Goal: Task Accomplishment & Management: Manage account settings

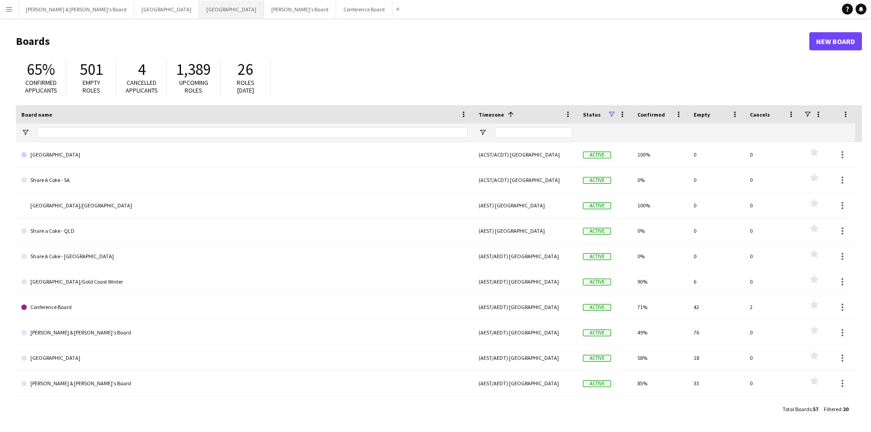
click at [199, 7] on button "Melbourne Close" at bounding box center [231, 9] width 65 height 18
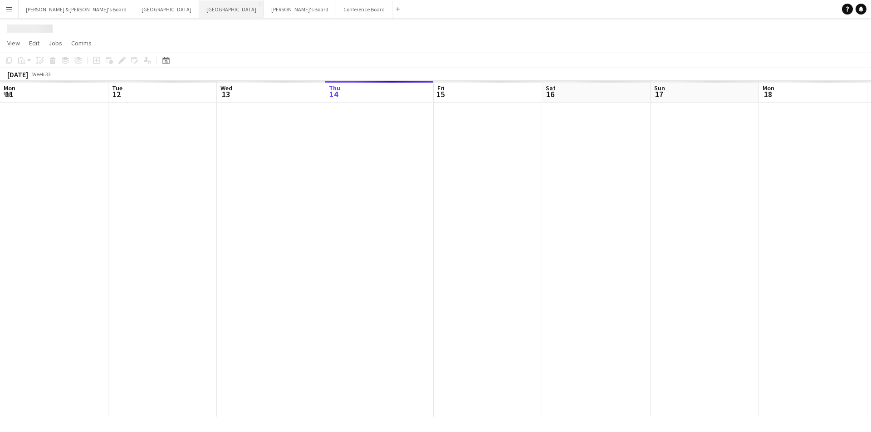
scroll to position [0, 217]
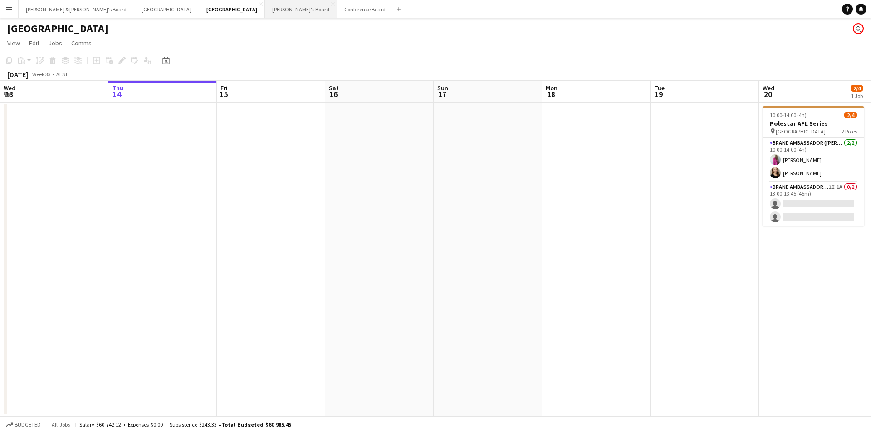
click at [265, 5] on button "Tennille's Board Close" at bounding box center [301, 9] width 72 height 18
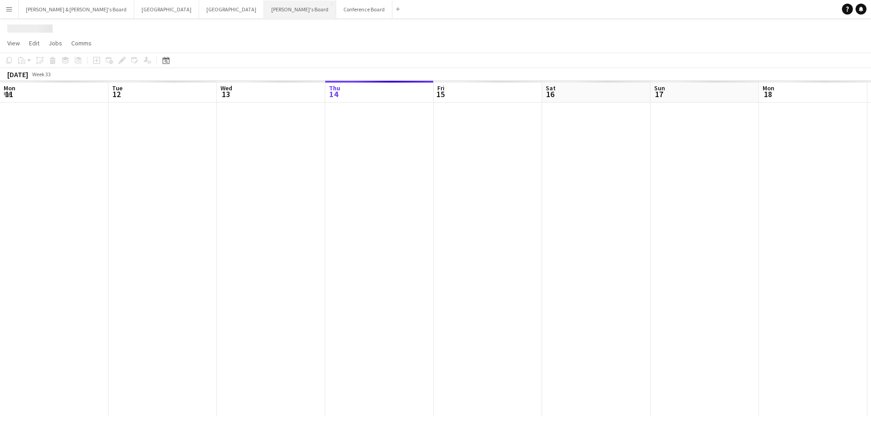
scroll to position [0, 217]
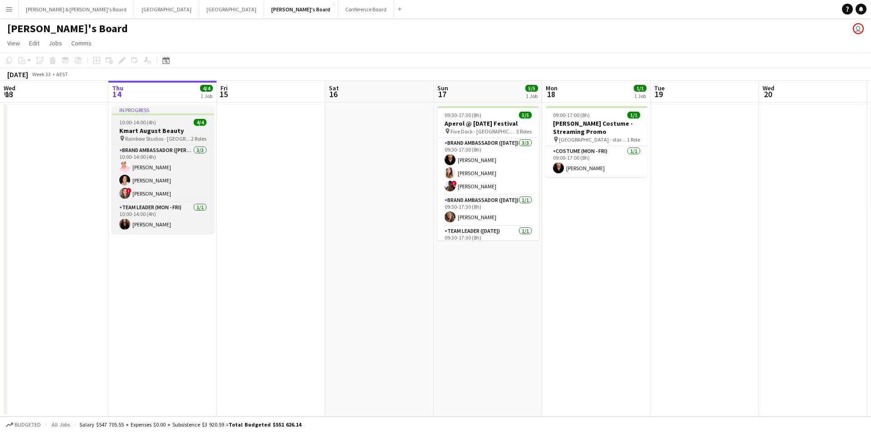
click at [157, 128] on h3 "Kmart August Beauty" at bounding box center [163, 131] width 102 height 8
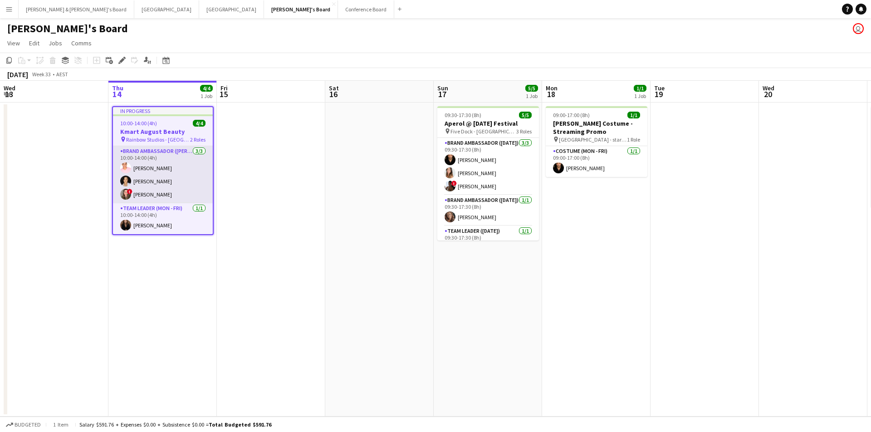
click at [172, 158] on app-card-role "Brand Ambassador (Mon - Fri) 3/3 10:00-14:00 (4h) Sean Perez Vanessa Ou ! Bonni…" at bounding box center [163, 174] width 100 height 57
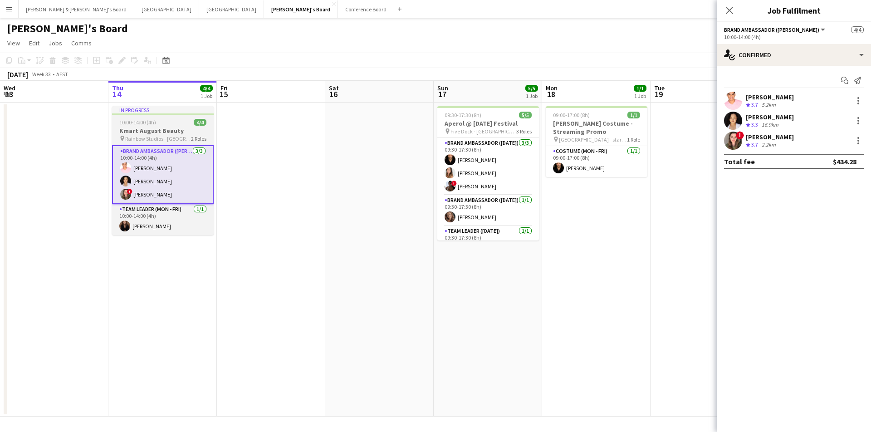
click at [184, 128] on h3 "Kmart August Beauty" at bounding box center [163, 131] width 102 height 8
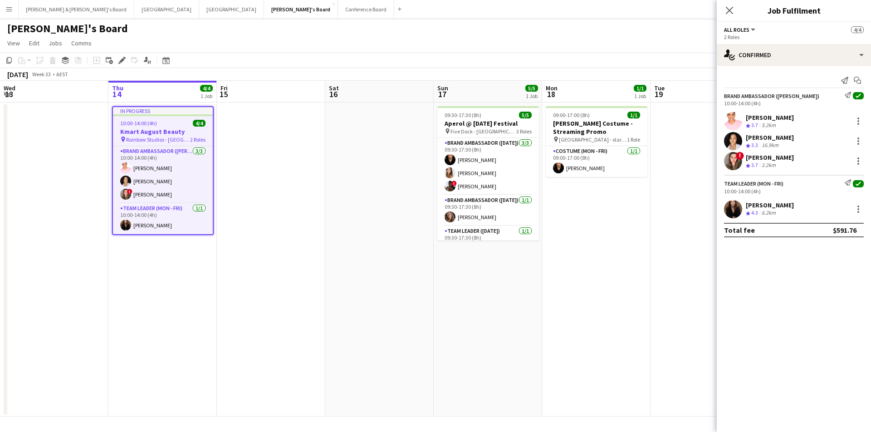
click at [814, 105] on div "10:00-14:00 (4h)" at bounding box center [794, 103] width 140 height 7
click at [814, 126] on div "Sean Perez Crew rating 3.7 5.2km" at bounding box center [794, 121] width 154 height 18
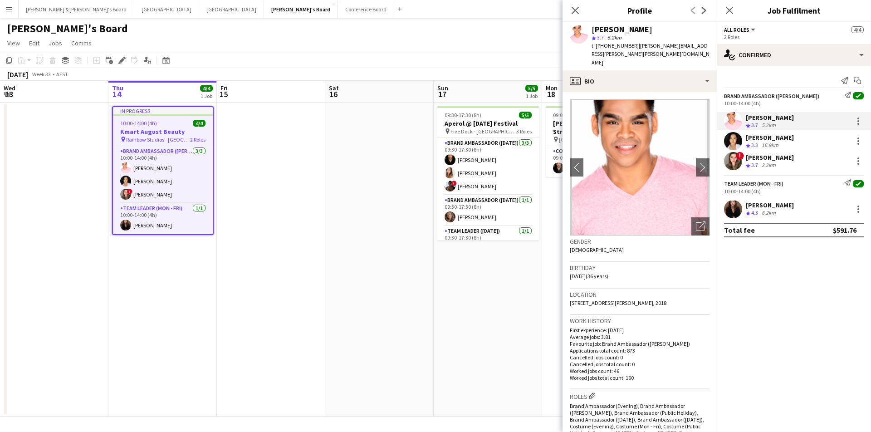
click at [806, 144] on div "Vanessa Ou Crew rating 3.3 16.9km" at bounding box center [794, 141] width 154 height 18
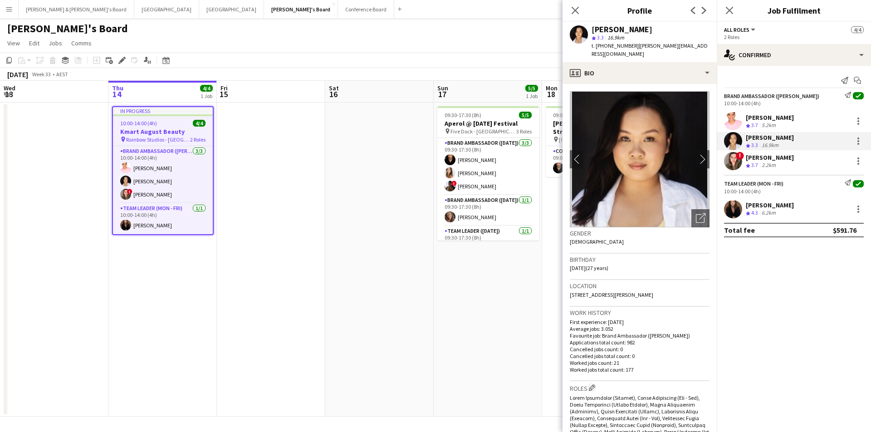
click at [583, 10] on div "Close pop-in" at bounding box center [575, 10] width 25 height 21
click at [578, 10] on icon "Close pop-in" at bounding box center [575, 10] width 9 height 9
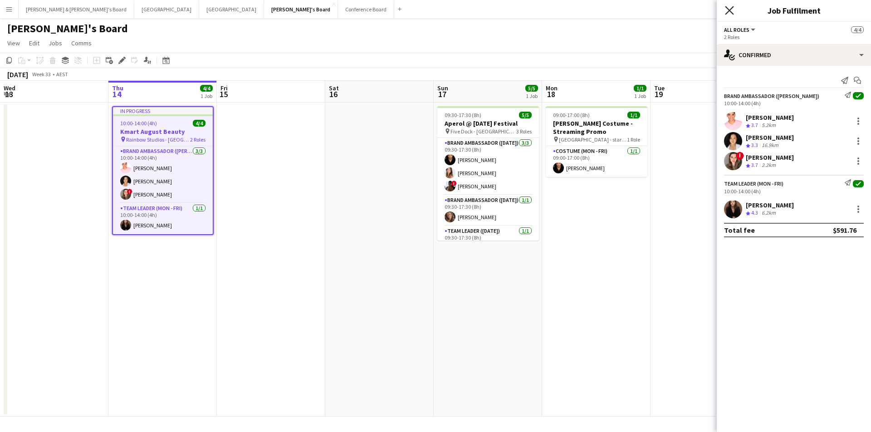
click at [731, 11] on icon "Close pop-in" at bounding box center [729, 10] width 9 height 9
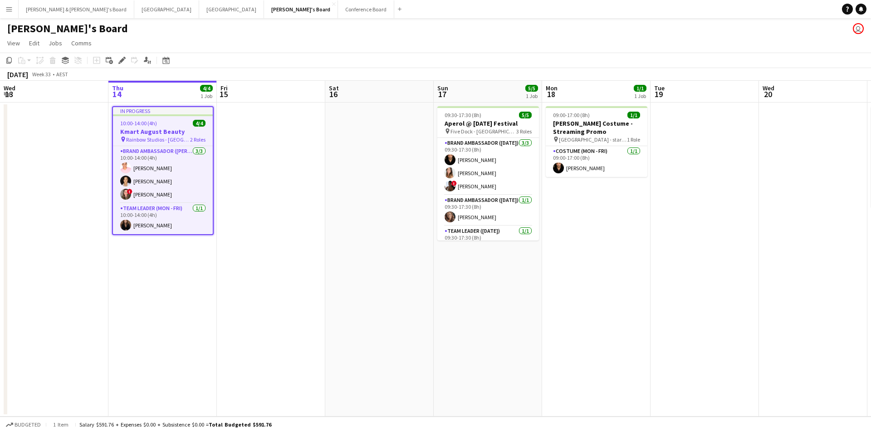
click at [147, 106] on app-job-card "In progress 10:00-14:00 (4h) 4/4 Kmart August Beauty pin Rainbow Studios - Darl…" at bounding box center [163, 170] width 102 height 129
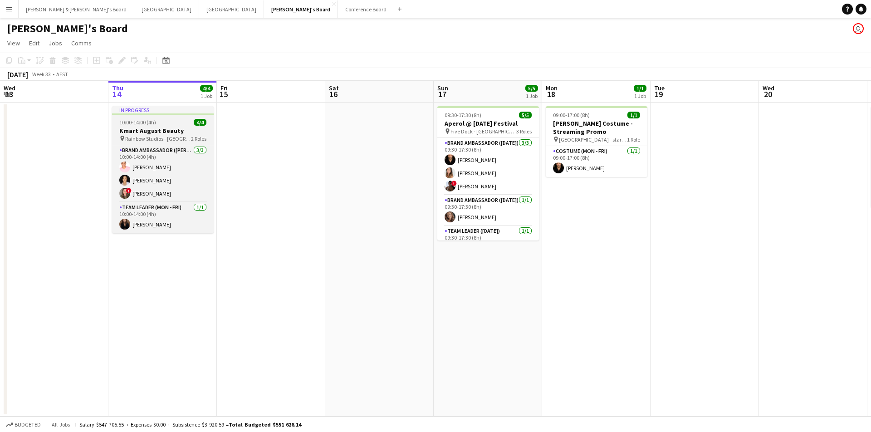
click at [147, 107] on div "In progress" at bounding box center [163, 109] width 102 height 7
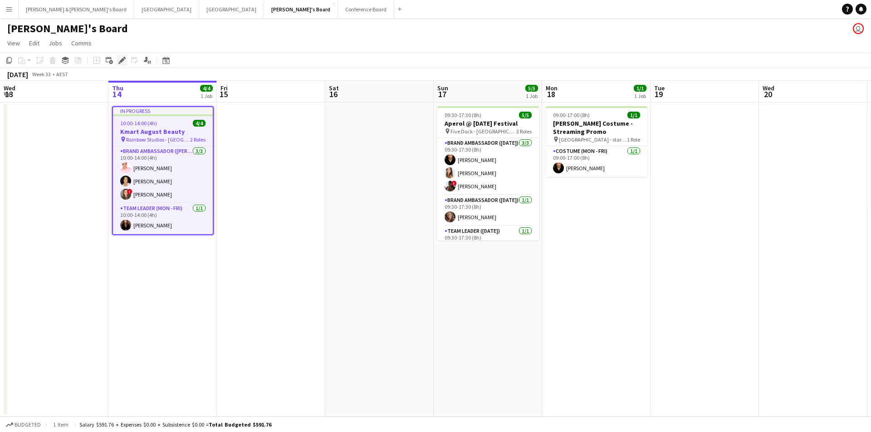
click at [124, 57] on icon at bounding box center [124, 58] width 2 height 2
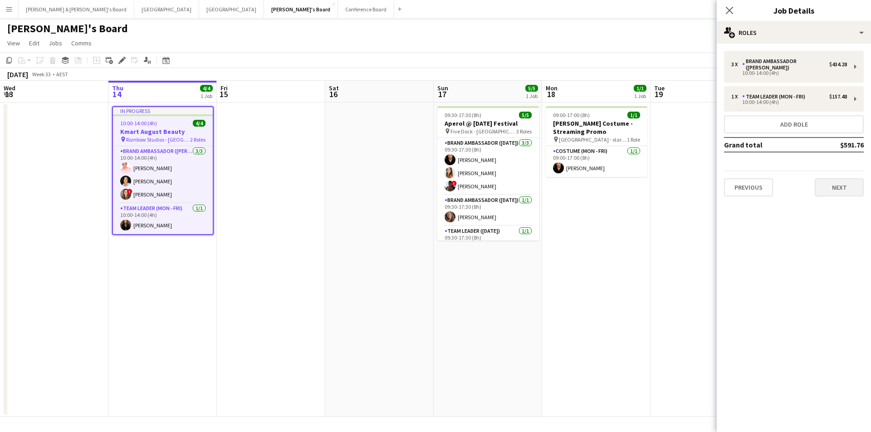
click at [832, 186] on button "Next" at bounding box center [839, 187] width 49 height 18
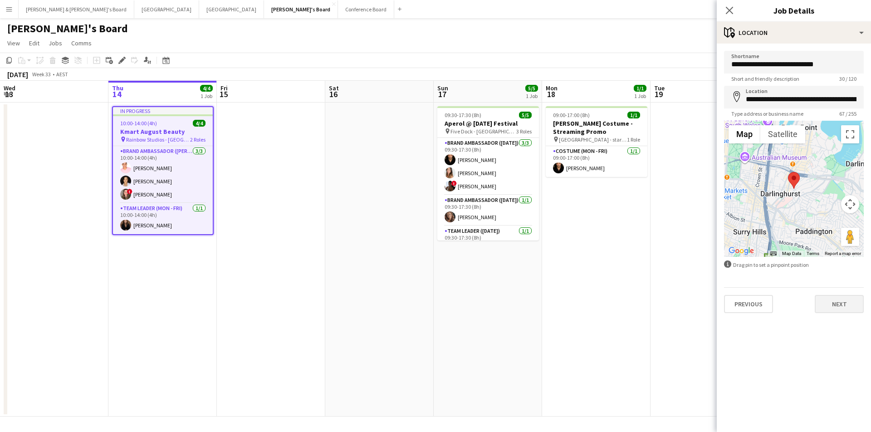
click at [843, 307] on button "Next" at bounding box center [839, 304] width 49 height 18
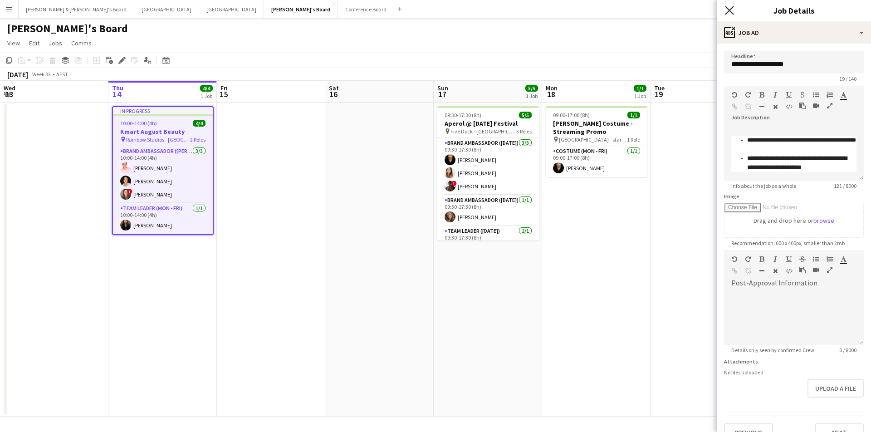
click at [732, 9] on icon at bounding box center [729, 10] width 9 height 9
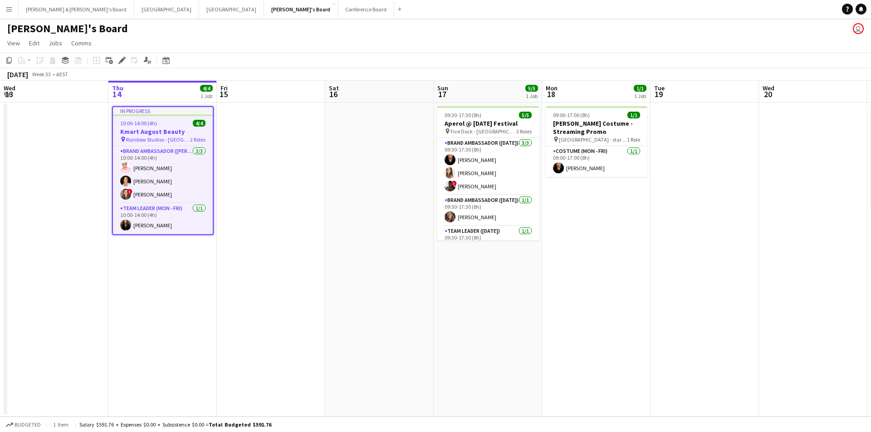
click at [339, 60] on app-toolbar "Copy Paste Paste Command V Paste with crew Command Shift V Paste linked Job [GE…" at bounding box center [435, 60] width 871 height 15
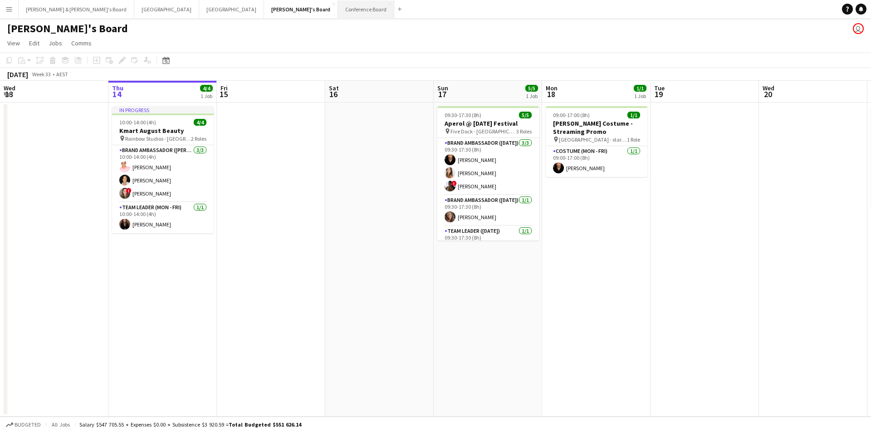
click at [338, 9] on button "Conference Board Close" at bounding box center [366, 9] width 56 height 18
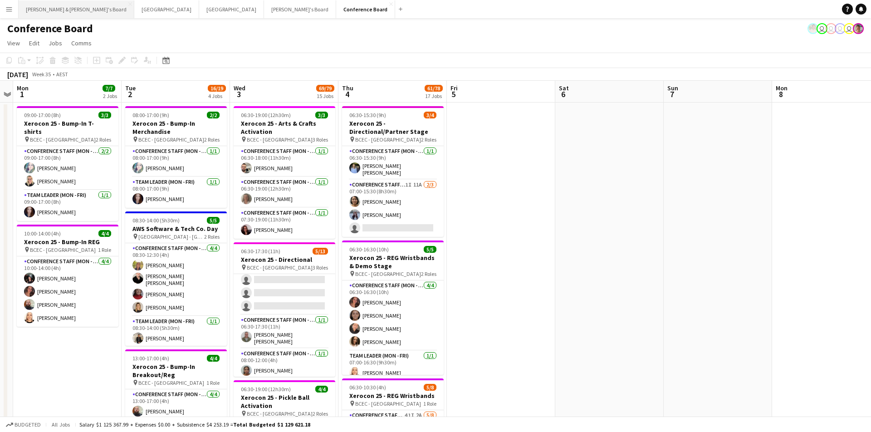
click at [59, 14] on button "Neil & Jenny's Board Close" at bounding box center [77, 9] width 116 height 18
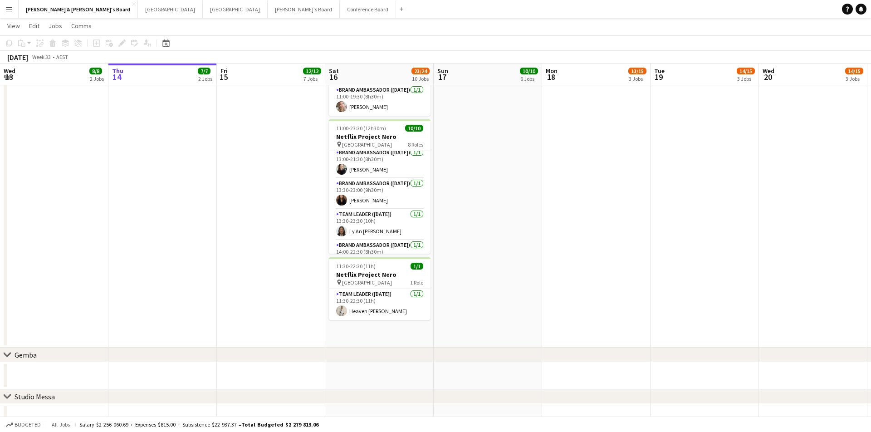
scroll to position [157, 0]
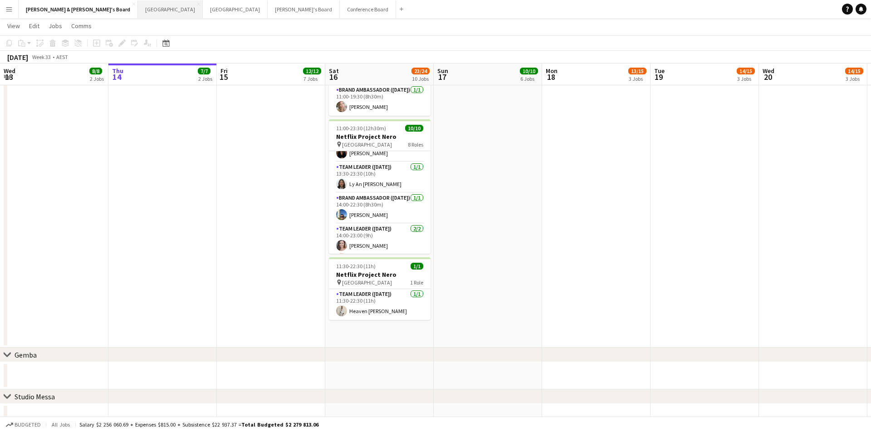
click at [138, 6] on button "Sydney Close" at bounding box center [170, 9] width 65 height 18
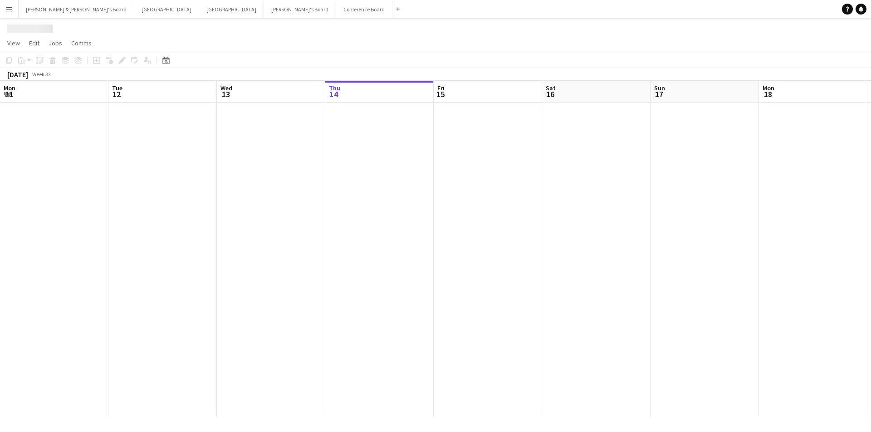
scroll to position [0, 217]
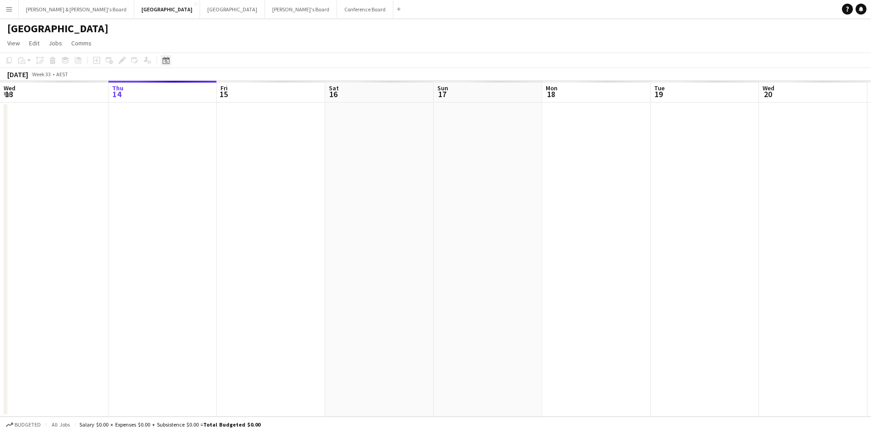
click at [167, 59] on icon at bounding box center [165, 60] width 7 height 7
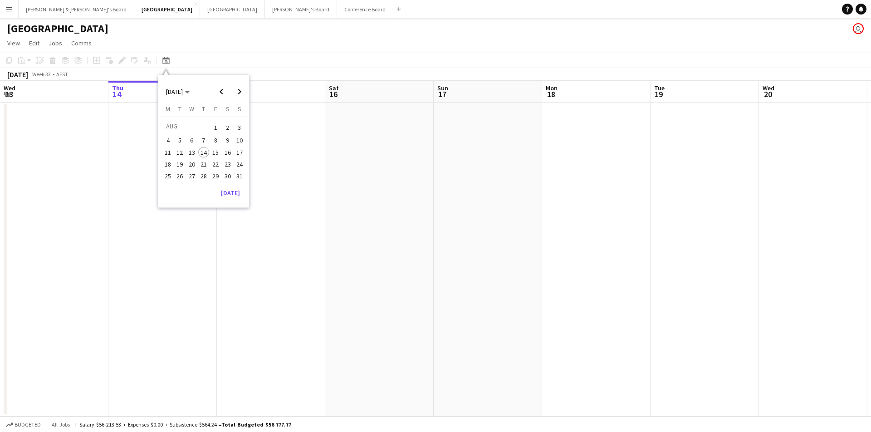
click at [226, 172] on span "30" at bounding box center [227, 176] width 11 height 11
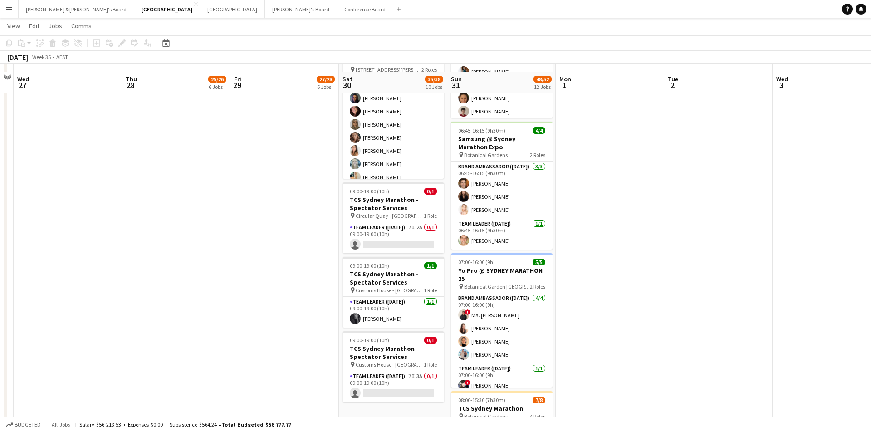
scroll to position [827, 0]
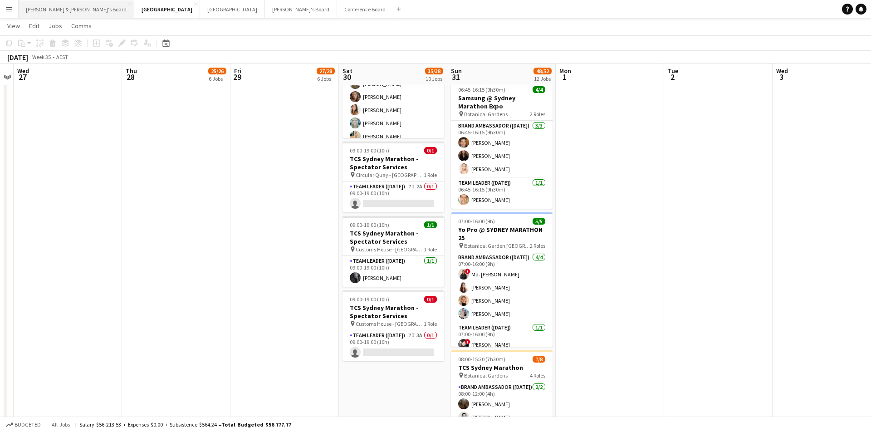
click at [31, 9] on button "Neil & Jenny's Board Close" at bounding box center [77, 9] width 116 height 18
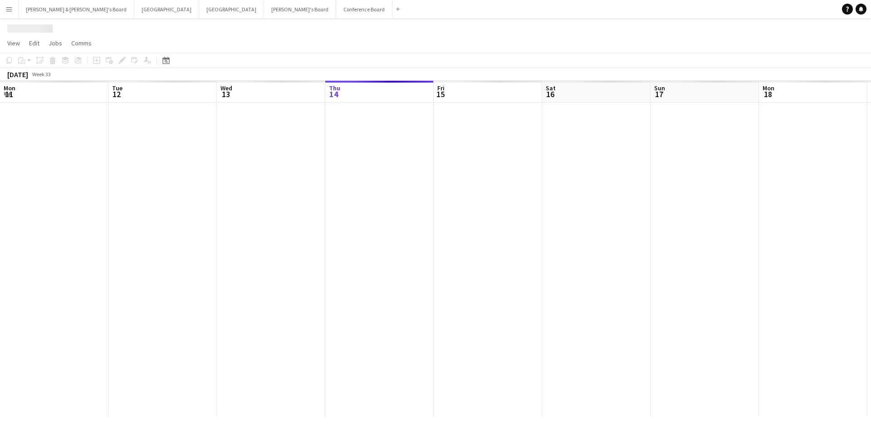
scroll to position [0, 217]
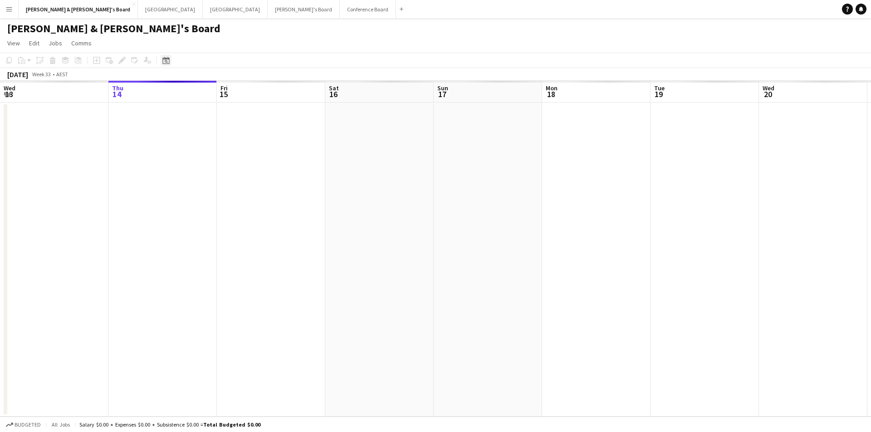
click at [162, 64] on div "Date picker" at bounding box center [166, 60] width 11 height 11
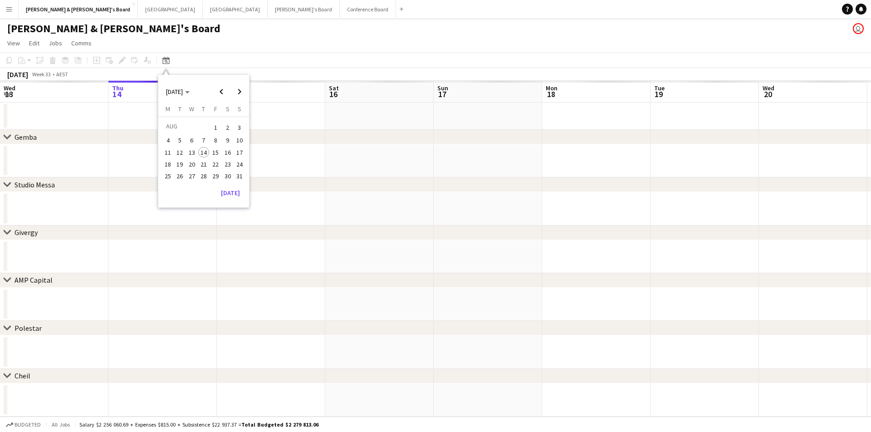
click at [225, 176] on span "30" at bounding box center [227, 176] width 11 height 11
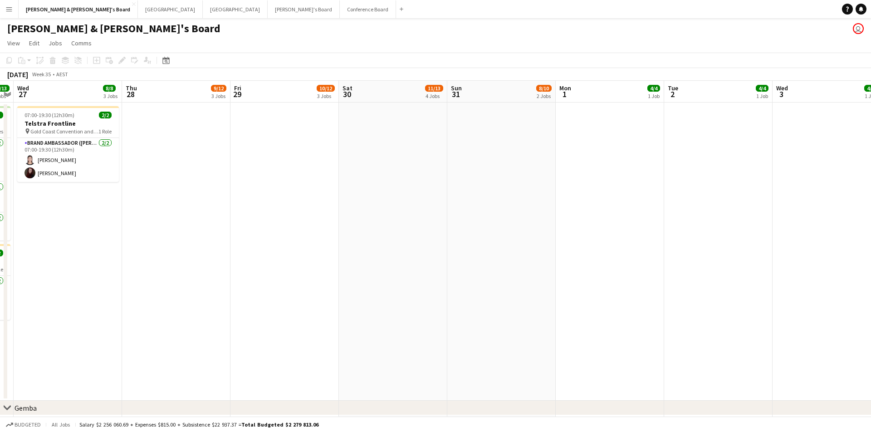
scroll to position [0, 0]
click at [167, 54] on app-toolbar "Copy Paste Paste Command V Paste with crew Command Shift V Paste linked Job Del…" at bounding box center [435, 60] width 871 height 15
click at [167, 55] on div "Date picker" at bounding box center [166, 60] width 11 height 11
click at [233, 90] on span "Next month" at bounding box center [239, 92] width 18 height 18
click at [181, 185] on span "30" at bounding box center [180, 186] width 11 height 11
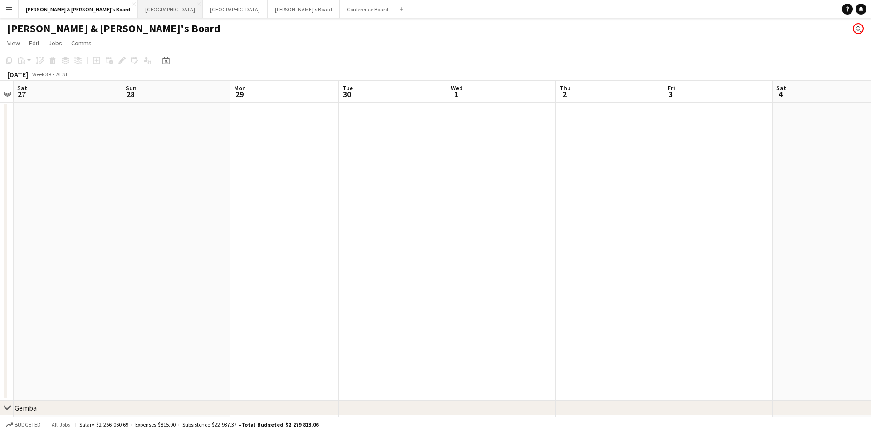
click at [138, 2] on button "Sydney Close" at bounding box center [170, 9] width 65 height 18
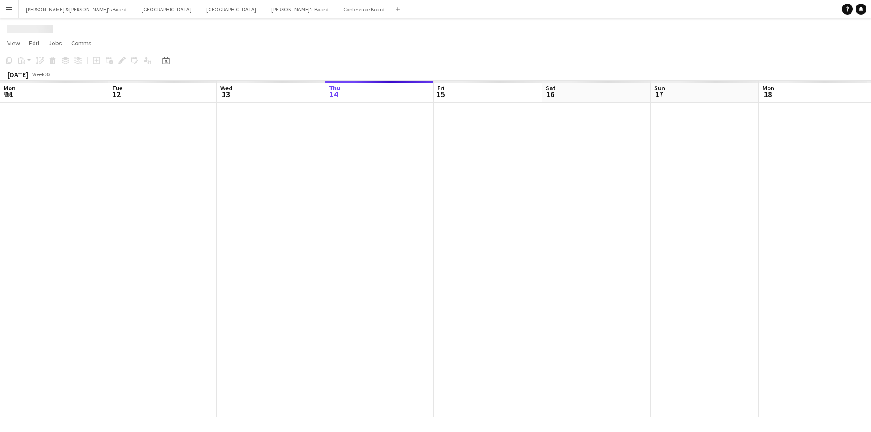
scroll to position [0, 217]
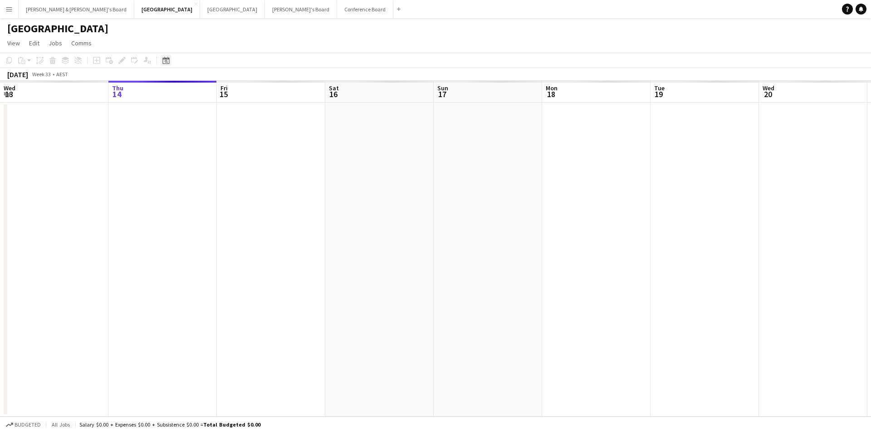
click at [165, 61] on icon at bounding box center [166, 61] width 3 height 3
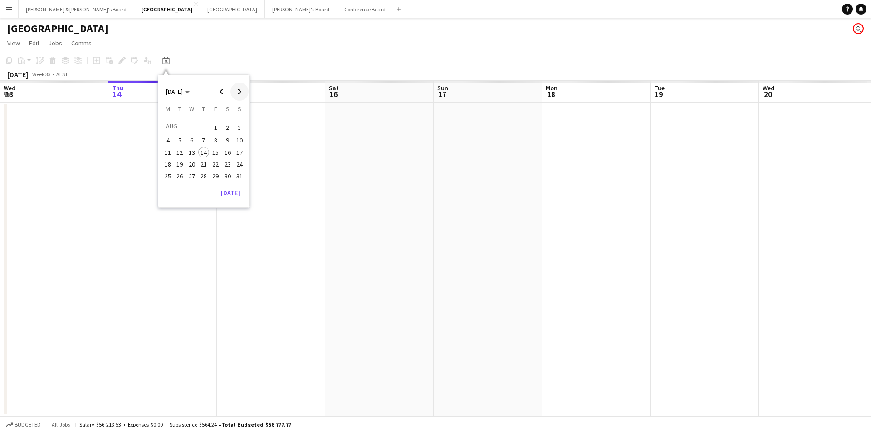
click at [238, 94] on span "Next month" at bounding box center [239, 92] width 18 height 18
click at [178, 182] on span "30" at bounding box center [180, 186] width 11 height 11
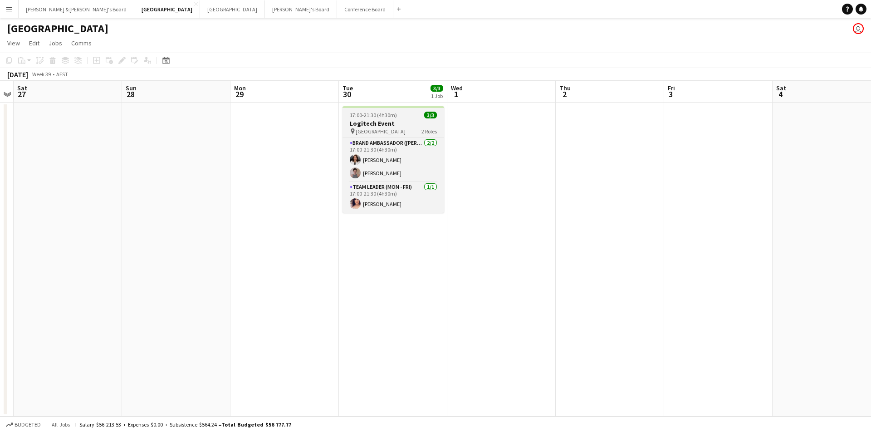
click at [407, 124] on h3 "Logitech Event" at bounding box center [394, 123] width 102 height 8
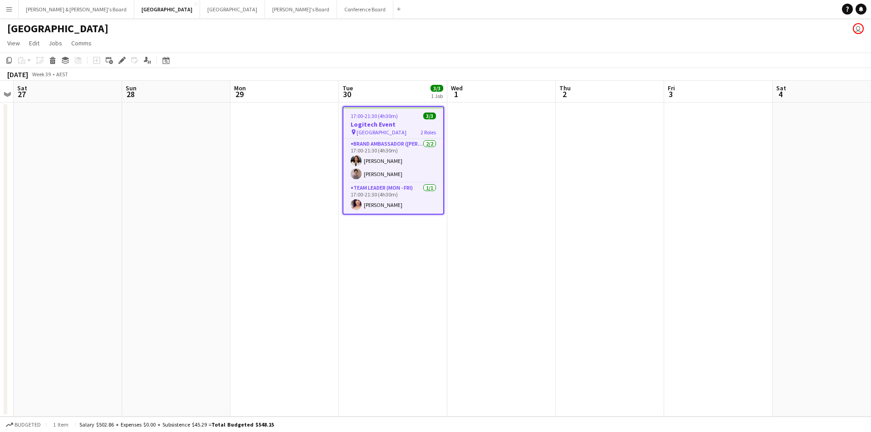
click at [402, 125] on h3 "Logitech Event" at bounding box center [393, 124] width 100 height 8
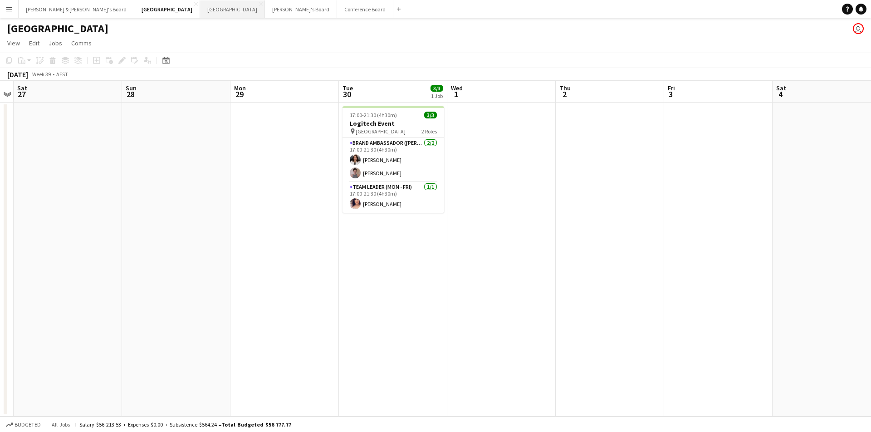
click at [200, 15] on button "Melbourne Close" at bounding box center [232, 9] width 65 height 18
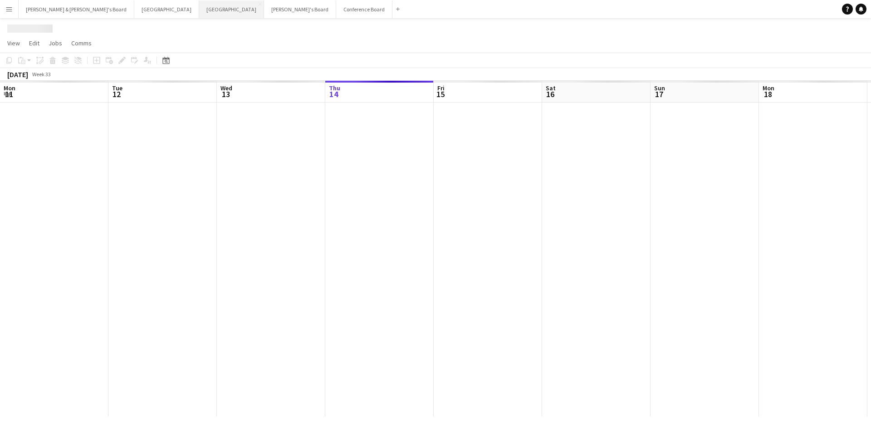
scroll to position [0, 217]
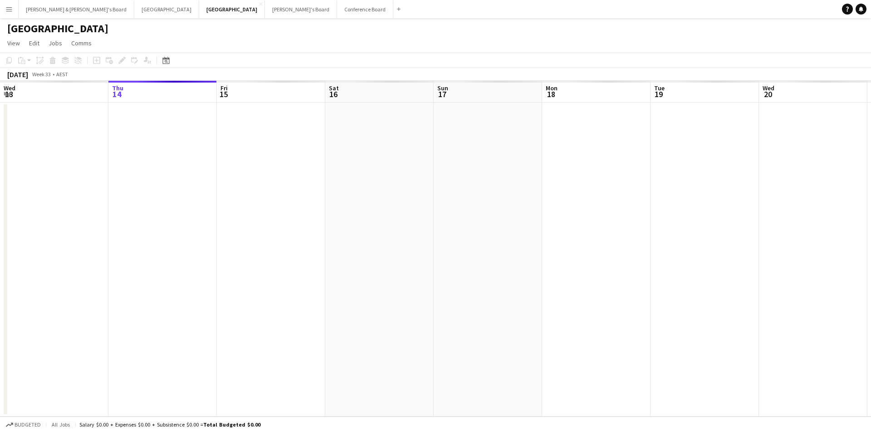
click at [158, 54] on app-toolbar "Copy Paste Paste Command V Paste with crew Command Shift V Paste linked Job Del…" at bounding box center [435, 60] width 871 height 15
click at [165, 65] on div "Date picker" at bounding box center [166, 60] width 11 height 11
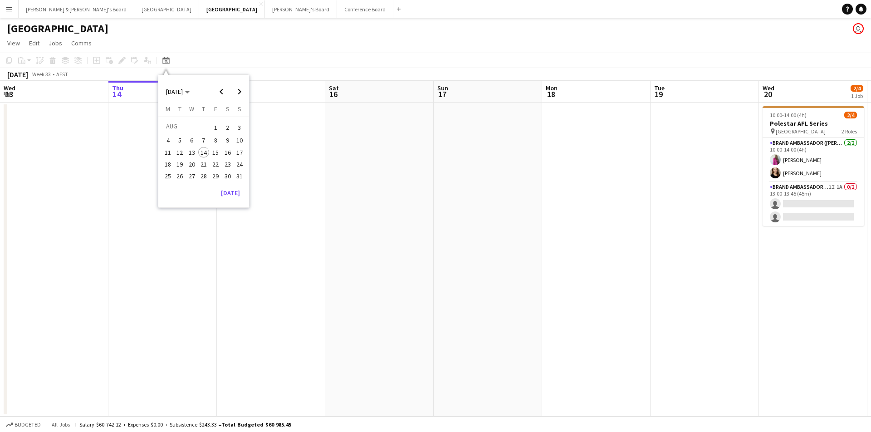
click at [230, 164] on span "23" at bounding box center [227, 164] width 11 height 11
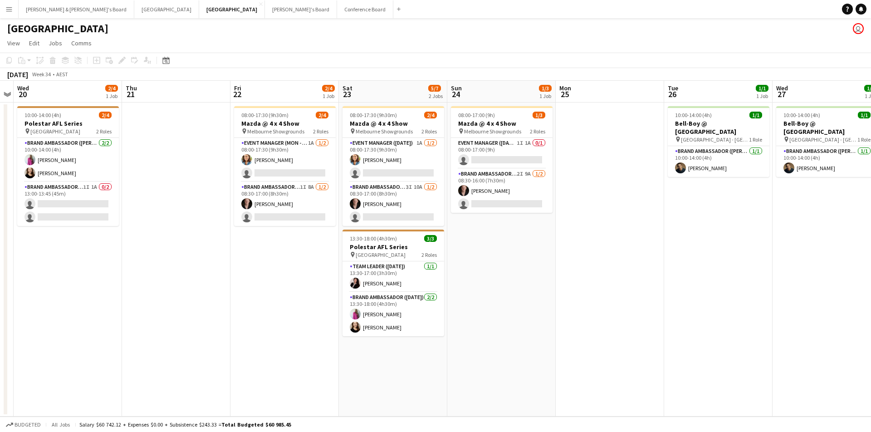
scroll to position [0, 0]
click at [403, 375] on app-date-cell "08:00-17:30 (9h30m) 2/4 Mazda @ 4 x 4 Show pin Melbourne Showgrounds 2 Roles Ev…" at bounding box center [393, 260] width 108 height 314
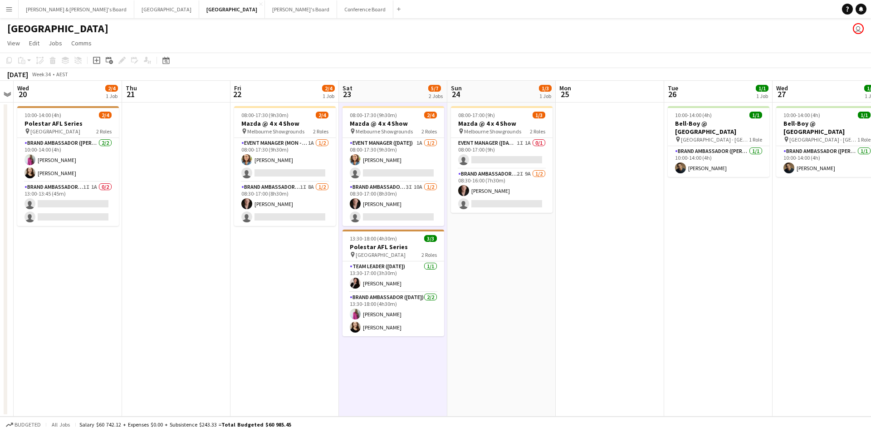
click at [378, 347] on app-date-cell "08:00-17:30 (9h30m) 2/4 Mazda @ 4 x 4 Show pin Melbourne Showgrounds 2 Roles Ev…" at bounding box center [393, 260] width 108 height 314
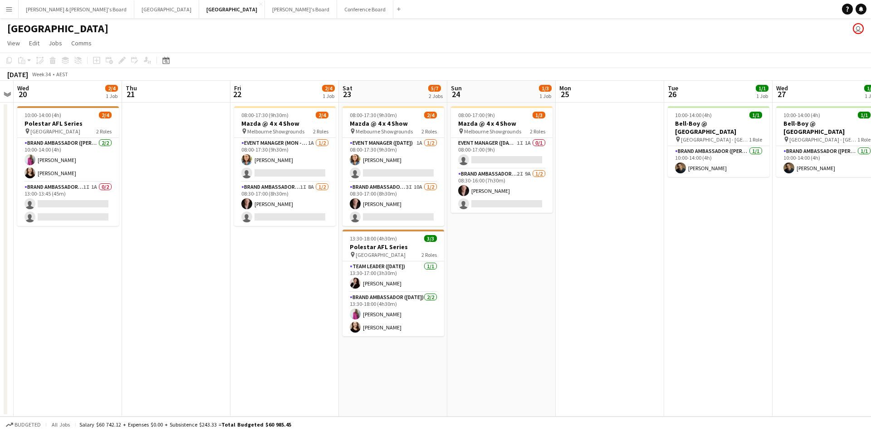
scroll to position [0, 312]
click at [367, 358] on app-date-cell "08:00-17:30 (9h30m) 2/4 Mazda @ 4 x 4 Show pin Melbourne Showgrounds 2 Roles Ev…" at bounding box center [392, 260] width 108 height 314
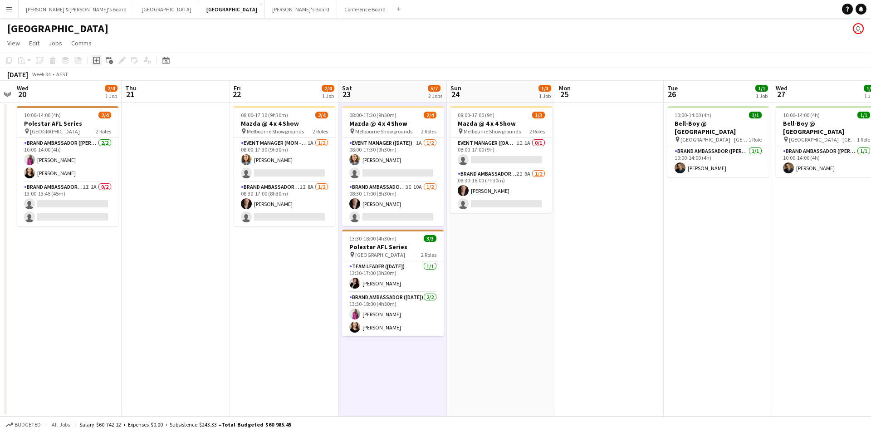
click at [98, 62] on icon "Add job" at bounding box center [96, 60] width 7 height 7
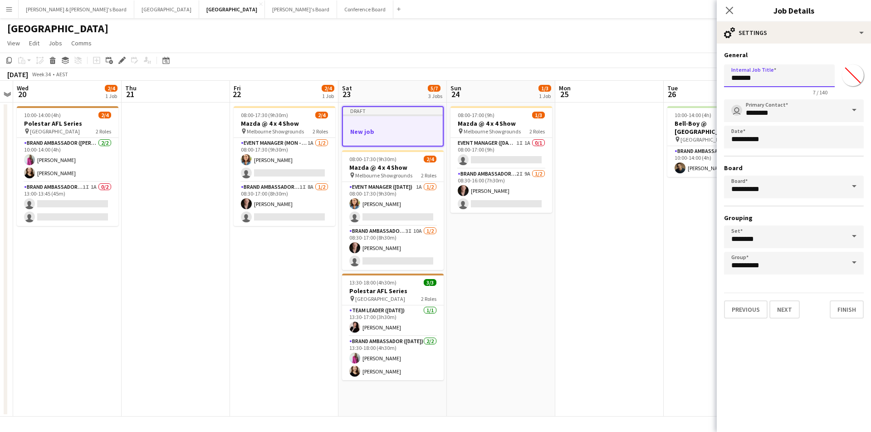
click at [803, 81] on input "*******" at bounding box center [779, 75] width 111 height 23
type input "**********"
click at [788, 311] on button "Next" at bounding box center [784, 309] width 30 height 18
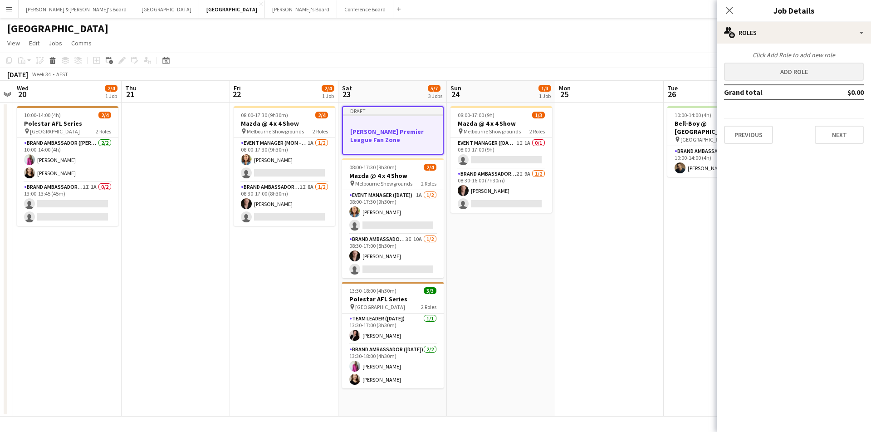
click at [808, 64] on button "Add role" at bounding box center [794, 72] width 140 height 18
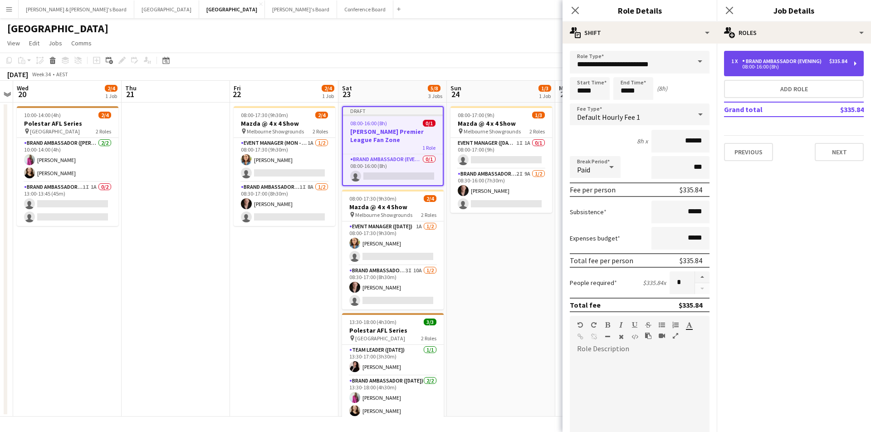
click at [769, 60] on div "Brand Ambassador (Evening)" at bounding box center [783, 61] width 83 height 6
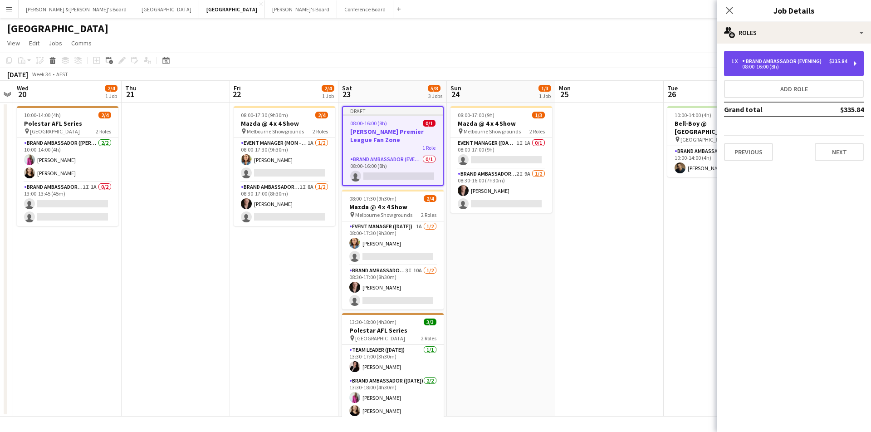
click at [769, 68] on div "08:00-16:00 (8h)" at bounding box center [789, 66] width 116 height 5
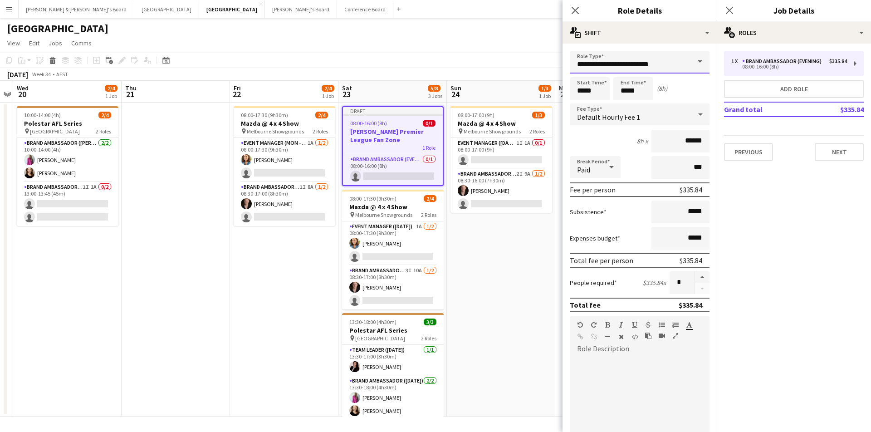
click at [604, 56] on input "**********" at bounding box center [640, 62] width 140 height 23
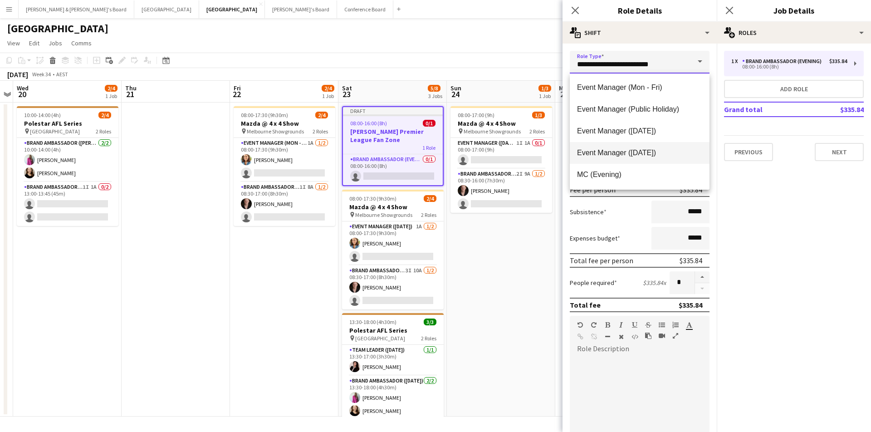
scroll to position [348, 0]
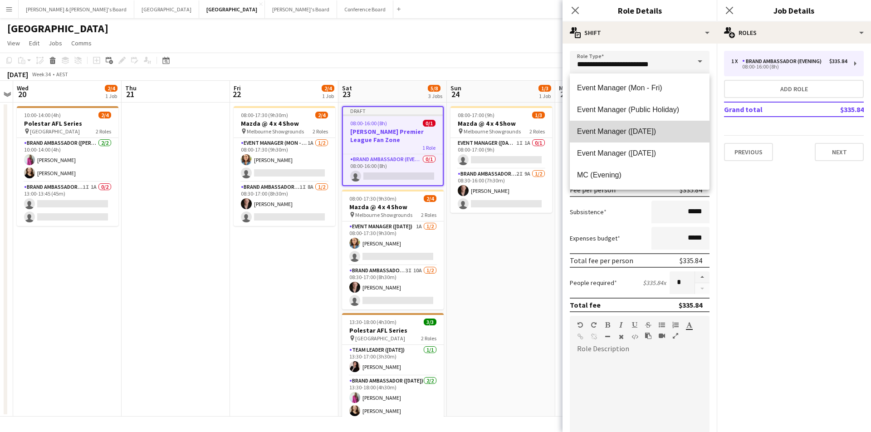
click at [647, 136] on mat-option "Event Manager (Saturday)" at bounding box center [640, 132] width 140 height 22
type input "**********"
type input "******"
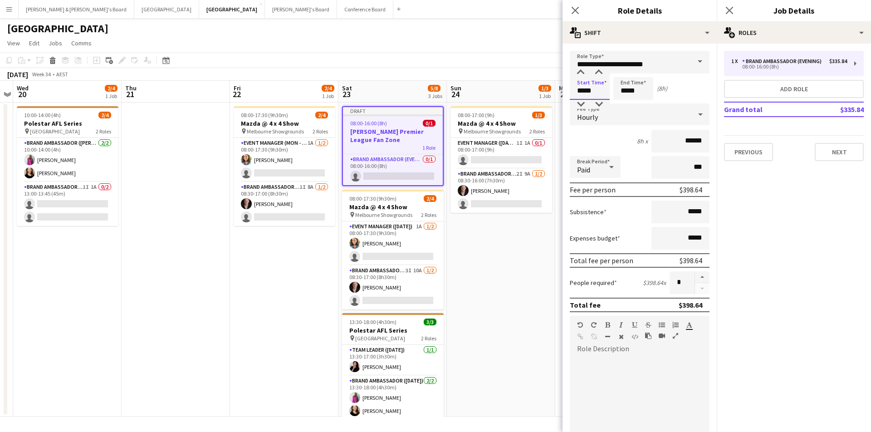
click at [589, 88] on input "*****" at bounding box center [590, 88] width 40 height 23
click at [585, 70] on div at bounding box center [581, 72] width 18 height 9
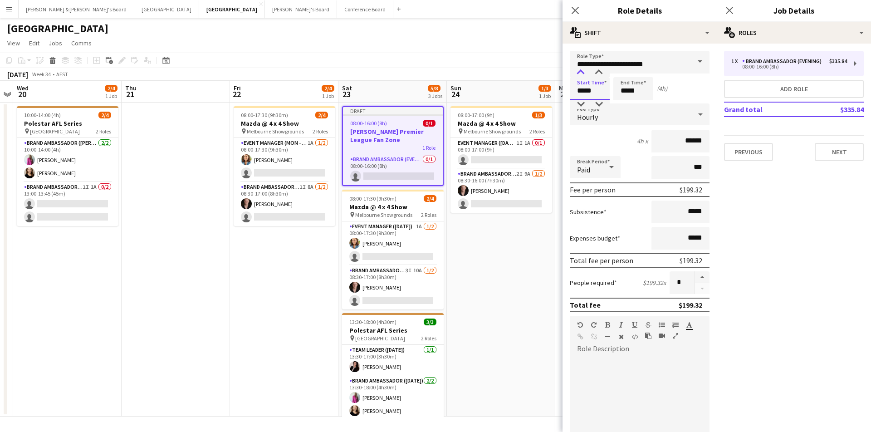
click at [585, 70] on div at bounding box center [581, 72] width 18 height 9
type input "*****"
click at [585, 70] on div at bounding box center [581, 72] width 18 height 9
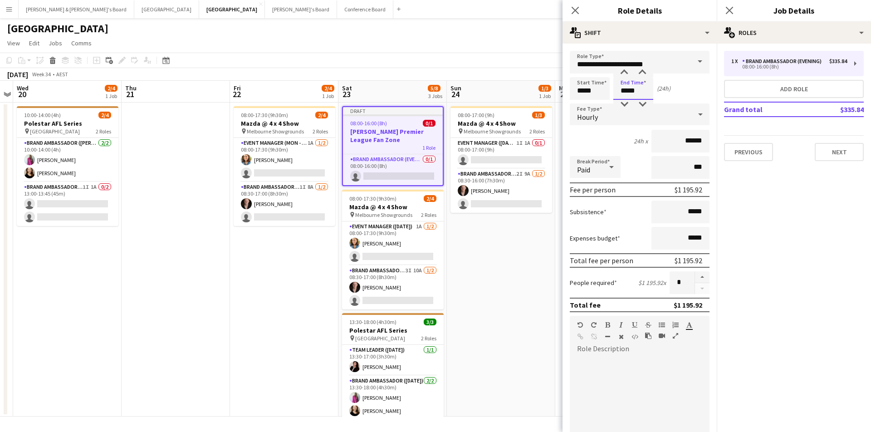
click at [627, 91] on input "*****" at bounding box center [633, 88] width 40 height 23
click at [627, 74] on div at bounding box center [624, 72] width 18 height 9
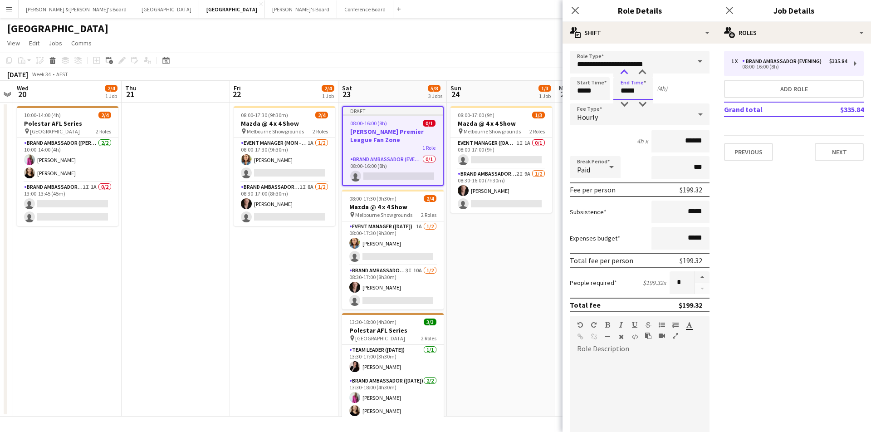
click at [627, 74] on div at bounding box center [624, 72] width 18 height 9
type input "*****"
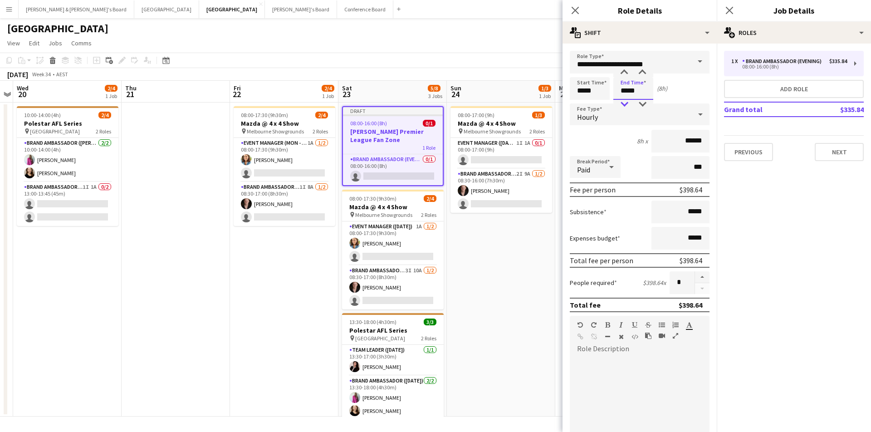
click at [625, 105] on div at bounding box center [624, 104] width 18 height 9
click at [676, 176] on input "***" at bounding box center [680, 167] width 58 height 23
drag, startPoint x: 684, startPoint y: 172, endPoint x: 708, endPoint y: 171, distance: 24.5
click at [708, 172] on input "***" at bounding box center [680, 167] width 58 height 23
click at [697, 168] on input "***" at bounding box center [680, 167] width 58 height 23
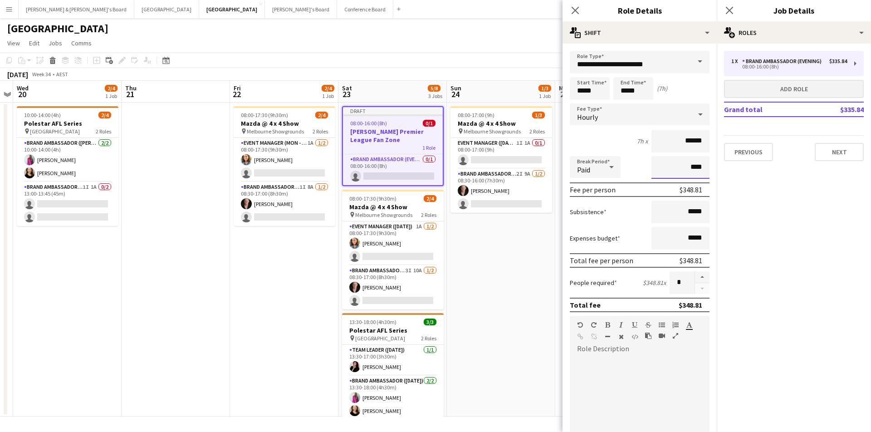
type input "****"
click at [808, 85] on button "Add role" at bounding box center [794, 89] width 140 height 18
type input "**********"
type input "*****"
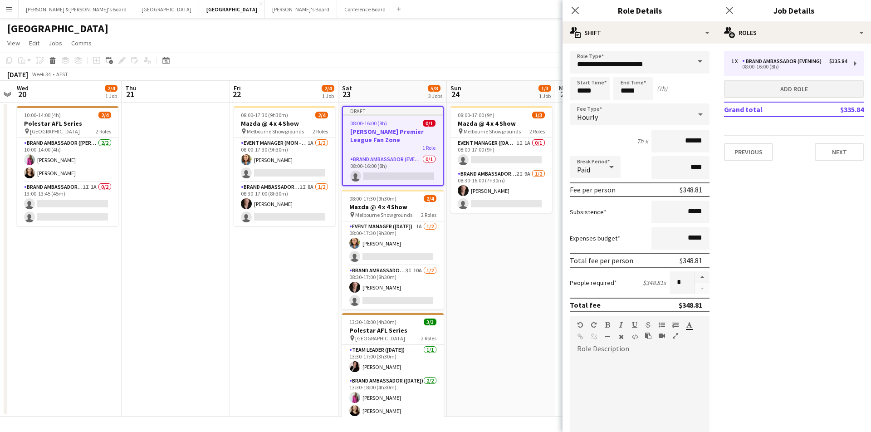
type input "******"
type input "***"
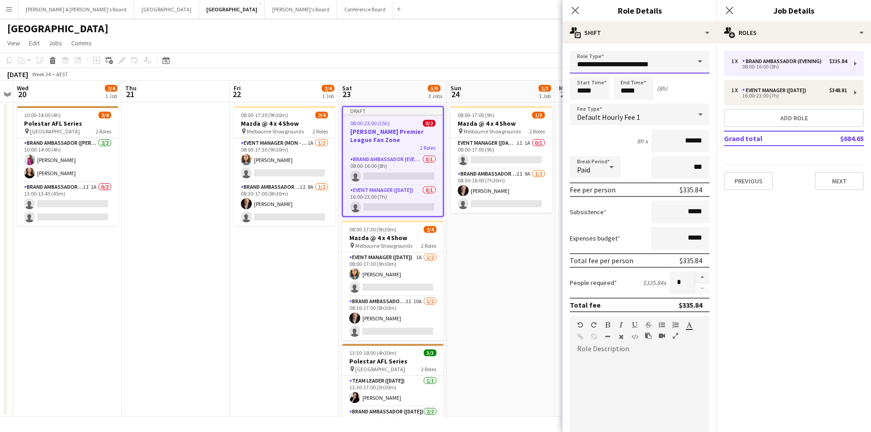
click at [683, 64] on input "**********" at bounding box center [640, 62] width 140 height 23
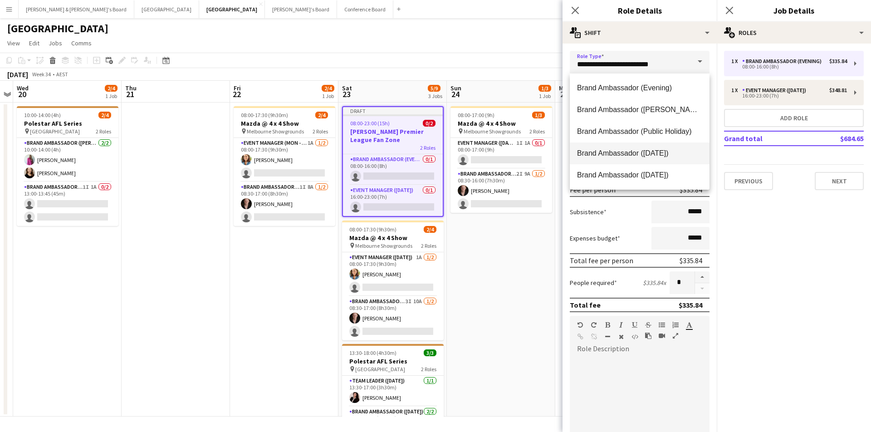
click at [672, 154] on span "Brand Ambassador ([DATE])" at bounding box center [639, 153] width 125 height 9
type input "**********"
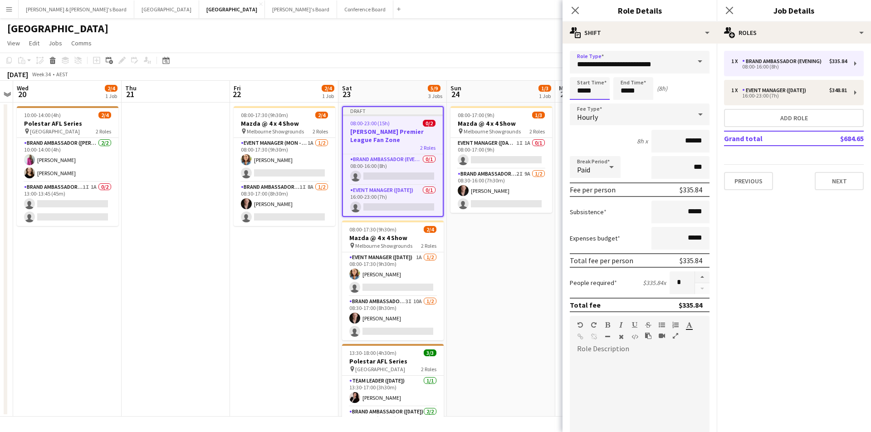
click at [590, 90] on input "*****" at bounding box center [590, 88] width 40 height 23
click at [581, 70] on div at bounding box center [581, 72] width 18 height 9
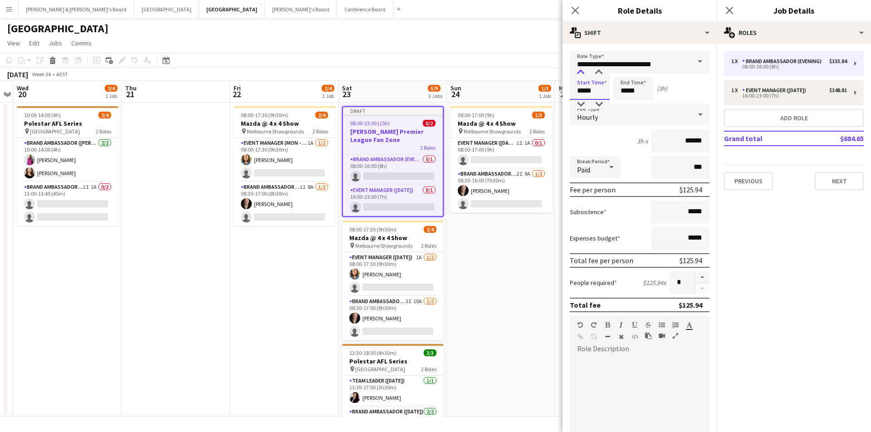
click at [581, 70] on div at bounding box center [581, 72] width 18 height 9
type input "*****"
click at [581, 70] on div at bounding box center [581, 72] width 18 height 9
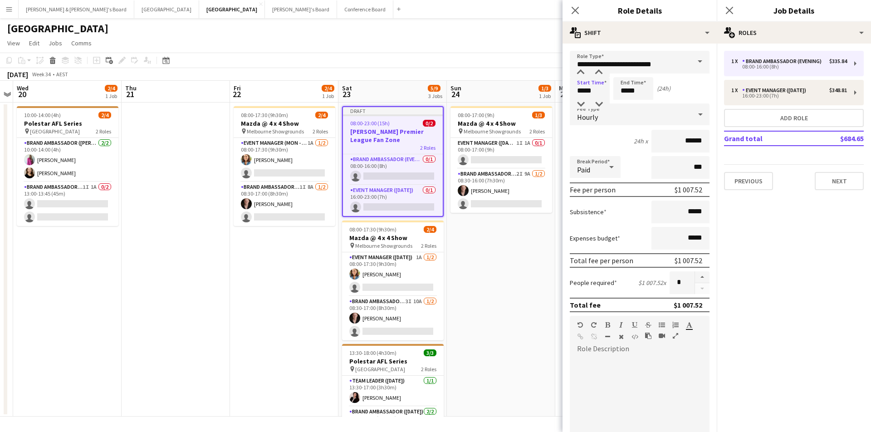
click at [638, 104] on div "Hourly" at bounding box center [631, 114] width 122 height 22
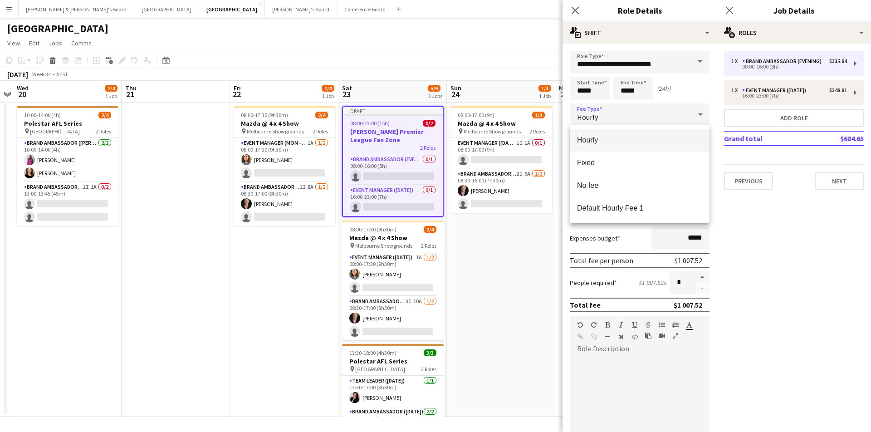
click at [633, 95] on div at bounding box center [435, 216] width 871 height 432
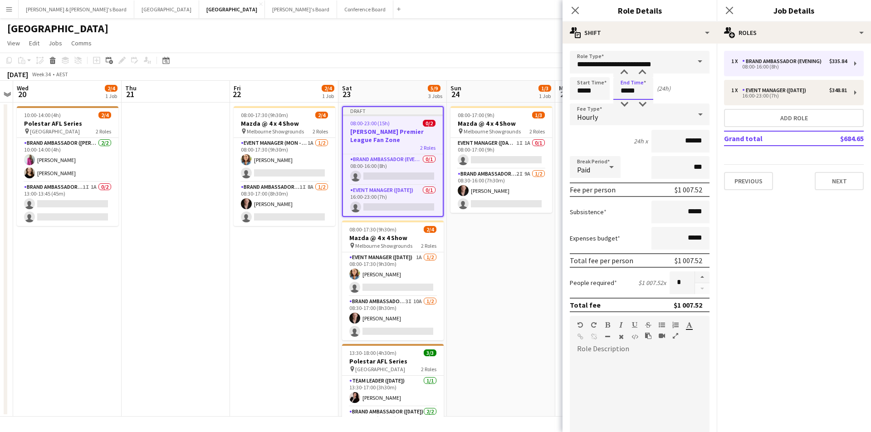
click at [632, 92] on input "*****" at bounding box center [633, 88] width 40 height 23
click at [646, 107] on div at bounding box center [642, 104] width 18 height 9
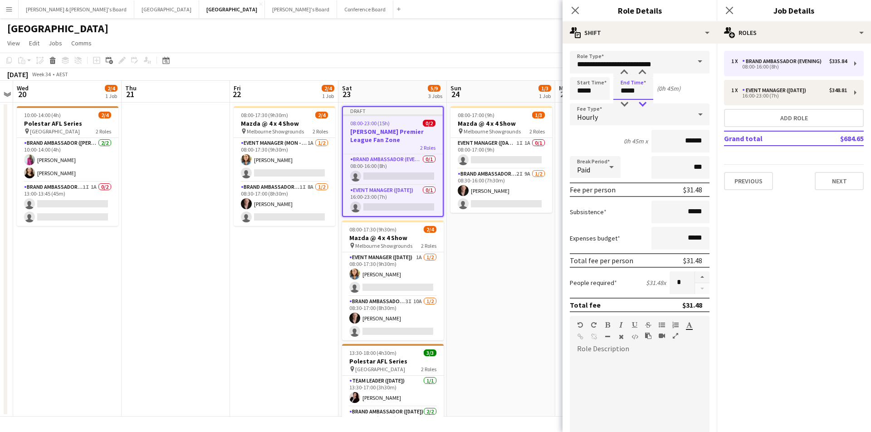
click at [646, 107] on div at bounding box center [642, 104] width 18 height 9
click at [627, 105] on div at bounding box center [624, 104] width 18 height 9
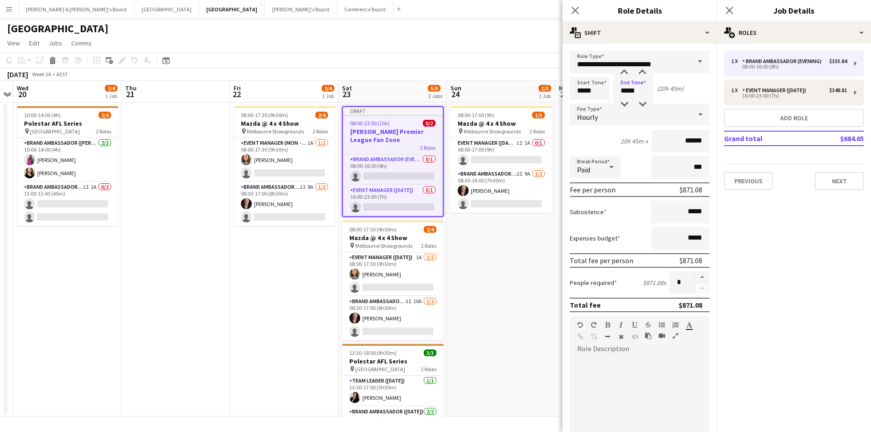
click at [654, 106] on div "Hourly" at bounding box center [631, 114] width 122 height 22
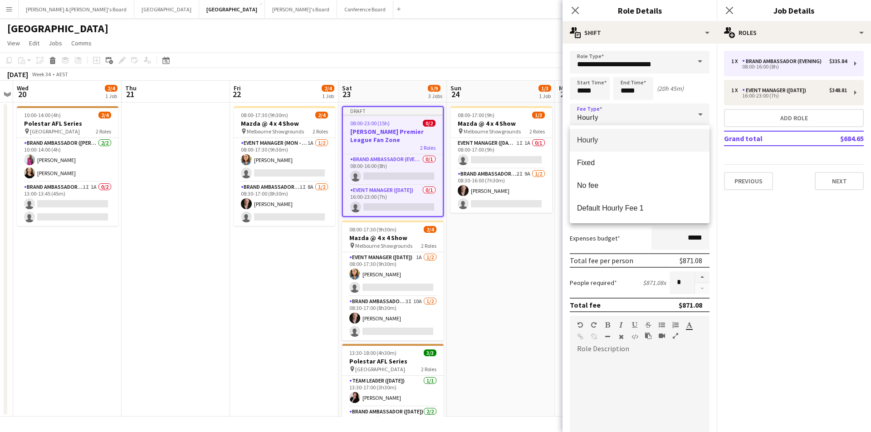
click at [640, 100] on div at bounding box center [435, 216] width 871 height 432
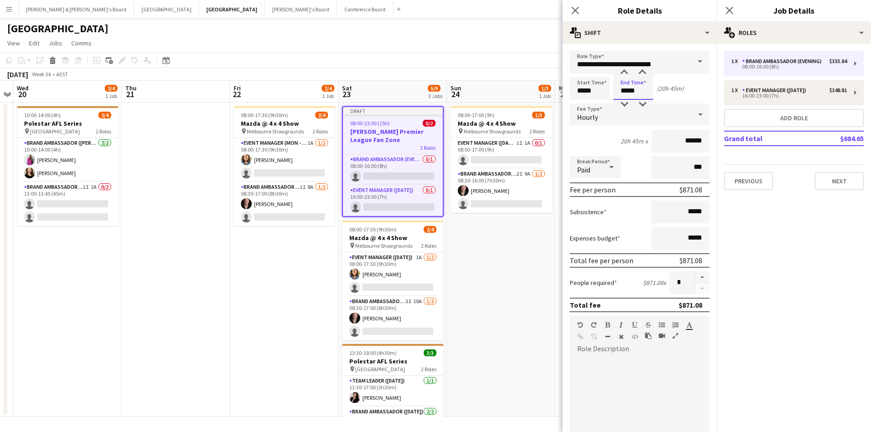
click at [640, 93] on input "*****" at bounding box center [633, 88] width 40 height 23
click at [642, 106] on div at bounding box center [642, 104] width 18 height 9
click at [623, 105] on div at bounding box center [624, 104] width 18 height 9
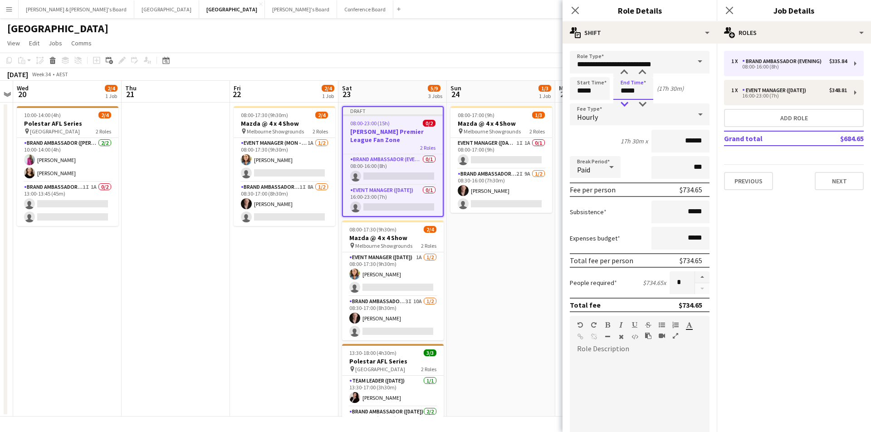
click at [623, 105] on div at bounding box center [624, 104] width 18 height 9
click at [629, 70] on div at bounding box center [624, 72] width 18 height 9
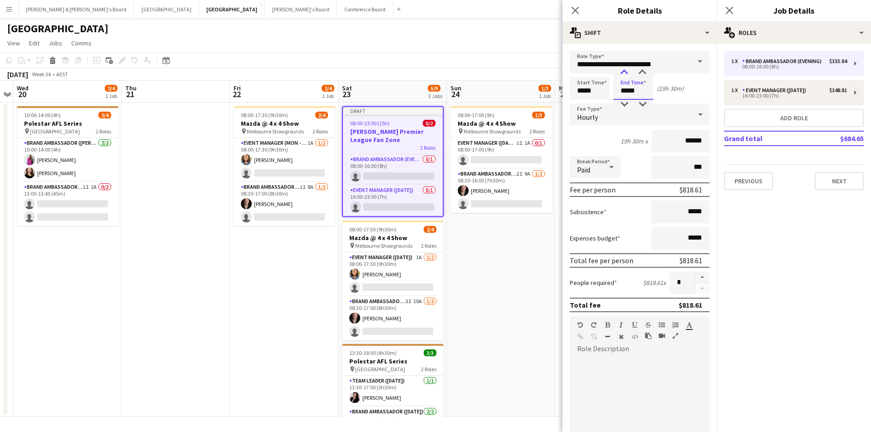
click at [629, 70] on div at bounding box center [624, 72] width 18 height 9
click at [629, 71] on div at bounding box center [624, 72] width 18 height 9
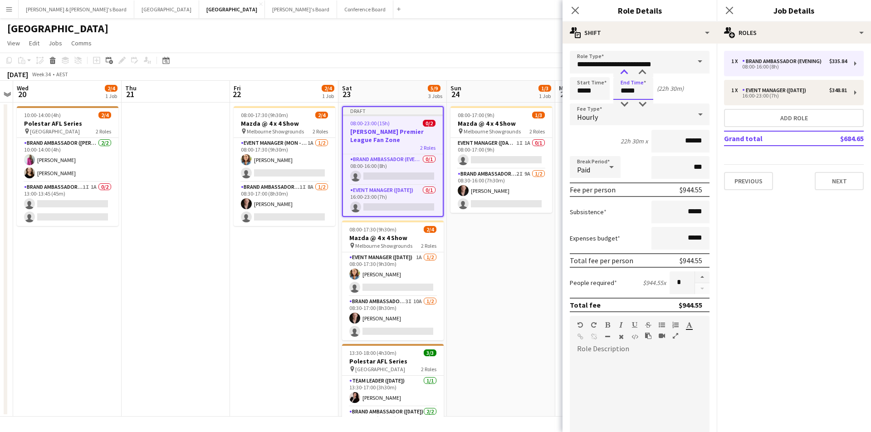
click at [629, 71] on div at bounding box center [624, 72] width 18 height 9
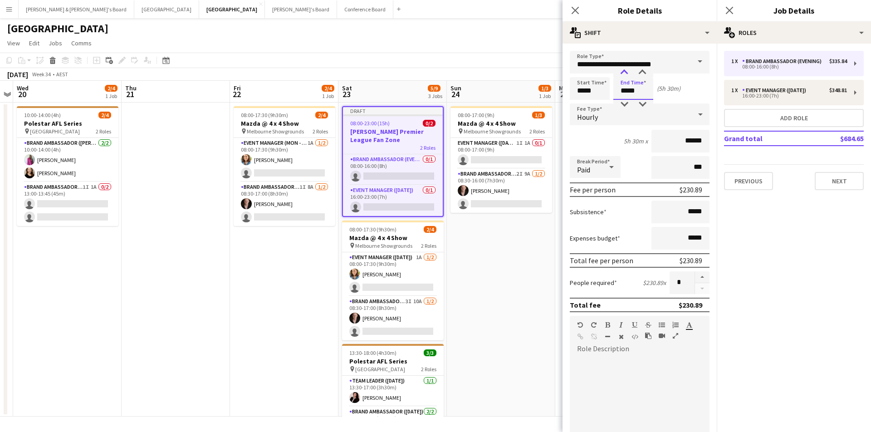
click at [629, 71] on div at bounding box center [624, 72] width 18 height 9
click at [636, 71] on div at bounding box center [642, 72] width 18 height 9
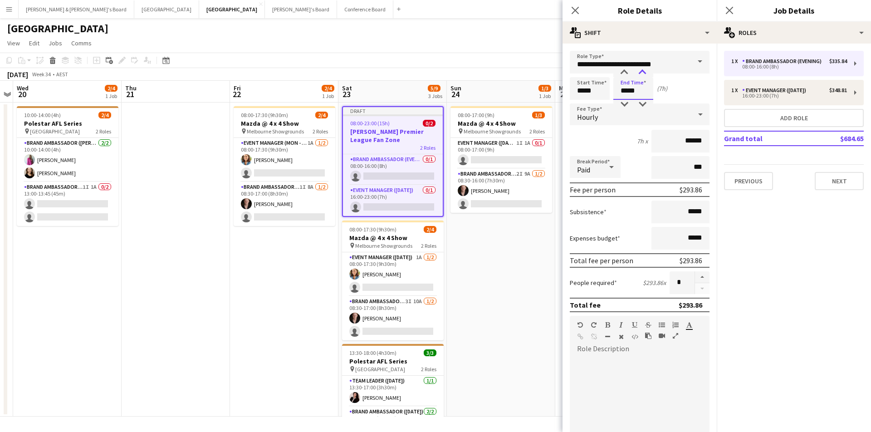
click at [636, 71] on div at bounding box center [642, 72] width 18 height 9
type input "*****"
click at [636, 102] on div at bounding box center [642, 104] width 18 height 9
drag, startPoint x: 680, startPoint y: 166, endPoint x: 694, endPoint y: 166, distance: 13.6
click at [694, 166] on input "***" at bounding box center [680, 167] width 58 height 23
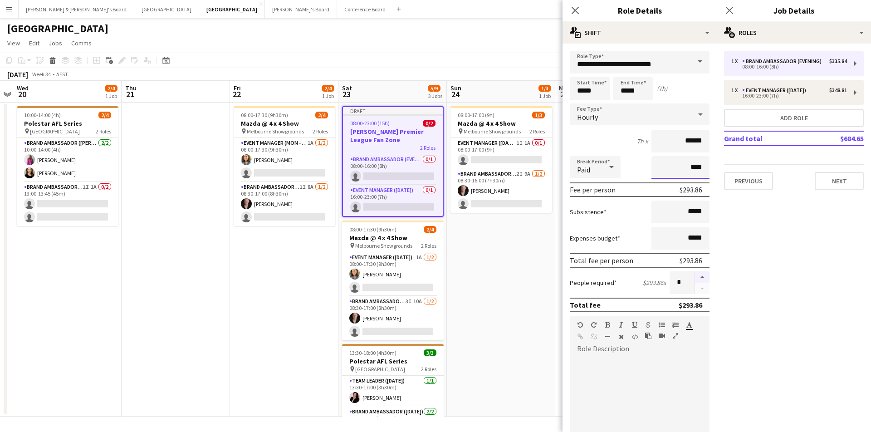
type input "****"
click at [699, 277] on button "button" at bounding box center [702, 277] width 15 height 12
click at [683, 287] on input "*" at bounding box center [682, 282] width 25 height 23
drag, startPoint x: 685, startPoint y: 284, endPoint x: 667, endPoint y: 282, distance: 17.3
click at [669, 283] on div "People required $293.86 x *" at bounding box center [640, 282] width 140 height 23
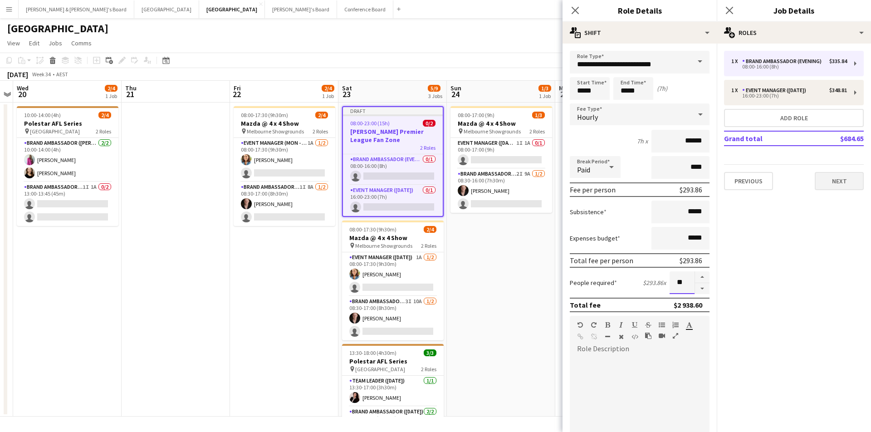
type input "**"
click at [829, 175] on button "Next" at bounding box center [839, 181] width 49 height 18
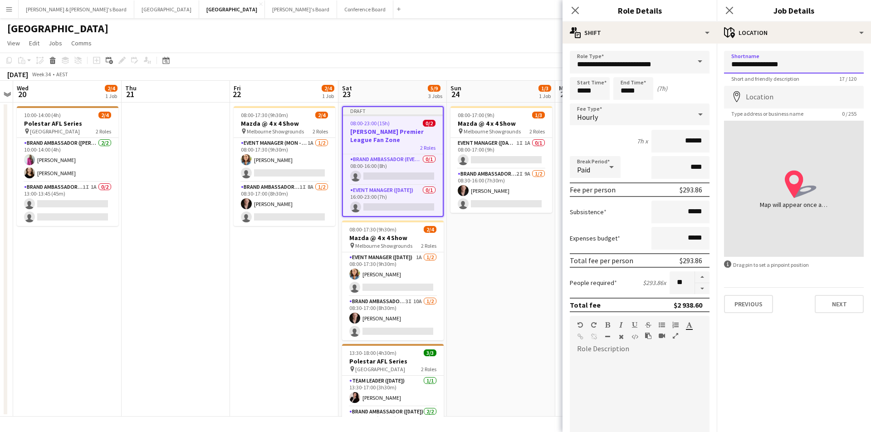
type input "**********"
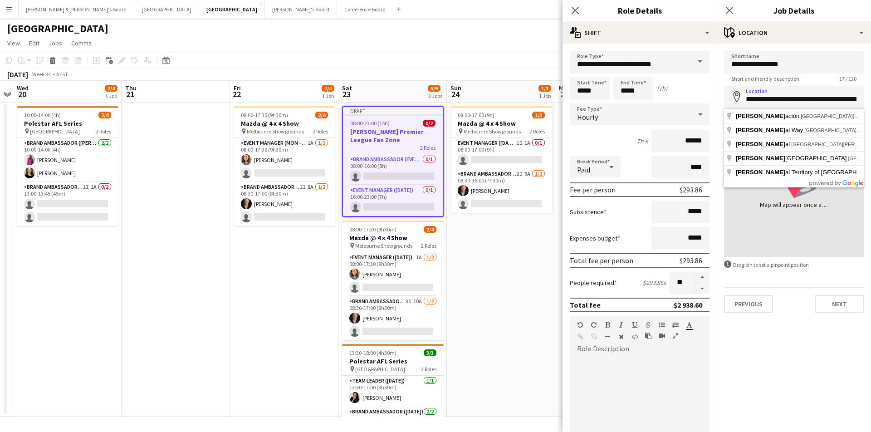
type input "**********"
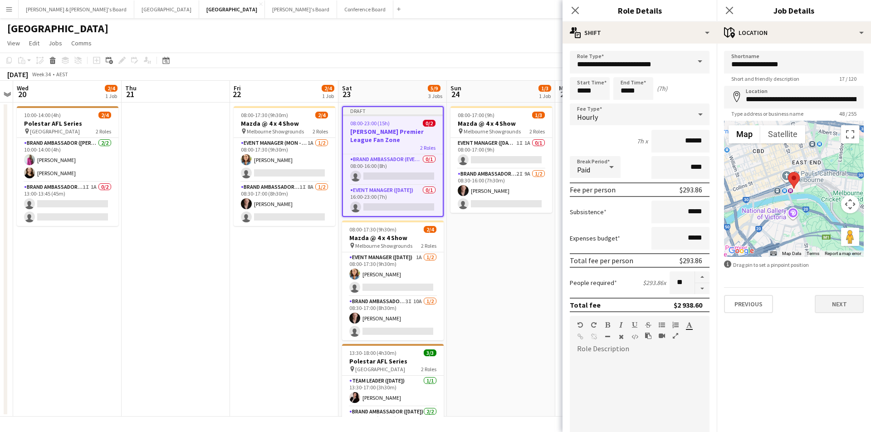
click at [836, 298] on button "Next" at bounding box center [839, 304] width 49 height 18
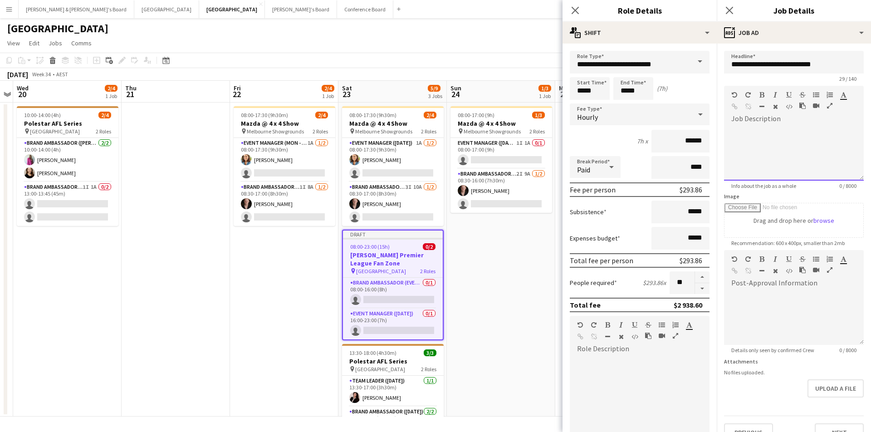
click at [771, 124] on div at bounding box center [794, 150] width 140 height 61
paste div
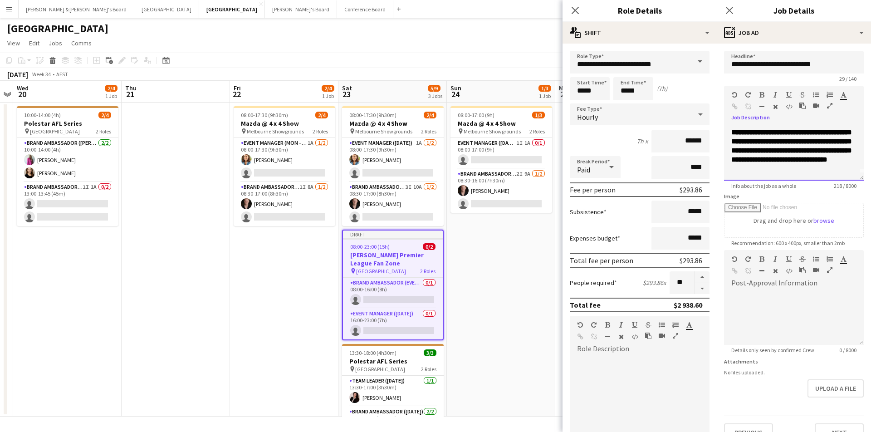
scroll to position [0, 0]
drag, startPoint x: 790, startPoint y: 168, endPoint x: 719, endPoint y: 80, distance: 112.6
click at [719, 80] on form "**********" at bounding box center [794, 246] width 154 height 391
click at [811, 94] on div at bounding box center [786, 96] width 54 height 11
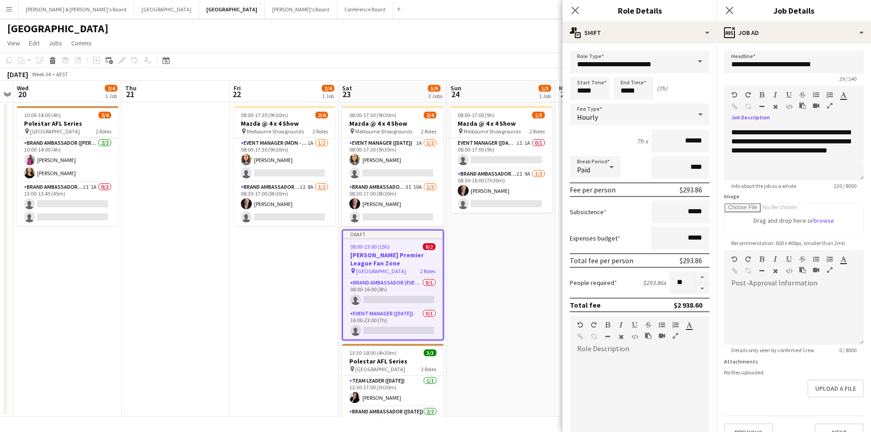
click at [815, 95] on icon "button" at bounding box center [816, 95] width 6 height 6
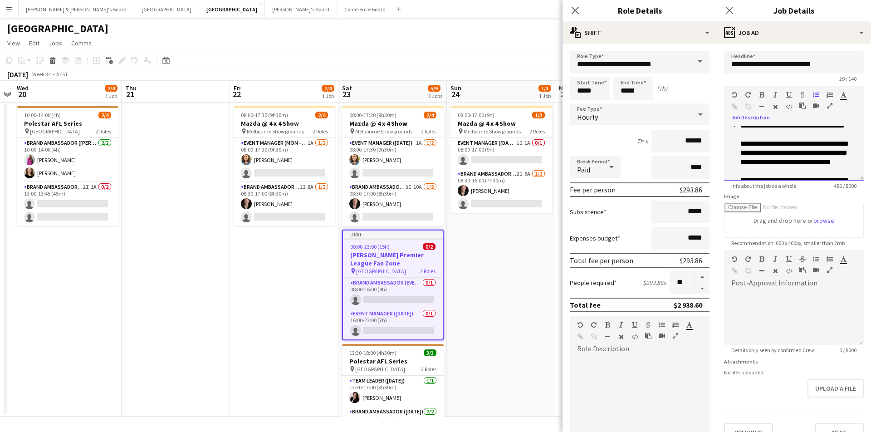
scroll to position [65, 0]
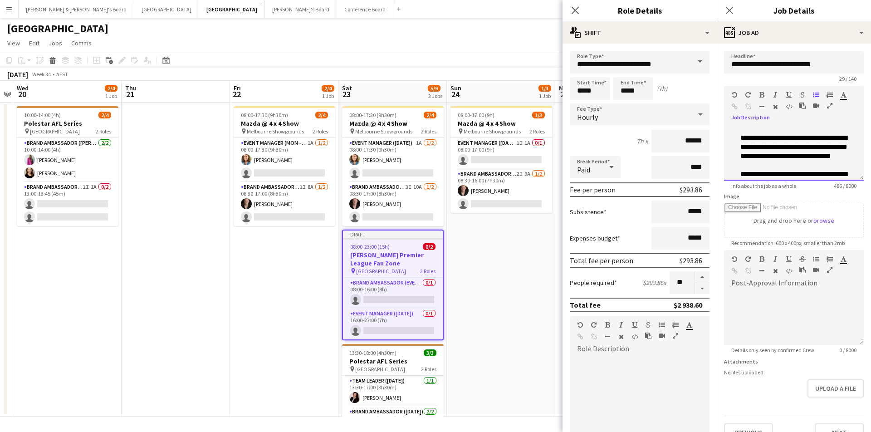
click at [742, 160] on div "**********" at bounding box center [798, 146] width 116 height 27
click at [743, 155] on font "**********" at bounding box center [793, 146] width 107 height 25
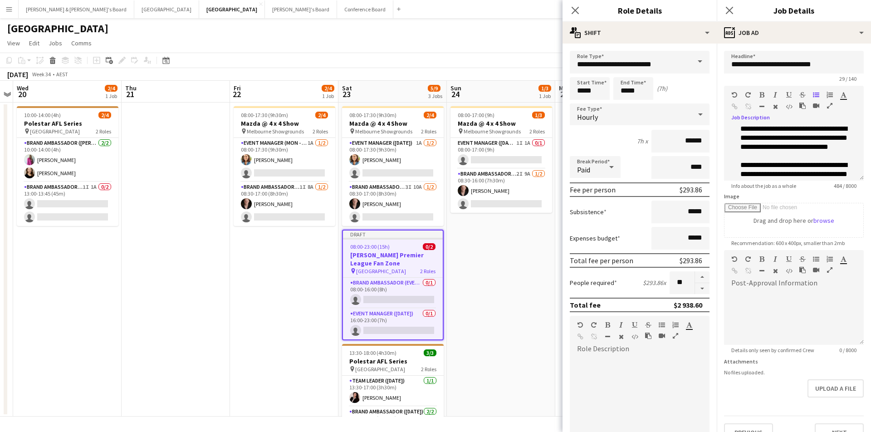
click at [814, 93] on icon "button" at bounding box center [816, 95] width 6 height 6
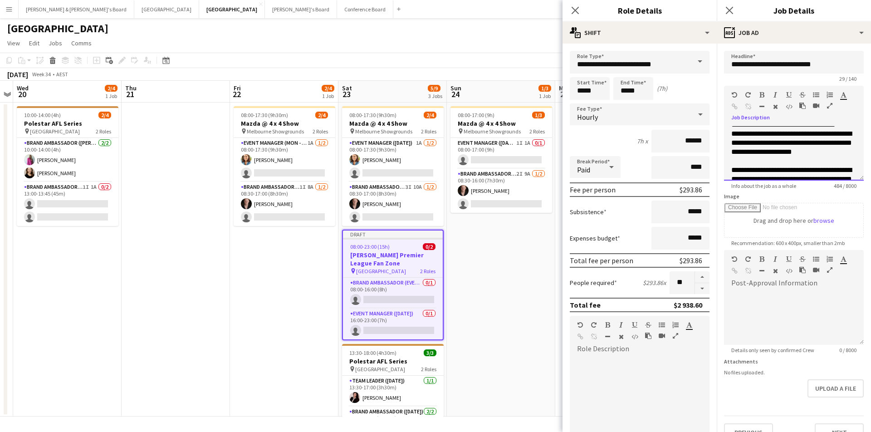
scroll to position [61, 0]
click at [820, 96] on div at bounding box center [826, 96] width 27 height 11
click at [818, 95] on icon "button" at bounding box center [816, 95] width 6 height 6
click at [730, 135] on div "**********" at bounding box center [794, 153] width 140 height 54
click at [818, 96] on icon "button" at bounding box center [816, 95] width 6 height 6
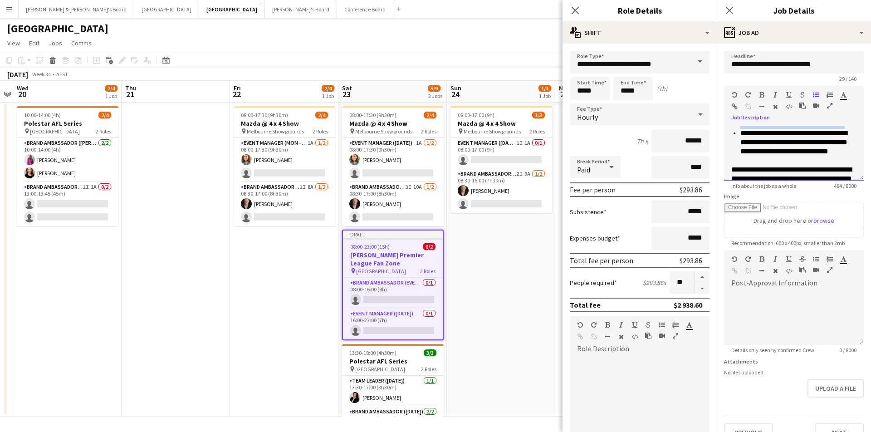
drag, startPoint x: 765, startPoint y: 145, endPoint x: 728, endPoint y: 129, distance: 40.3
click at [728, 129] on div "**********" at bounding box center [794, 153] width 140 height 54
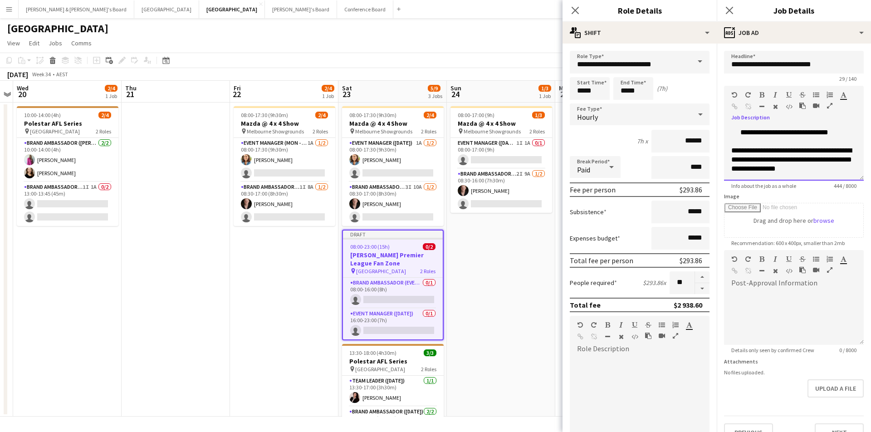
scroll to position [78, 0]
click at [738, 163] on font "**********" at bounding box center [791, 159] width 121 height 25
click at [768, 174] on div "**********" at bounding box center [794, 153] width 140 height 54
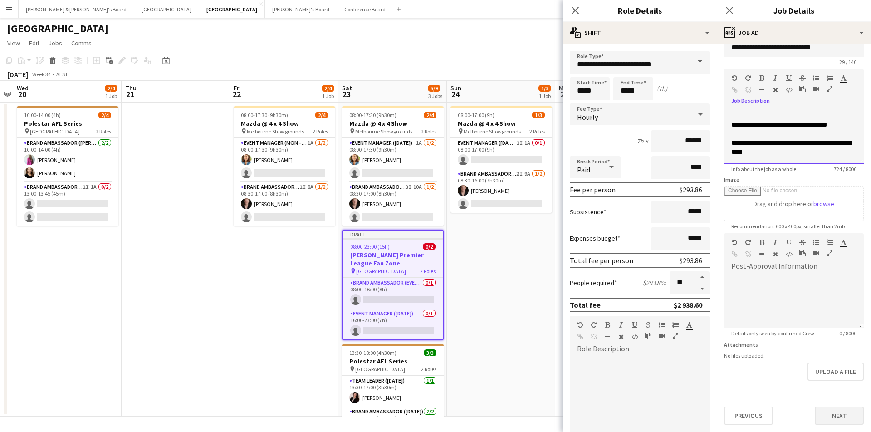
scroll to position [17, 0]
click at [840, 424] on button "Next" at bounding box center [839, 415] width 49 height 18
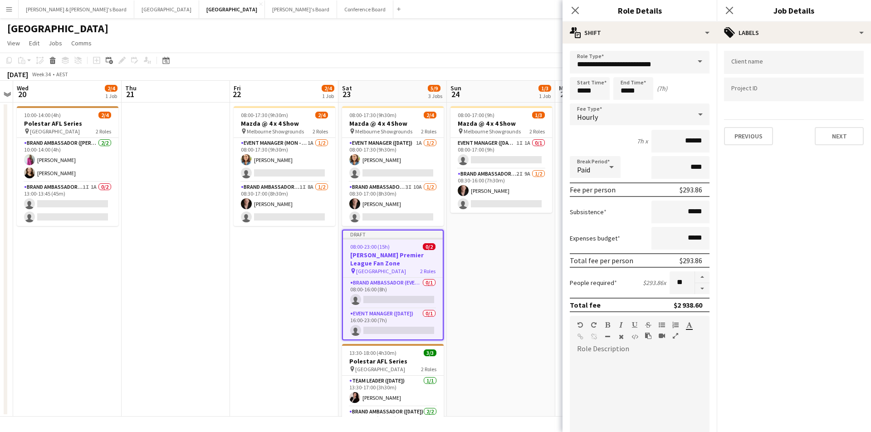
scroll to position [0, 0]
click at [830, 138] on button "Next" at bounding box center [839, 136] width 49 height 18
click at [837, 86] on button "Next" at bounding box center [839, 94] width 49 height 18
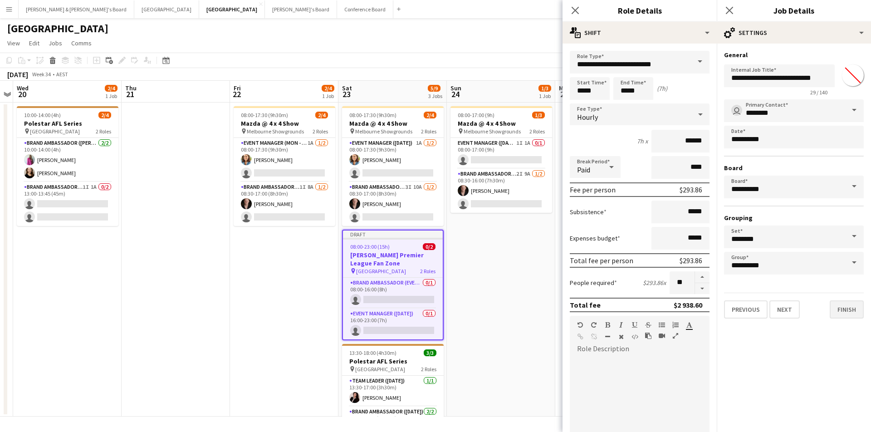
click at [848, 313] on button "Finish" at bounding box center [847, 309] width 34 height 18
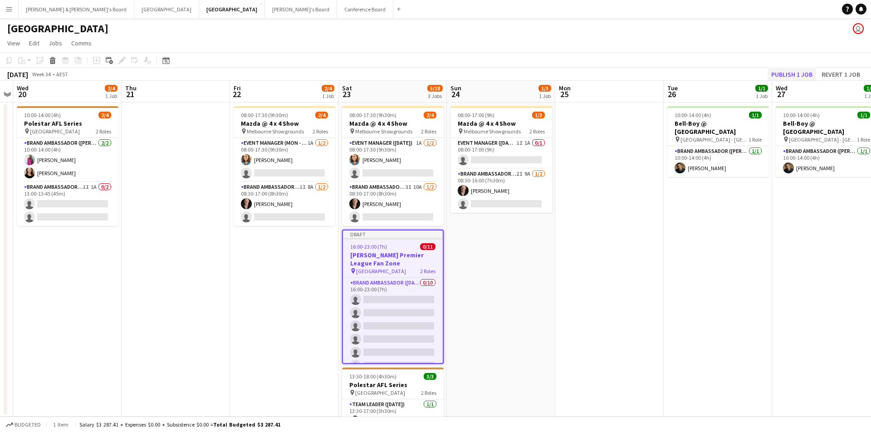
click at [783, 79] on button "Publish 1 job" at bounding box center [792, 75] width 49 height 12
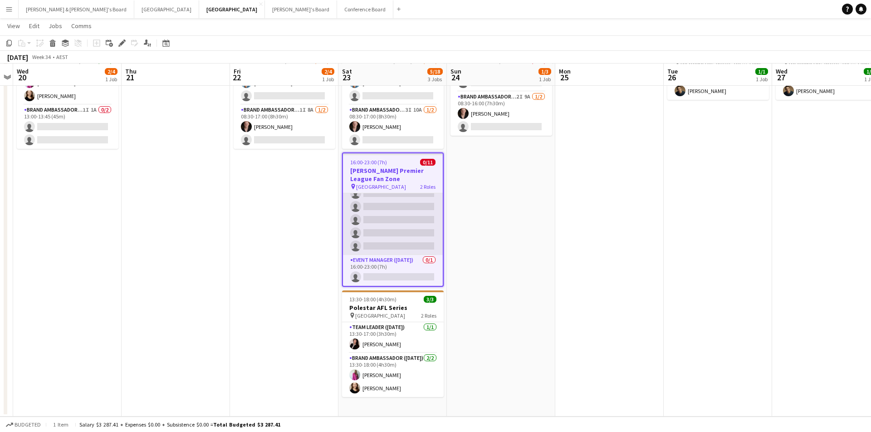
scroll to position [76, 0]
click at [416, 234] on app-card-role "Brand Ambassador (Saturday) 0/10 16:00-23:00 (7h) single-neutral-actions single…" at bounding box center [393, 180] width 100 height 149
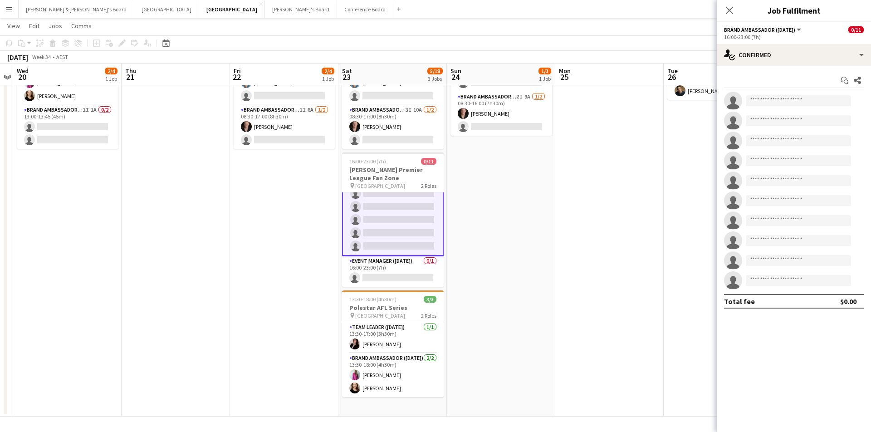
scroll to position [79, 0]
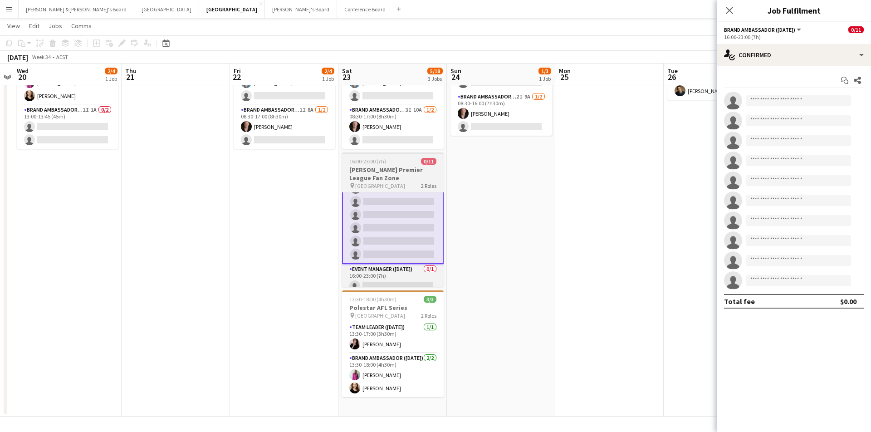
click at [416, 182] on div "pin Federation Square 2 Roles" at bounding box center [393, 185] width 102 height 7
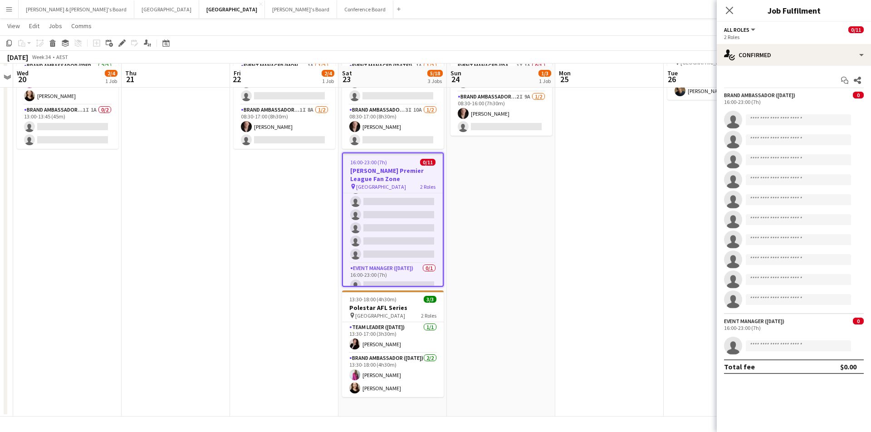
scroll to position [76, 0]
click at [731, 7] on icon "Close pop-in" at bounding box center [729, 10] width 9 height 9
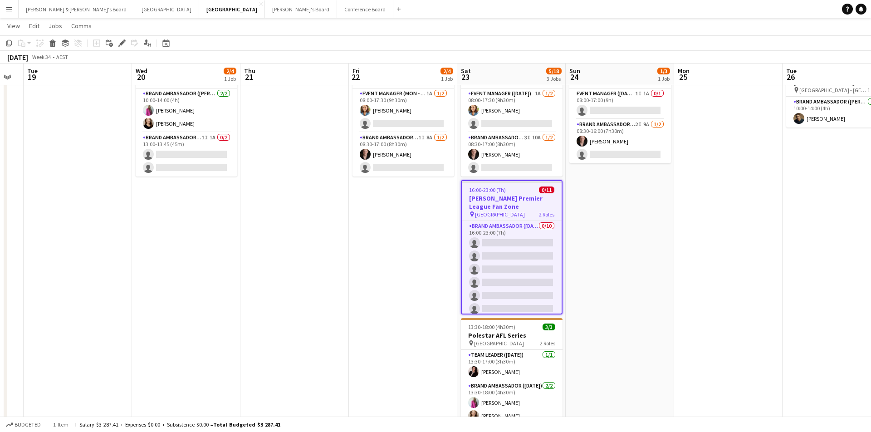
scroll to position [0, 0]
click at [565, 23] on app-page-menu "View Day view expanded Day view collapsed Month view Date picker Jump to today …" at bounding box center [435, 26] width 871 height 17
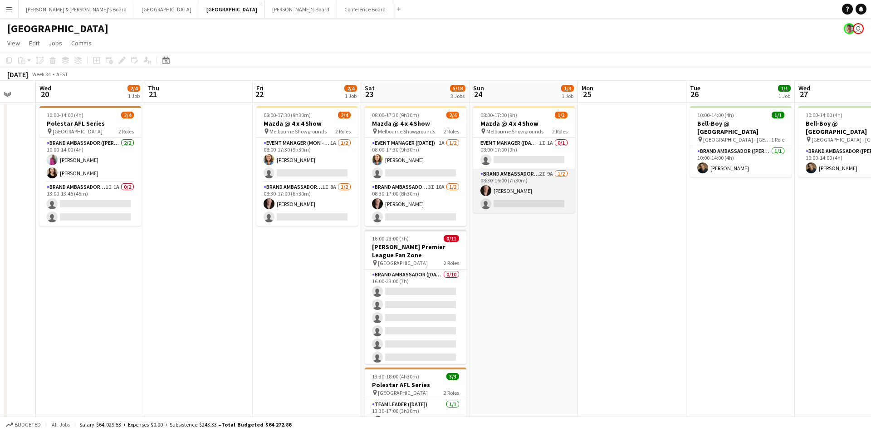
scroll to position [0, 397]
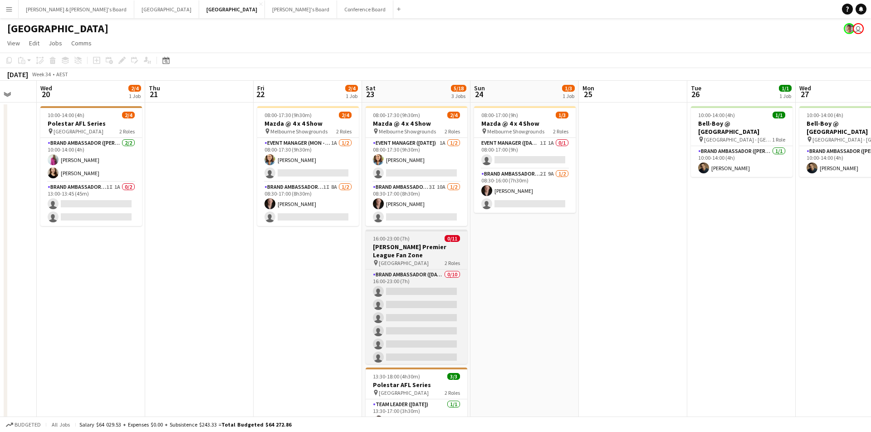
click at [418, 247] on h3 "STAN Premier League Fan Zone" at bounding box center [417, 251] width 102 height 16
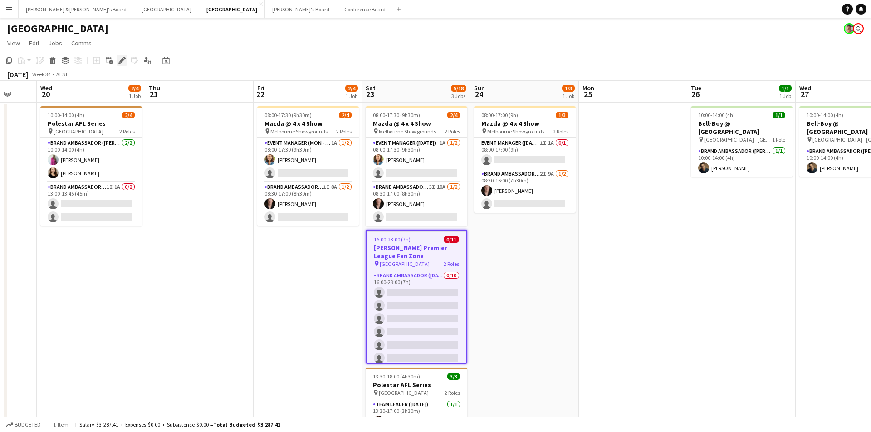
click at [122, 64] on icon "Edit" at bounding box center [121, 60] width 7 height 7
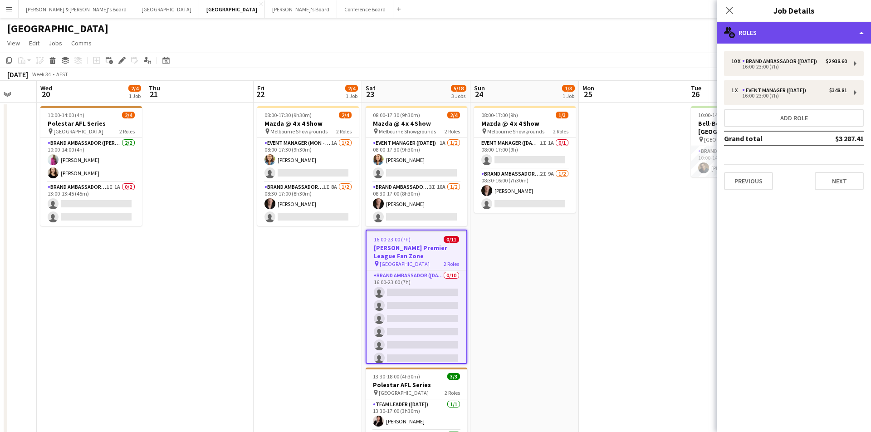
click at [828, 41] on div "multiple-users-add Roles" at bounding box center [794, 33] width 154 height 22
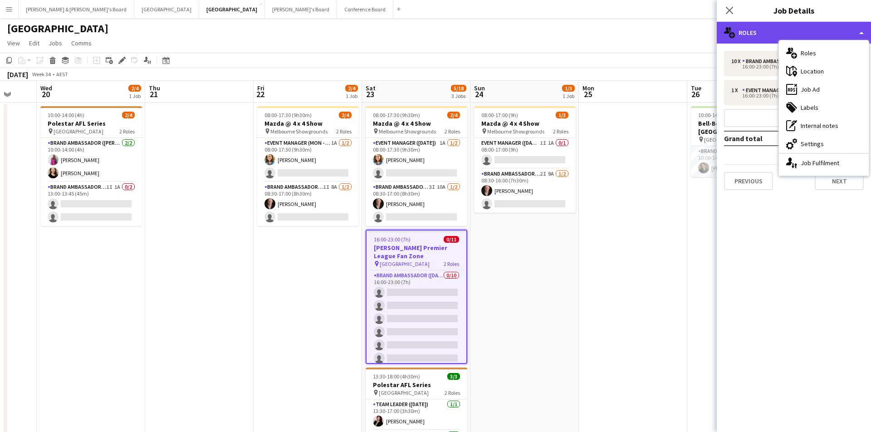
click at [822, 37] on div "multiple-users-add Roles" at bounding box center [794, 33] width 154 height 22
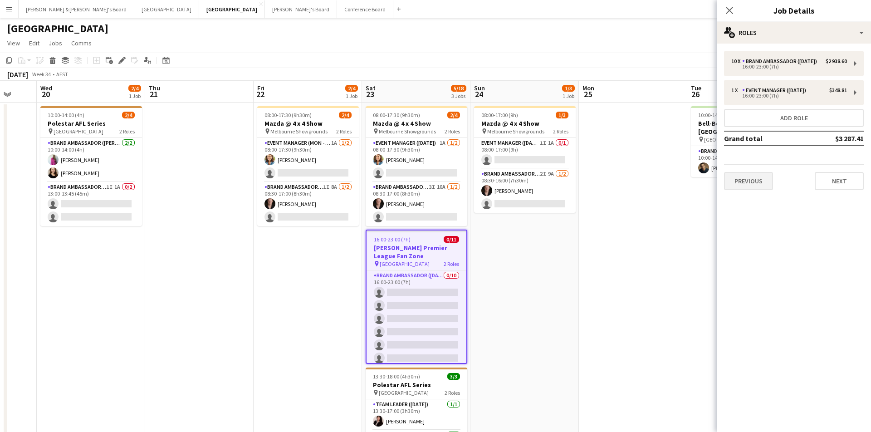
click at [766, 183] on button "Previous" at bounding box center [748, 181] width 49 height 18
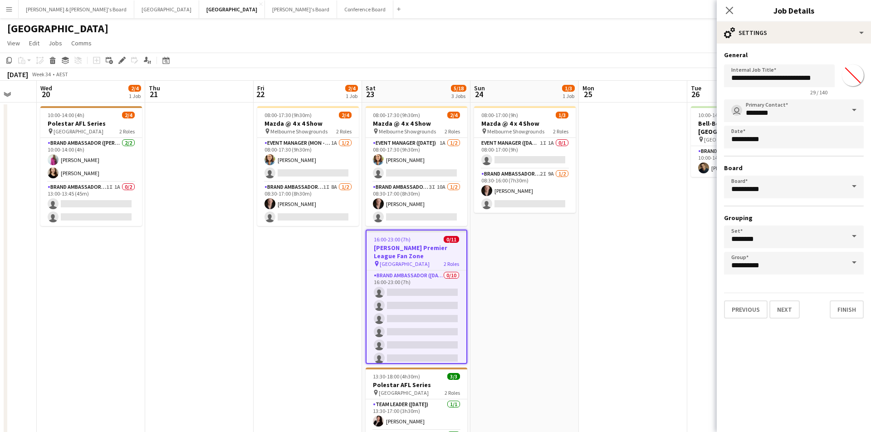
click at [850, 75] on input "*******" at bounding box center [853, 75] width 33 height 33
type input "*******"
click at [737, 9] on div "Close pop-in" at bounding box center [729, 10] width 25 height 21
click at [732, 9] on icon "Close pop-in" at bounding box center [729, 10] width 9 height 9
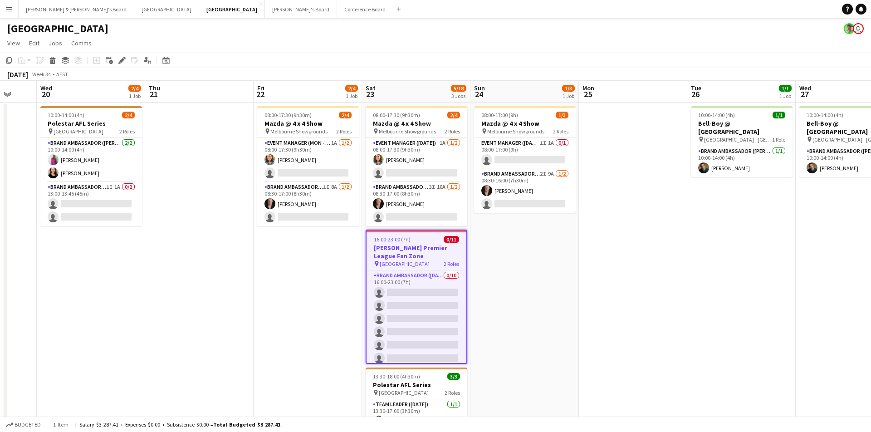
click at [673, 31] on div "Melbourne user" at bounding box center [435, 26] width 871 height 17
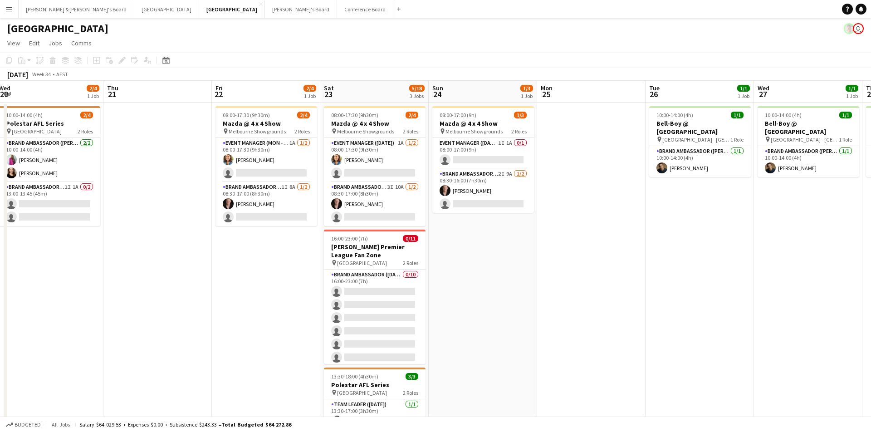
scroll to position [0, 220]
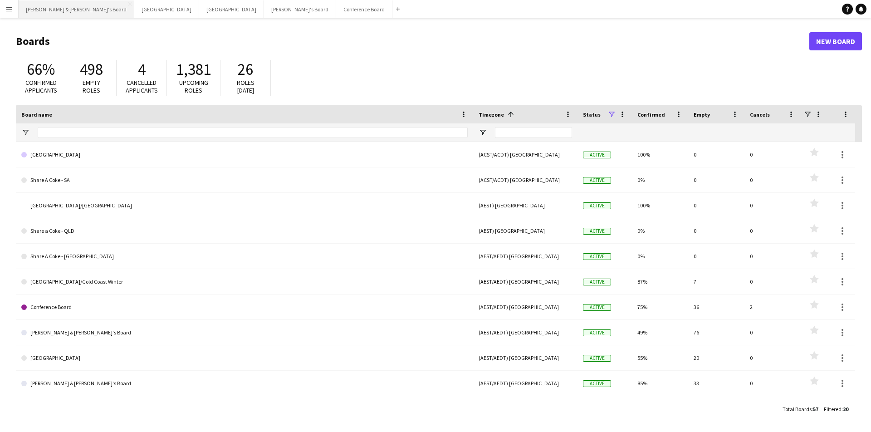
click at [48, 16] on button "[PERSON_NAME] & [PERSON_NAME]'s Board Close" at bounding box center [77, 9] width 116 height 18
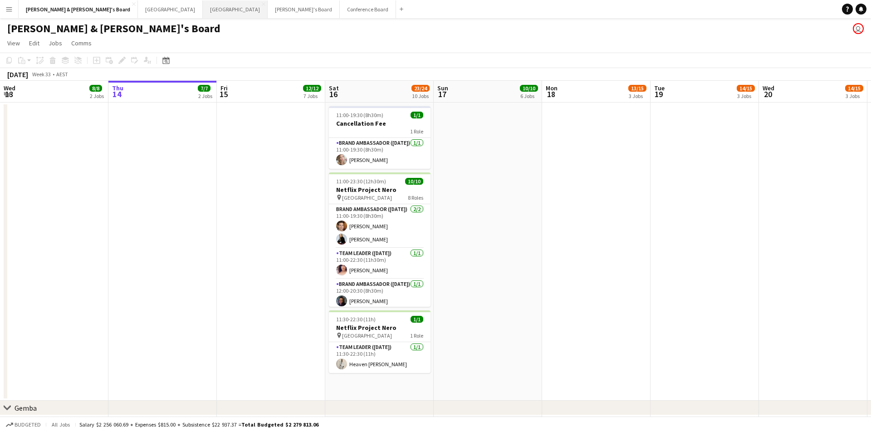
click at [203, 10] on button "Melbourne Close" at bounding box center [235, 9] width 65 height 18
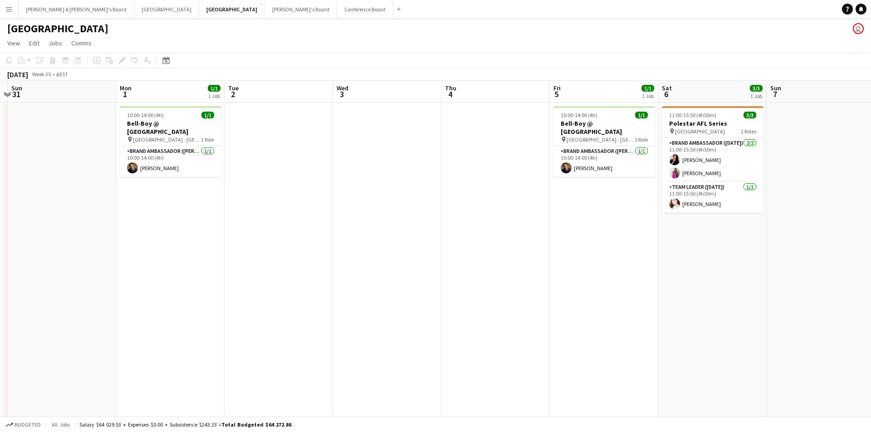
scroll to position [0, 430]
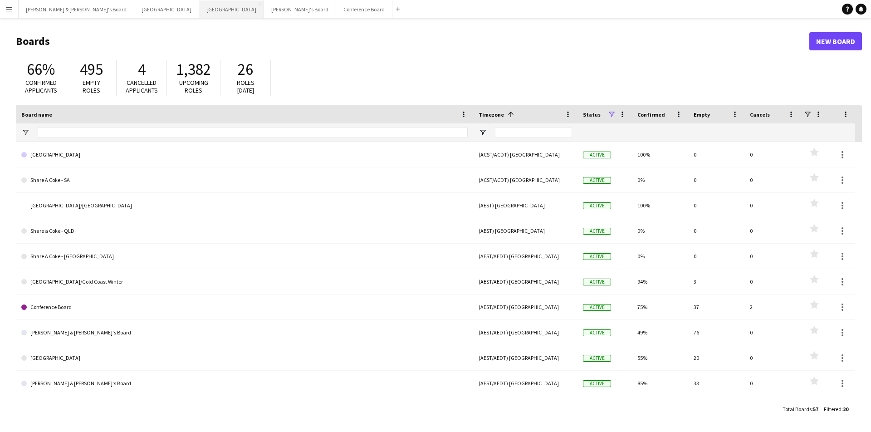
click at [199, 11] on button "Melbourne Close" at bounding box center [231, 9] width 65 height 18
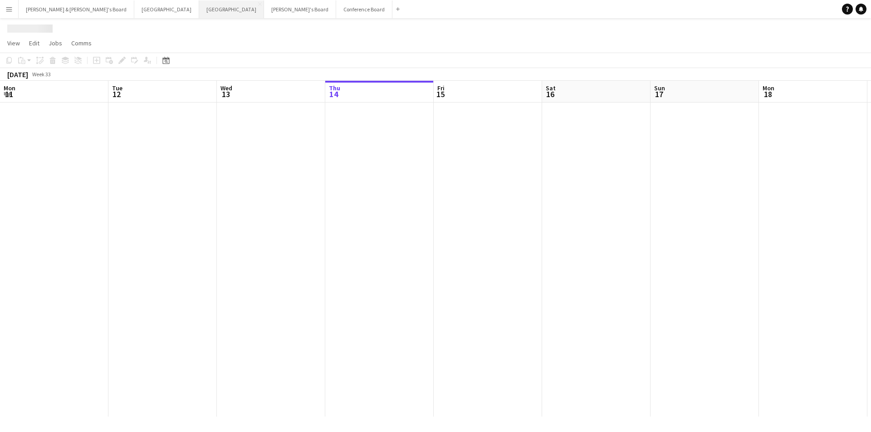
scroll to position [0, 217]
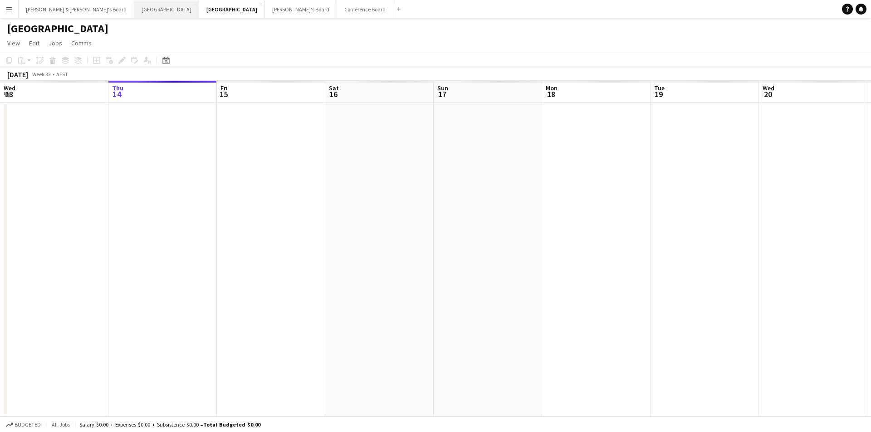
click at [134, 9] on button "Sydney Close" at bounding box center [166, 9] width 65 height 18
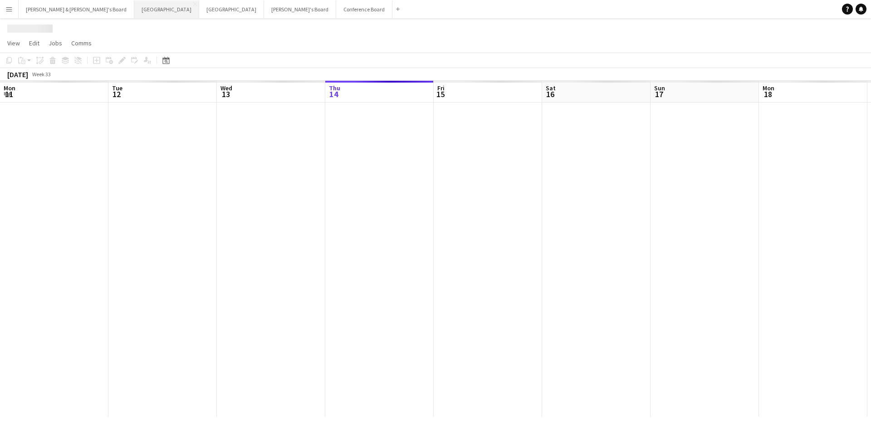
scroll to position [0, 217]
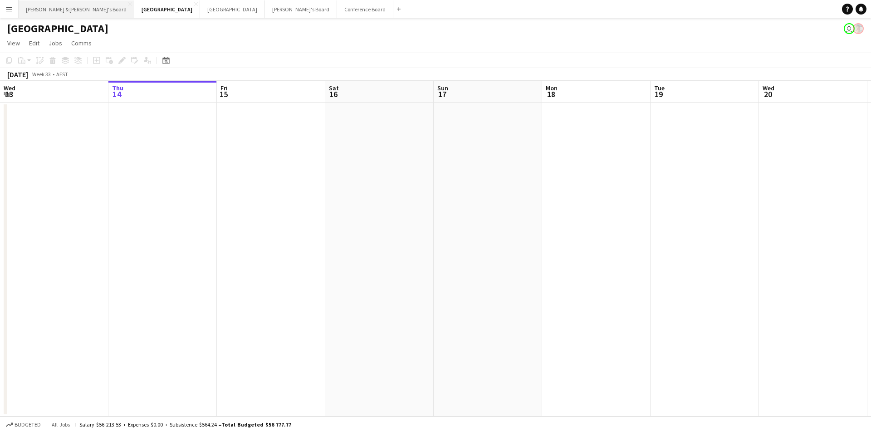
click at [52, 11] on button "[PERSON_NAME] & [PERSON_NAME]'s Board Close" at bounding box center [77, 9] width 116 height 18
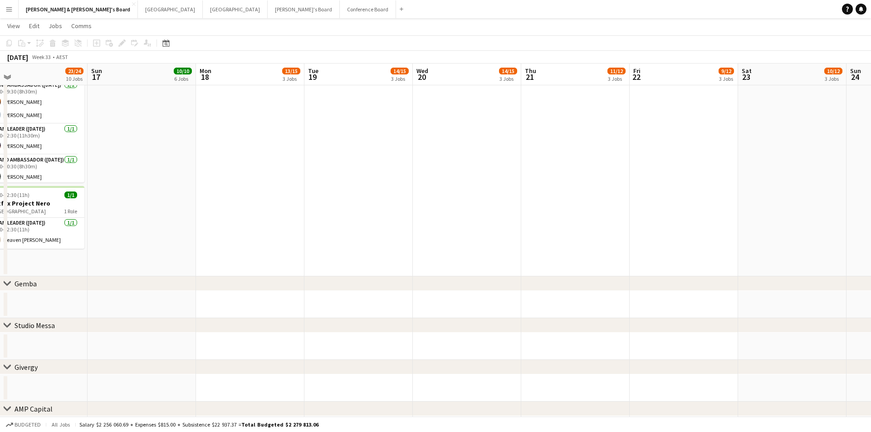
scroll to position [123, 0]
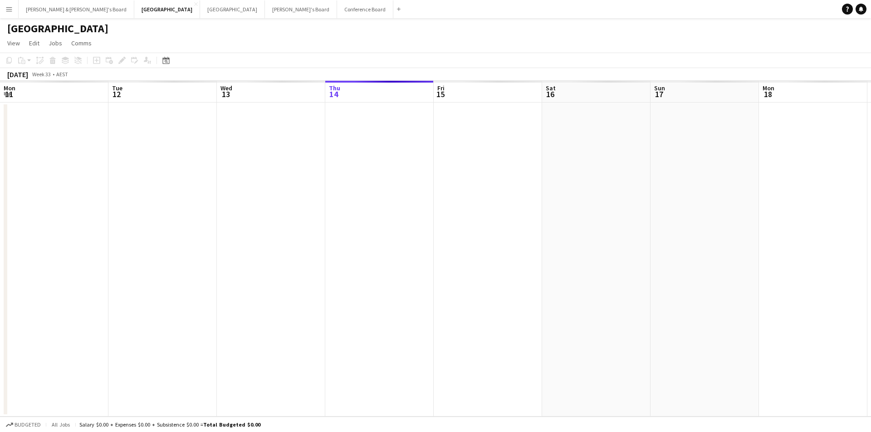
scroll to position [0, 217]
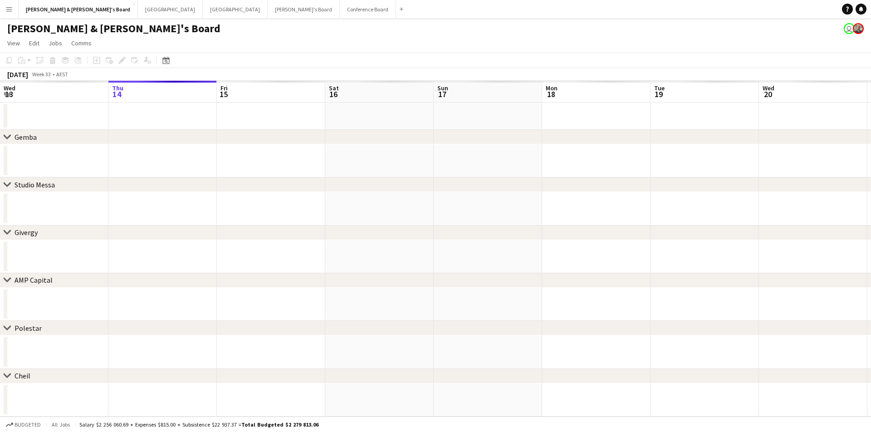
click at [9, 13] on button "Menu" at bounding box center [9, 9] width 18 height 18
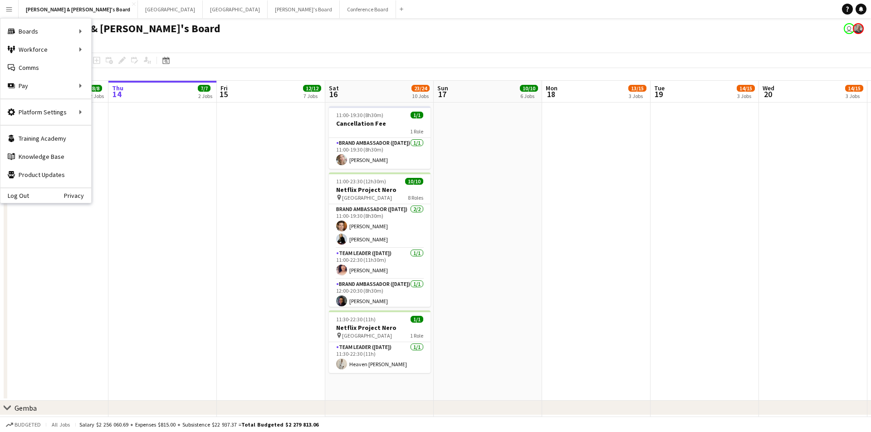
click at [202, 41] on app-page-menu "View Day view expanded Day view collapsed Month view Date picker Jump to today …" at bounding box center [435, 43] width 871 height 17
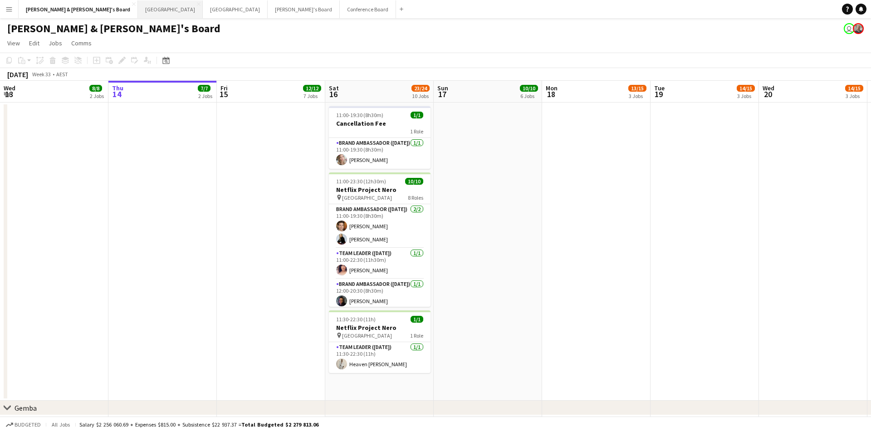
click at [138, 7] on button "Sydney Close" at bounding box center [170, 9] width 65 height 18
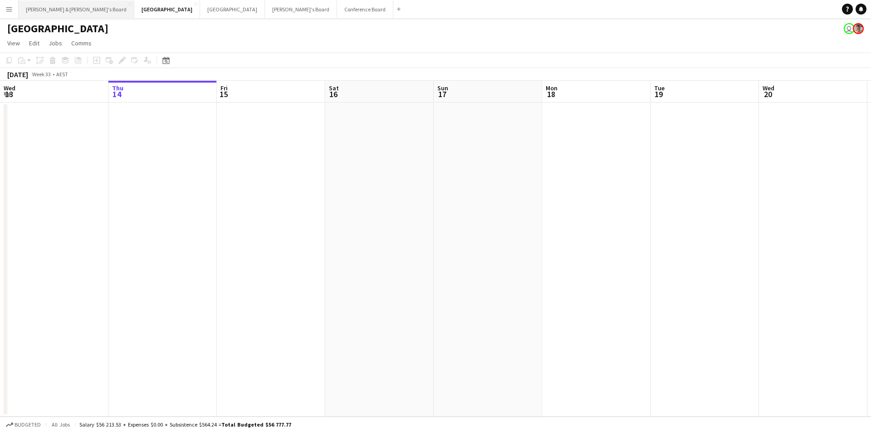
click at [58, 17] on button "[PERSON_NAME] & [PERSON_NAME]'s Board Close" at bounding box center [77, 9] width 116 height 18
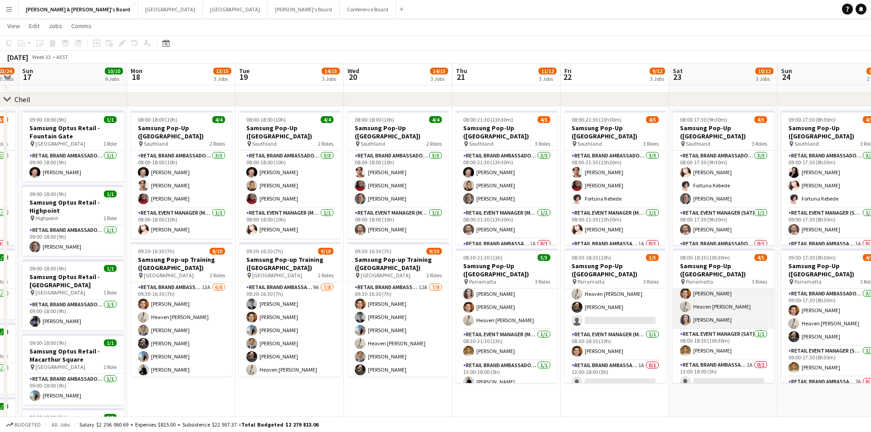
scroll to position [16, 0]
click at [14, 10] on button "Menu" at bounding box center [9, 9] width 18 height 18
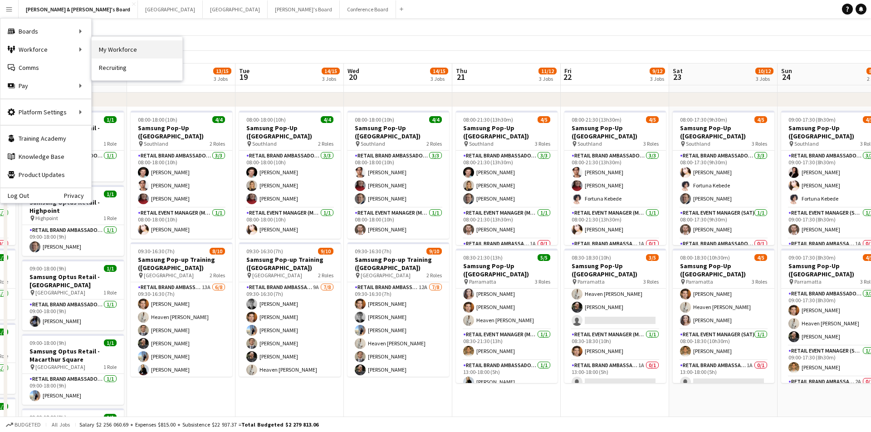
click at [105, 50] on link "My Workforce" at bounding box center [137, 49] width 91 height 18
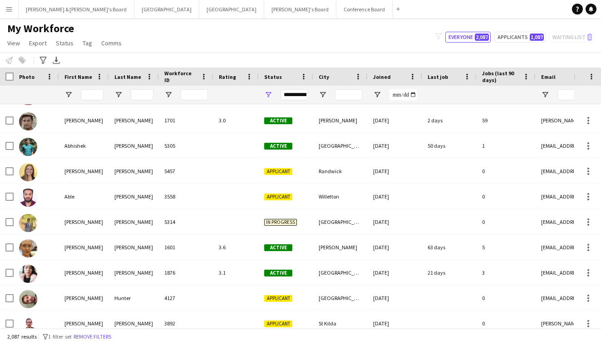
scroll to position [469, 0]
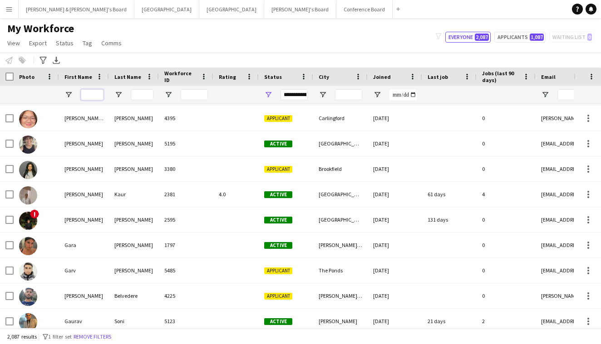
click at [99, 98] on input "First Name Filter Input" at bounding box center [92, 94] width 23 height 11
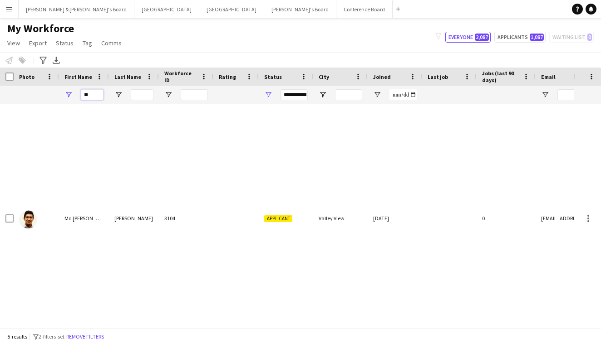
type input "*"
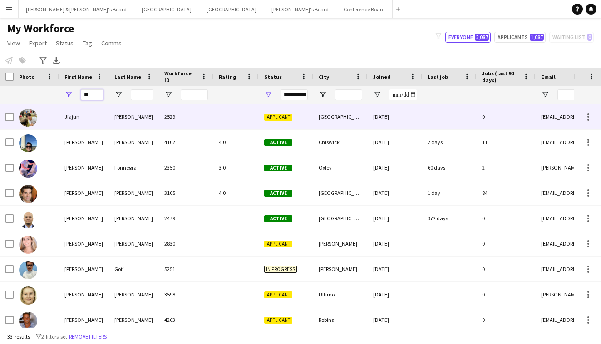
type input "*"
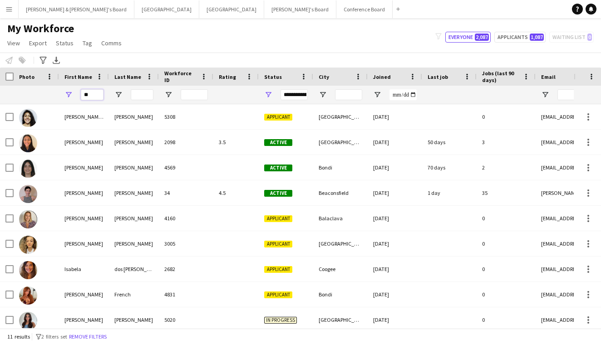
type input "*"
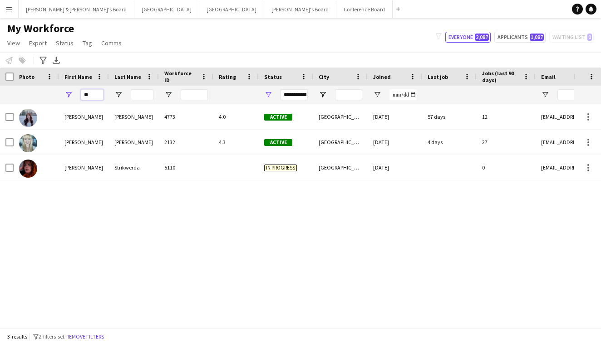
type input "*"
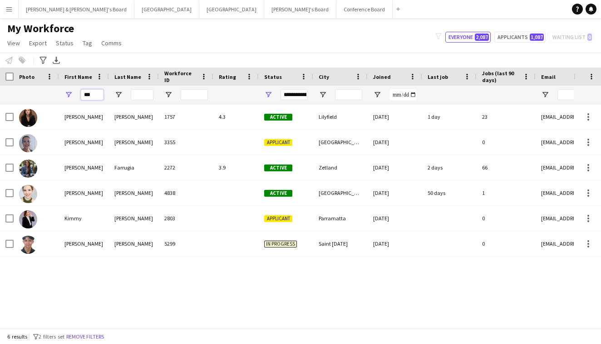
drag, startPoint x: 226, startPoint y: 37, endPoint x: 89, endPoint y: 96, distance: 149.0
click at [89, 96] on input "***" at bounding box center [92, 94] width 23 height 11
type input "*"
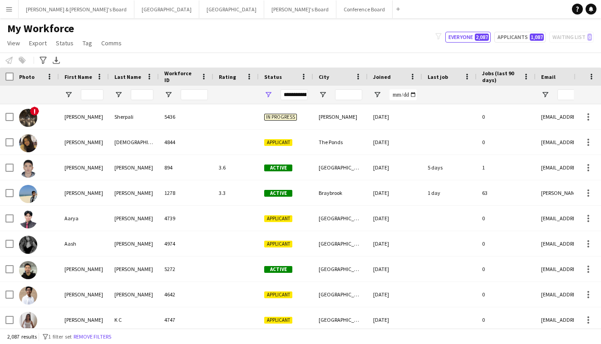
click at [9, 9] on app-icon "Menu" at bounding box center [8, 8] width 7 height 7
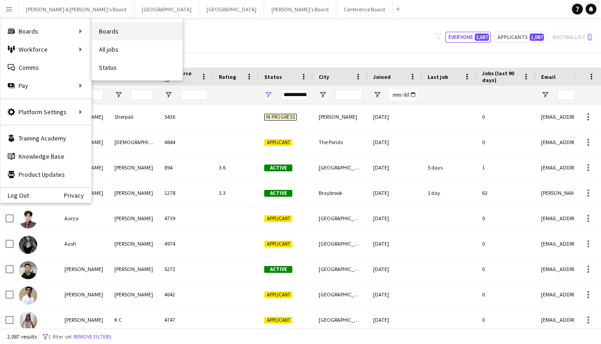
click at [108, 34] on link "Boards" at bounding box center [137, 31] width 91 height 18
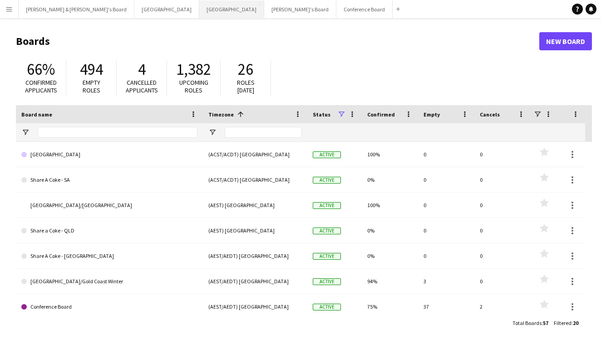
click at [199, 5] on button "Melbourne Close" at bounding box center [231, 9] width 65 height 18
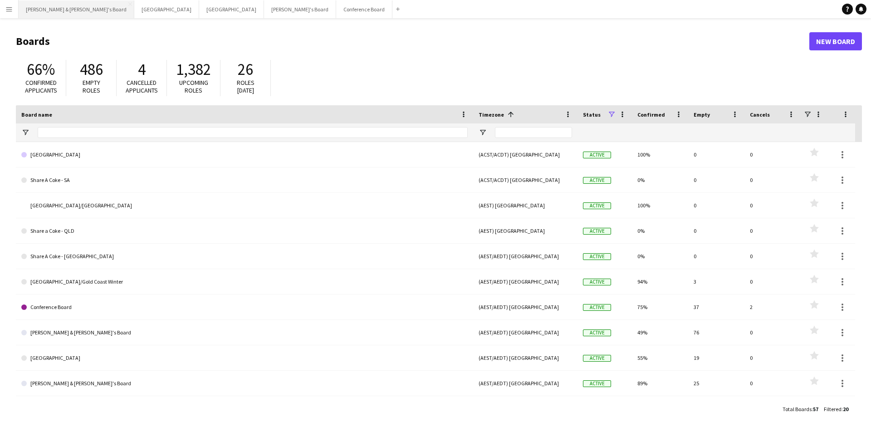
click at [43, 14] on button "[PERSON_NAME] & [PERSON_NAME]'s Board Close" at bounding box center [77, 9] width 116 height 18
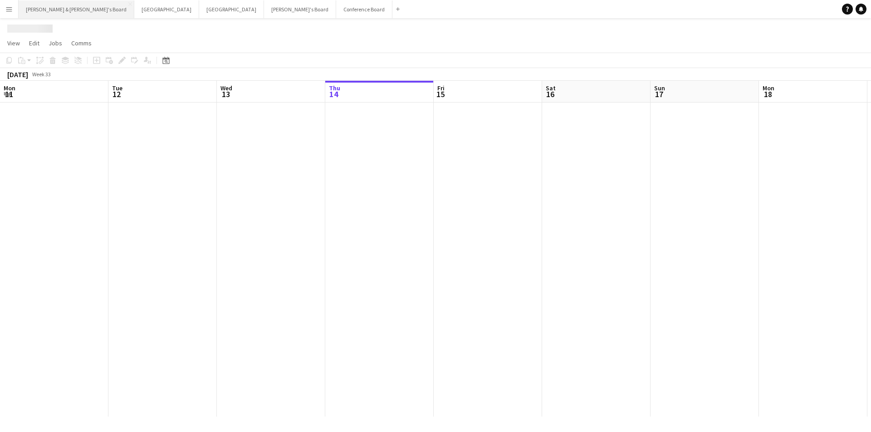
scroll to position [0, 217]
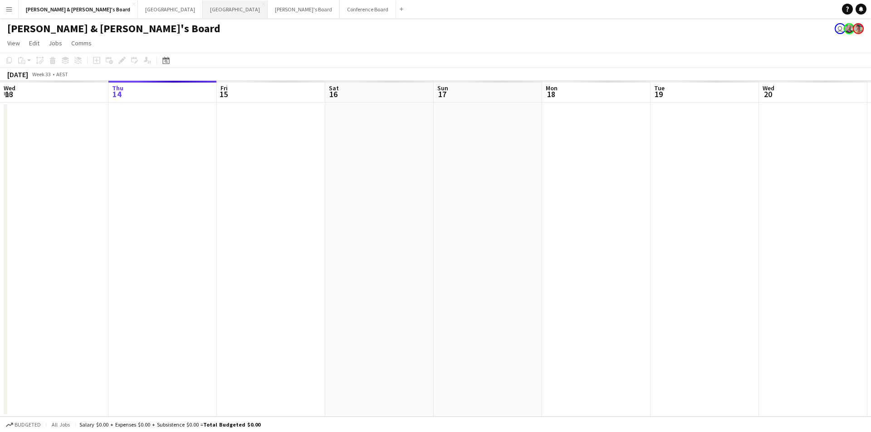
click at [203, 12] on button "Melbourne Close" at bounding box center [235, 9] width 65 height 18
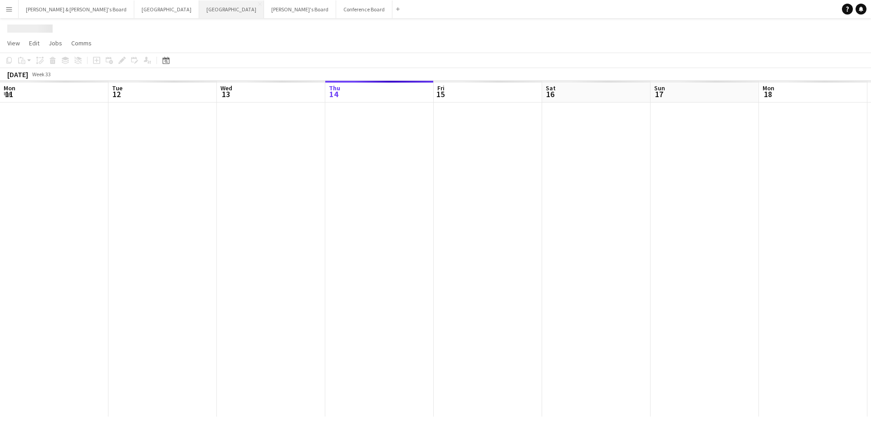
scroll to position [0, 217]
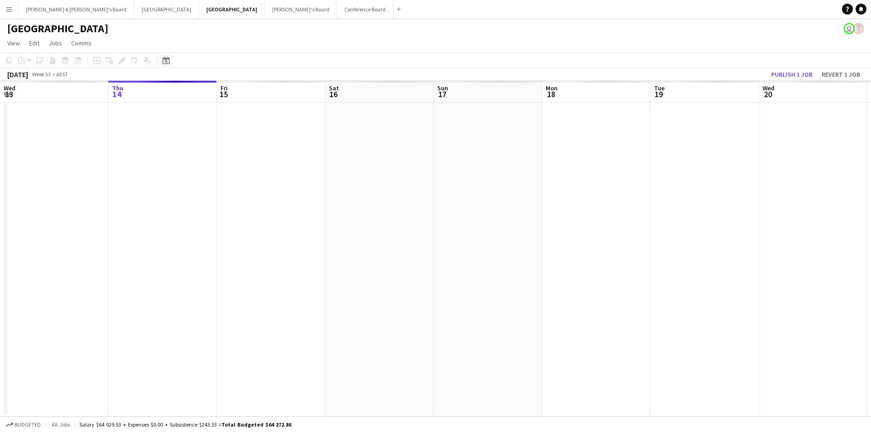
click at [166, 62] on icon "Date picker" at bounding box center [165, 60] width 7 height 7
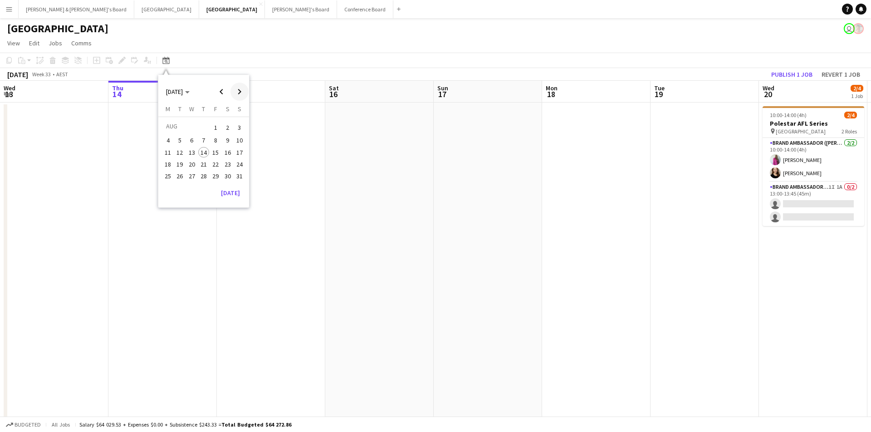
click at [242, 94] on span "Next month" at bounding box center [239, 92] width 18 height 18
click at [194, 139] on span "3" at bounding box center [191, 138] width 11 height 11
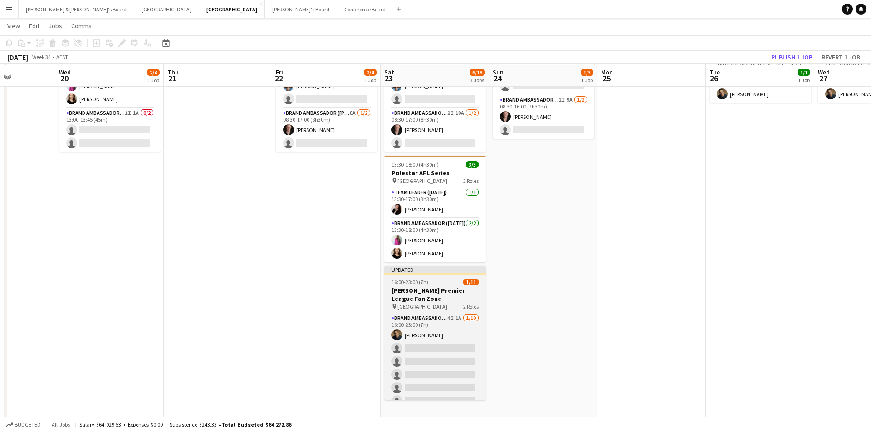
scroll to position [74, 0]
click at [443, 301] on div "pin Federation Square 2 Roles" at bounding box center [435, 304] width 102 height 7
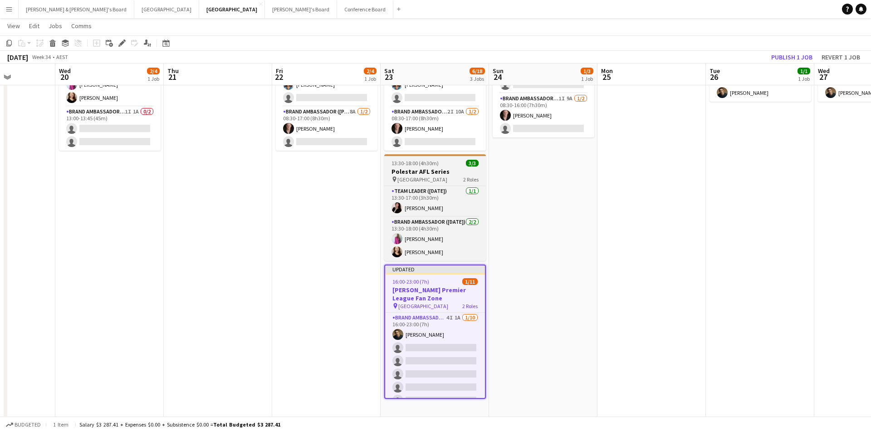
scroll to position [0, 0]
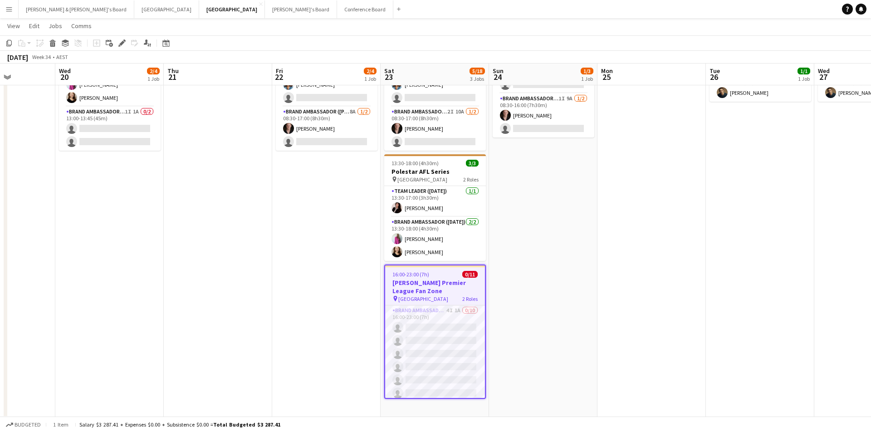
click at [530, 223] on app-date-cell "08:00-17:00 (9h) 1/3 Mazda @ 4 x 4 Show pin Melbourne Showgrounds 2 Roles Event…" at bounding box center [543, 222] width 108 height 391
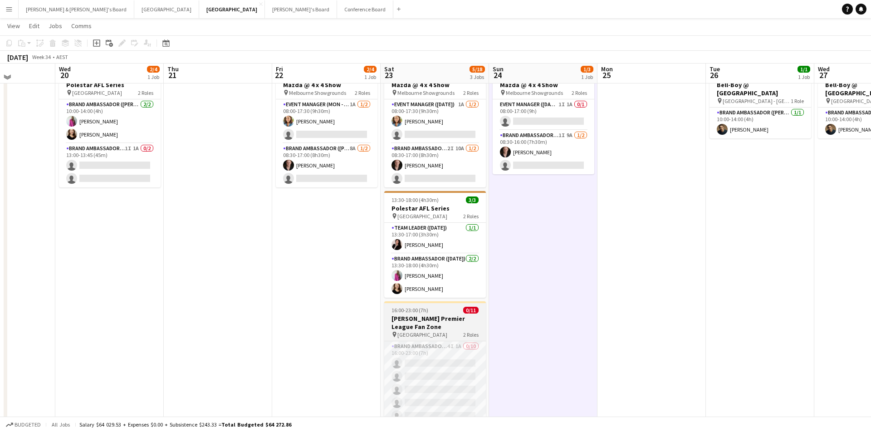
scroll to position [36, 0]
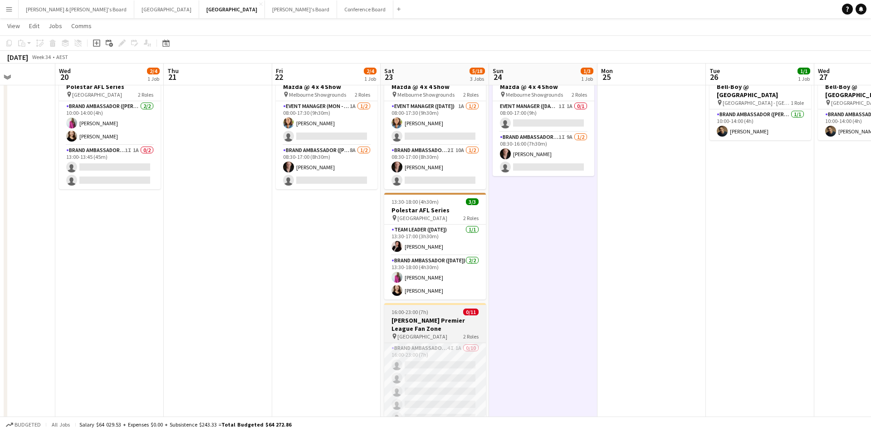
click at [427, 332] on app-job-card "16:00-23:00 (7h) 0/11 STAN Premier League Fan Zone pin Federation Square 2 Role…" at bounding box center [435, 370] width 102 height 134
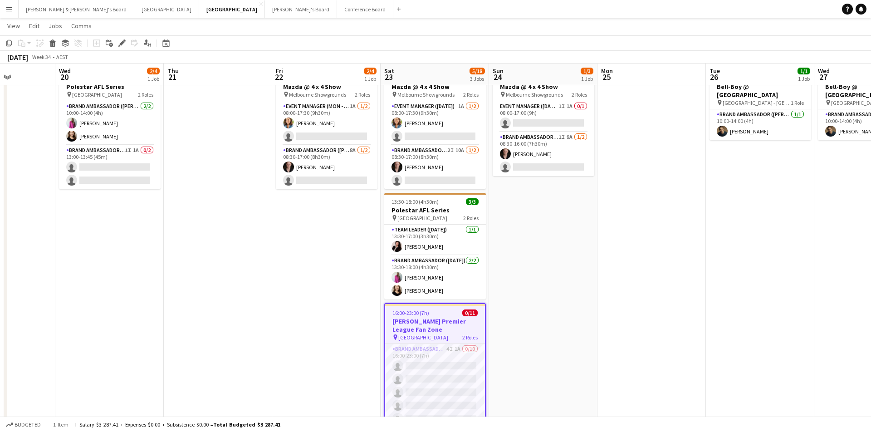
click at [406, 317] on app-job-card "16:00-23:00 (7h) 0/11 STAN Premier League Fan Zone pin Federation Square 2 Role…" at bounding box center [435, 370] width 102 height 134
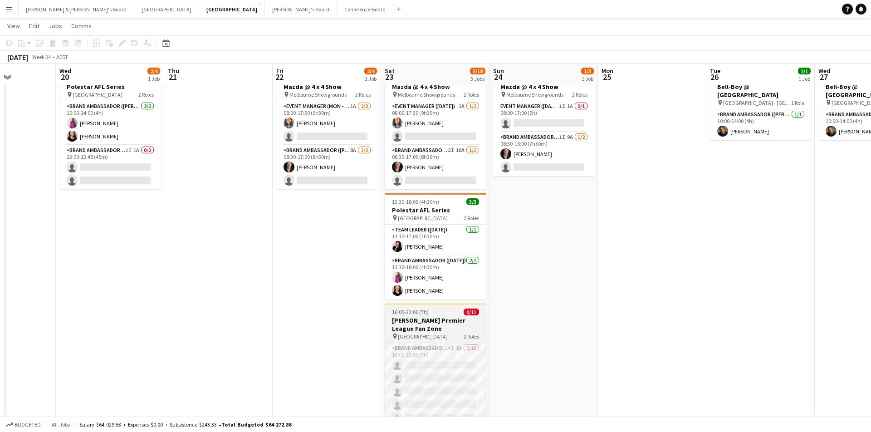
click at [406, 317] on h3 "STAN Premier League Fan Zone" at bounding box center [436, 324] width 102 height 16
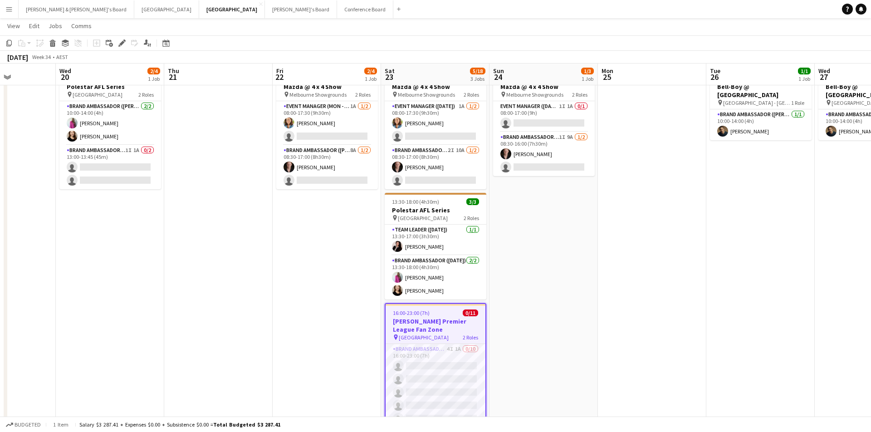
click at [460, 333] on div "pin Federation Square 2 Roles" at bounding box center [436, 336] width 100 height 7
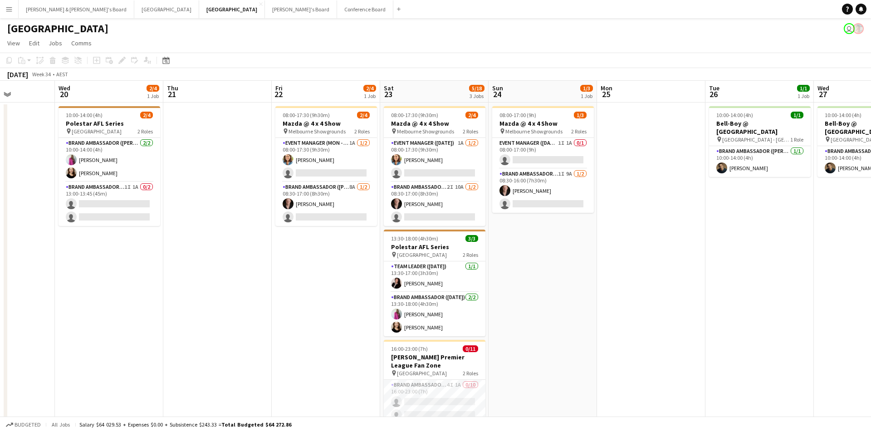
scroll to position [0, 0]
click at [134, 9] on button "Sydney Close" at bounding box center [166, 9] width 65 height 18
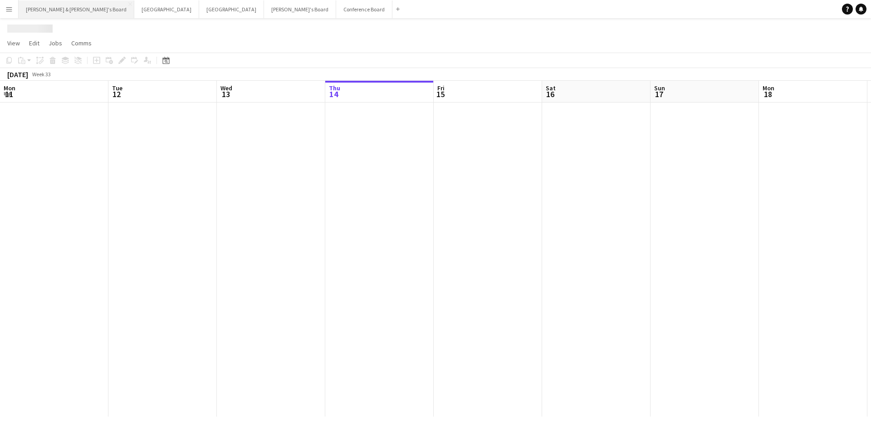
scroll to position [0, 217]
click at [57, 9] on button "[PERSON_NAME] & [PERSON_NAME]'s Board Close" at bounding box center [77, 9] width 116 height 18
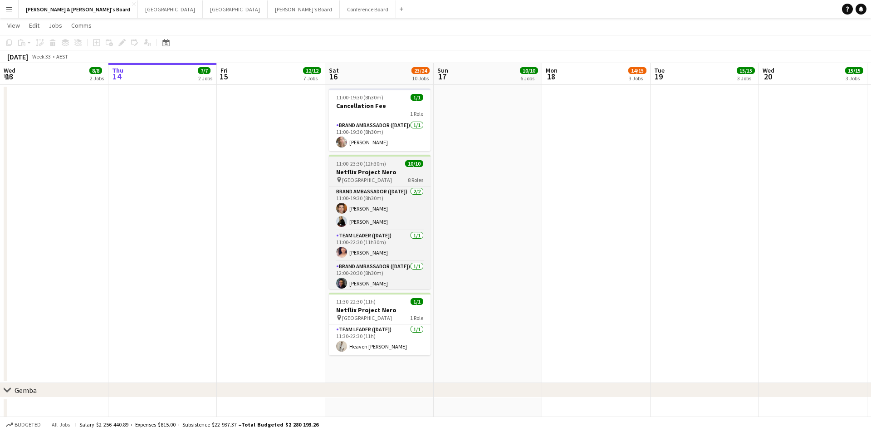
scroll to position [27, 0]
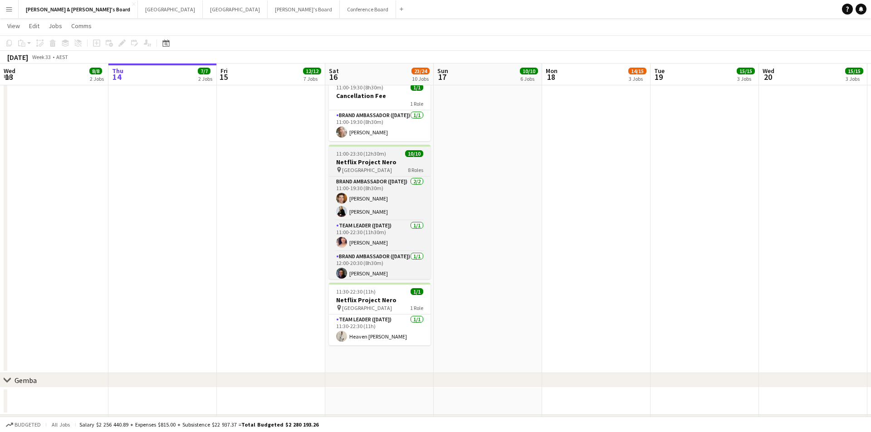
click at [389, 161] on h3 "Netflix Project Nero" at bounding box center [380, 162] width 102 height 8
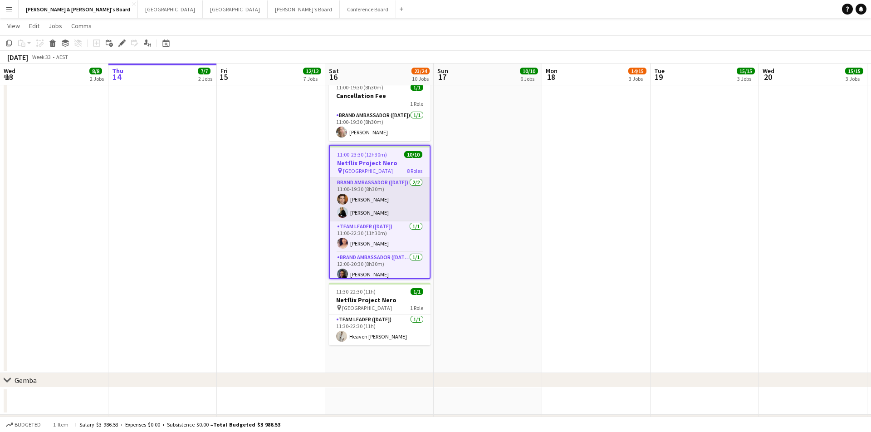
click at [378, 202] on app-card-role "Brand Ambassador (Saturday) 2/2 11:00-19:30 (8h30m) Juan Montes Steffania Uttaro" at bounding box center [380, 199] width 100 height 44
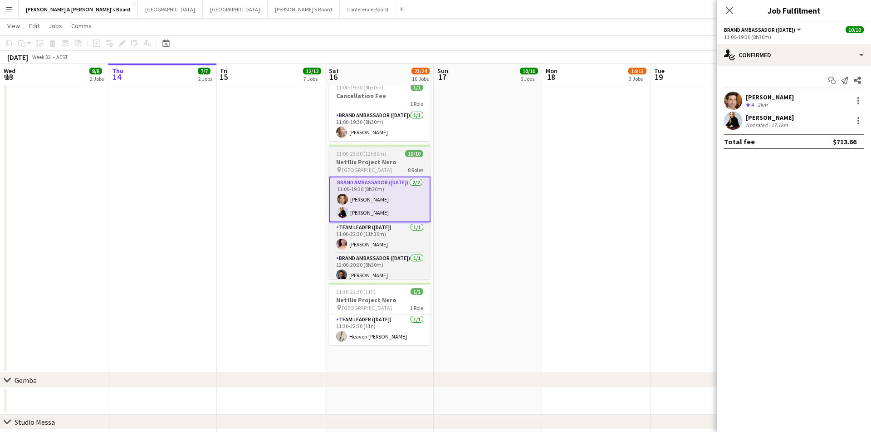
click at [382, 174] on app-job-card "11:00-23:30 (12h30m) 10/10 Netflix Project Nero pin King Street Wharf 8 Roles B…" at bounding box center [380, 212] width 102 height 134
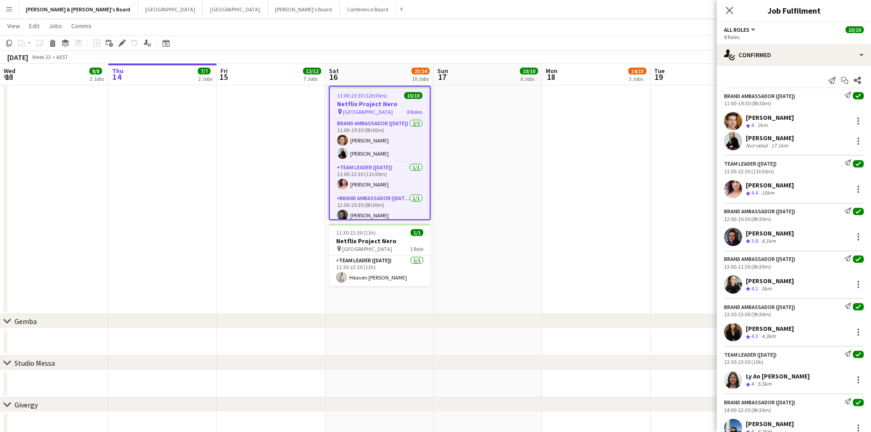
scroll to position [0, 0]
click at [762, 142] on div "Not rated" at bounding box center [758, 145] width 24 height 7
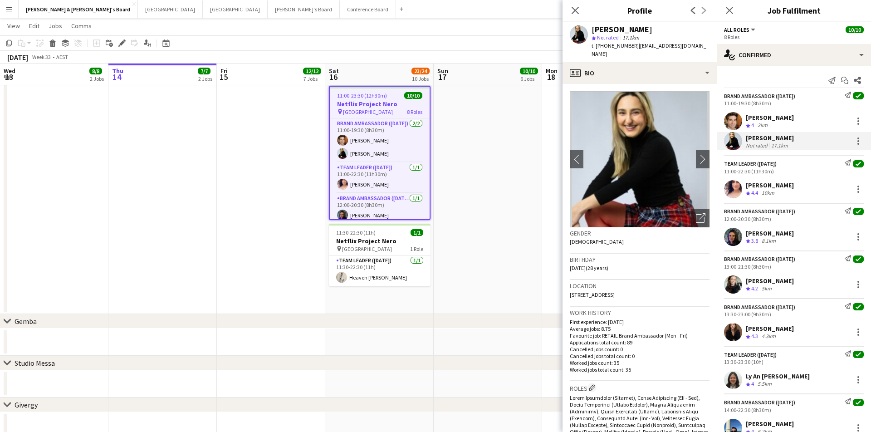
click at [615, 46] on span "t. +61431480486" at bounding box center [615, 45] width 47 height 7
copy span "61431480486"
click at [583, 7] on div "Close pop-in" at bounding box center [575, 10] width 25 height 21
click at [580, 7] on app-icon "Close pop-in" at bounding box center [575, 10] width 13 height 13
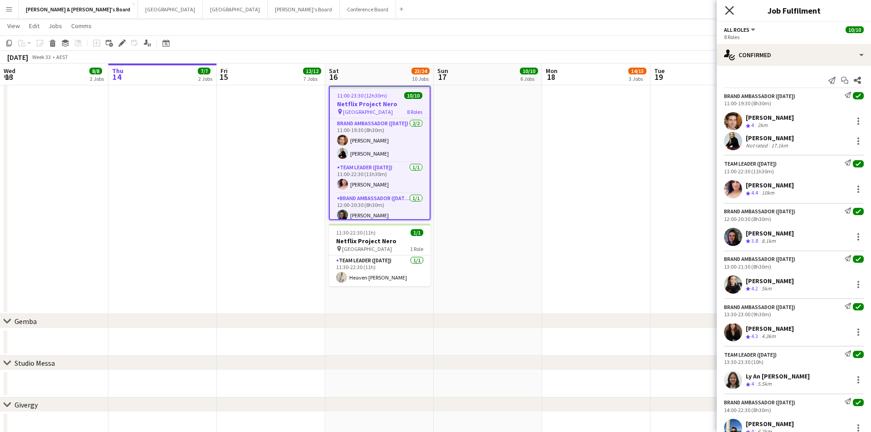
click at [728, 10] on icon at bounding box center [729, 10] width 9 height 9
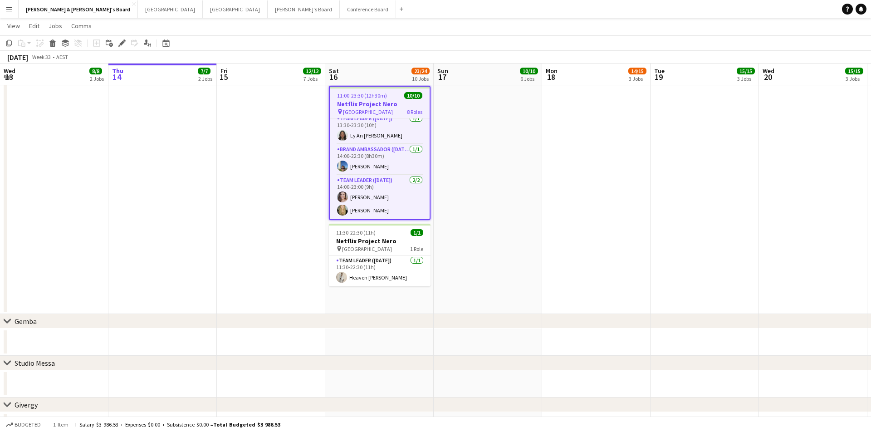
scroll to position [172, 0]
click at [138, 13] on button "Sydney Close" at bounding box center [170, 9] width 65 height 18
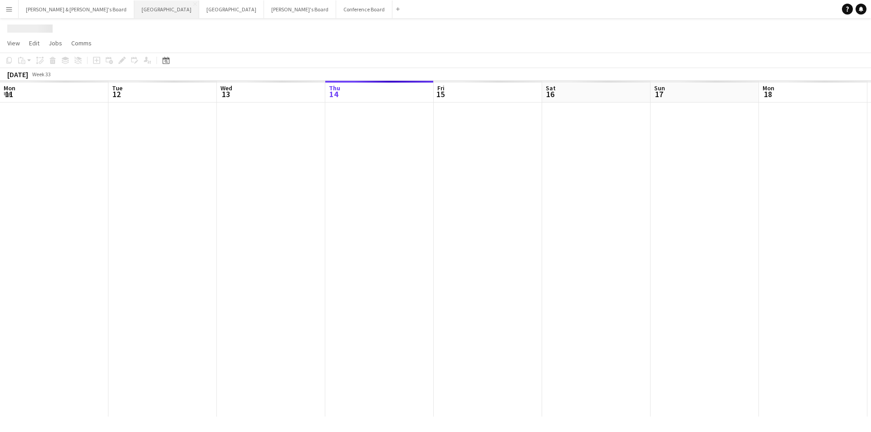
scroll to position [0, 217]
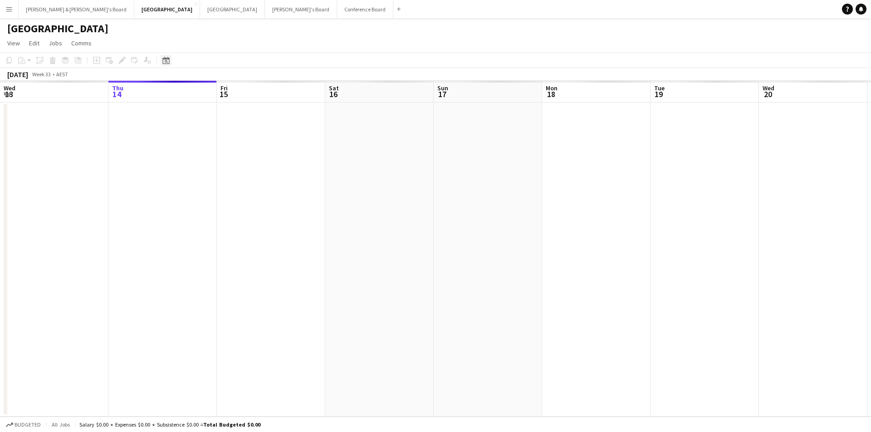
click at [162, 60] on div "Date picker" at bounding box center [166, 60] width 11 height 11
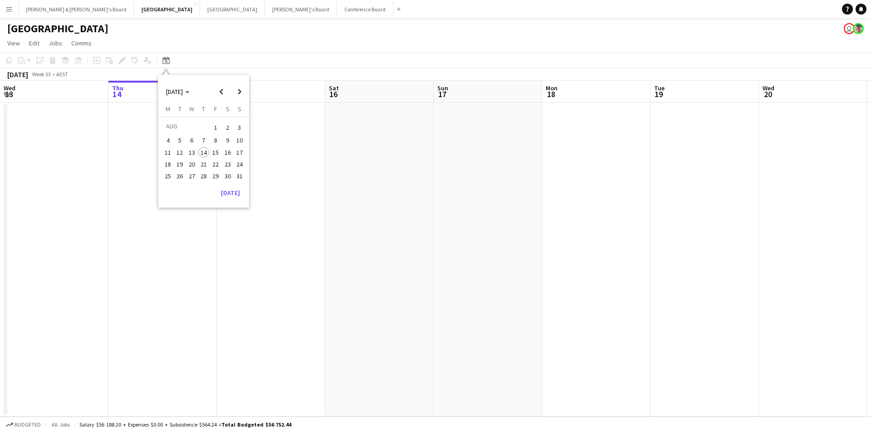
click at [187, 171] on span "27" at bounding box center [191, 176] width 11 height 11
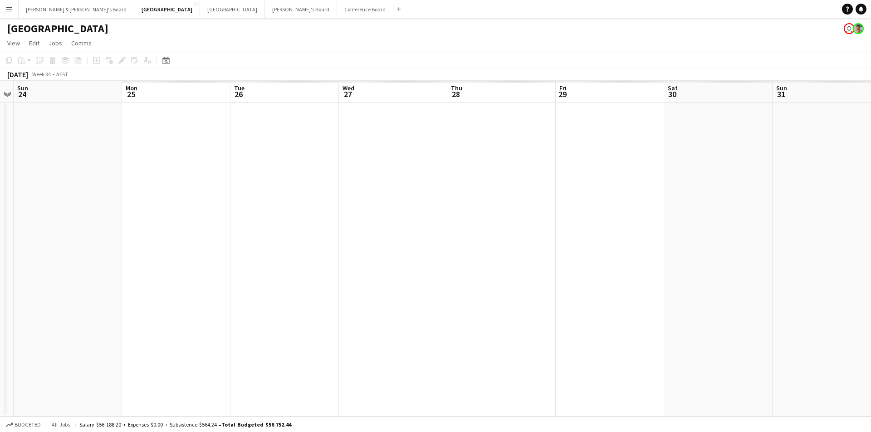
click at [164, 52] on app-page-menu "View Day view expanded Day view collapsed Month view Date picker Jump to today …" at bounding box center [435, 43] width 871 height 17
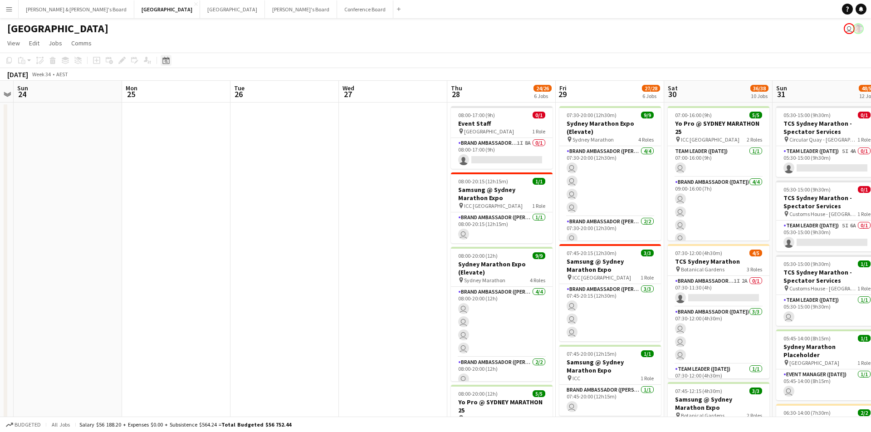
click at [164, 59] on icon at bounding box center [165, 60] width 7 height 7
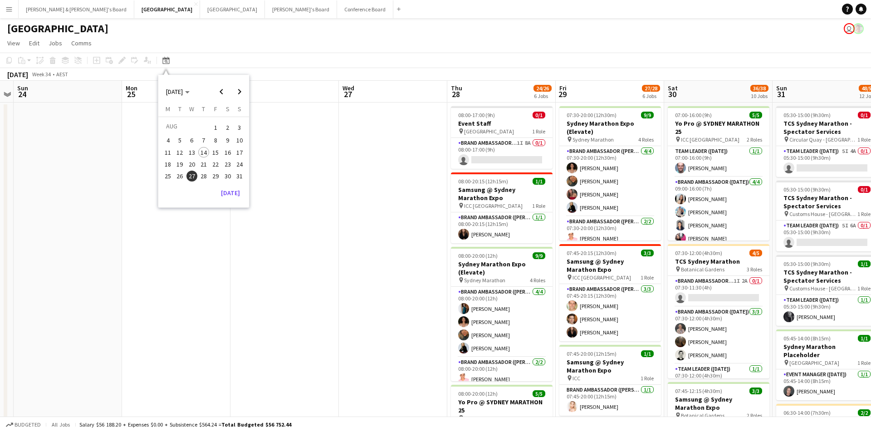
click at [183, 167] on button "19" at bounding box center [180, 164] width 12 height 12
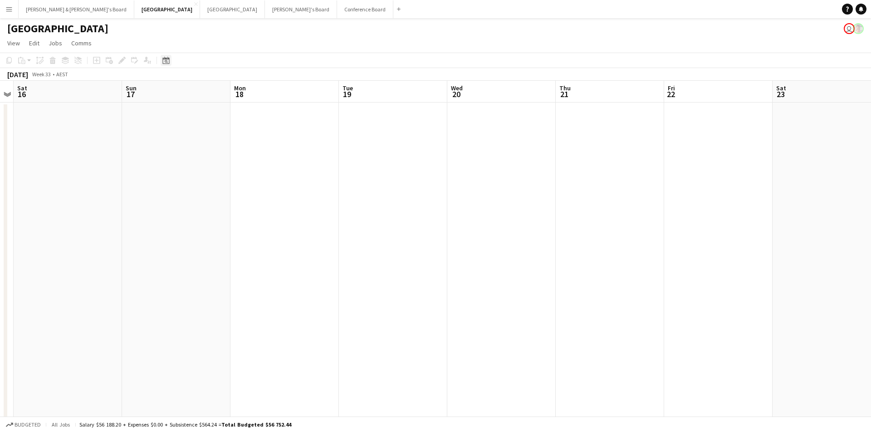
click at [171, 61] on div "Date picker" at bounding box center [166, 60] width 11 height 11
click at [202, 176] on span "28" at bounding box center [203, 176] width 11 height 11
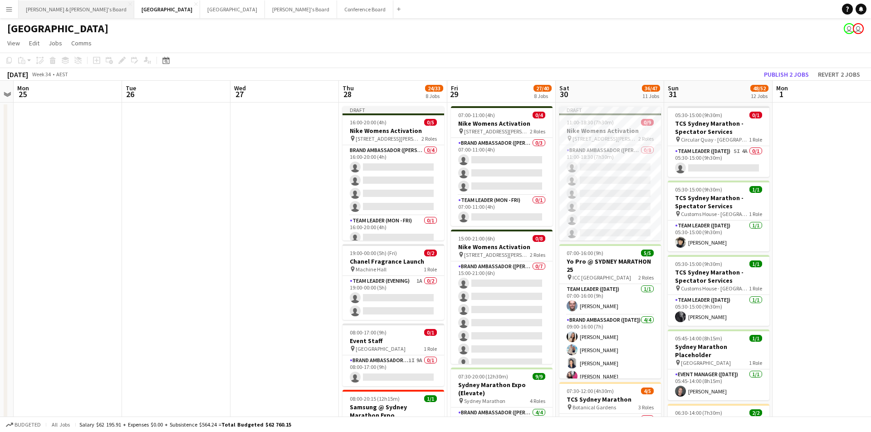
click at [52, 10] on button "[PERSON_NAME] & [PERSON_NAME]'s Board Close" at bounding box center [77, 9] width 116 height 18
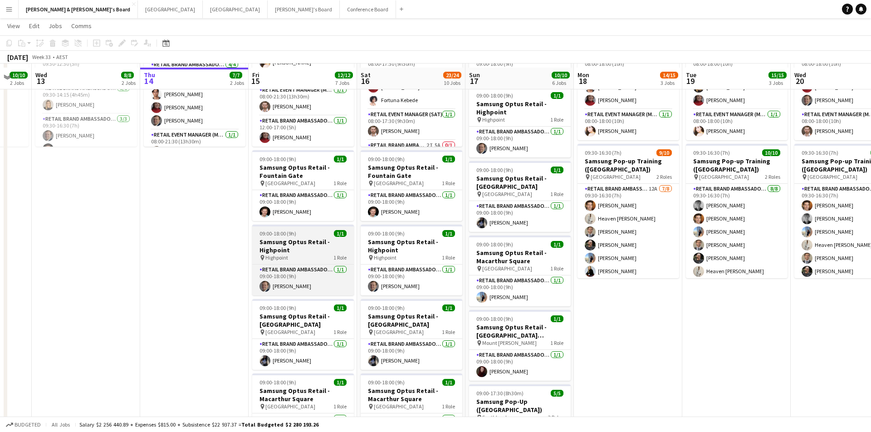
scroll to position [722, 0]
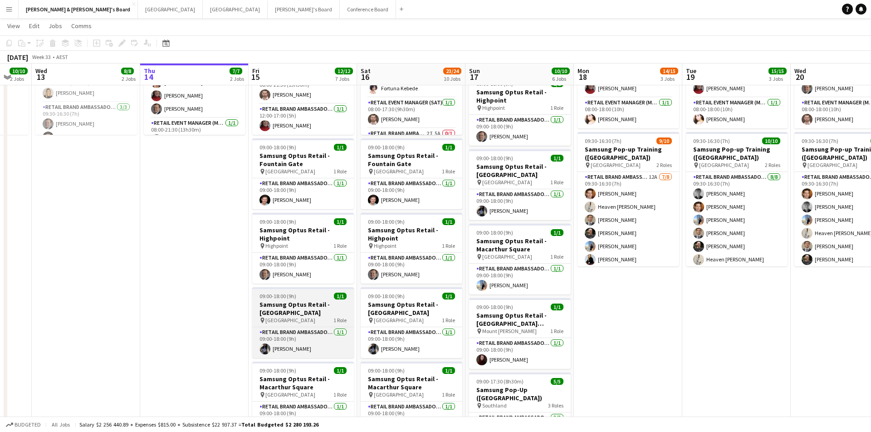
click at [294, 318] on div "pin Liverpool 1 Role" at bounding box center [303, 320] width 102 height 7
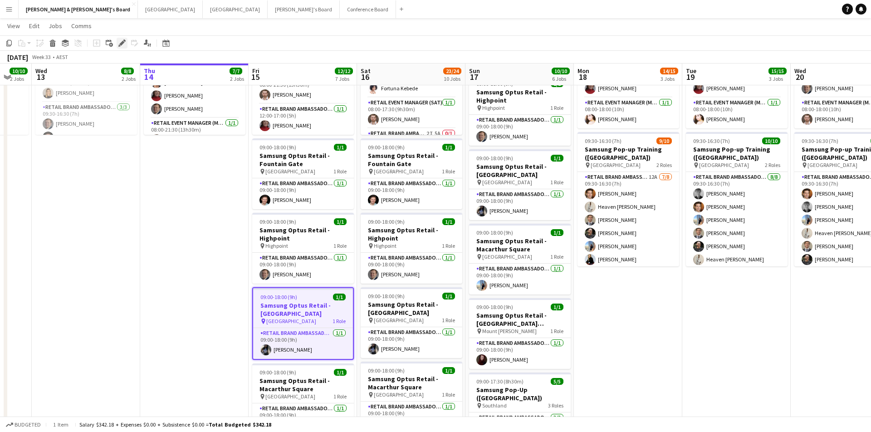
click at [125, 46] on icon "Edit" at bounding box center [121, 42] width 7 height 7
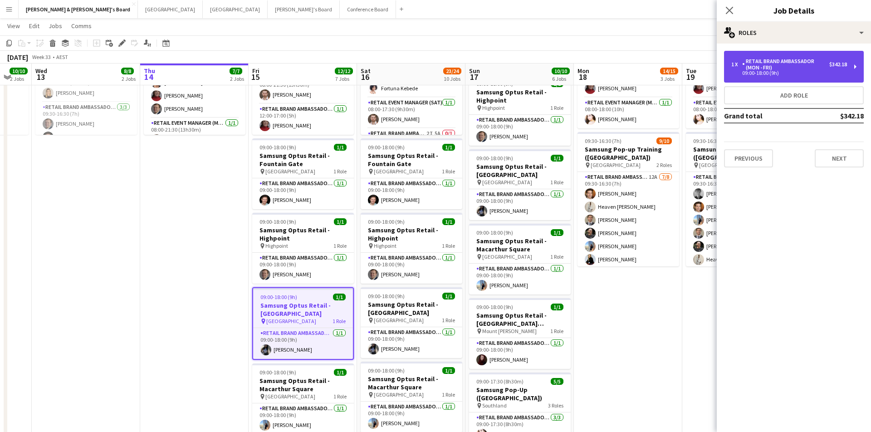
click at [786, 73] on div "09:00-18:00 (9h)" at bounding box center [789, 73] width 116 height 5
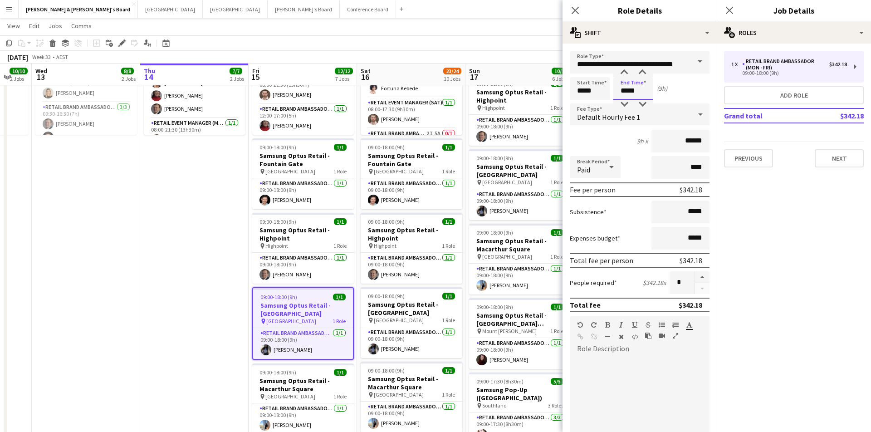
click at [631, 87] on input "*****" at bounding box center [633, 88] width 40 height 23
click at [641, 72] on div at bounding box center [642, 72] width 18 height 9
click at [641, 98] on input "*****" at bounding box center [633, 88] width 40 height 23
click at [641, 107] on div at bounding box center [642, 104] width 18 height 9
click at [630, 72] on div at bounding box center [624, 72] width 18 height 9
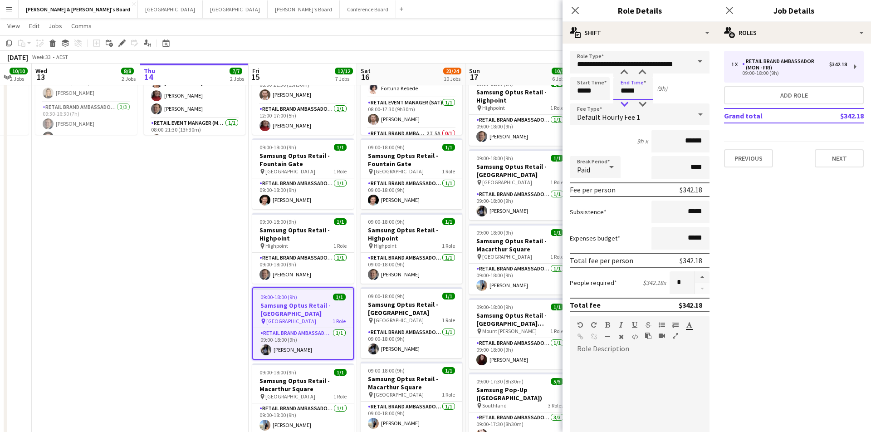
click at [622, 104] on div at bounding box center [624, 104] width 18 height 9
click at [645, 73] on div at bounding box center [642, 72] width 18 height 9
type input "*****"
click at [645, 73] on div at bounding box center [642, 72] width 18 height 9
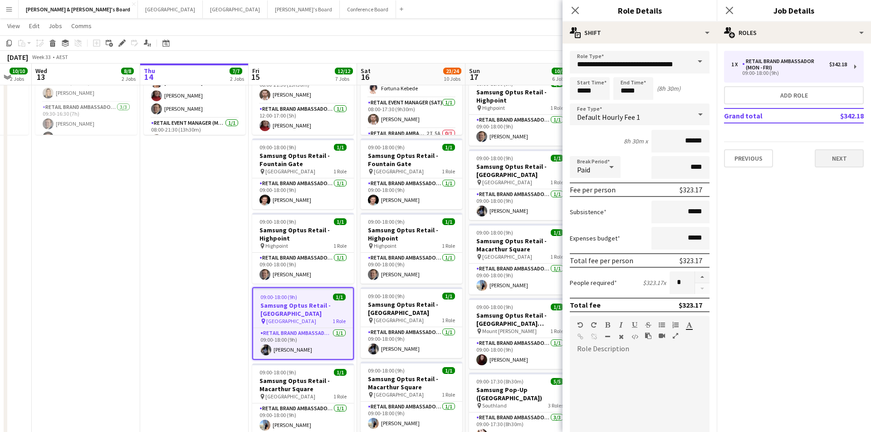
click at [847, 160] on button "Next" at bounding box center [839, 158] width 49 height 18
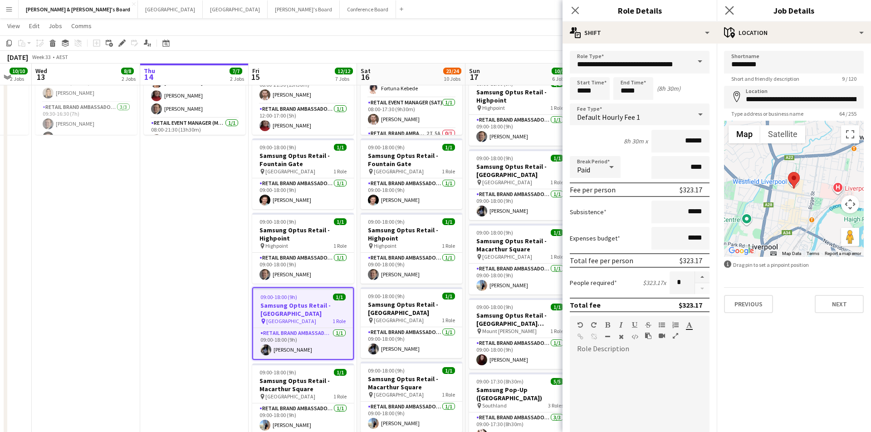
click at [734, 6] on app-icon "Close pop-in" at bounding box center [729, 10] width 13 height 13
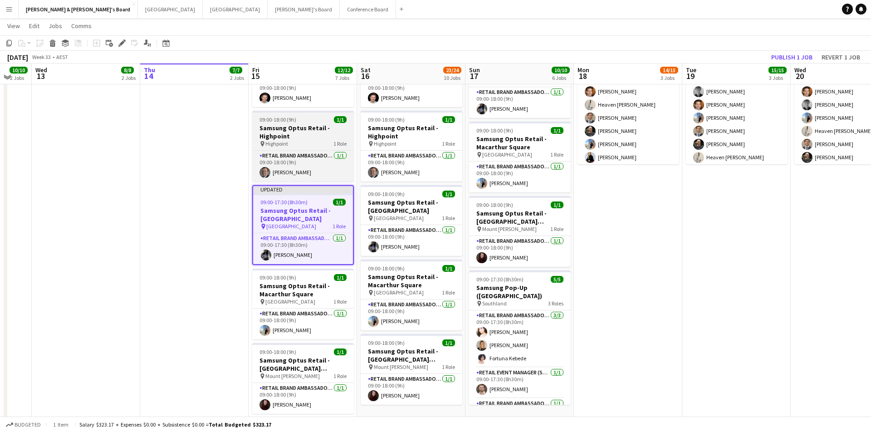
scroll to position [823, 0]
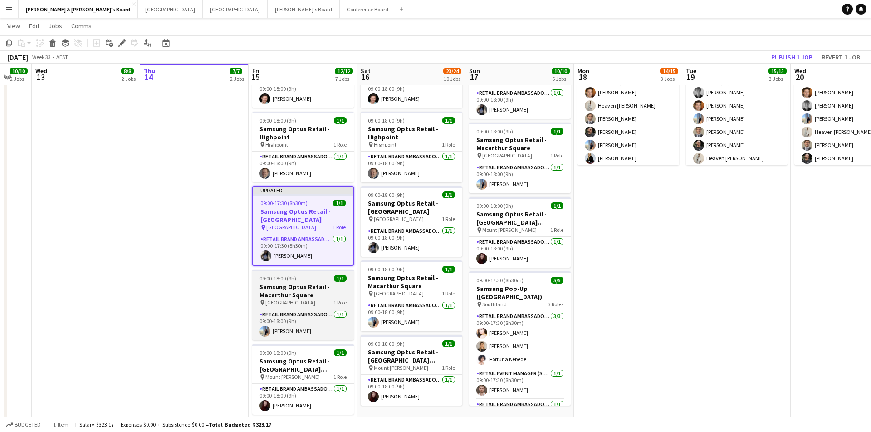
click at [317, 289] on h3 "Samsung Optus Retail - Macarthur Square" at bounding box center [303, 291] width 102 height 16
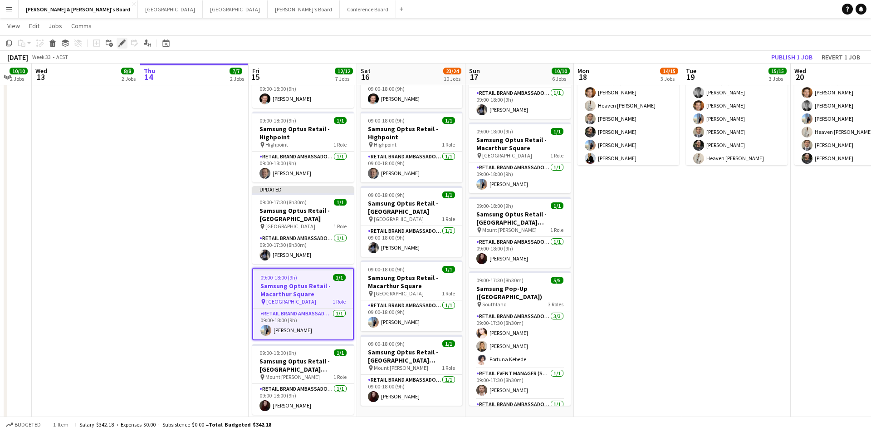
click at [123, 45] on icon "Edit" at bounding box center [121, 42] width 7 height 7
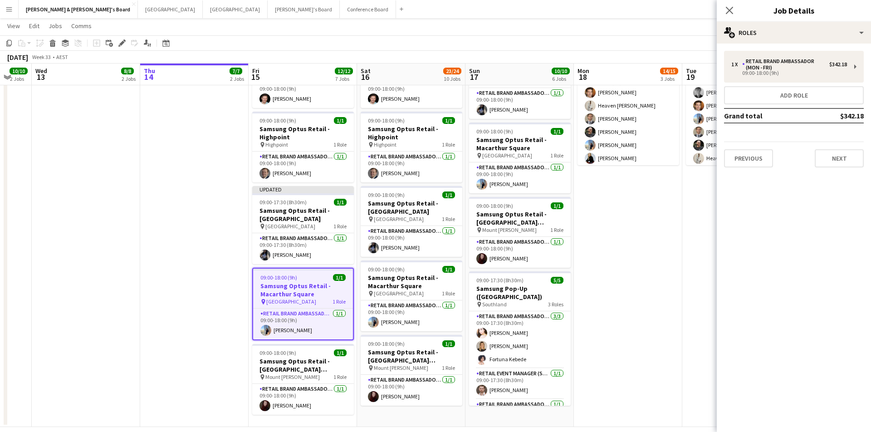
click at [742, 84] on div "1 x RETAIL Brand Ambassador (Mon - Fri) $342.18 09:00-18:00 (9h) Add role Grand…" at bounding box center [794, 109] width 154 height 117
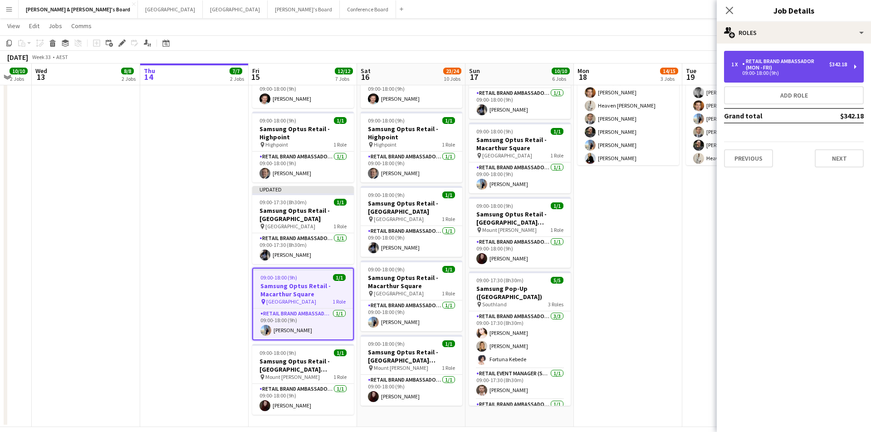
click at [748, 76] on div "1 x RETAIL Brand Ambassador (Mon - Fri) $342.18 09:00-18:00 (9h)" at bounding box center [794, 67] width 140 height 32
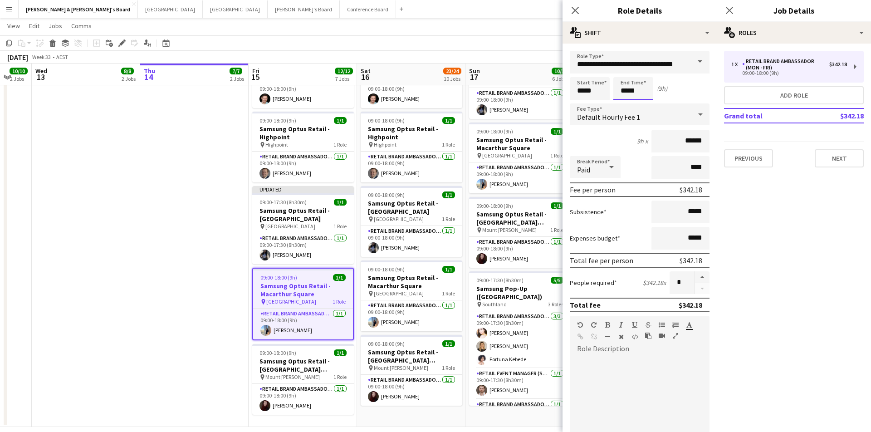
click at [634, 88] on input "*****" at bounding box center [633, 88] width 40 height 23
click at [619, 103] on div at bounding box center [624, 104] width 18 height 9
click at [641, 73] on div at bounding box center [642, 72] width 18 height 9
type input "*****"
click at [641, 73] on div at bounding box center [642, 72] width 18 height 9
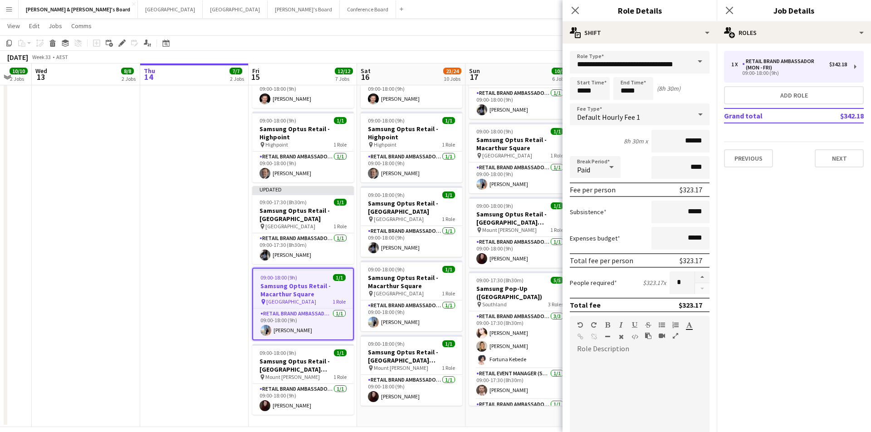
click at [721, 10] on div "Close pop-in" at bounding box center [729, 10] width 25 height 21
click at [729, 10] on icon "Close pop-in" at bounding box center [729, 10] width 9 height 9
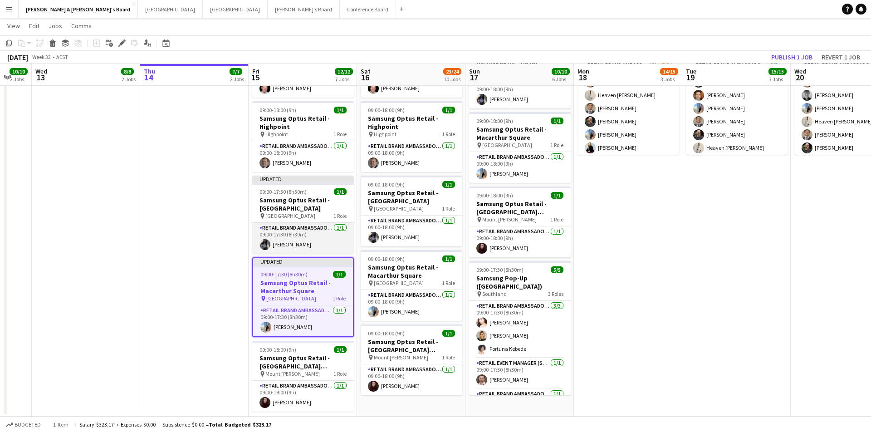
scroll to position [834, 0]
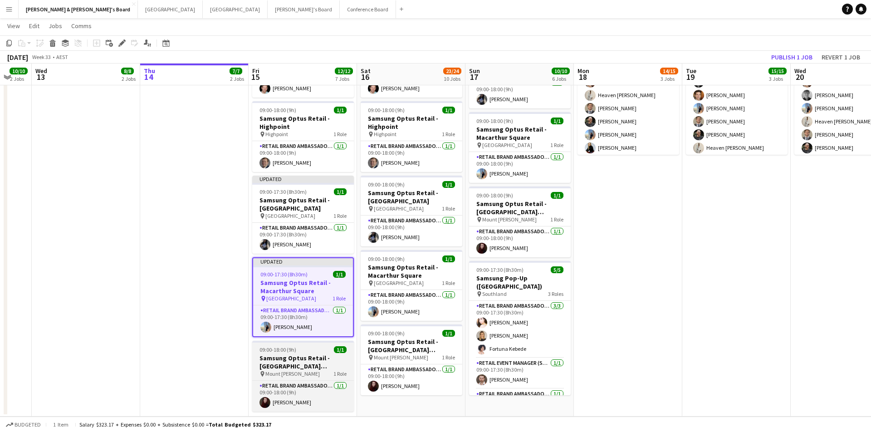
click at [304, 375] on div "pin Mount Gravatt 1 Role" at bounding box center [303, 373] width 102 height 7
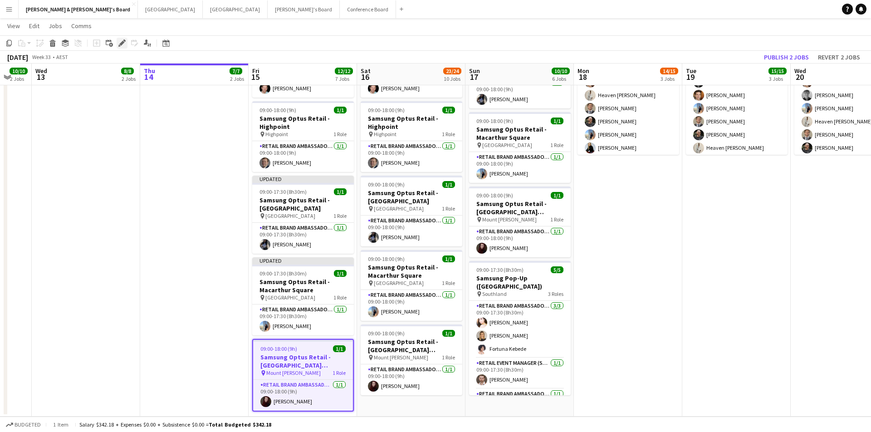
click at [121, 46] on icon "Edit" at bounding box center [121, 42] width 7 height 7
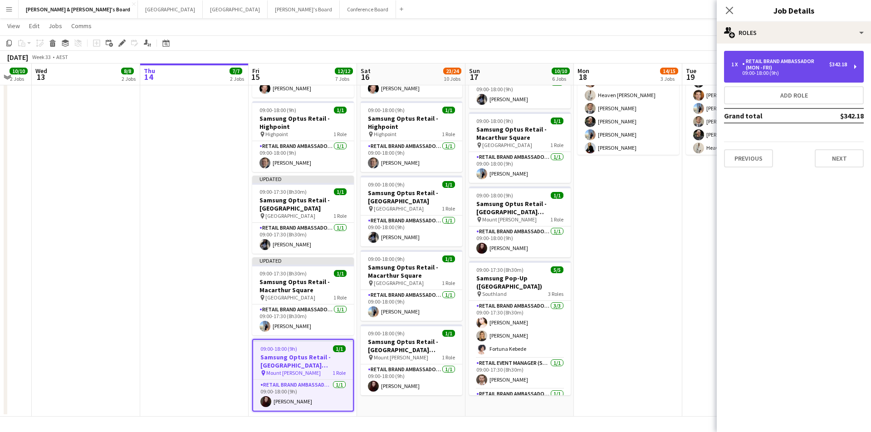
click at [764, 76] on div "1 x RETAIL Brand Ambassador (Mon - Fri) $342.18 09:00-18:00 (9h)" at bounding box center [794, 67] width 140 height 32
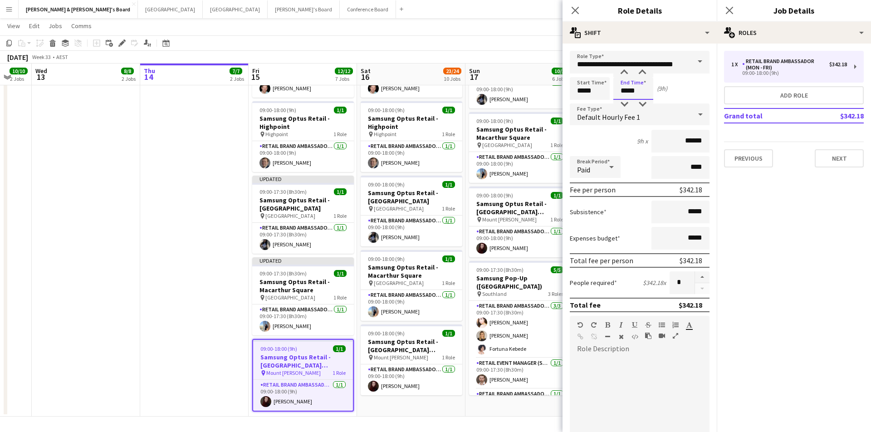
click at [638, 92] on input "*****" at bounding box center [633, 88] width 40 height 23
click at [622, 104] on div at bounding box center [624, 104] width 18 height 9
click at [641, 103] on div at bounding box center [642, 104] width 18 height 9
type input "*****"
click at [641, 103] on div at bounding box center [642, 104] width 18 height 9
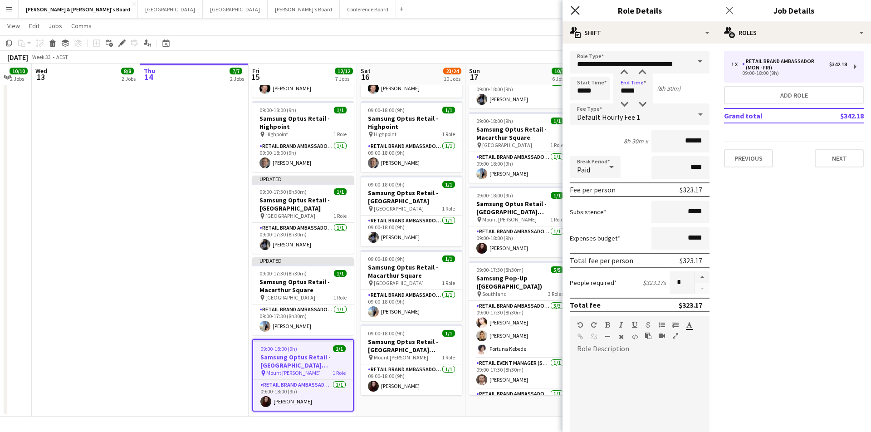
click at [578, 10] on icon "Close pop-in" at bounding box center [575, 10] width 9 height 9
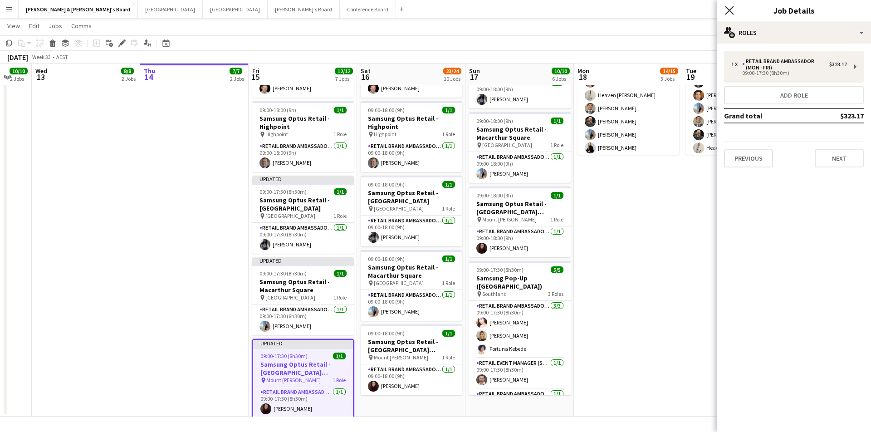
click at [733, 12] on icon "Close pop-in" at bounding box center [729, 10] width 9 height 9
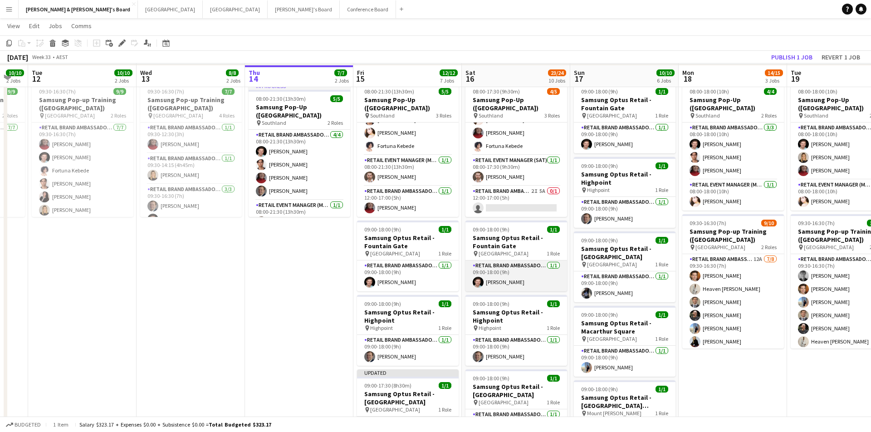
scroll to position [636, 0]
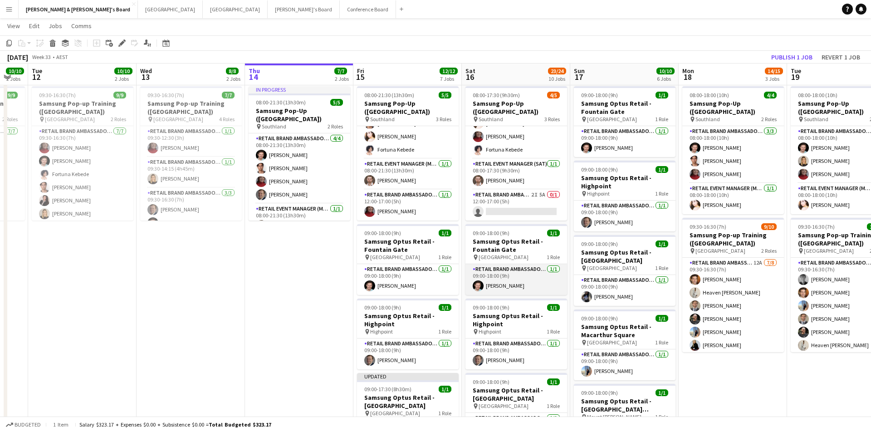
click at [529, 275] on app-card-role "RETAIL Brand Ambassador (Saturday) 1/1 09:00-18:00 (9h) Jack Van Staveren" at bounding box center [516, 279] width 102 height 31
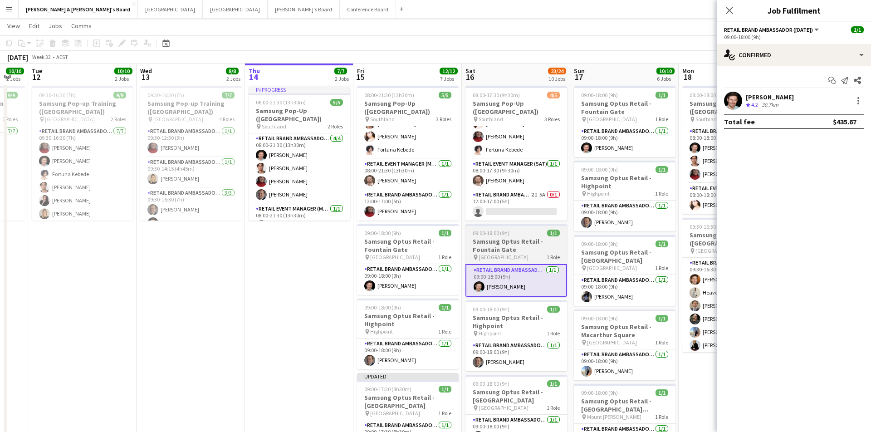
click at [513, 249] on h3 "Samsung Optus Retail - Fountain Gate" at bounding box center [516, 245] width 102 height 16
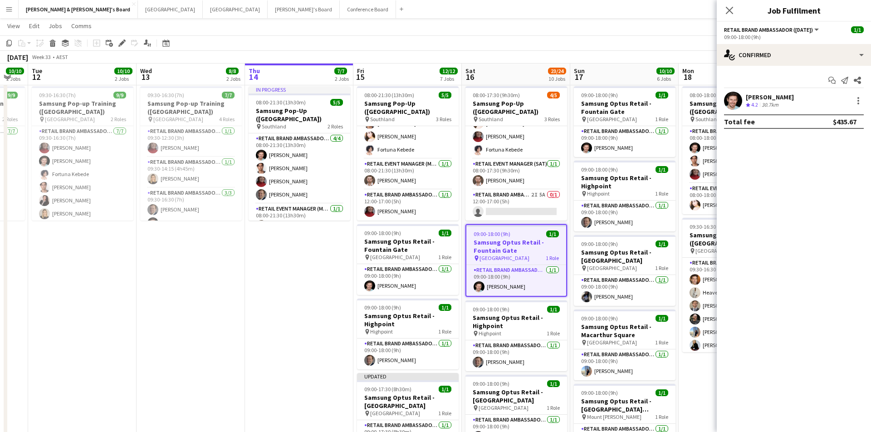
click at [127, 41] on div "Add job Add linked Job Edit Edit linked Job Applicants" at bounding box center [117, 43] width 69 height 11
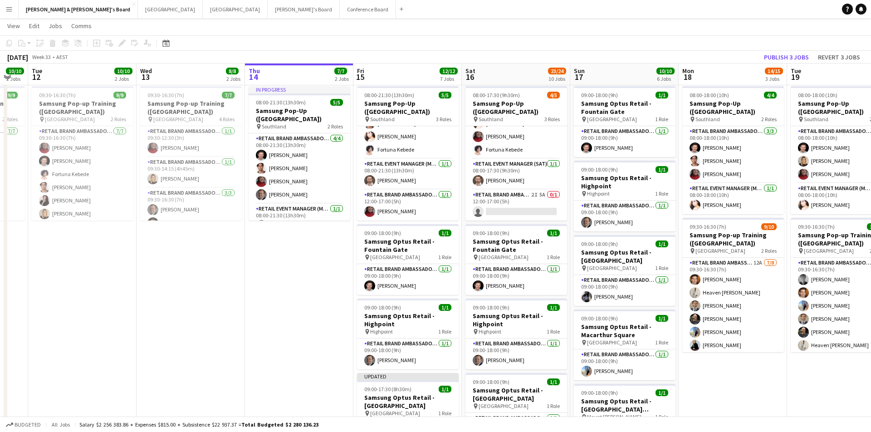
click at [123, 41] on div "Add job Add linked Job Edit Edit linked Job Applicants" at bounding box center [117, 43] width 69 height 11
click at [520, 262] on app-job-card "09:00-18:00 (9h) 1/1 Samsung Optus Retail - Fountain Gate pin Fountain Gate 1 R…" at bounding box center [516, 259] width 102 height 71
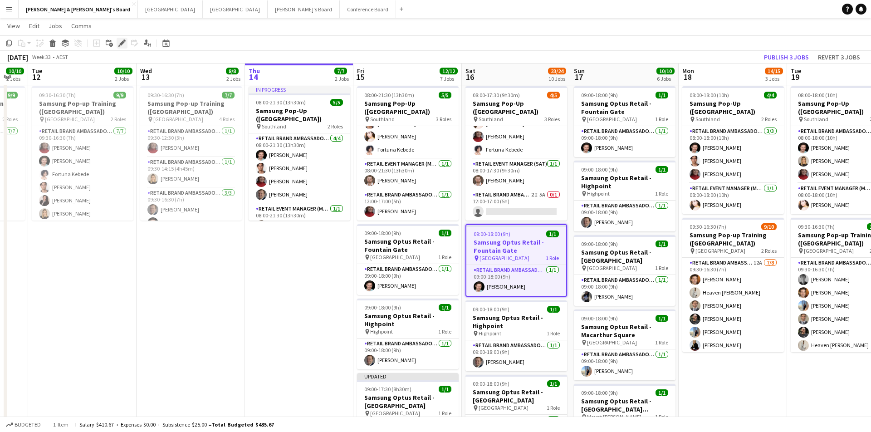
click at [122, 45] on icon "Edit" at bounding box center [121, 42] width 7 height 7
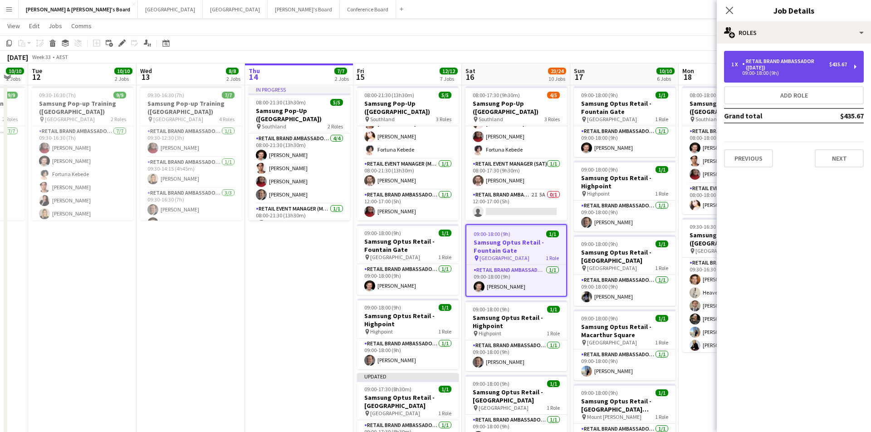
click at [751, 65] on div "RETAIL Brand Ambassador ([DATE])" at bounding box center [785, 64] width 87 height 13
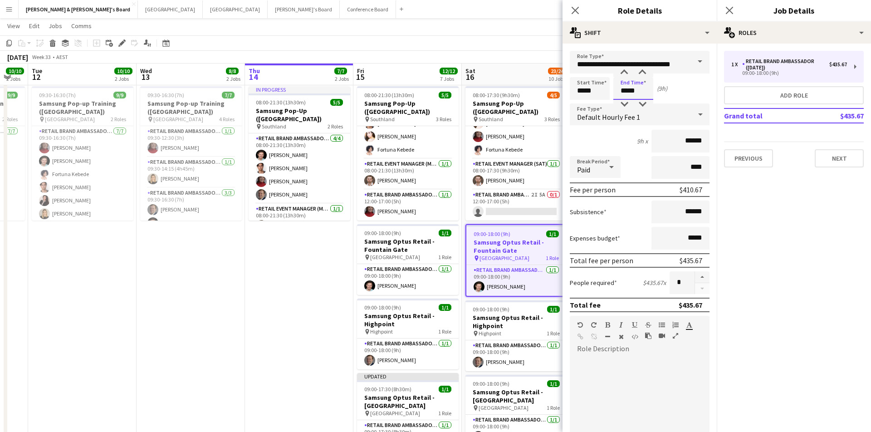
click at [633, 88] on input "*****" at bounding box center [633, 88] width 40 height 23
type input "*****"
click at [632, 100] on div at bounding box center [624, 104] width 18 height 9
click at [575, 12] on icon "Close pop-in" at bounding box center [575, 10] width 9 height 9
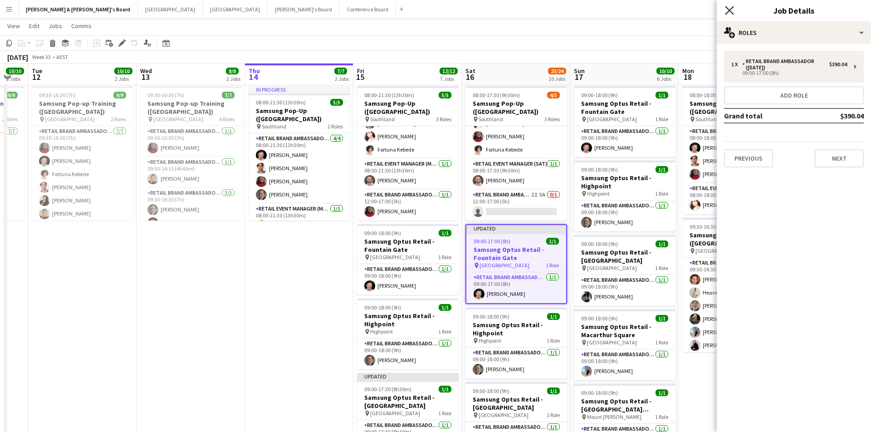
click at [733, 10] on icon "Close pop-in" at bounding box center [729, 10] width 9 height 9
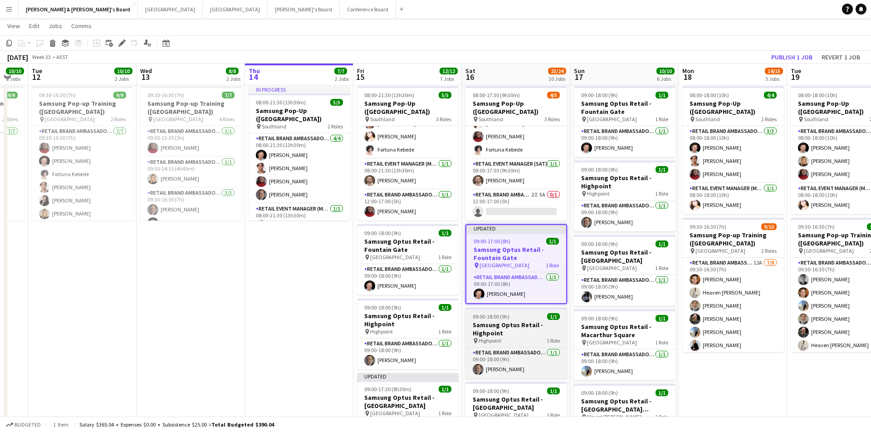
click at [530, 335] on h3 "Samsung Optus Retail - Highpoint" at bounding box center [516, 329] width 102 height 16
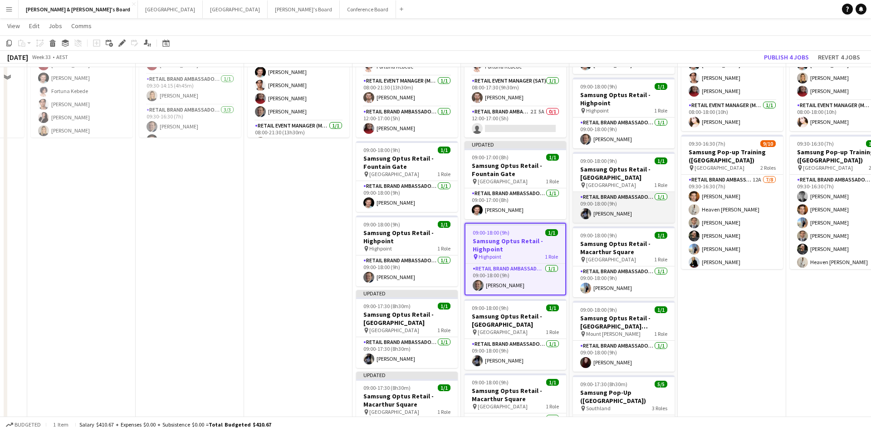
scroll to position [753, 0]
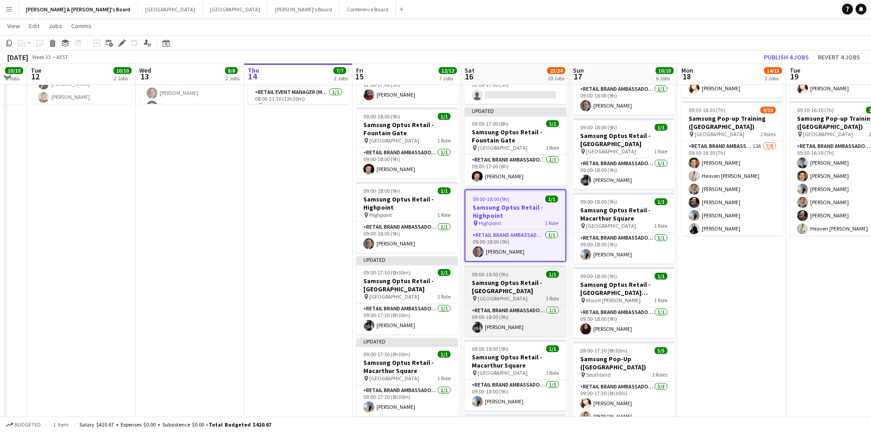
click at [505, 300] on div "pin Liverpool 1 Role" at bounding box center [516, 298] width 102 height 7
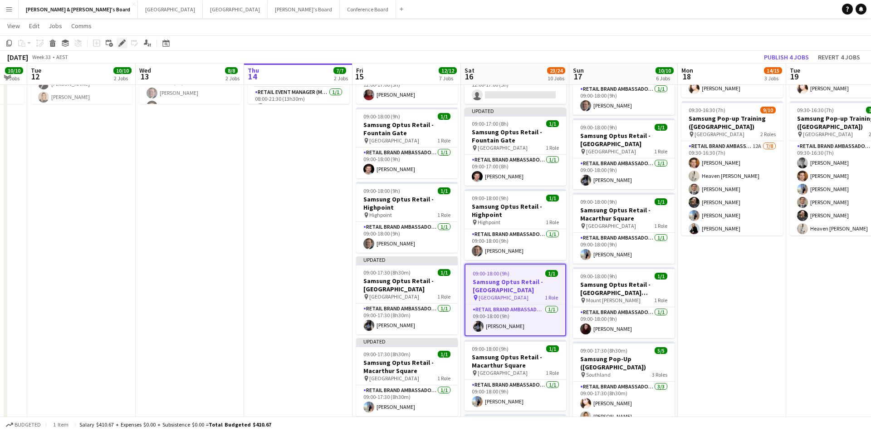
click at [123, 44] on icon at bounding box center [121, 43] width 5 height 5
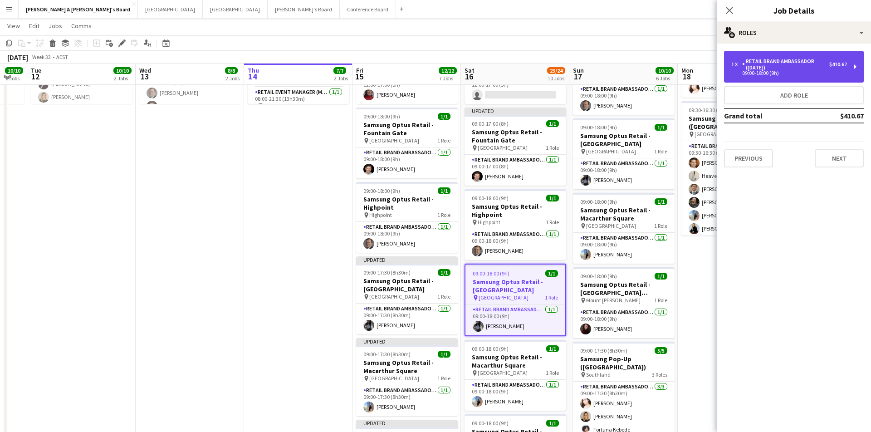
click at [798, 67] on div "RETAIL Brand Ambassador ([DATE])" at bounding box center [785, 64] width 87 height 13
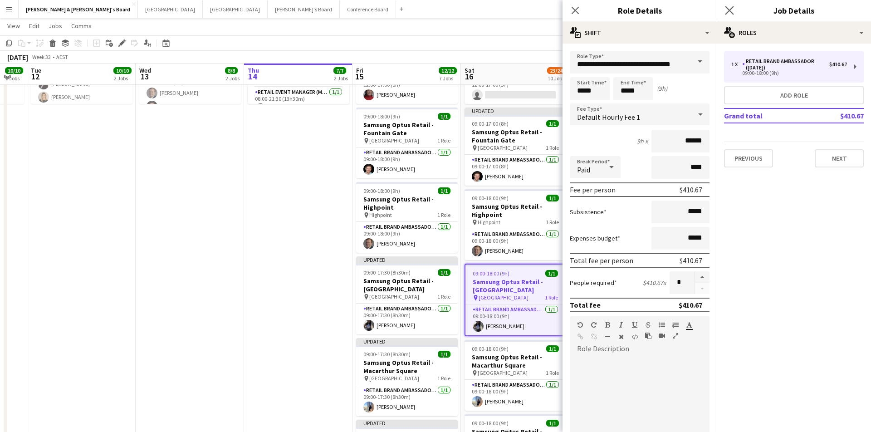
click at [732, 5] on app-icon "Close pop-in" at bounding box center [729, 10] width 13 height 13
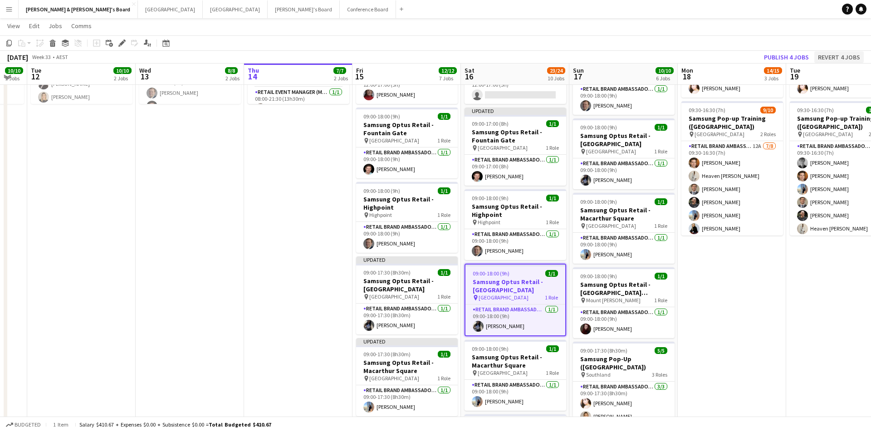
click at [844, 59] on button "Revert 4 jobs" at bounding box center [838, 57] width 49 height 12
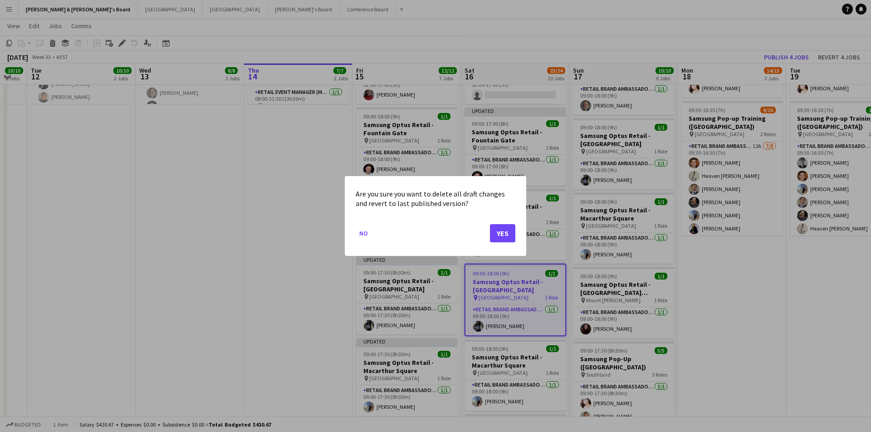
scroll to position [0, 0]
click at [500, 231] on button "Yes" at bounding box center [502, 233] width 25 height 18
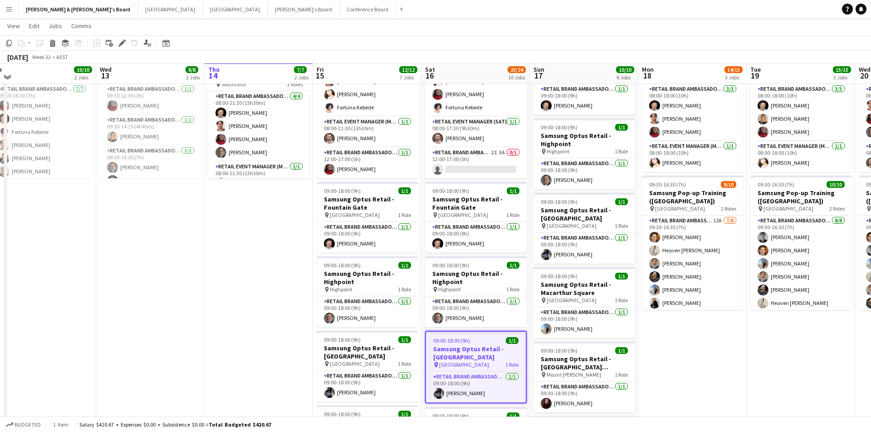
scroll to position [682, 0]
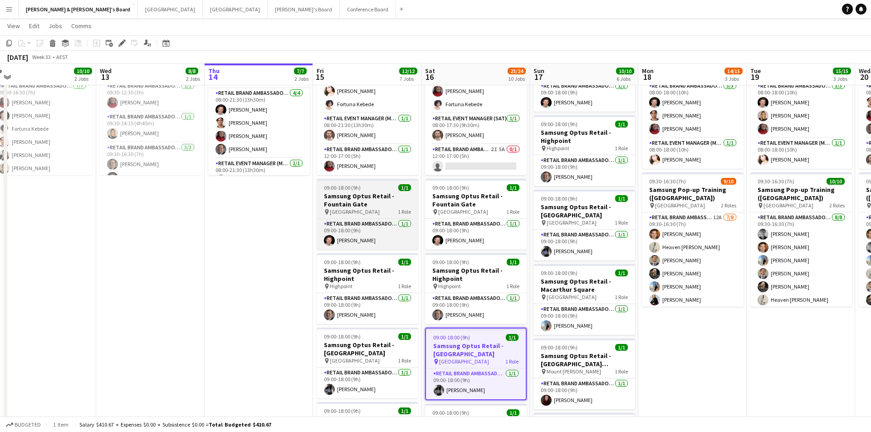
click at [376, 196] on h3 "Samsung Optus Retail - Fountain Gate" at bounding box center [368, 200] width 102 height 16
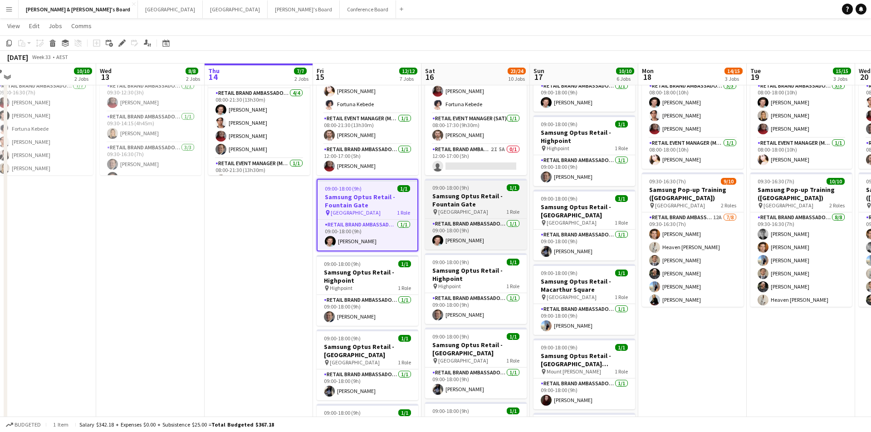
click at [461, 210] on span "[GEOGRAPHIC_DATA]" at bounding box center [463, 211] width 50 height 7
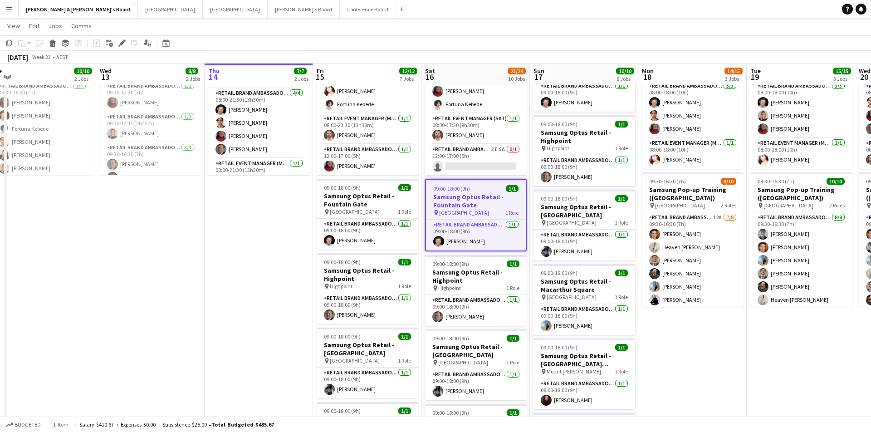
click at [370, 49] on app-toolbar "Copy Paste Paste Command V Paste with crew Command Shift V Paste linked Job Del…" at bounding box center [435, 42] width 871 height 15
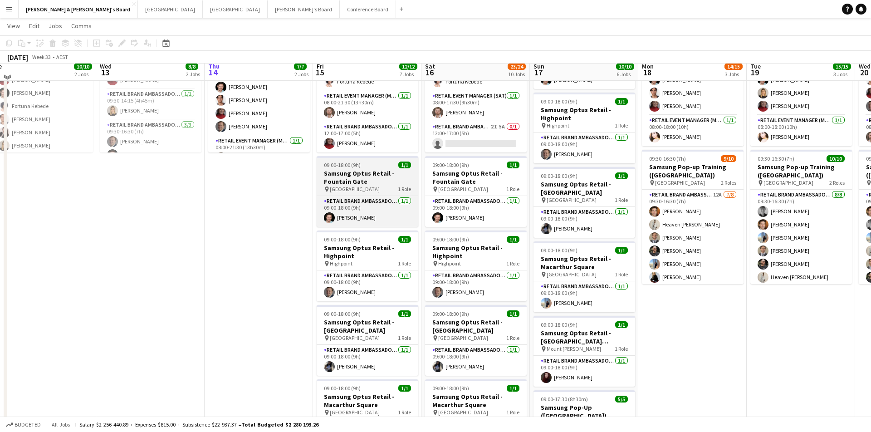
scroll to position [711, 0]
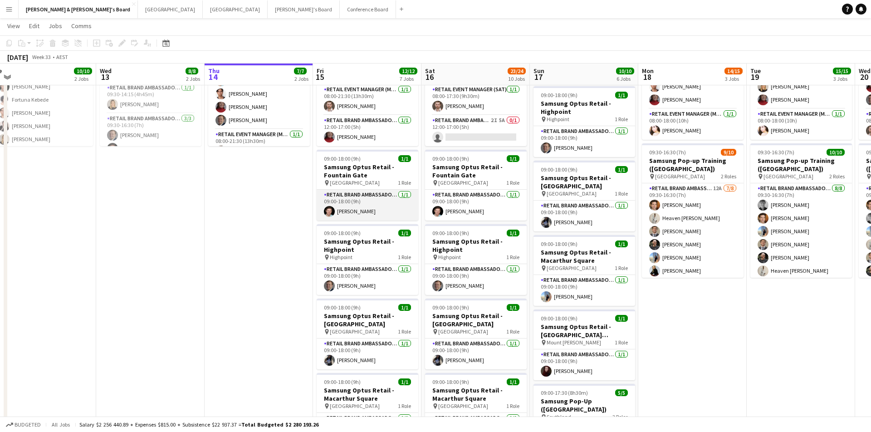
click at [367, 202] on app-card-role "RETAIL Brand Ambassador (Mon - Fri) 1/1 09:00-18:00 (9h) Jack Van Staveren" at bounding box center [368, 205] width 102 height 31
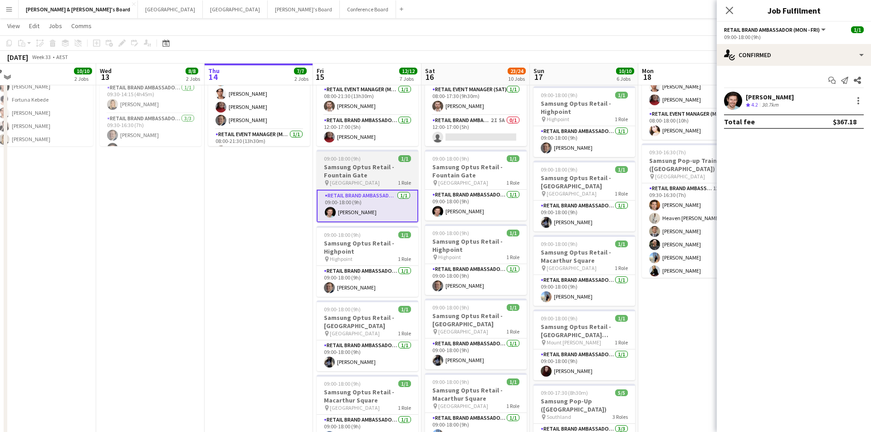
click at [365, 169] on h3 "Samsung Optus Retail - Fountain Gate" at bounding box center [368, 171] width 102 height 16
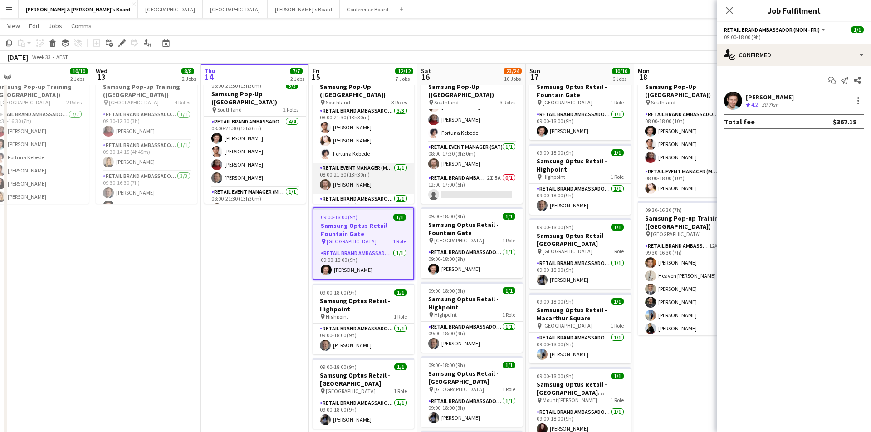
scroll to position [3, 0]
click at [359, 323] on app-card-role "RETAIL Brand Ambassador (Mon - Fri) 1/1 09:00-18:00 (9h) Richard Edward Johnson" at bounding box center [364, 338] width 102 height 31
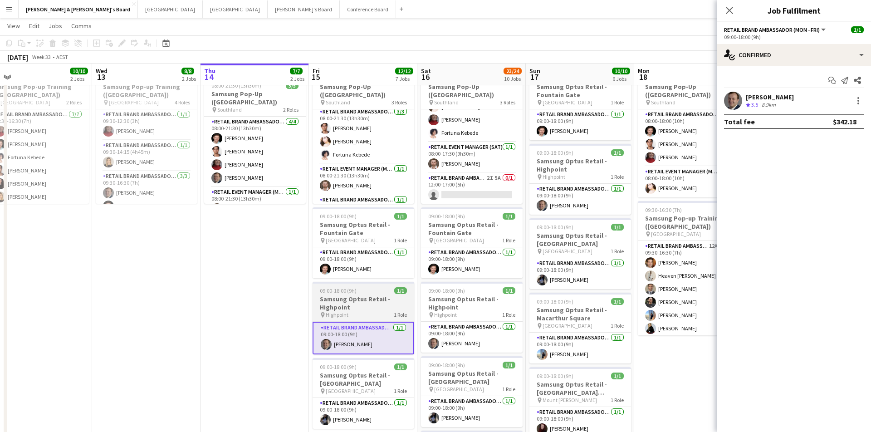
click at [361, 313] on div "pin Highpoint 1 Role" at bounding box center [364, 314] width 102 height 7
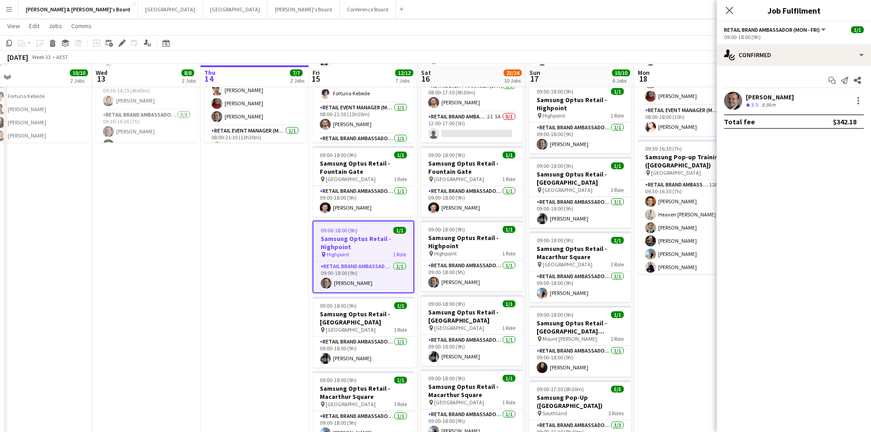
scroll to position [718, 0]
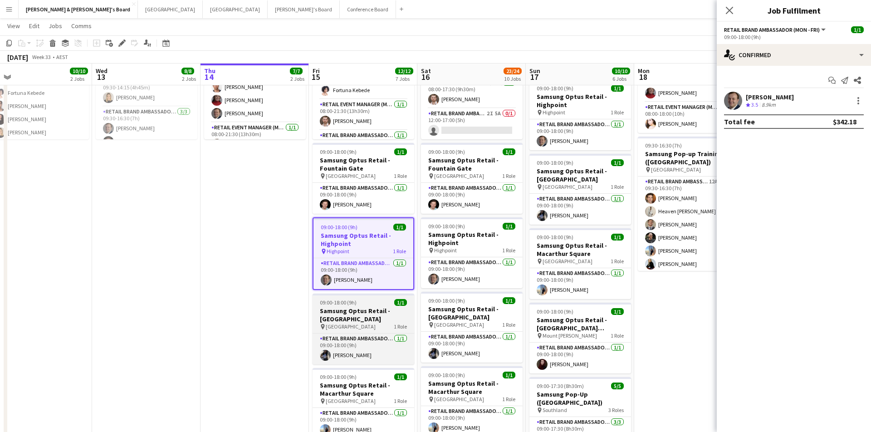
click at [362, 318] on h3 "Samsung Optus Retail - [GEOGRAPHIC_DATA]" at bounding box center [364, 315] width 102 height 16
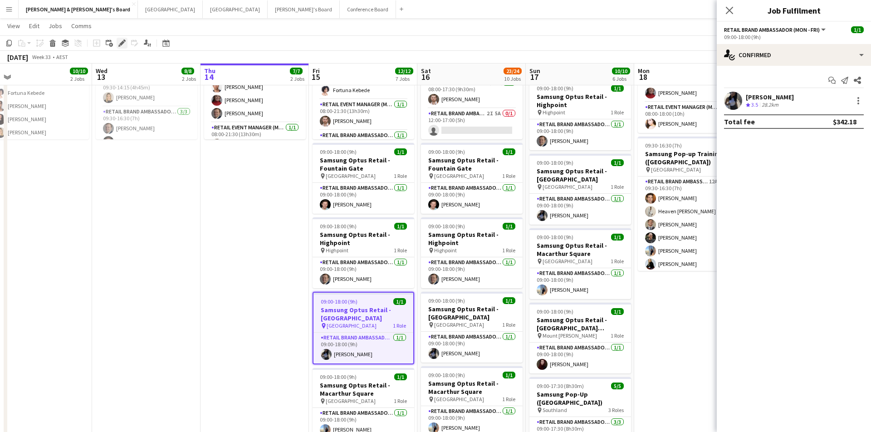
click at [117, 43] on div "Edit" at bounding box center [122, 43] width 11 height 11
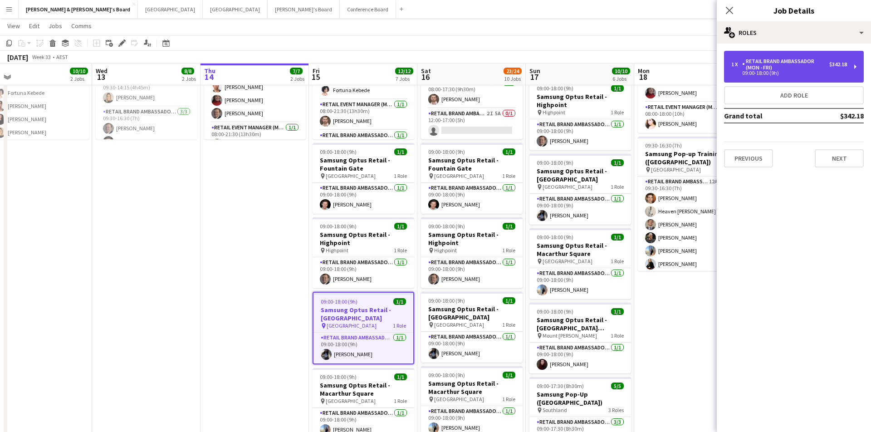
click at [780, 70] on div "RETAIL Brand Ambassador (Mon - Fri)" at bounding box center [785, 64] width 87 height 13
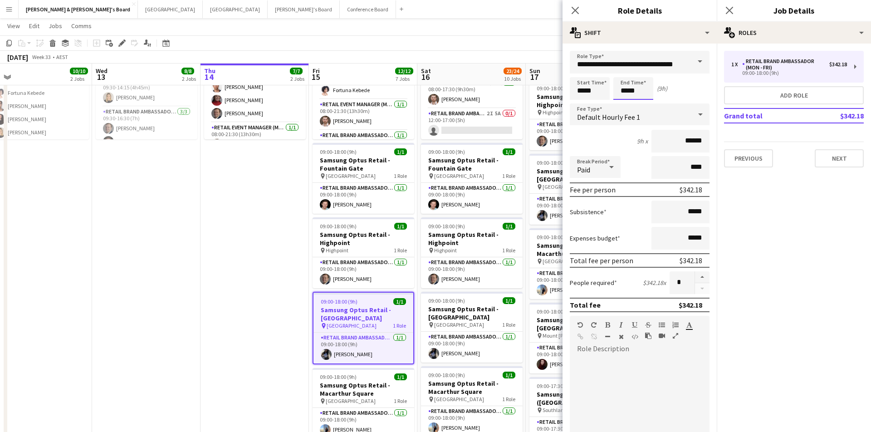
click at [633, 87] on input "*****" at bounding box center [633, 88] width 40 height 23
click at [622, 103] on div at bounding box center [624, 104] width 18 height 9
click at [644, 103] on div at bounding box center [642, 104] width 18 height 9
type input "*****"
click at [644, 103] on div at bounding box center [642, 104] width 18 height 9
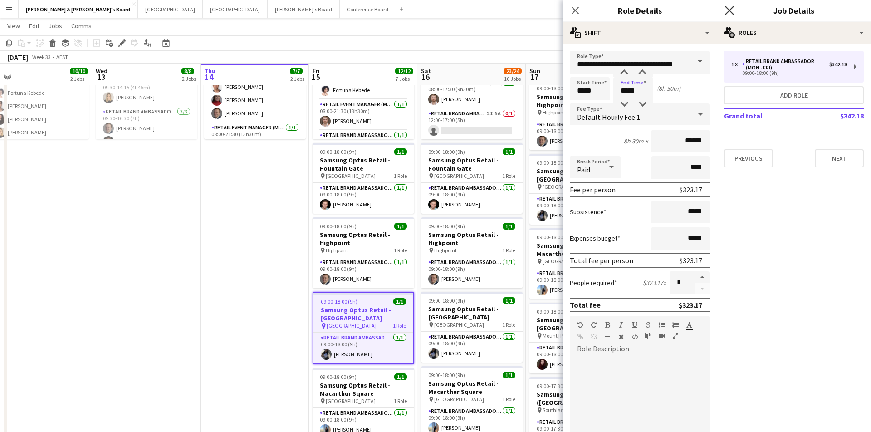
click at [733, 9] on app-icon "Close pop-in" at bounding box center [729, 10] width 13 height 13
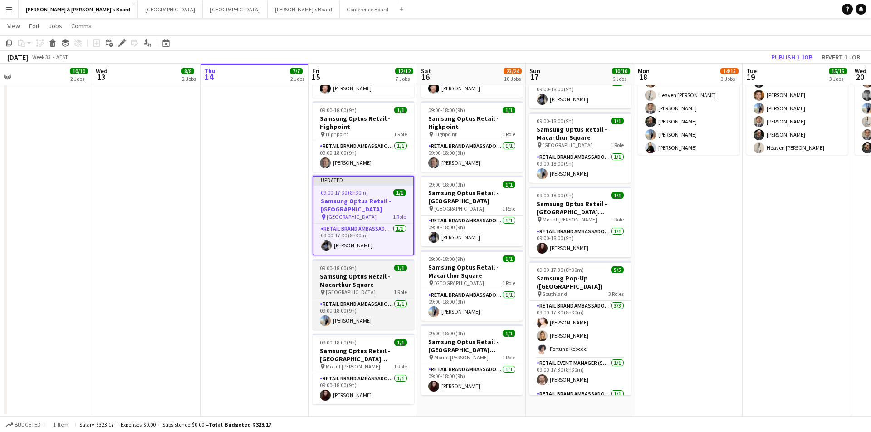
scroll to position [834, 0]
click at [380, 289] on div "pin Macarthur Square 1 Role" at bounding box center [364, 292] width 102 height 7
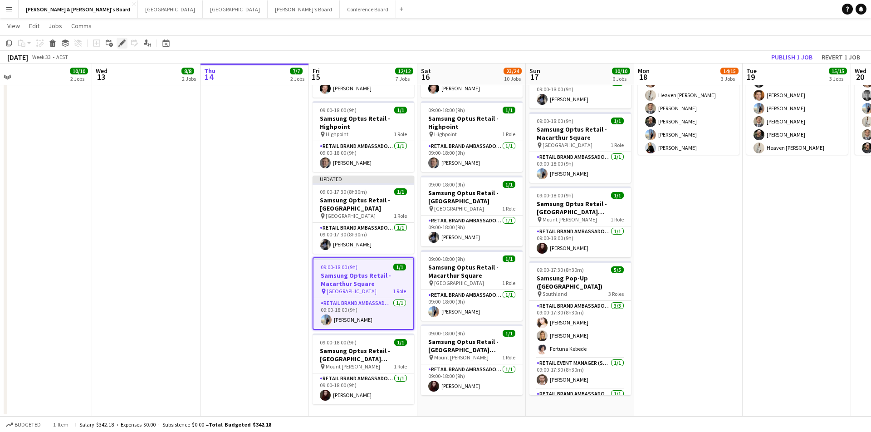
click at [122, 43] on icon at bounding box center [121, 43] width 5 height 5
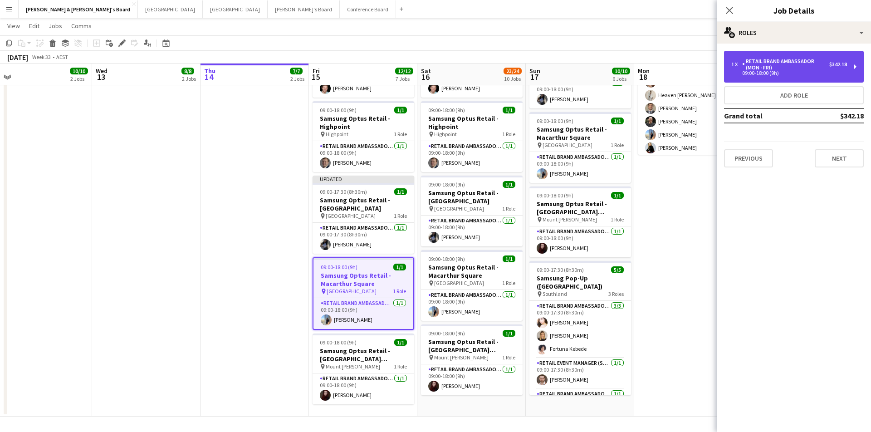
click at [793, 62] on div "RETAIL Brand Ambassador (Mon - Fri)" at bounding box center [785, 64] width 87 height 13
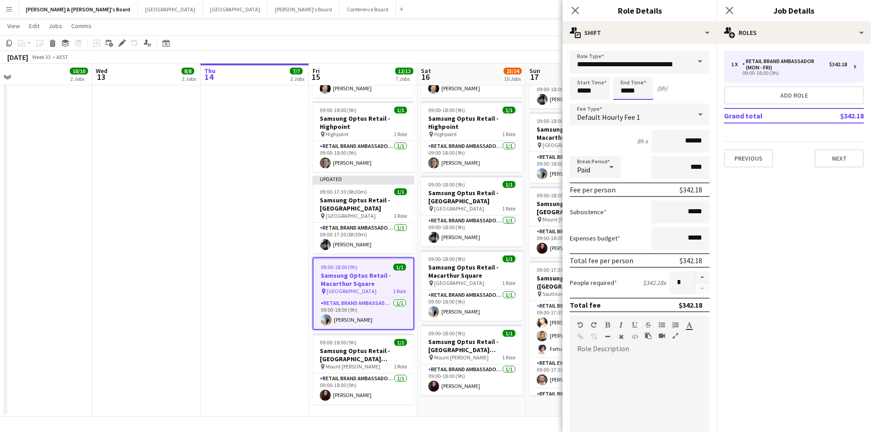
click at [638, 83] on input "*****" at bounding box center [633, 88] width 40 height 23
click at [623, 100] on div at bounding box center [624, 104] width 18 height 9
click at [635, 105] on div at bounding box center [642, 104] width 18 height 9
type input "*****"
click at [635, 105] on div at bounding box center [642, 104] width 18 height 9
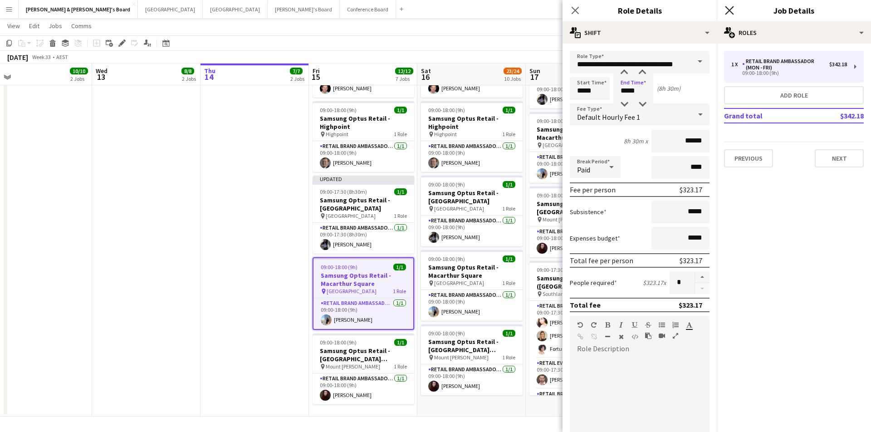
click at [731, 8] on icon "Close pop-in" at bounding box center [729, 10] width 9 height 9
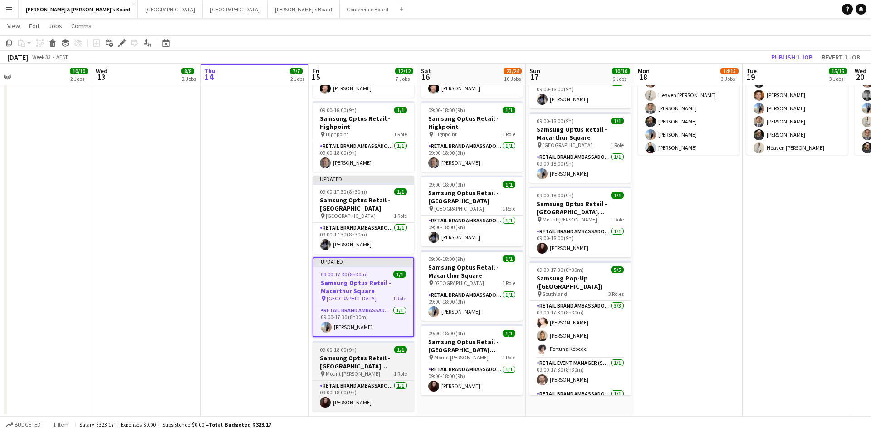
click at [377, 367] on h3 "Samsung Optus Retail - [GEOGRAPHIC_DATA][PERSON_NAME]" at bounding box center [364, 362] width 102 height 16
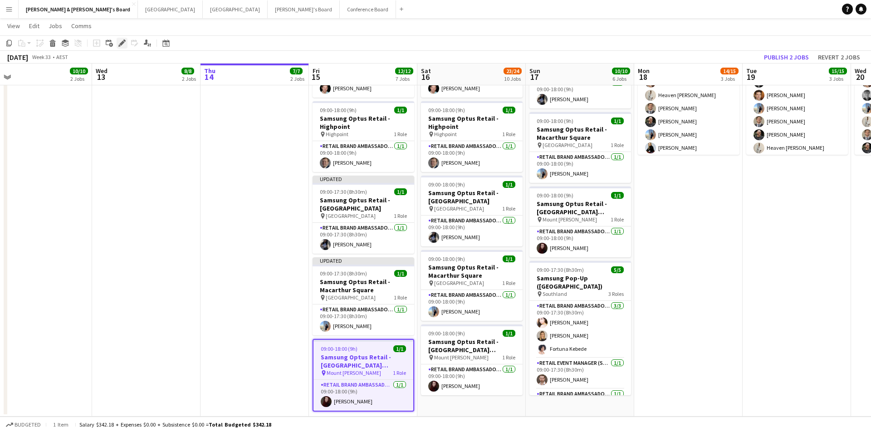
click at [123, 44] on icon "Edit" at bounding box center [121, 42] width 7 height 7
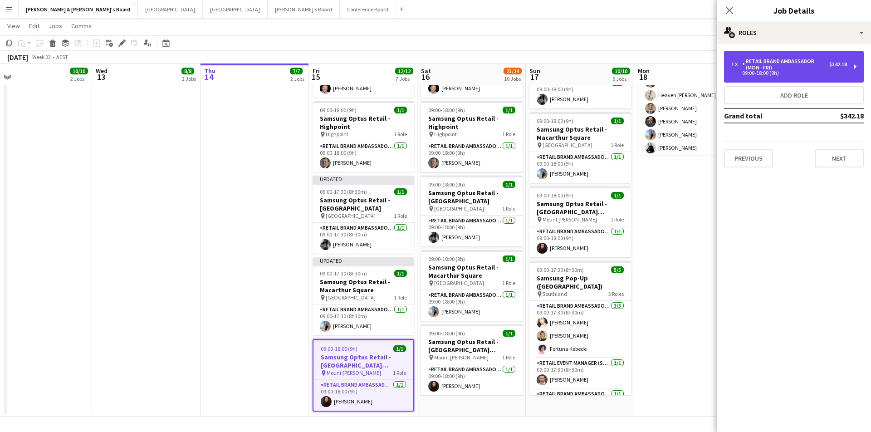
click at [802, 66] on div "RETAIL Brand Ambassador (Mon - Fri)" at bounding box center [785, 64] width 87 height 13
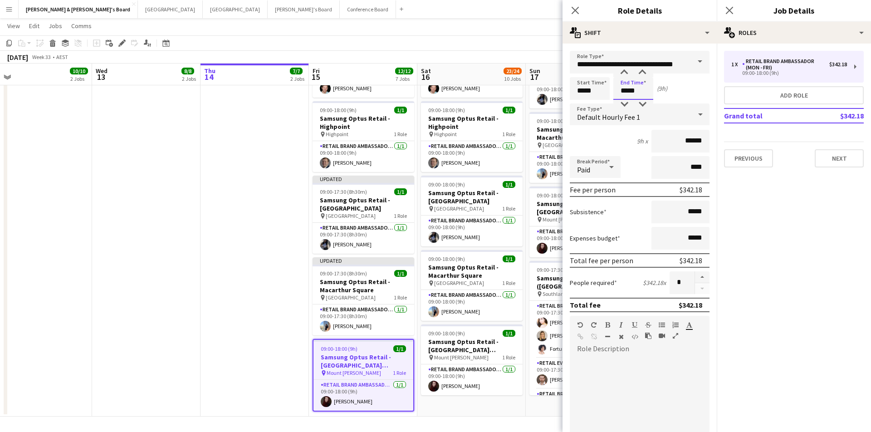
click at [632, 81] on input "*****" at bounding box center [633, 88] width 40 height 23
click at [629, 103] on div at bounding box center [624, 104] width 18 height 9
click at [643, 100] on div at bounding box center [642, 104] width 18 height 9
type input "*****"
click at [643, 100] on div at bounding box center [642, 104] width 18 height 9
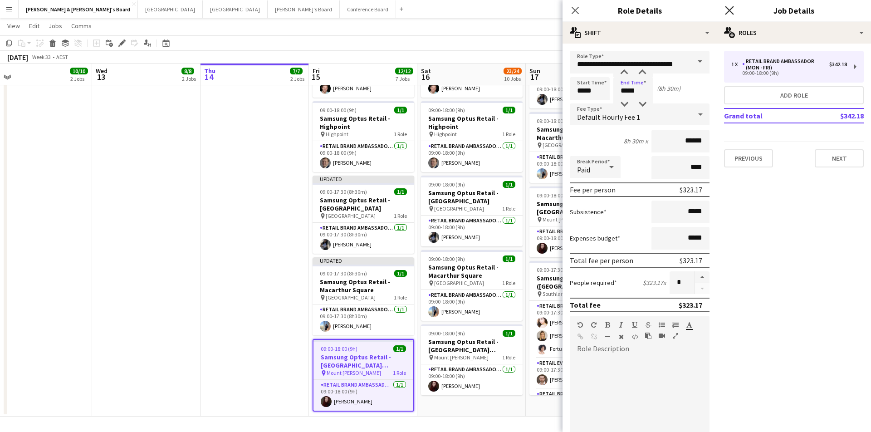
click at [729, 11] on icon at bounding box center [729, 10] width 9 height 9
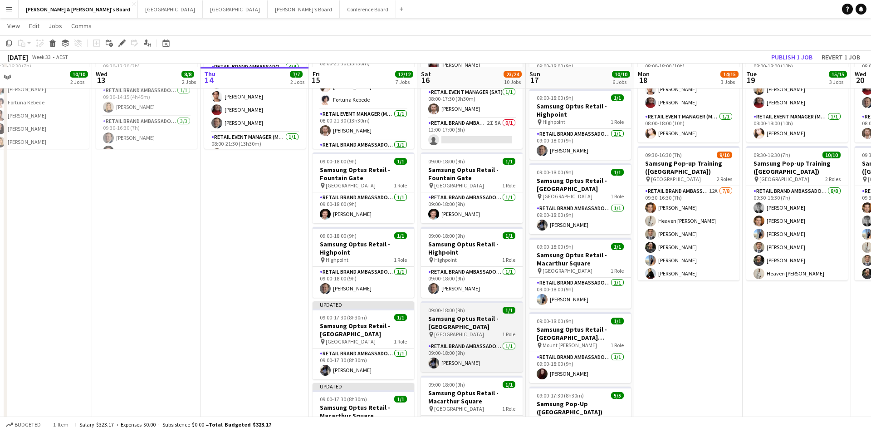
scroll to position [699, 0]
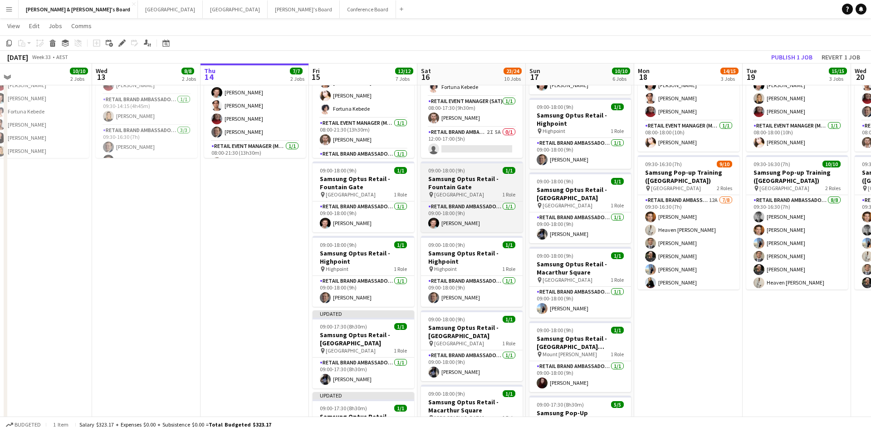
click at [486, 200] on app-job-card "09:00-18:00 (9h) 1/1 Samsung Optus Retail - Fountain Gate pin Fountain Gate 1 R…" at bounding box center [472, 197] width 102 height 71
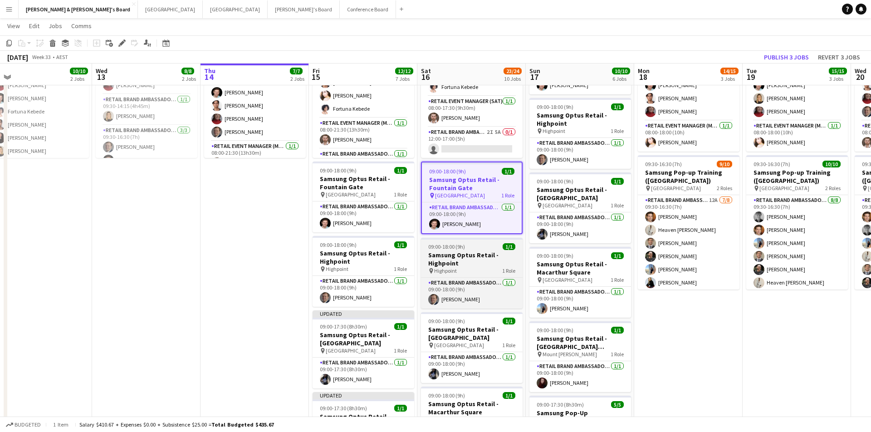
click at [488, 269] on div "pin Highpoint 1 Role" at bounding box center [472, 270] width 102 height 7
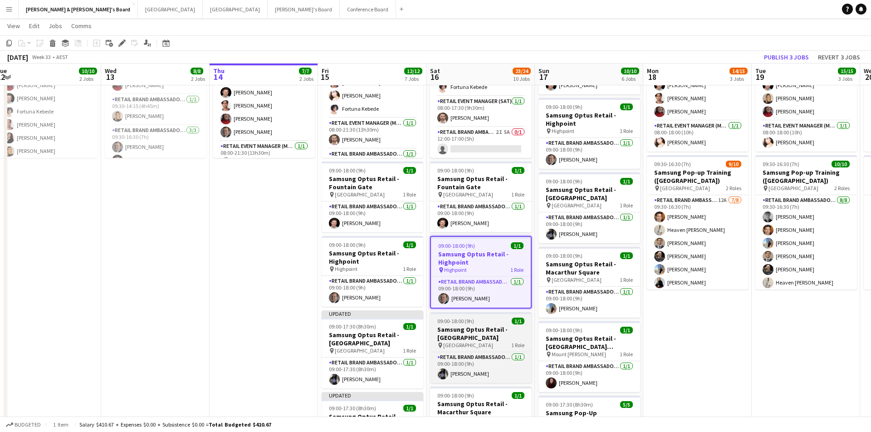
scroll to position [0, 333]
click at [486, 335] on h3 "Samsung Optus Retail - [GEOGRAPHIC_DATA]" at bounding box center [481, 333] width 102 height 16
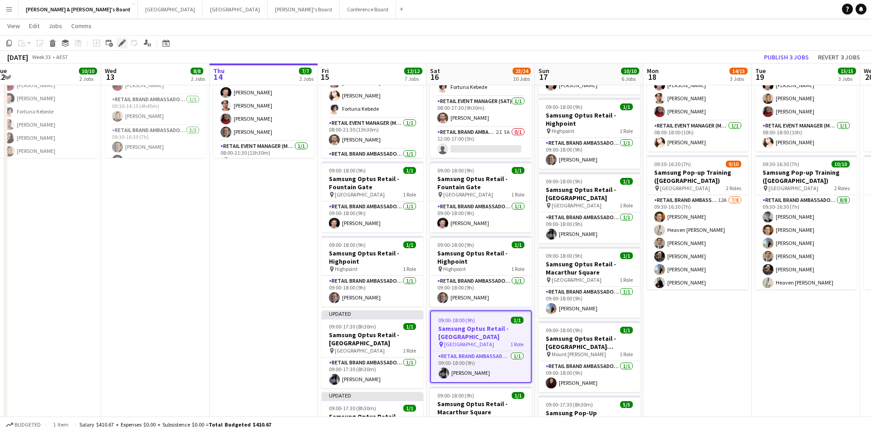
click at [123, 43] on icon at bounding box center [121, 43] width 5 height 5
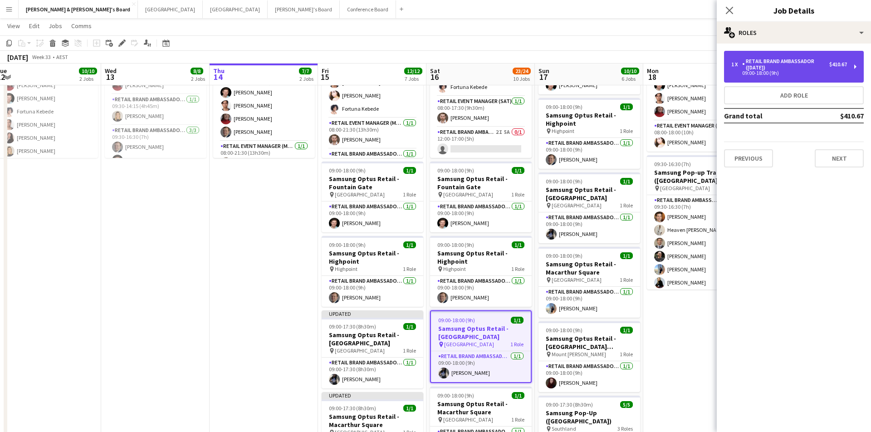
click at [791, 68] on div "RETAIL Brand Ambassador ([DATE])" at bounding box center [785, 64] width 87 height 13
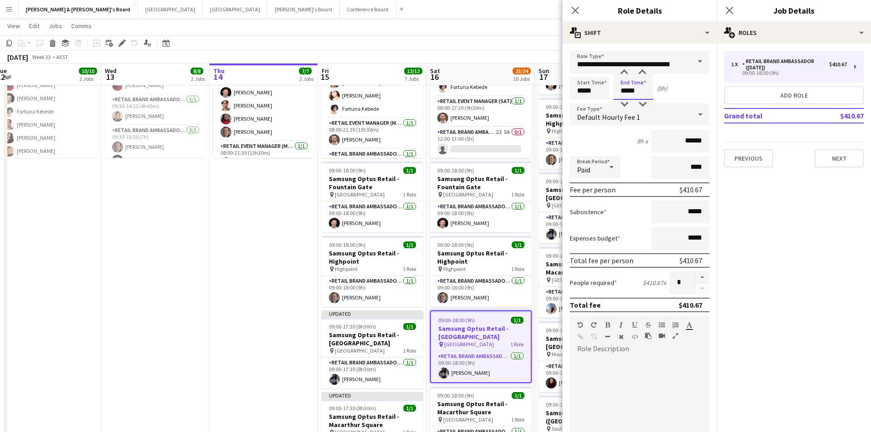
click at [635, 84] on input "*****" at bounding box center [633, 88] width 40 height 23
click at [627, 105] on div at bounding box center [624, 104] width 18 height 9
click at [649, 105] on div at bounding box center [642, 104] width 18 height 9
type input "*****"
click at [649, 105] on div at bounding box center [642, 104] width 18 height 9
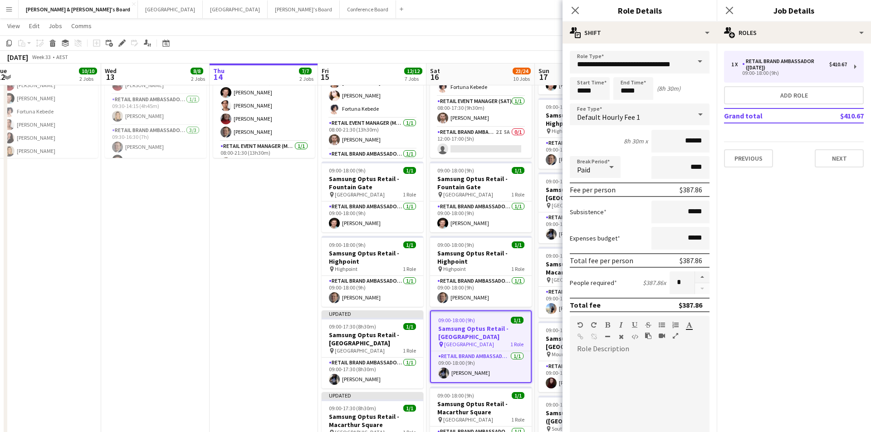
click at [725, 17] on div "Close pop-in" at bounding box center [729, 10] width 25 height 21
click at [731, 17] on div "Close pop-in" at bounding box center [729, 10] width 25 height 21
click at [734, 10] on icon "Close pop-in" at bounding box center [729, 10] width 9 height 9
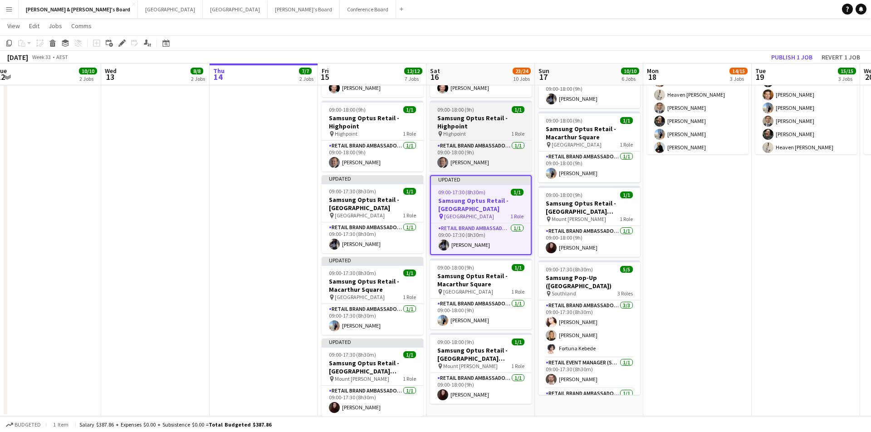
scroll to position [834, 0]
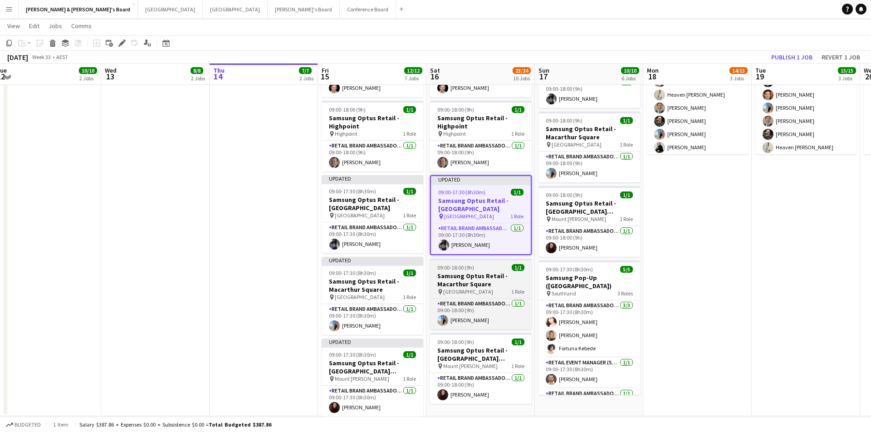
click at [496, 261] on app-job-card "09:00-18:00 (9h) 1/1 Samsung Optus Retail - Macarthur Square pin Macarthur Squa…" at bounding box center [481, 294] width 102 height 71
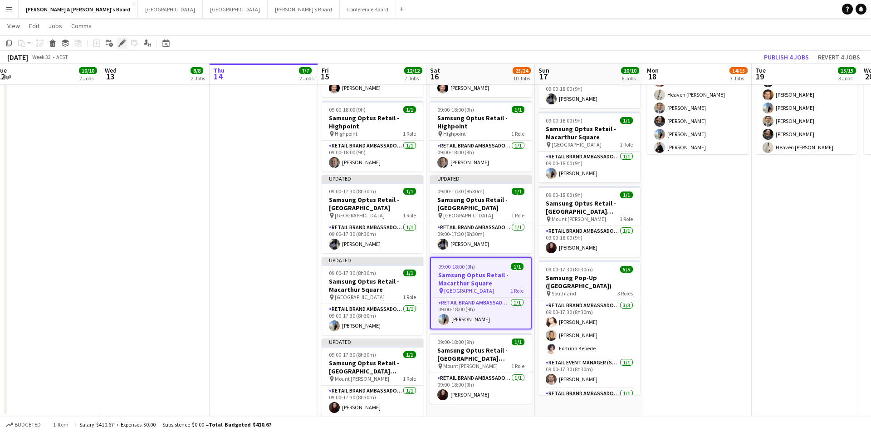
click at [121, 41] on icon "Edit" at bounding box center [121, 42] width 7 height 7
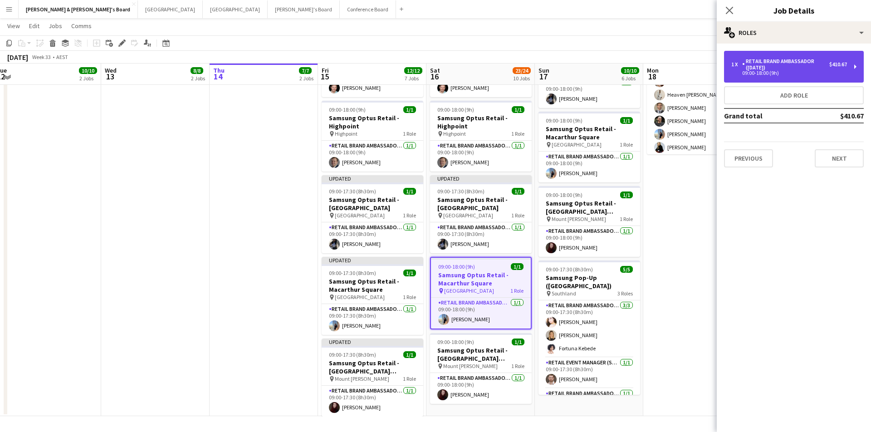
click at [772, 71] on div "1 x RETAIL Brand Ambassador (Saturday) $410.67 09:00-18:00 (9h)" at bounding box center [789, 66] width 116 height 17
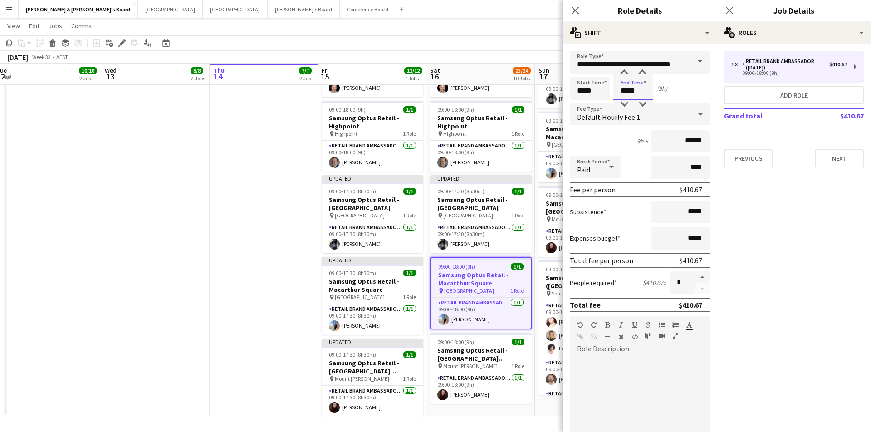
click at [623, 86] on input "*****" at bounding box center [633, 88] width 40 height 23
click at [623, 107] on div at bounding box center [624, 104] width 18 height 9
type input "*****"
click at [625, 72] on div at bounding box center [624, 72] width 18 height 9
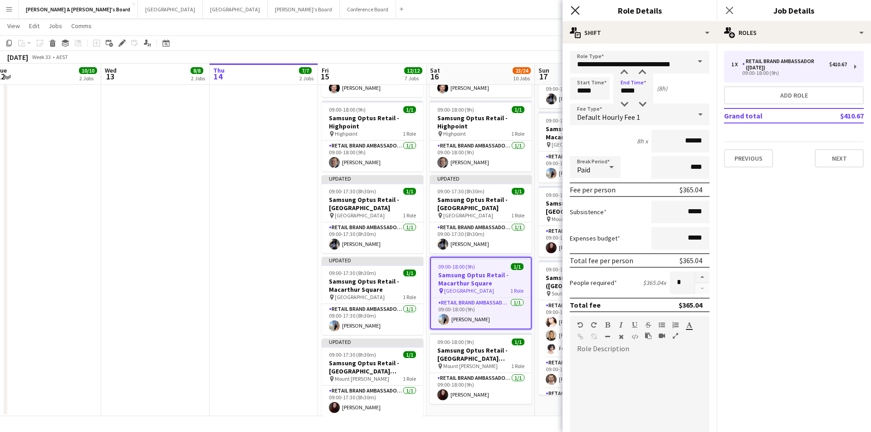
click at [576, 8] on icon "Close pop-in" at bounding box center [575, 10] width 9 height 9
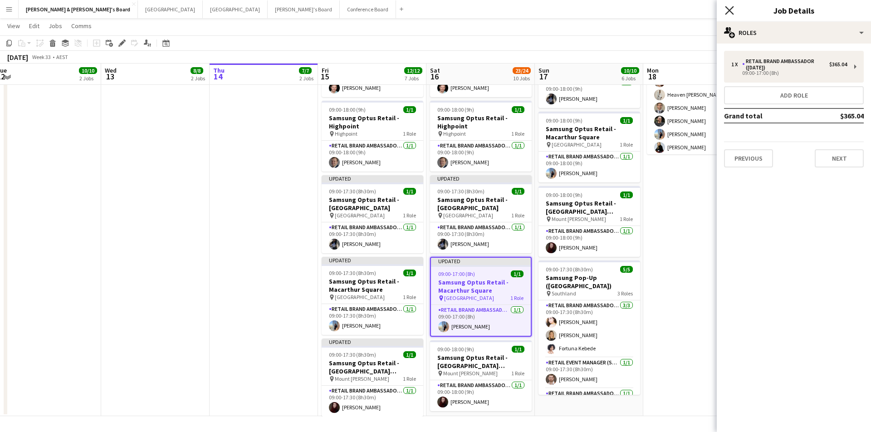
click at [733, 10] on icon "Close pop-in" at bounding box center [729, 10] width 9 height 9
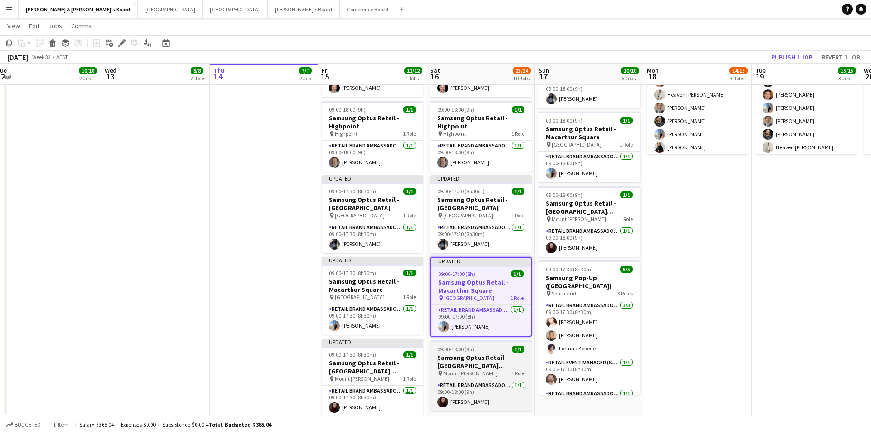
click at [480, 371] on div "pin Mount Gravatt 1 Role" at bounding box center [481, 373] width 102 height 7
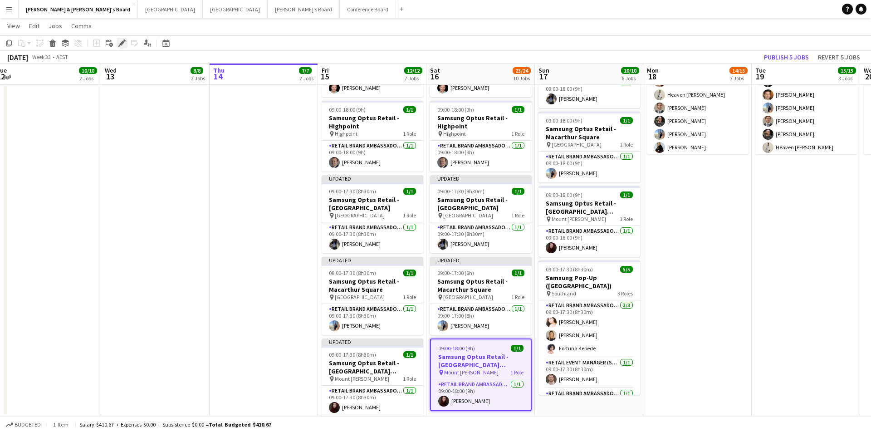
click at [122, 44] on icon at bounding box center [121, 43] width 5 height 5
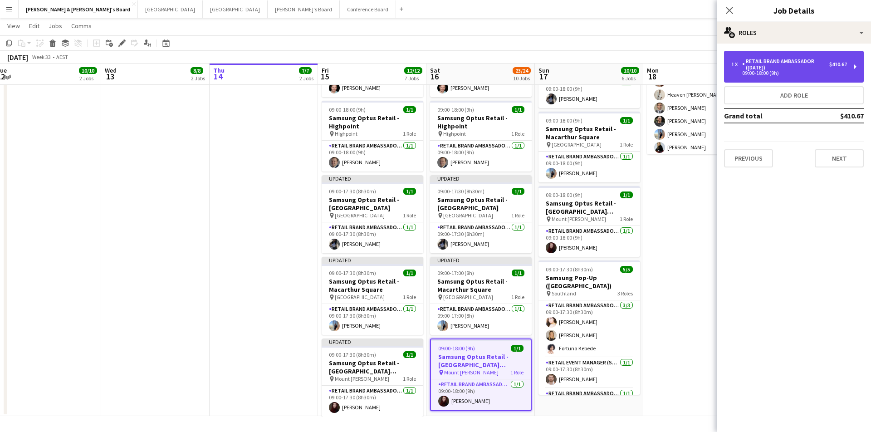
click at [753, 69] on div "RETAIL Brand Ambassador ([DATE])" at bounding box center [785, 64] width 87 height 13
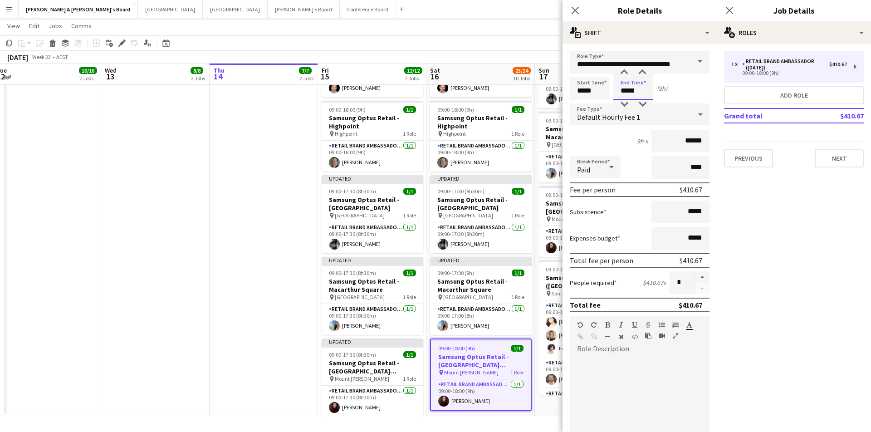
click at [624, 88] on input "*****" at bounding box center [633, 88] width 40 height 23
type input "*****"
click at [624, 101] on div at bounding box center [624, 104] width 18 height 9
click at [572, 14] on icon at bounding box center [575, 10] width 9 height 9
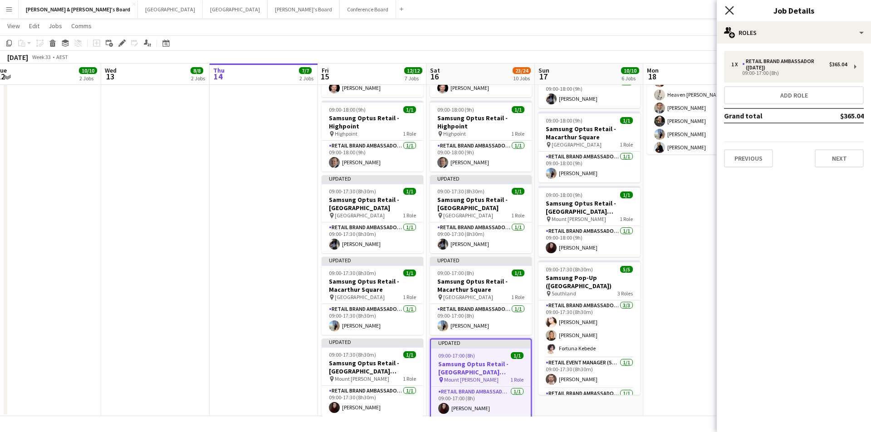
click at [730, 12] on icon at bounding box center [729, 10] width 9 height 9
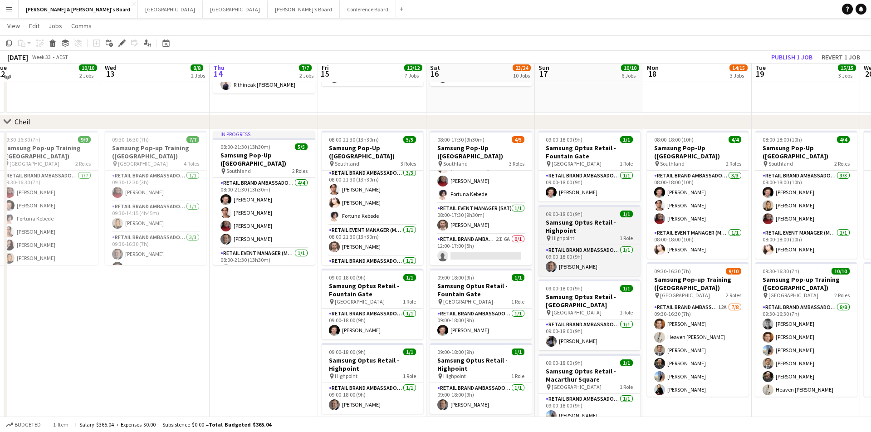
scroll to position [590, 0]
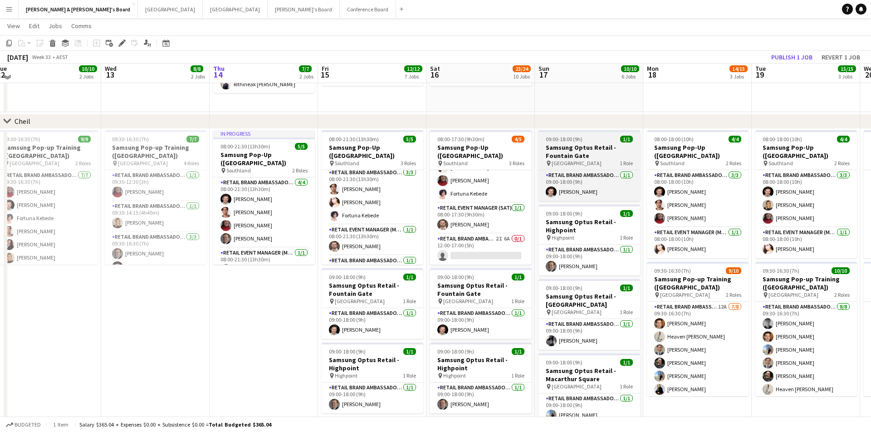
click at [603, 157] on h3 "Samsung Optus Retail - Fountain Gate" at bounding box center [589, 151] width 102 height 16
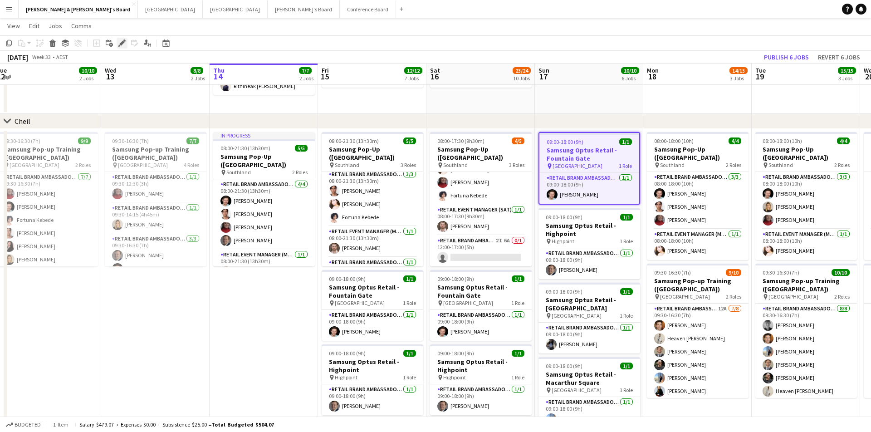
click at [121, 42] on icon "Edit" at bounding box center [121, 42] width 7 height 7
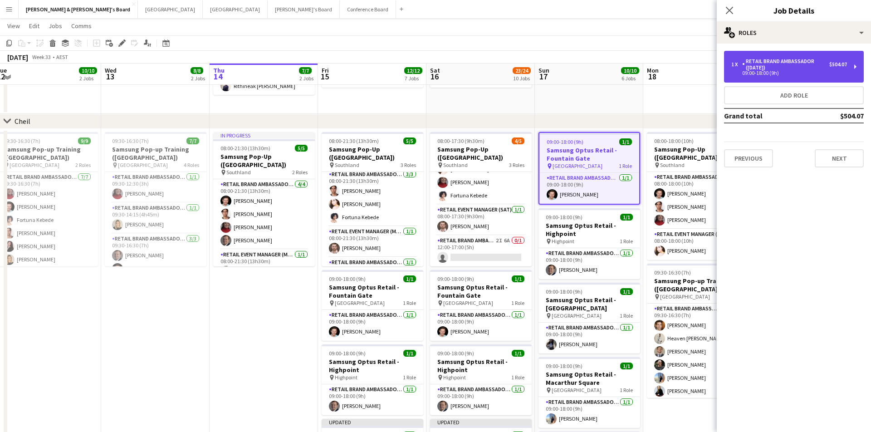
click at [780, 68] on div "RETAIL Brand Ambassador ([DATE])" at bounding box center [785, 64] width 87 height 13
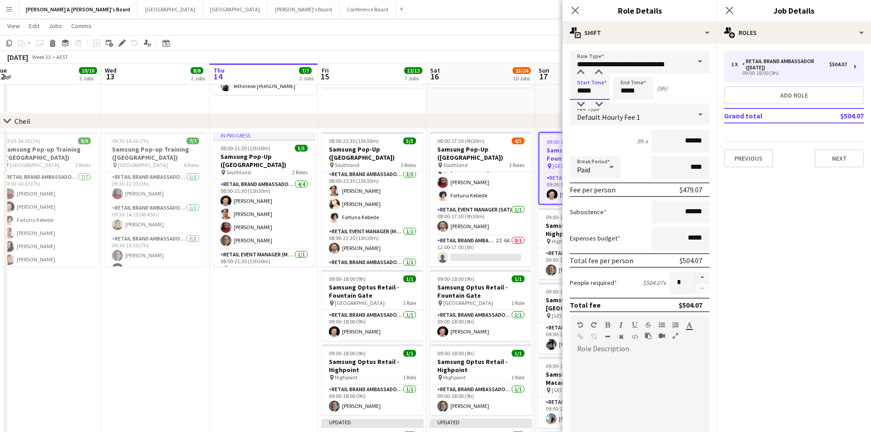
click at [587, 90] on input "*****" at bounding box center [590, 88] width 40 height 23
type input "*****"
click at [581, 74] on div at bounding box center [581, 72] width 18 height 9
click at [644, 91] on input "*****" at bounding box center [633, 88] width 40 height 23
click at [628, 111] on div "Default Hourly Fee 1" at bounding box center [631, 114] width 122 height 22
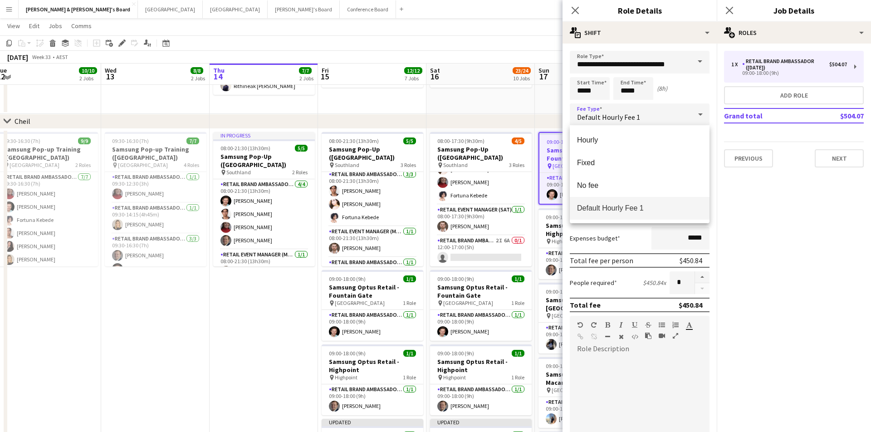
click at [628, 94] on div at bounding box center [435, 216] width 871 height 432
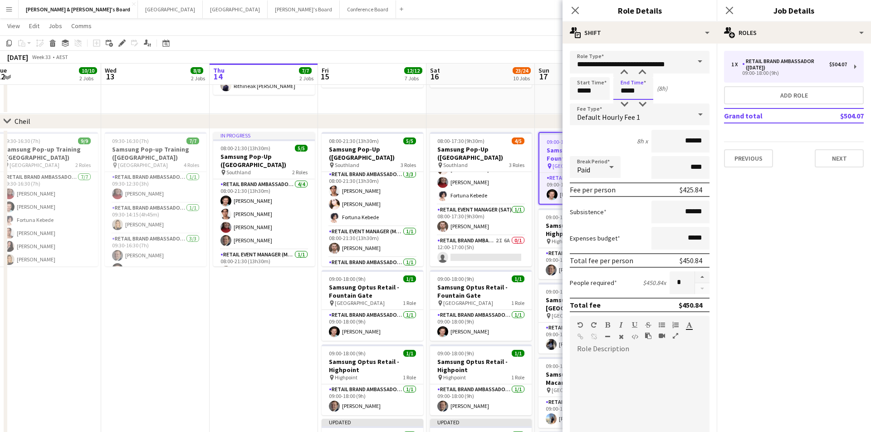
click at [625, 94] on input "*****" at bounding box center [633, 88] width 40 height 23
type input "*****"
click at [625, 102] on div at bounding box center [624, 104] width 18 height 9
click at [577, 7] on icon "Close pop-in" at bounding box center [575, 10] width 9 height 9
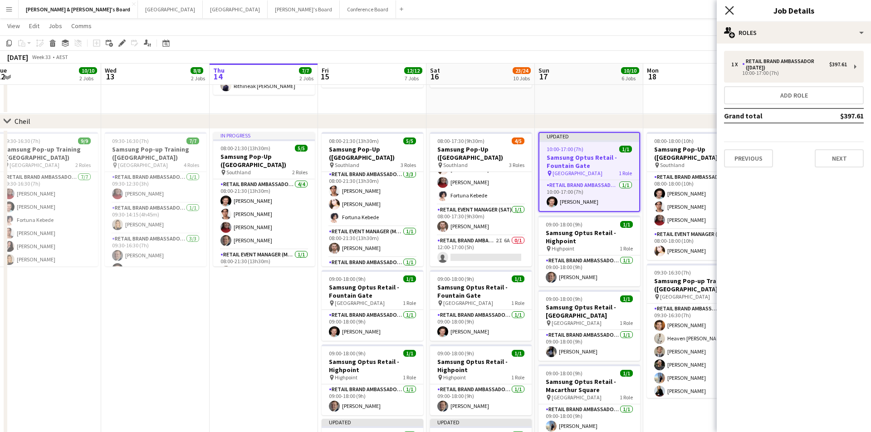
click at [731, 10] on icon at bounding box center [729, 10] width 9 height 9
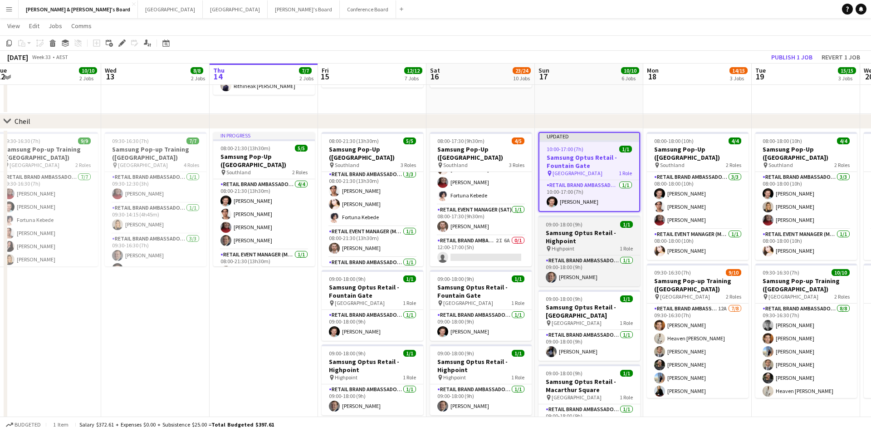
click at [599, 245] on div "pin Highpoint 1 Role" at bounding box center [589, 248] width 102 height 7
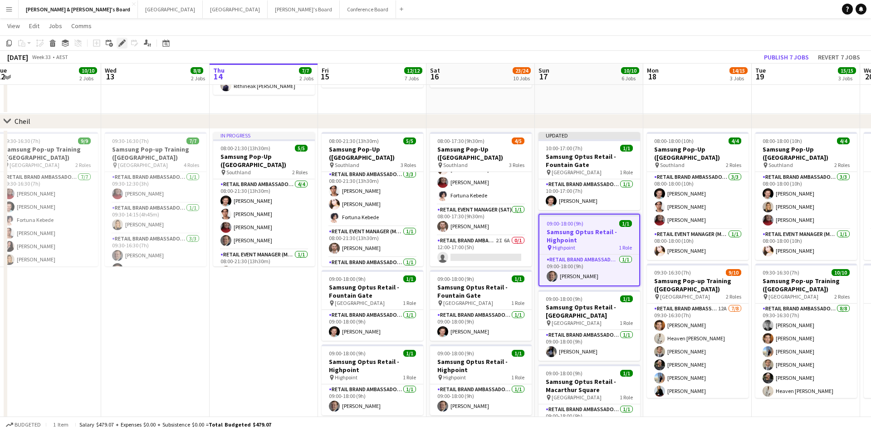
click at [125, 43] on icon "Edit" at bounding box center [121, 42] width 7 height 7
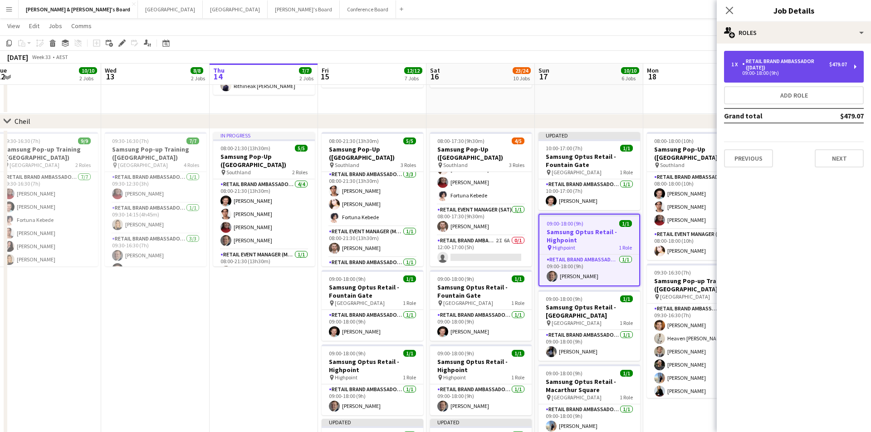
click at [796, 70] on div "RETAIL Brand Ambassador ([DATE])" at bounding box center [785, 64] width 87 height 13
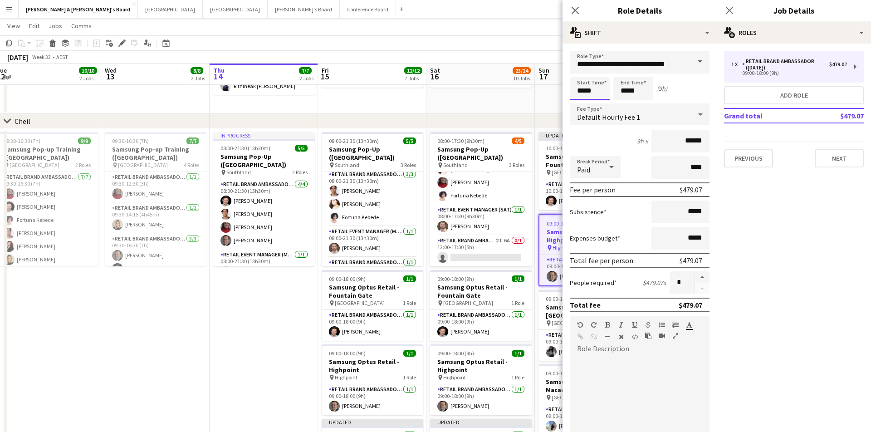
click at [594, 91] on input "*****" at bounding box center [590, 88] width 40 height 23
type input "*****"
click at [582, 70] on div at bounding box center [581, 72] width 18 height 9
click at [626, 90] on input "*****" at bounding box center [633, 88] width 40 height 23
type input "*****"
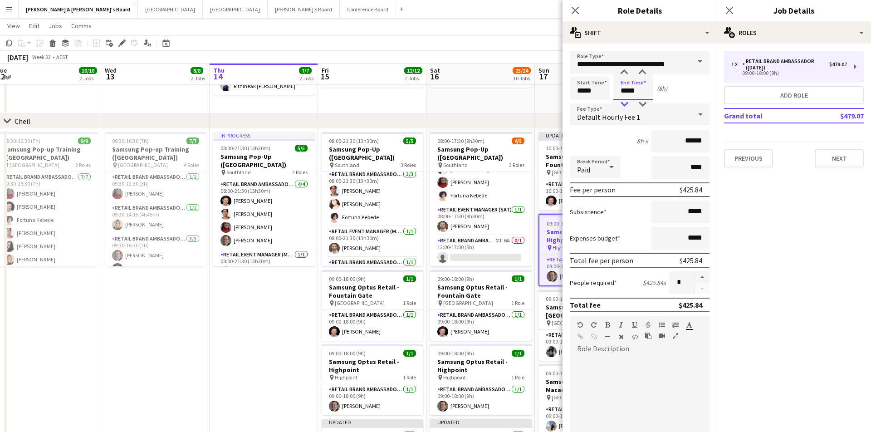
click at [626, 104] on div at bounding box center [624, 104] width 18 height 9
click at [571, 12] on app-icon "Close pop-in" at bounding box center [575, 10] width 13 height 13
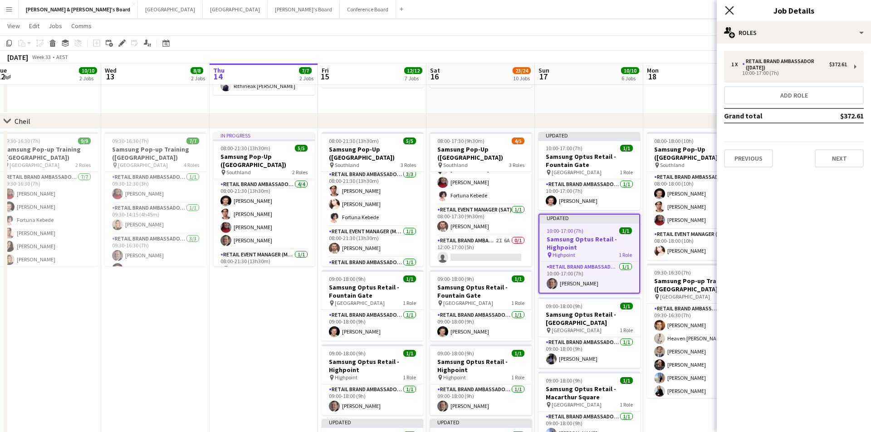
click at [734, 11] on icon "Close pop-in" at bounding box center [729, 10] width 9 height 9
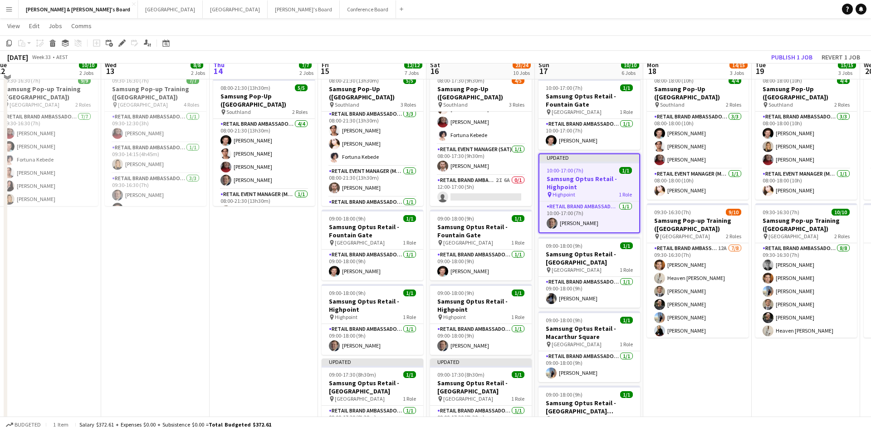
scroll to position [657, 0]
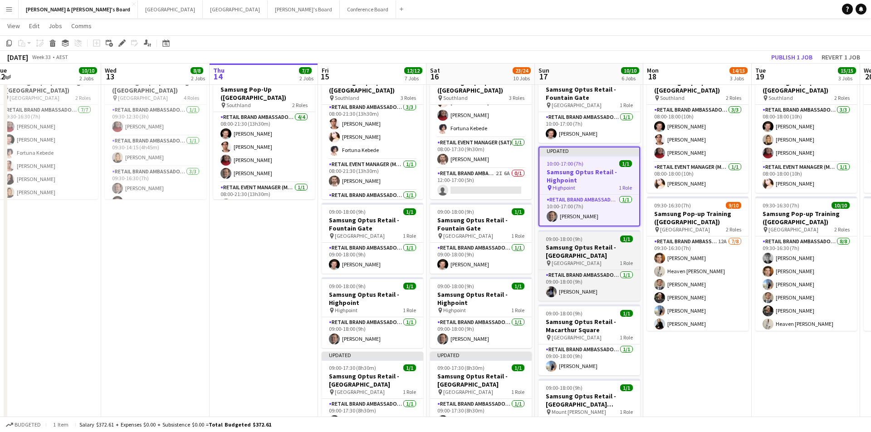
click at [609, 263] on div "pin Liverpool 1 Role" at bounding box center [589, 262] width 102 height 7
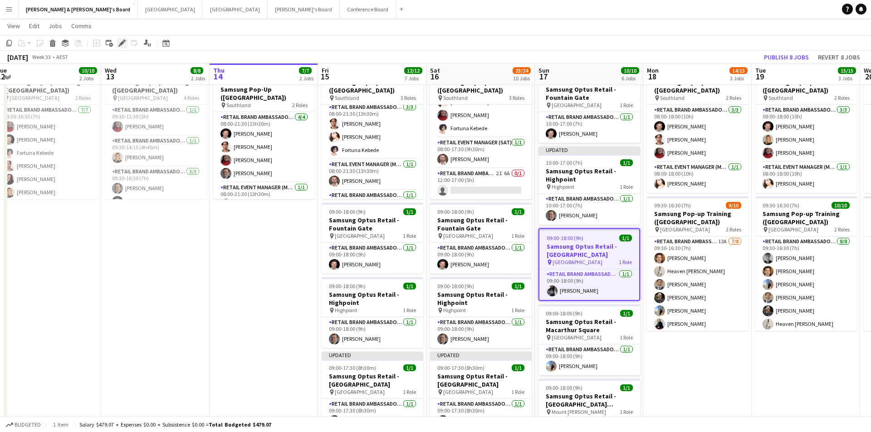
click at [121, 42] on icon "Edit" at bounding box center [121, 42] width 7 height 7
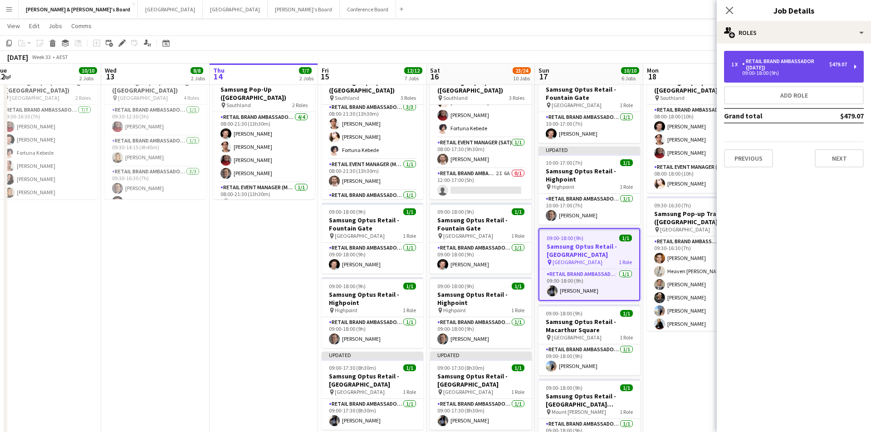
click at [746, 74] on div "09:00-18:00 (9h)" at bounding box center [789, 73] width 116 height 5
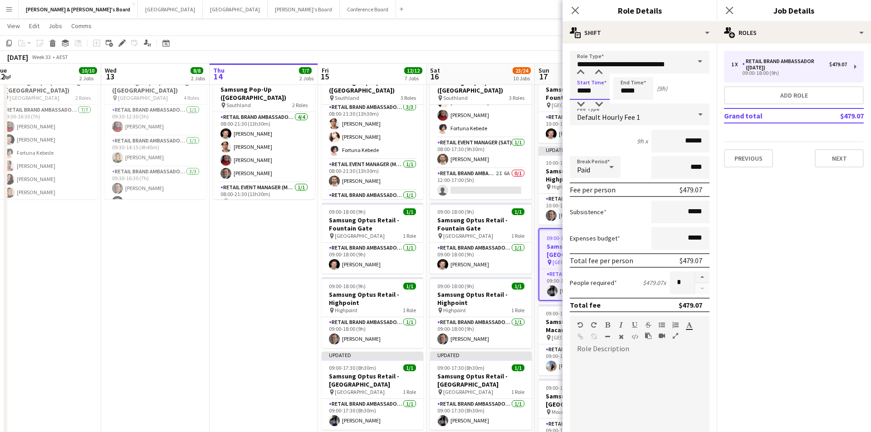
click at [583, 96] on input "*****" at bounding box center [590, 88] width 40 height 23
type input "*****"
click at [580, 72] on div at bounding box center [581, 72] width 18 height 9
click at [625, 88] on input "*****" at bounding box center [633, 88] width 40 height 23
type input "*****"
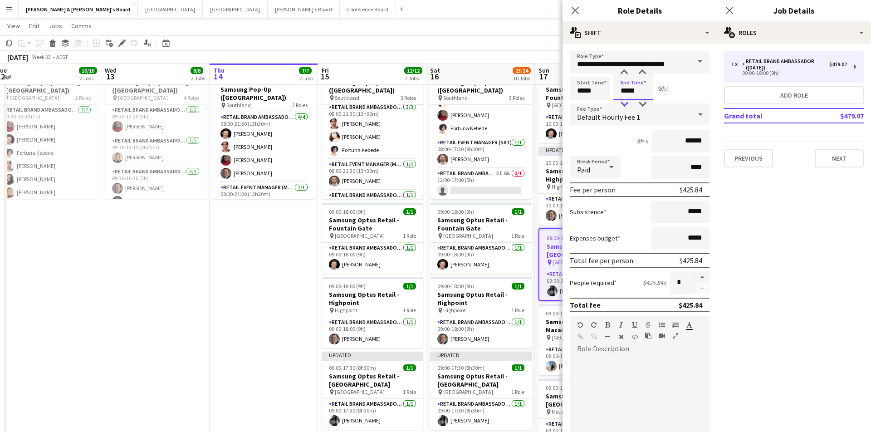
click at [625, 106] on div at bounding box center [624, 104] width 18 height 9
click at [726, 11] on icon "Close pop-in" at bounding box center [729, 10] width 9 height 9
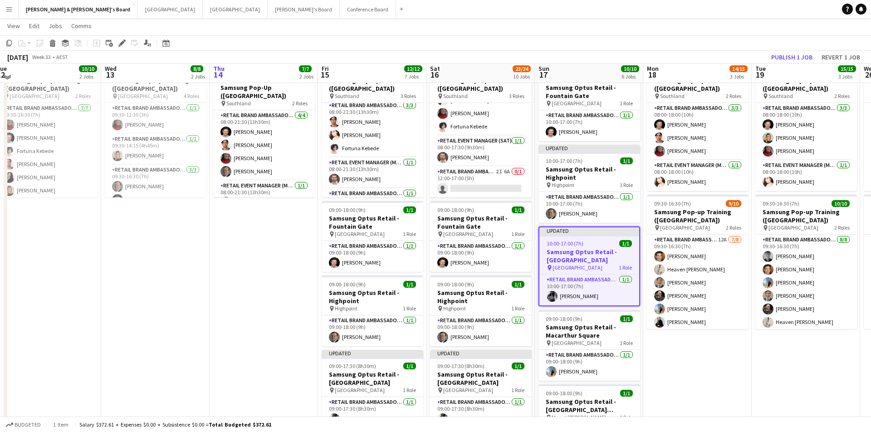
scroll to position [2, 332]
click at [583, 335] on h3 "Samsung Optus Retail - Macarthur Square" at bounding box center [590, 331] width 102 height 16
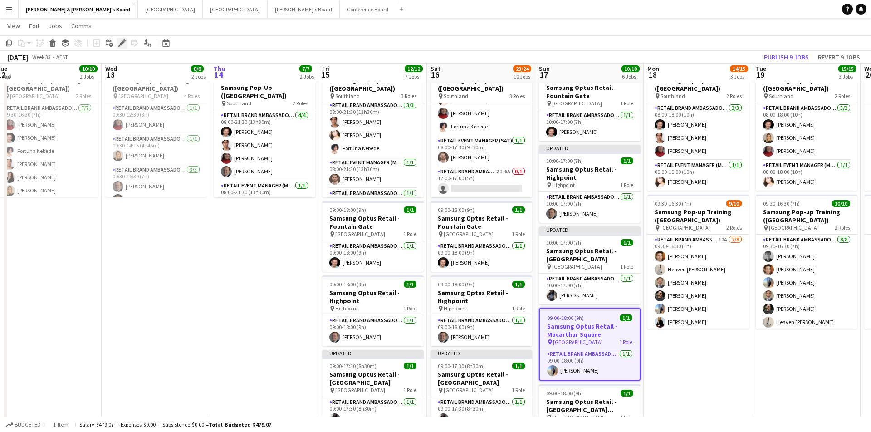
click at [123, 40] on icon "Edit" at bounding box center [121, 42] width 7 height 7
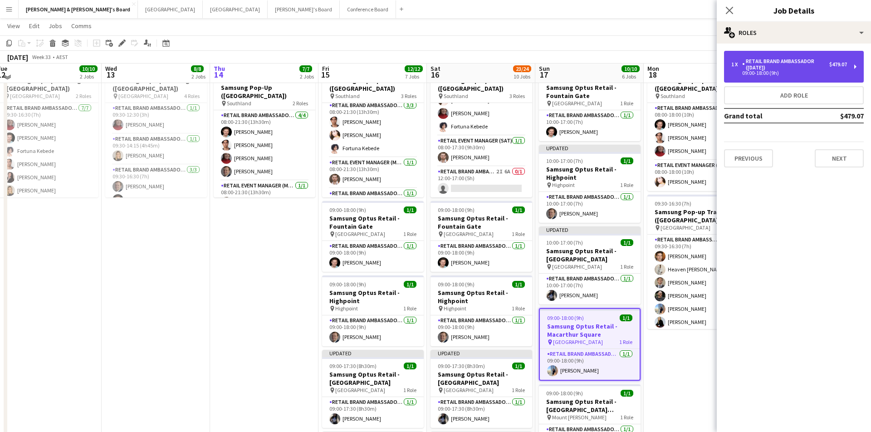
click at [773, 77] on div "1 x RETAIL Brand Ambassador (Sunday) $479.07 09:00-18:00 (9h)" at bounding box center [794, 67] width 140 height 32
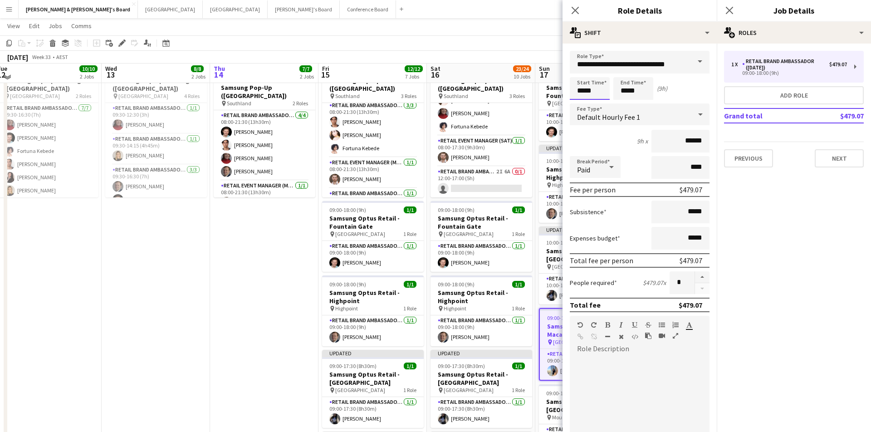
click at [585, 87] on input "*****" at bounding box center [590, 88] width 40 height 23
click at [582, 67] on input "**********" at bounding box center [640, 62] width 140 height 23
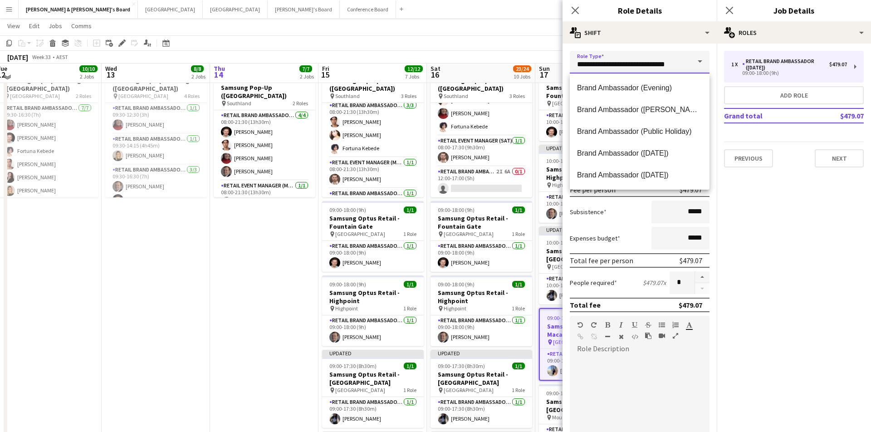
click at [597, 61] on input "**********" at bounding box center [640, 62] width 140 height 23
click at [617, 46] on div "**********" at bounding box center [640, 329] width 154 height 571
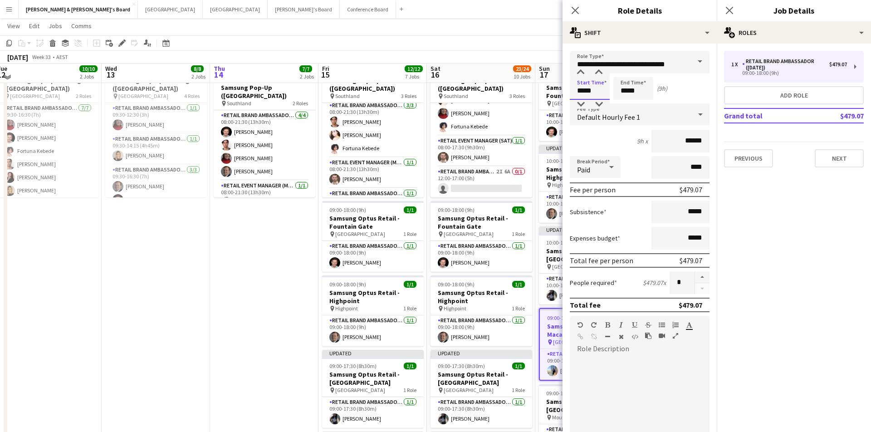
click at [582, 87] on input "*****" at bounding box center [590, 88] width 40 height 23
type input "*****"
click at [582, 73] on div at bounding box center [581, 72] width 18 height 9
click at [629, 96] on input "*****" at bounding box center [633, 88] width 40 height 23
type input "*****"
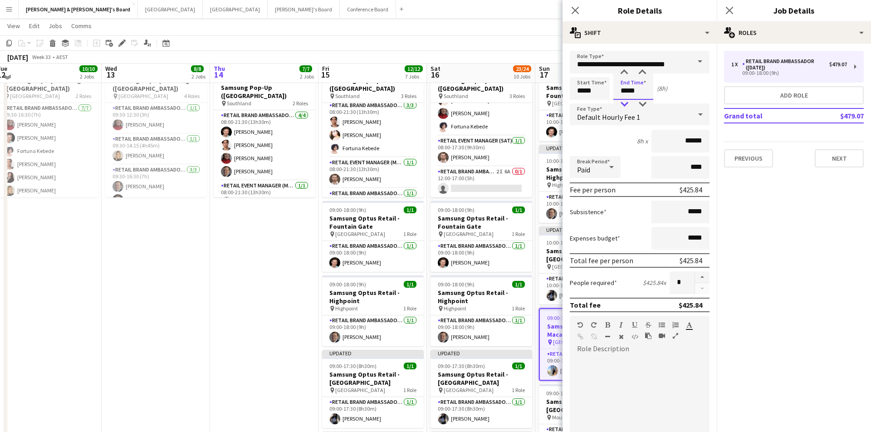
click at [626, 102] on div at bounding box center [624, 104] width 18 height 9
click at [727, 7] on icon "Close pop-in" at bounding box center [729, 10] width 9 height 9
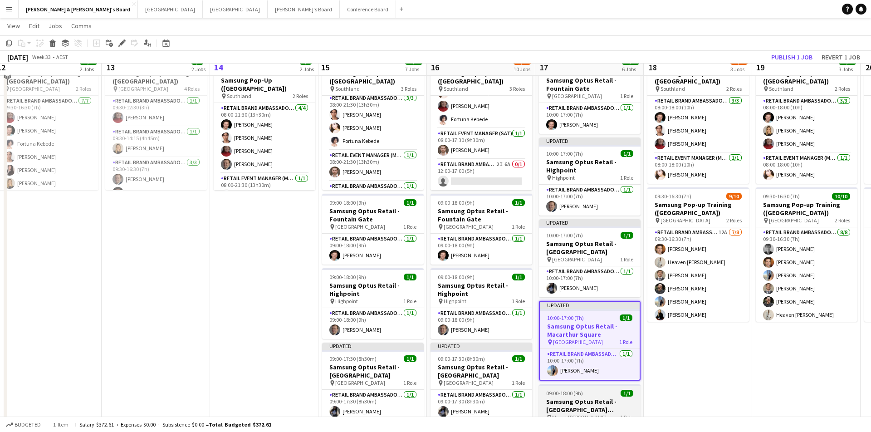
scroll to position [10, 332]
click at [578, 401] on h3 "Samsung Optus Retail - [GEOGRAPHIC_DATA][PERSON_NAME]" at bounding box center [590, 405] width 102 height 16
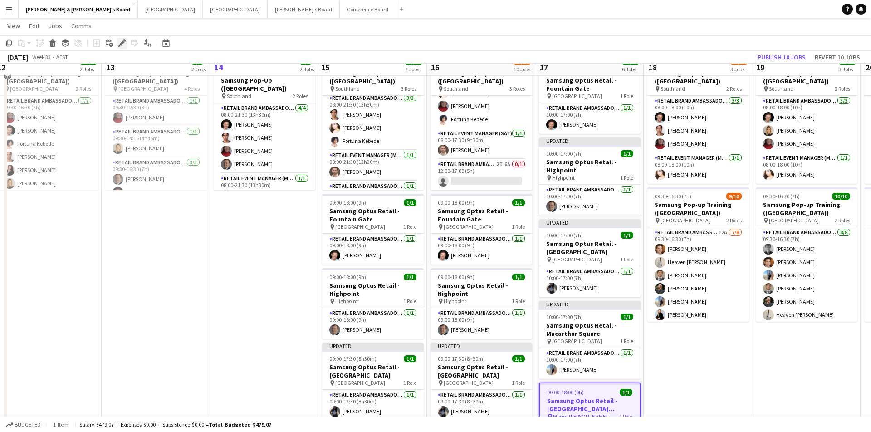
click at [122, 40] on icon "Edit" at bounding box center [121, 42] width 7 height 7
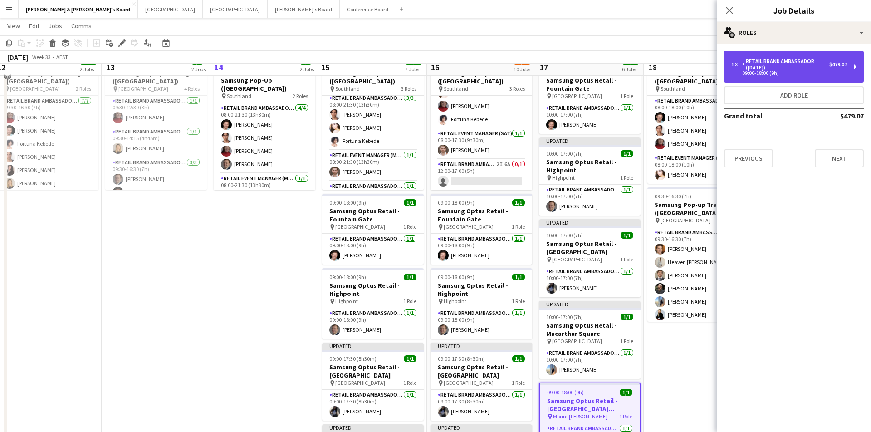
click at [776, 69] on div "RETAIL Brand Ambassador ([DATE])" at bounding box center [785, 64] width 87 height 13
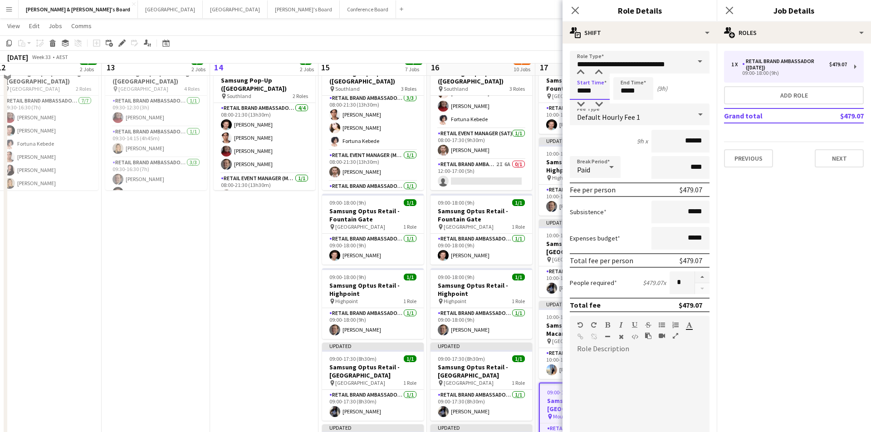
click at [585, 87] on input "*****" at bounding box center [590, 88] width 40 height 23
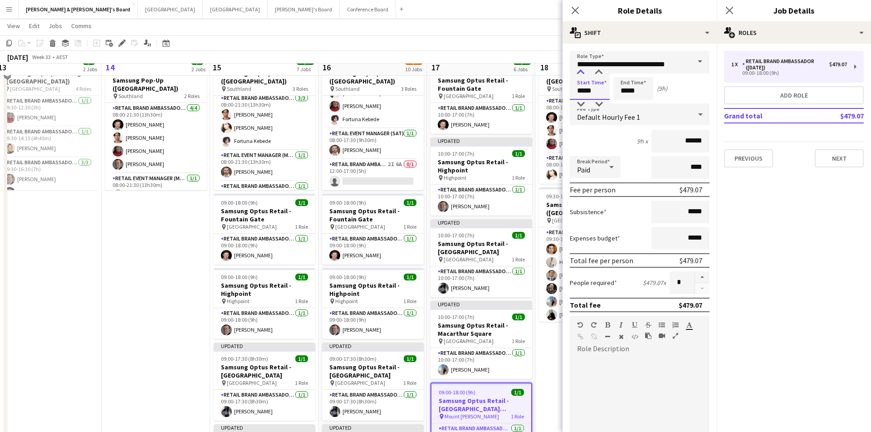
type input "*****"
click at [580, 74] on div at bounding box center [581, 72] width 18 height 9
click at [626, 90] on input "*****" at bounding box center [633, 88] width 40 height 23
click at [628, 105] on div at bounding box center [624, 104] width 18 height 9
type input "*****"
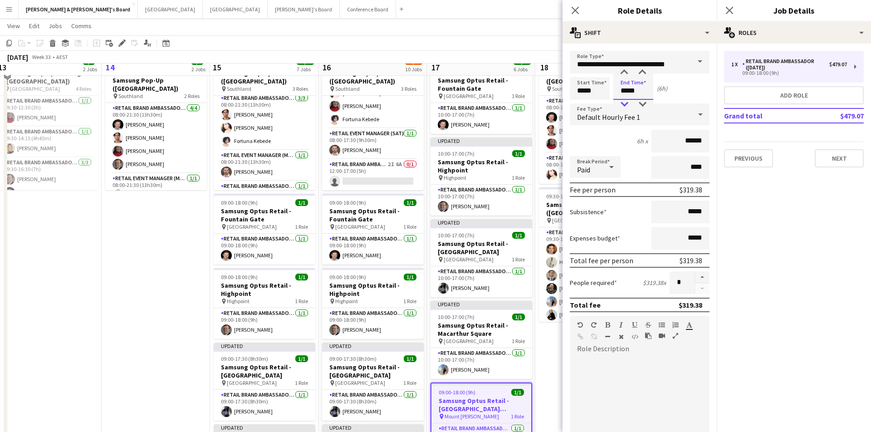
click at [628, 105] on div at bounding box center [624, 104] width 18 height 9
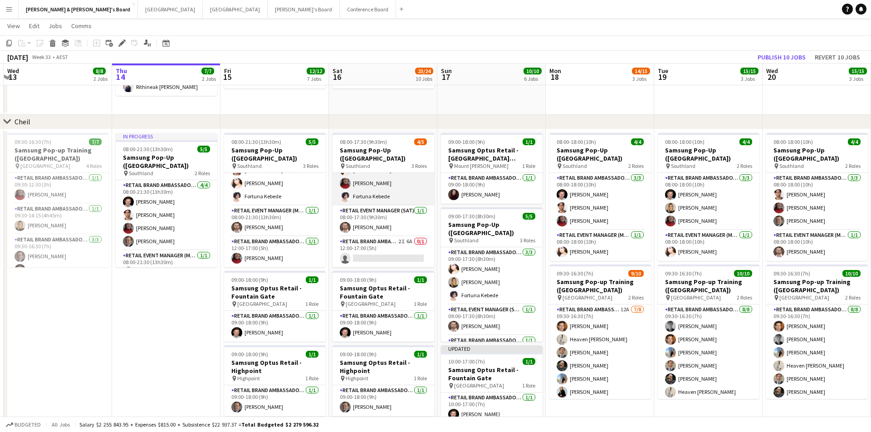
scroll to position [24, 0]
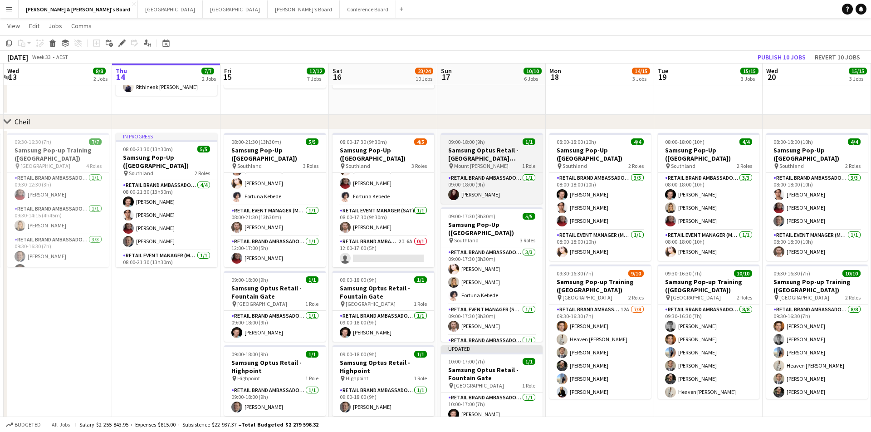
click at [492, 162] on div "pin Mount Gravatt 1 Role" at bounding box center [492, 165] width 102 height 7
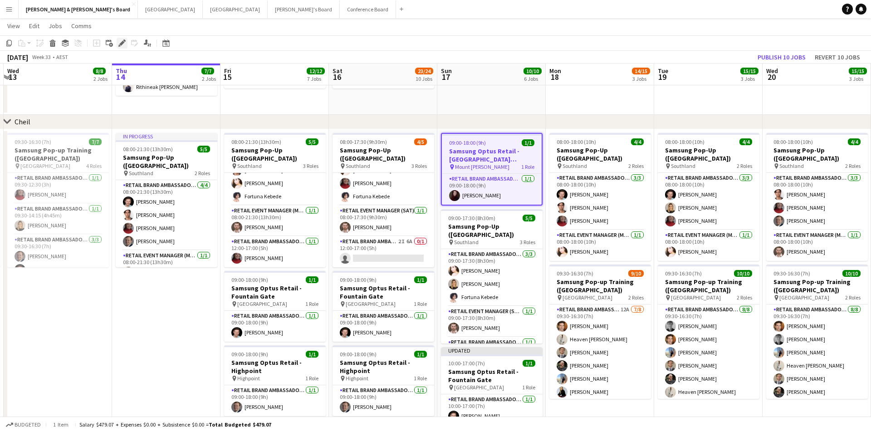
click at [122, 43] on icon at bounding box center [121, 43] width 5 height 5
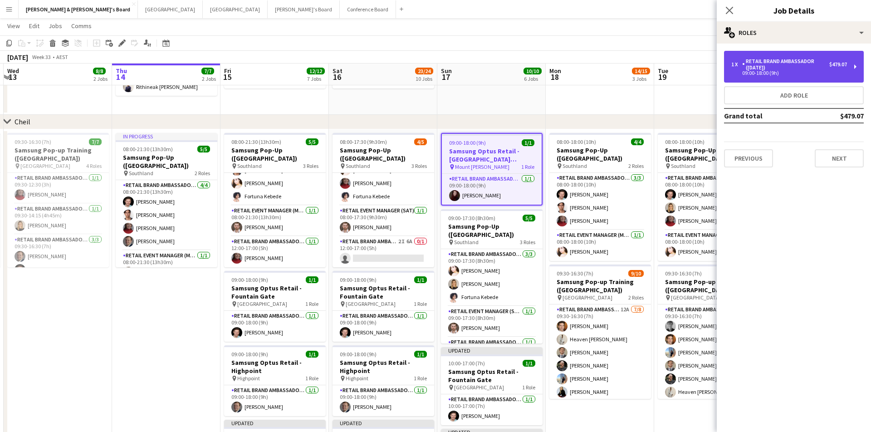
click at [789, 62] on div "RETAIL Brand Ambassador ([DATE])" at bounding box center [785, 64] width 87 height 13
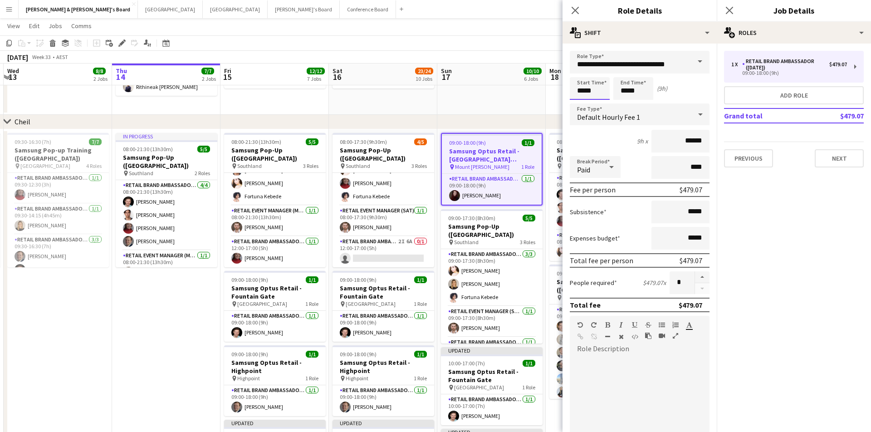
click at [585, 91] on input "*****" at bounding box center [590, 88] width 40 height 23
type input "*****"
click at [584, 69] on div at bounding box center [581, 72] width 18 height 9
click at [640, 86] on input "*****" at bounding box center [633, 88] width 40 height 23
click at [625, 104] on div at bounding box center [624, 104] width 18 height 9
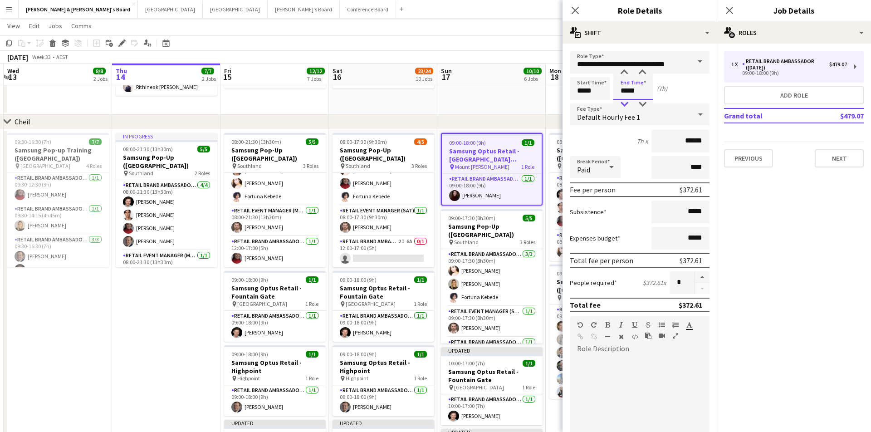
type input "*****"
click at [625, 104] on div at bounding box center [624, 104] width 18 height 9
drag, startPoint x: 694, startPoint y: 166, endPoint x: 675, endPoint y: 166, distance: 18.6
click at [675, 166] on input "****" at bounding box center [680, 167] width 58 height 23
type input "****"
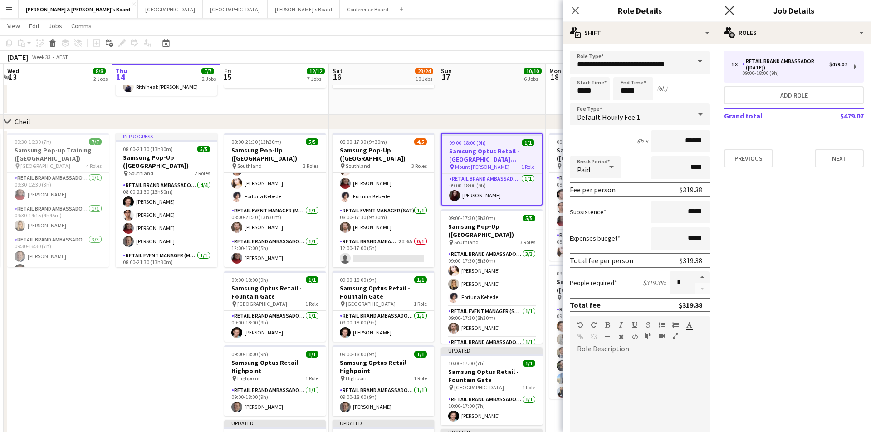
click at [732, 7] on icon at bounding box center [729, 10] width 9 height 9
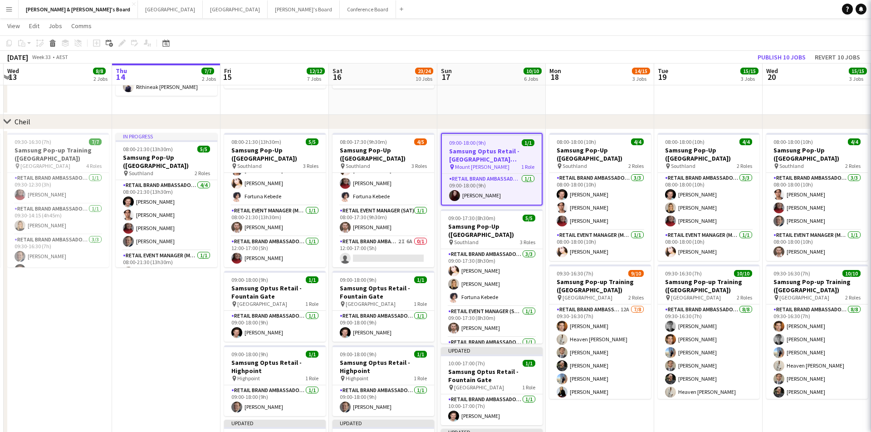
scroll to position [0, 0]
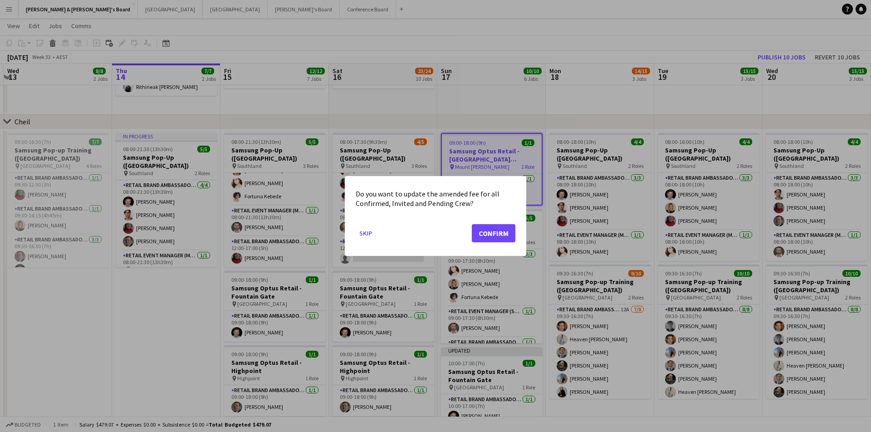
click at [531, 111] on div at bounding box center [435, 216] width 871 height 432
drag, startPoint x: 488, startPoint y: 186, endPoint x: 488, endPoint y: 200, distance: 14.5
click at [488, 200] on div "Do you want to update the amended fee for all Confirmed, Invited and Pending Cr…" at bounding box center [435, 216] width 181 height 80
click at [490, 208] on mat-dialog-content "Do you want to update the amended fee for all Confirmed, Invited and Pending Cr…" at bounding box center [436, 199] width 160 height 24
click at [486, 234] on button "Confirm" at bounding box center [494, 233] width 44 height 18
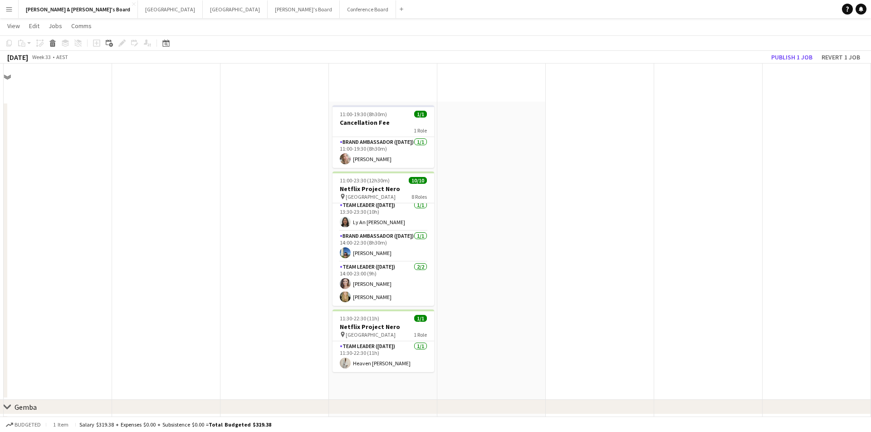
scroll to position [590, 0]
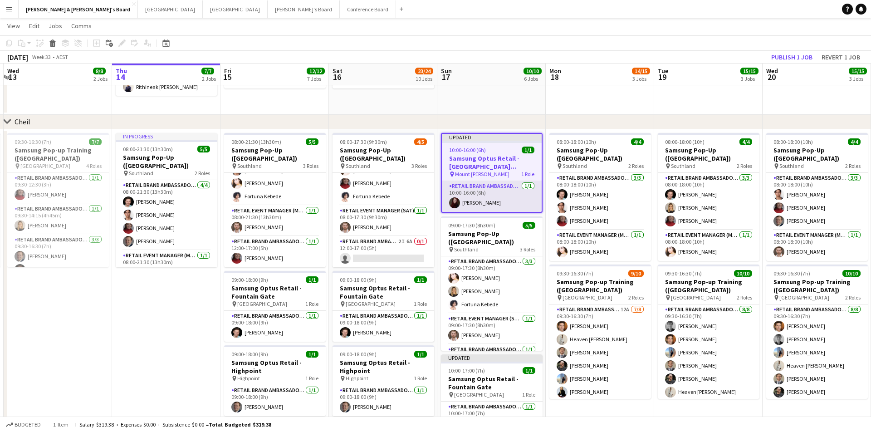
click at [500, 192] on app-card-role "RETAIL Brand Ambassador (Sunday) 1/1 10:00-16:00 (6h) Alicia Miller" at bounding box center [492, 196] width 100 height 31
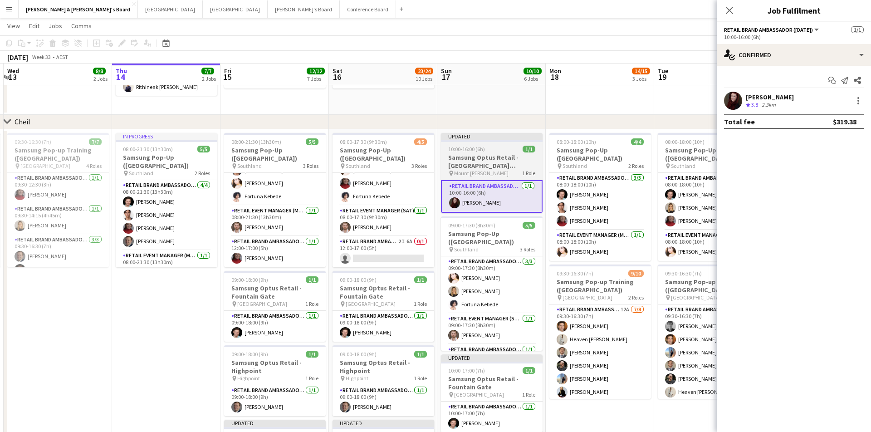
click at [501, 175] on div "pin Mount Gravatt 1 Role" at bounding box center [492, 173] width 102 height 7
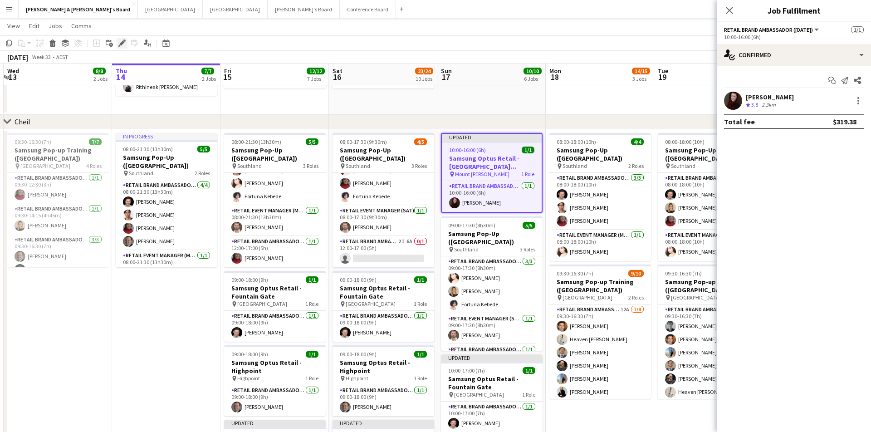
click at [124, 42] on icon "Edit" at bounding box center [121, 42] width 7 height 7
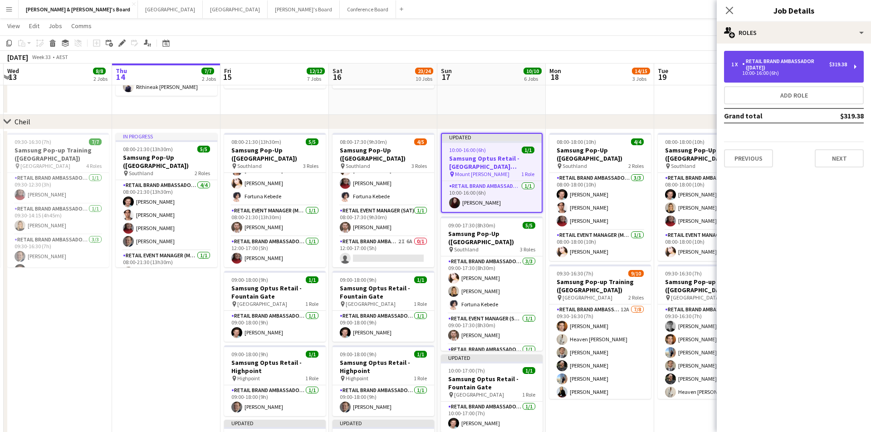
click at [810, 69] on div "RETAIL Brand Ambassador ([DATE])" at bounding box center [785, 64] width 87 height 13
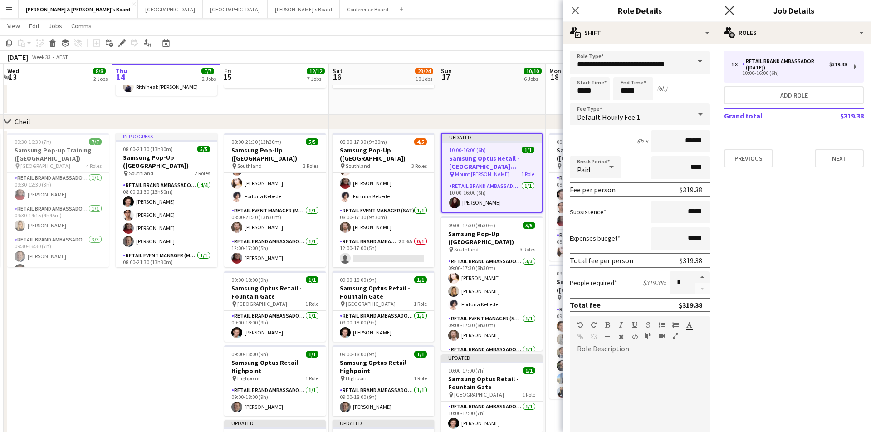
click at [733, 10] on icon "Close pop-in" at bounding box center [729, 10] width 9 height 9
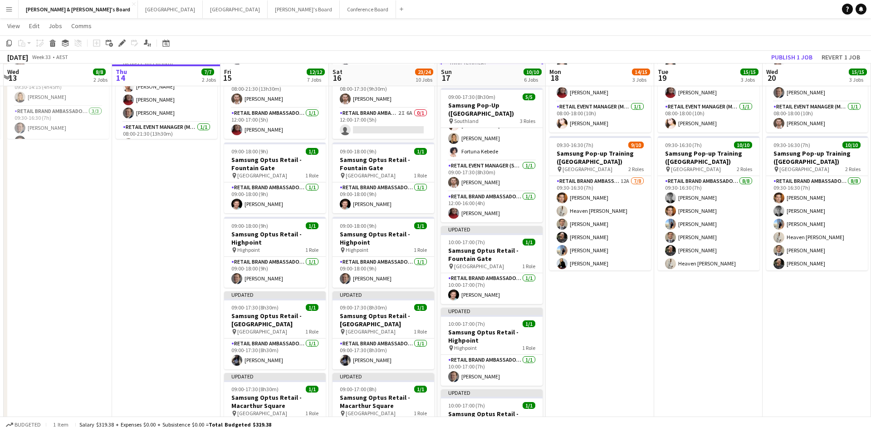
scroll to position [719, 0]
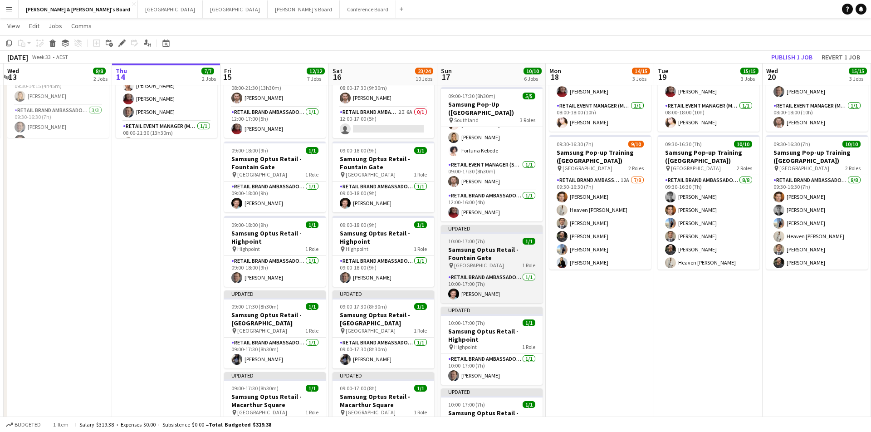
click at [510, 255] on h3 "Samsung Optus Retail - Fountain Gate" at bounding box center [492, 253] width 102 height 16
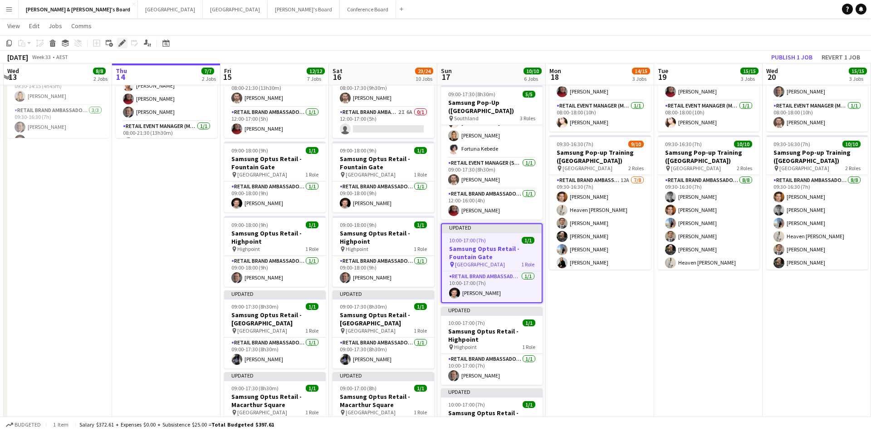
click at [123, 41] on icon at bounding box center [121, 43] width 5 height 5
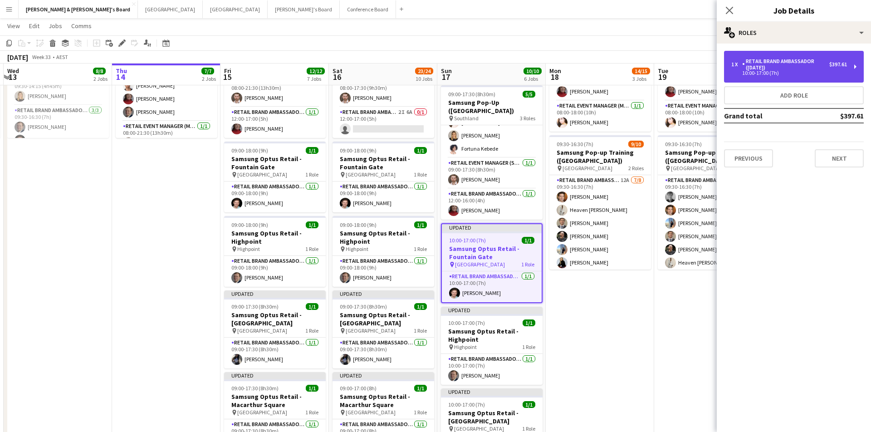
click at [788, 69] on div "RETAIL Brand Ambassador ([DATE])" at bounding box center [785, 64] width 87 height 13
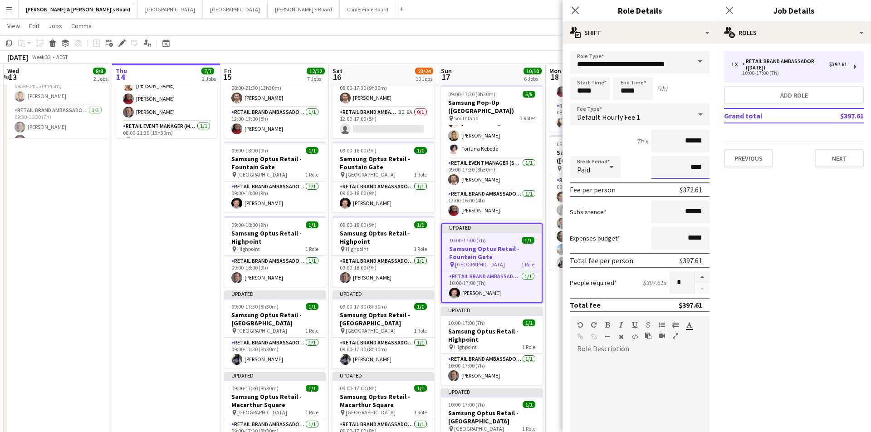
click at [686, 166] on input "****" at bounding box center [680, 167] width 58 height 23
drag, startPoint x: 686, startPoint y: 166, endPoint x: 691, endPoint y: 167, distance: 5.0
click at [691, 167] on input "****" at bounding box center [680, 167] width 58 height 23
drag, startPoint x: 694, startPoint y: 167, endPoint x: 688, endPoint y: 167, distance: 6.4
click at [688, 167] on input "****" at bounding box center [680, 167] width 58 height 23
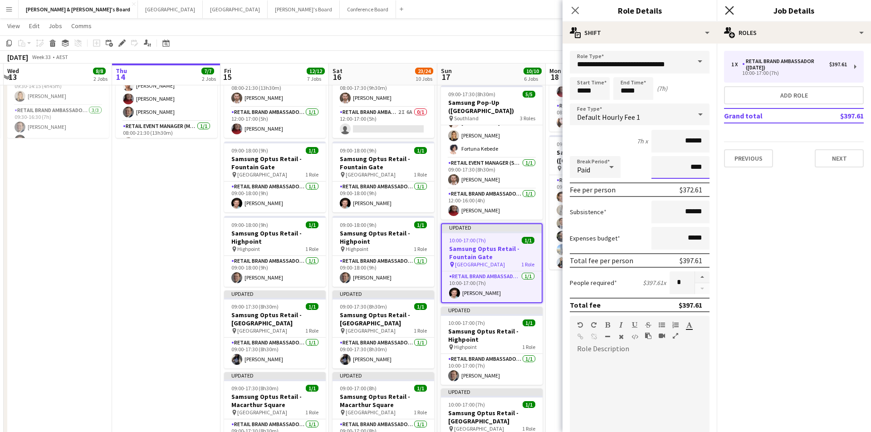
type input "****"
click at [731, 13] on icon at bounding box center [729, 10] width 9 height 9
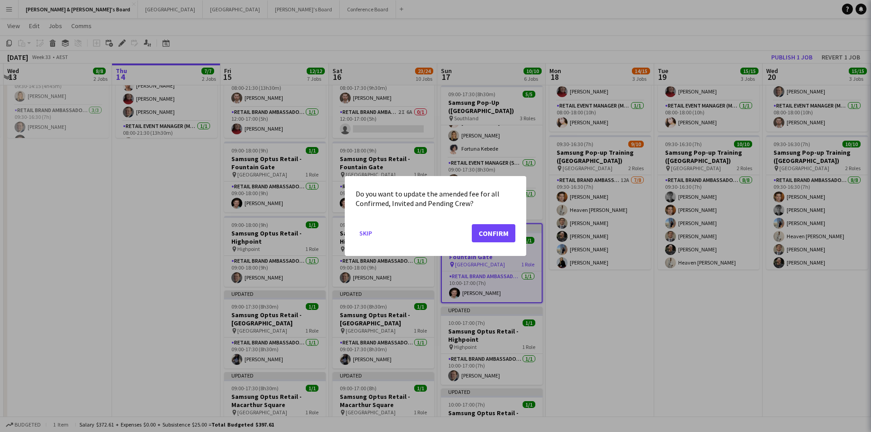
scroll to position [0, 0]
click at [507, 238] on button "Confirm" at bounding box center [494, 233] width 44 height 18
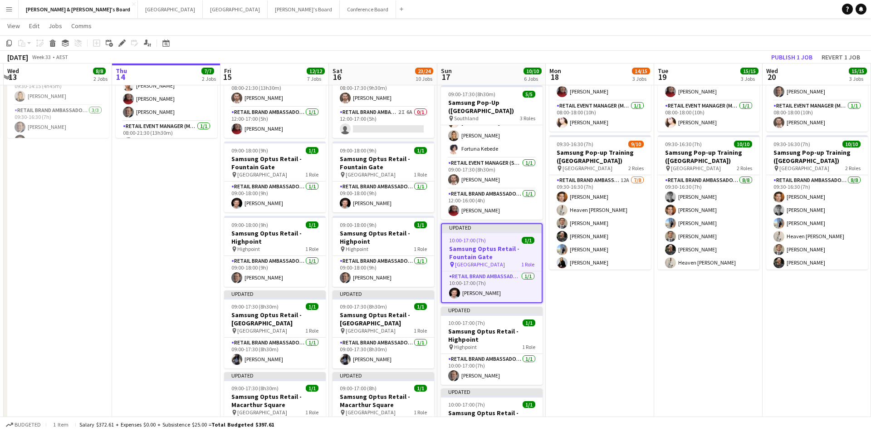
scroll to position [719, 0]
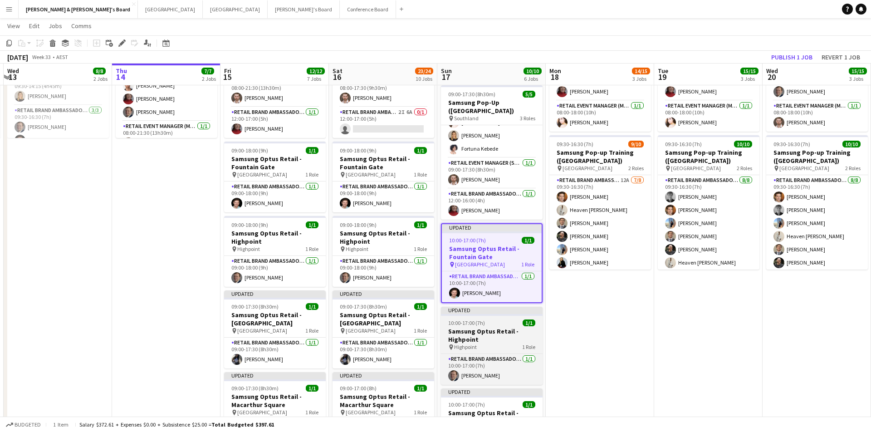
click at [508, 336] on h3 "Samsung Optus Retail - Highpoint" at bounding box center [492, 335] width 102 height 16
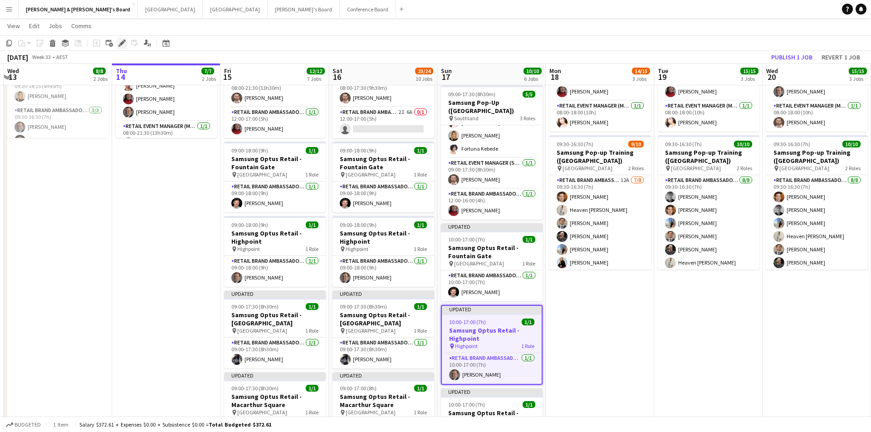
click at [122, 39] on div "Edit" at bounding box center [122, 43] width 11 height 11
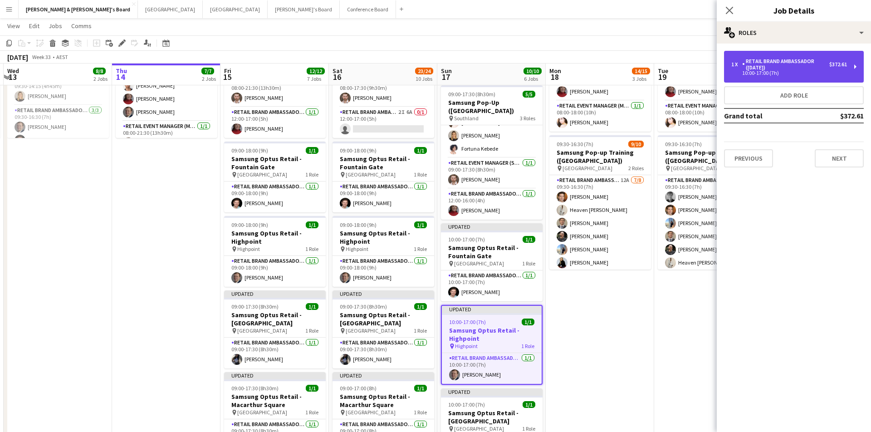
click at [739, 58] on div "1 x RETAIL Brand Ambassador (Sunday) $372.61 10:00-17:00 (7h)" at bounding box center [794, 67] width 140 height 32
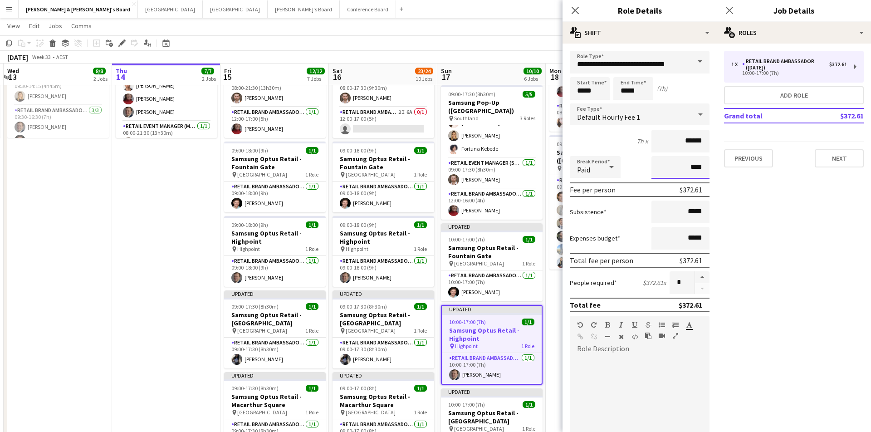
drag, startPoint x: 694, startPoint y: 171, endPoint x: 681, endPoint y: 166, distance: 13.6
click at [681, 166] on input "****" at bounding box center [680, 167] width 58 height 23
type input "****"
click at [730, 11] on icon at bounding box center [729, 10] width 9 height 9
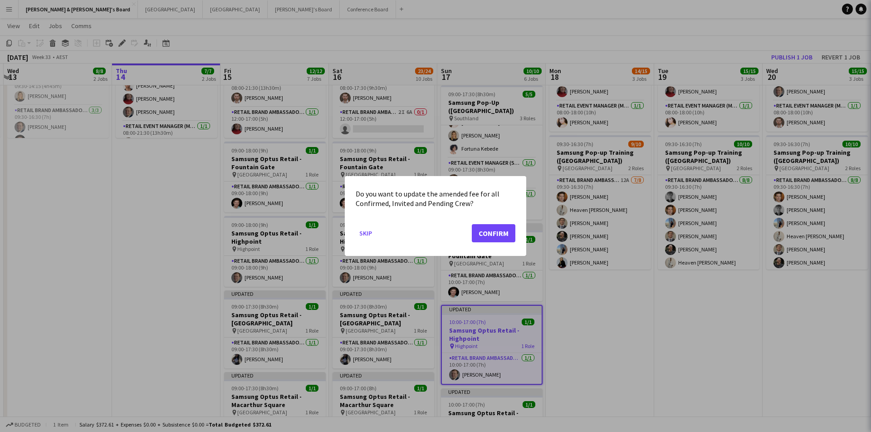
scroll to position [0, 0]
click at [490, 230] on button "Confirm" at bounding box center [494, 233] width 44 height 18
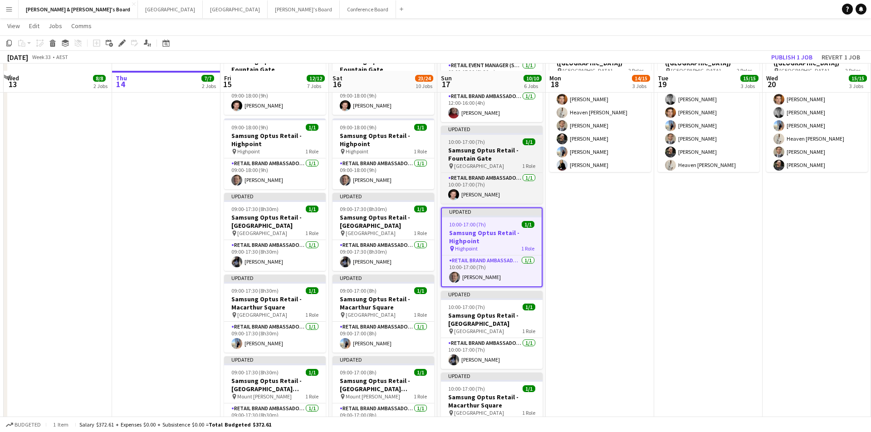
scroll to position [824, 0]
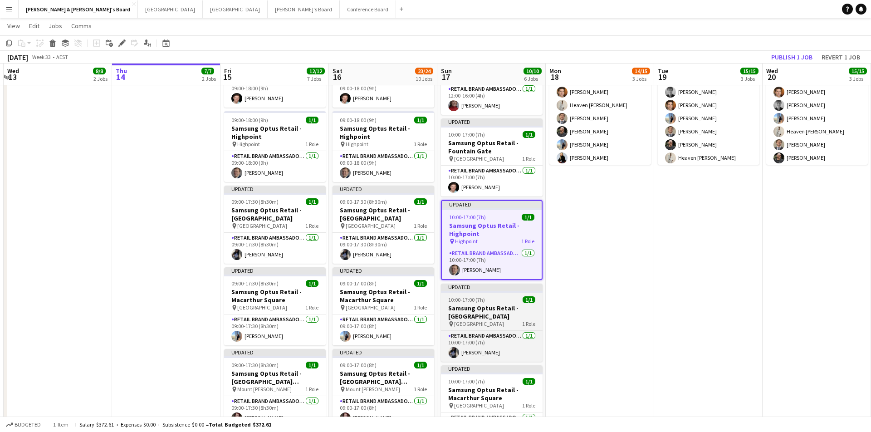
click at [507, 323] on div "pin Liverpool 1 Role" at bounding box center [492, 323] width 102 height 7
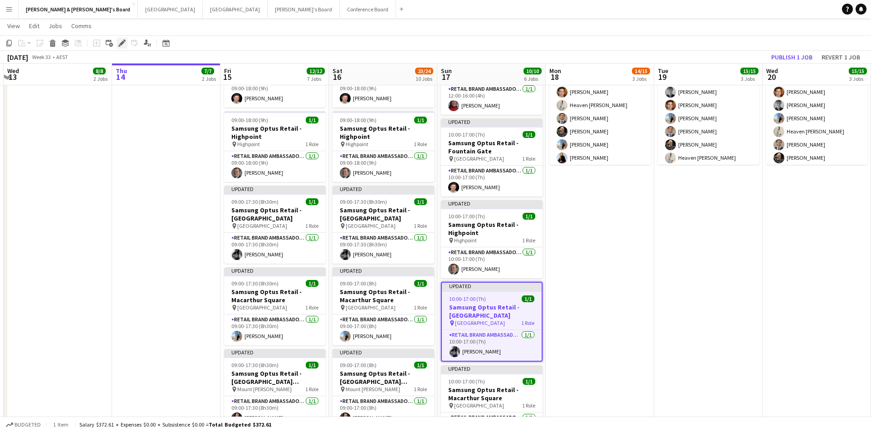
click at [122, 38] on div "Edit" at bounding box center [122, 43] width 11 height 11
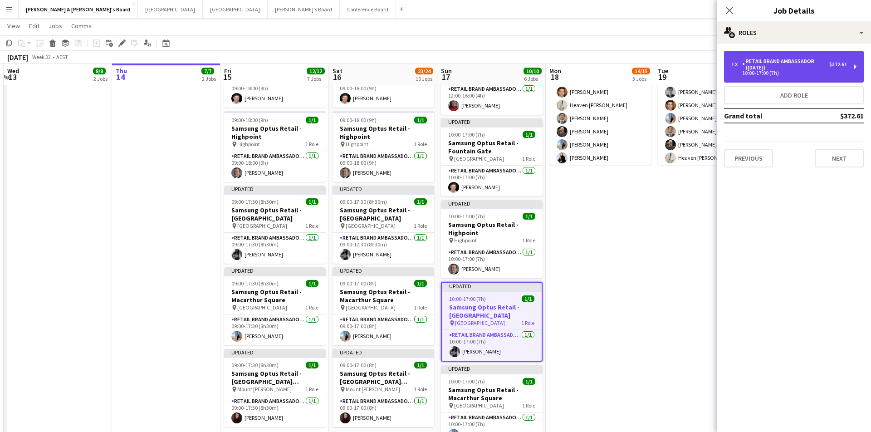
click at [801, 55] on div "1 x RETAIL Brand Ambassador (Sunday) $372.61 10:00-17:00 (7h)" at bounding box center [794, 67] width 140 height 32
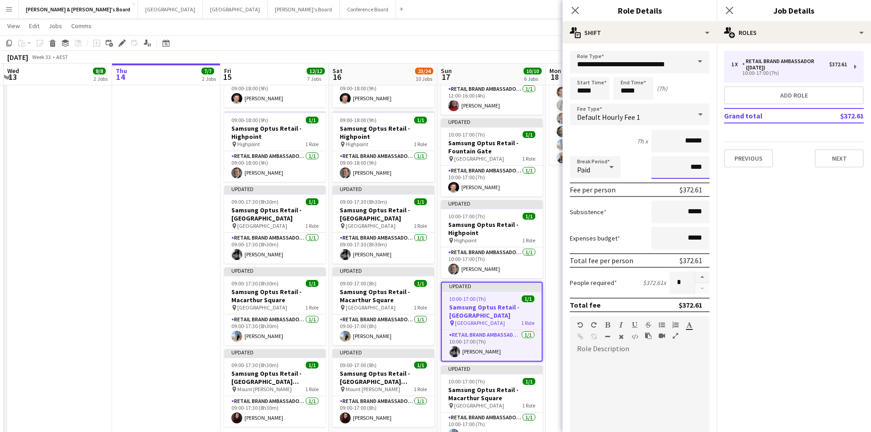
drag, startPoint x: 694, startPoint y: 169, endPoint x: 682, endPoint y: 169, distance: 11.8
click at [682, 169] on input "****" at bounding box center [680, 167] width 58 height 23
type input "****"
click at [732, 12] on icon "Close pop-in" at bounding box center [729, 10] width 9 height 9
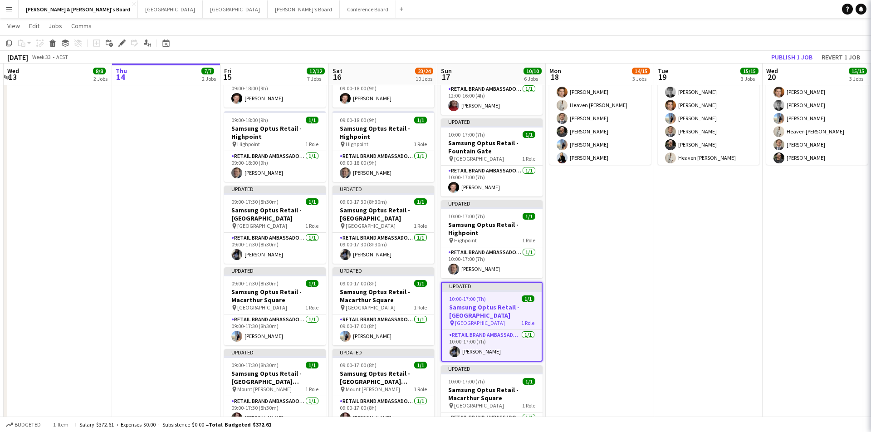
scroll to position [0, 0]
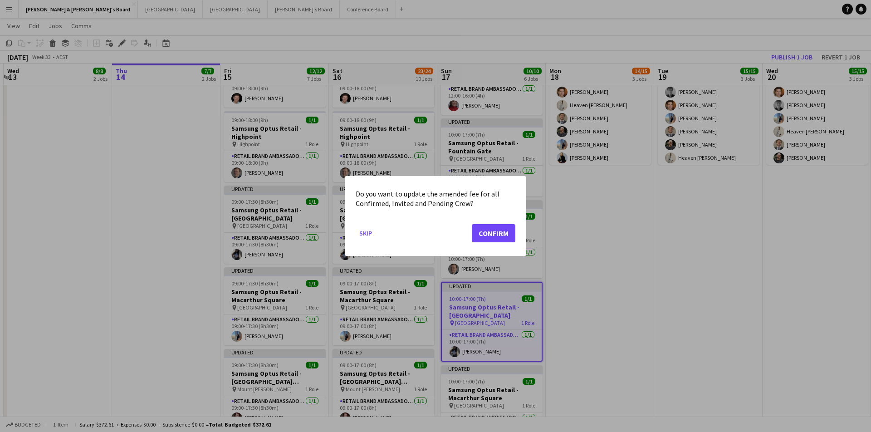
click at [495, 231] on button "Confirm" at bounding box center [494, 233] width 44 height 18
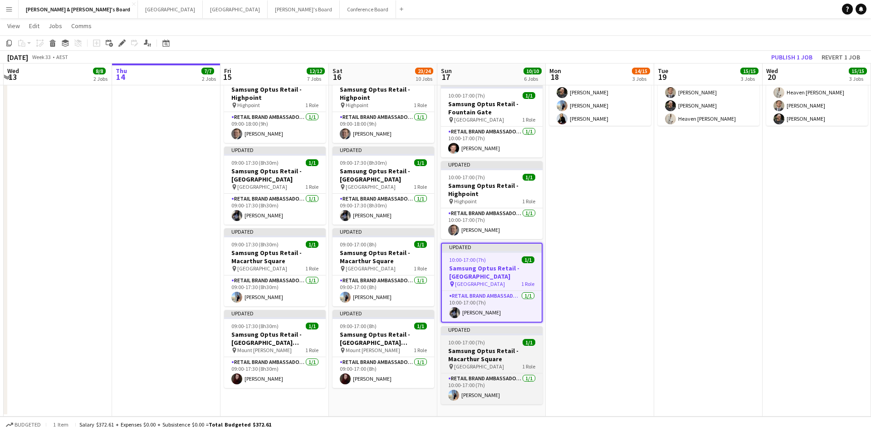
scroll to position [863, 0]
click at [509, 337] on app-job-card "Updated 10:00-17:00 (7h) 1/1 Samsung Optus Retail - Macarthur Square pin Macart…" at bounding box center [492, 365] width 102 height 78
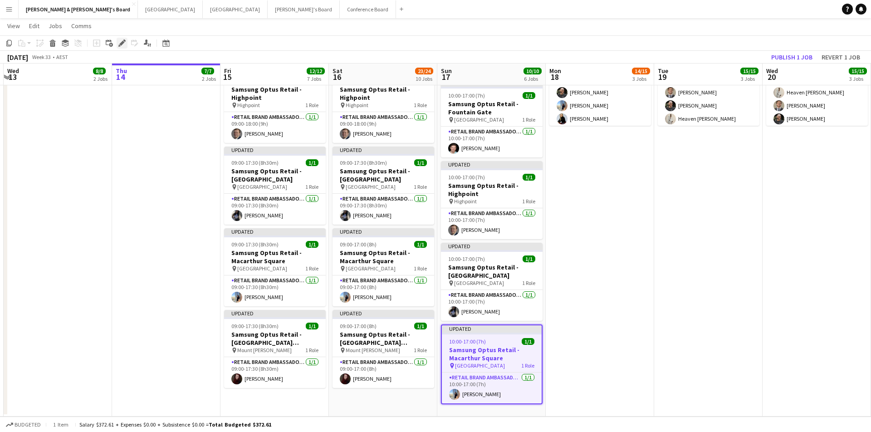
click at [120, 47] on div "Edit" at bounding box center [122, 43] width 11 height 11
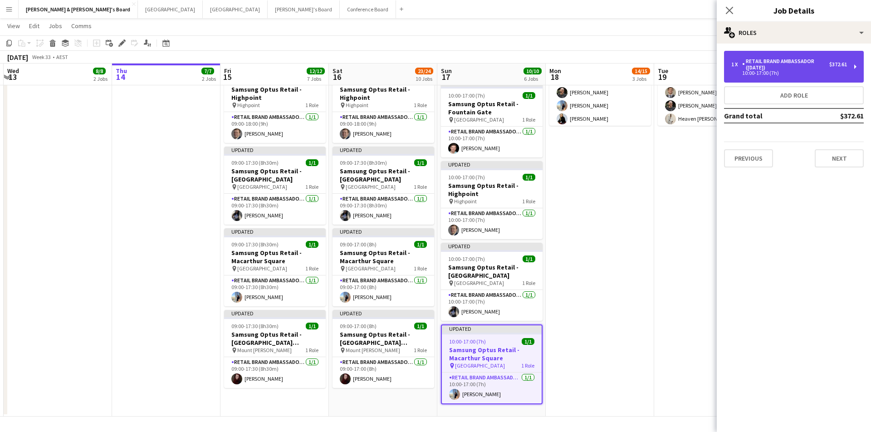
click at [815, 64] on div "RETAIL Brand Ambassador ([DATE])" at bounding box center [785, 64] width 87 height 13
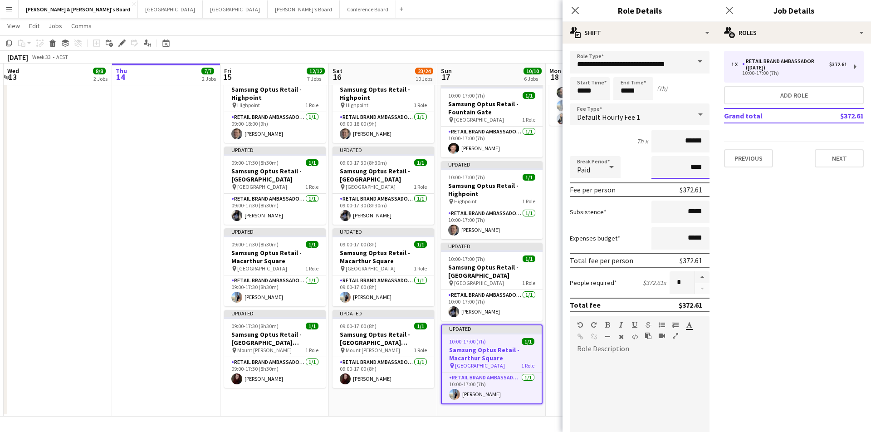
drag, startPoint x: 693, startPoint y: 169, endPoint x: 681, endPoint y: 169, distance: 12.2
click at [681, 169] on input "****" at bounding box center [680, 167] width 58 height 23
type input "****"
click at [730, 10] on icon at bounding box center [729, 10] width 9 height 9
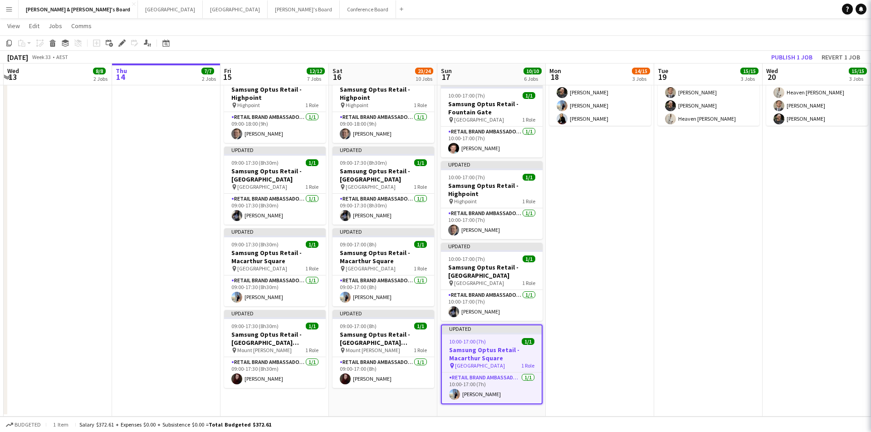
scroll to position [0, 0]
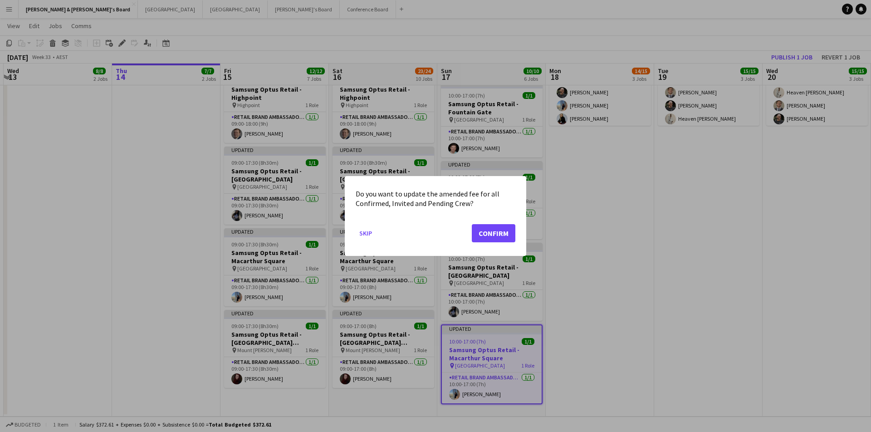
click at [499, 234] on button "Confirm" at bounding box center [494, 233] width 44 height 18
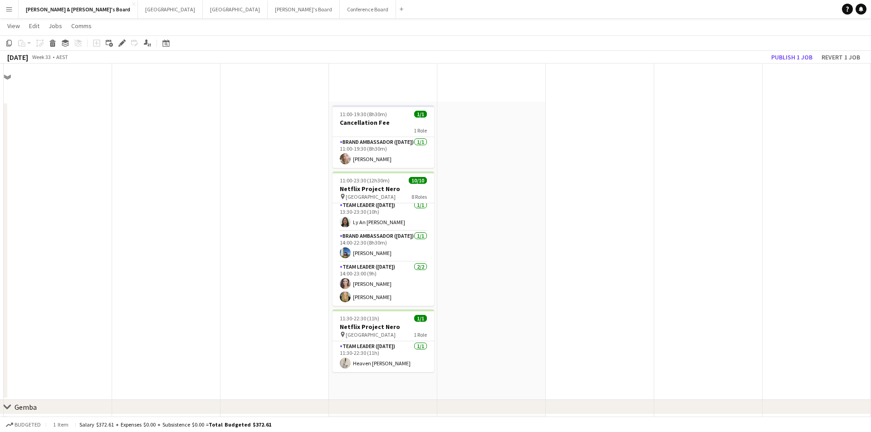
scroll to position [863, 0]
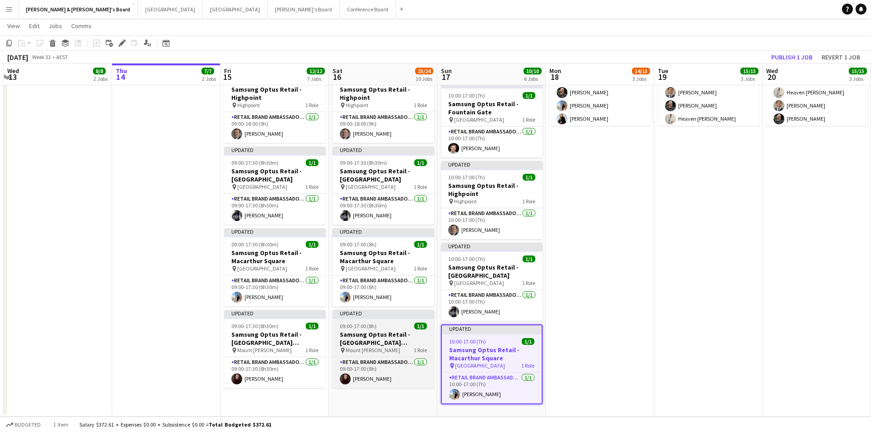
click at [401, 337] on h3 "Samsung Optus Retail - [GEOGRAPHIC_DATA][PERSON_NAME]" at bounding box center [384, 338] width 102 height 16
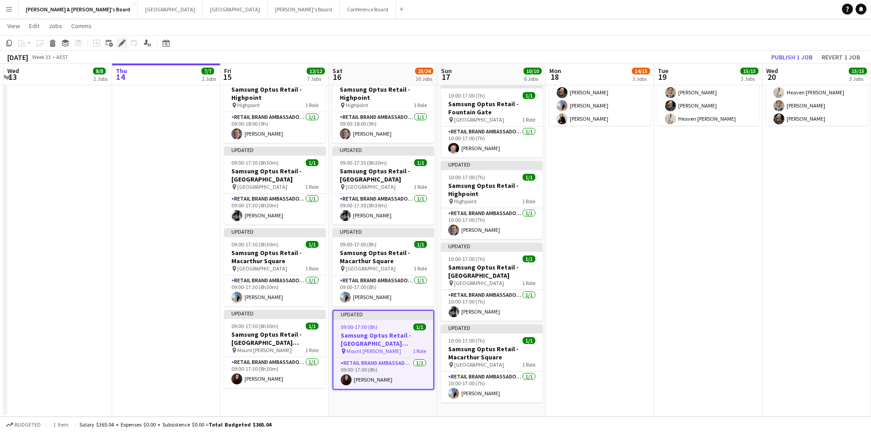
click at [123, 40] on icon at bounding box center [124, 40] width 2 height 2
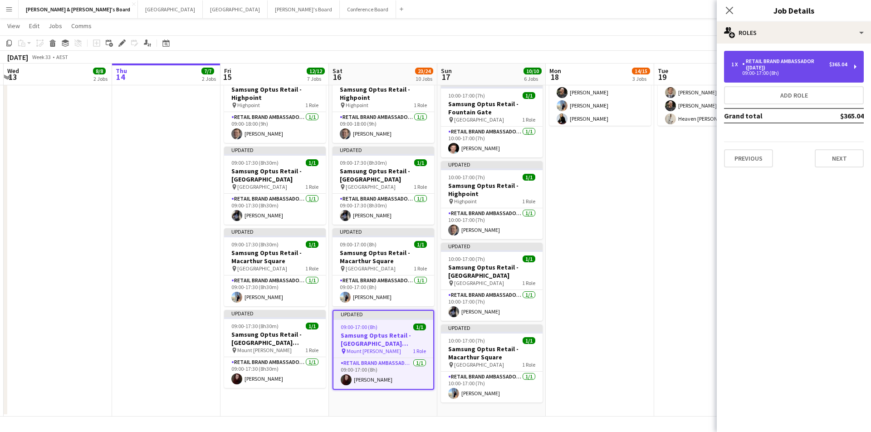
click at [772, 70] on div "RETAIL Brand Ambassador ([DATE])" at bounding box center [785, 64] width 87 height 13
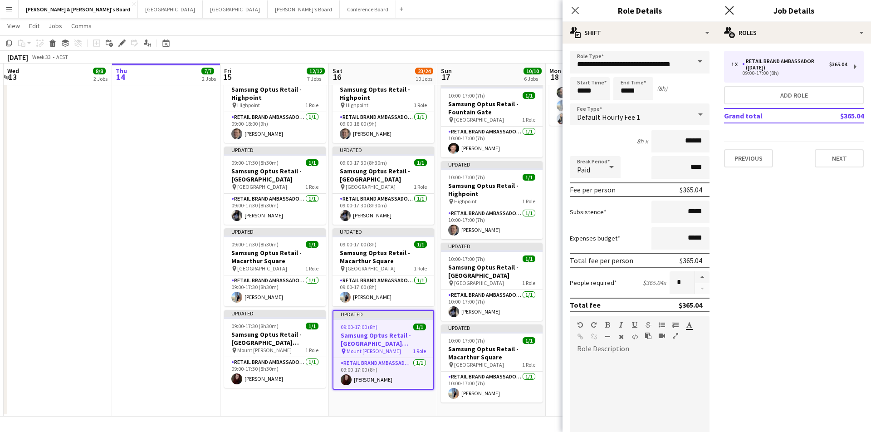
click at [728, 12] on icon at bounding box center [729, 10] width 9 height 9
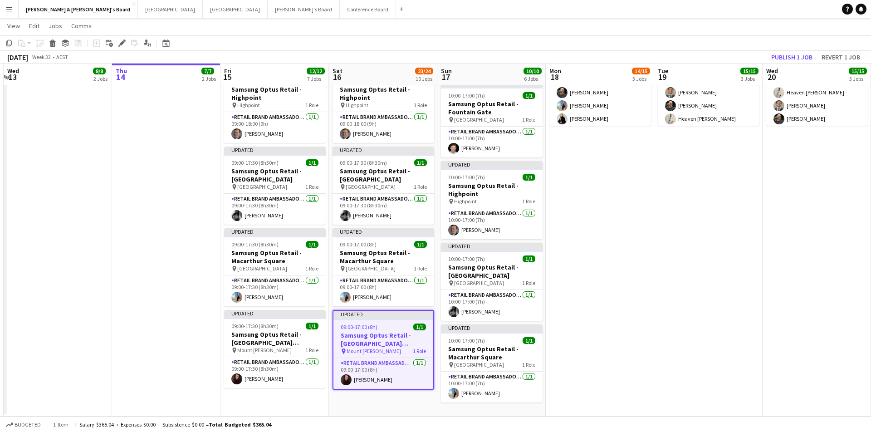
click at [723, 37] on app-toolbar "Copy Paste Paste Command V Paste with crew Command Shift V Paste linked Job Del…" at bounding box center [435, 42] width 871 height 15
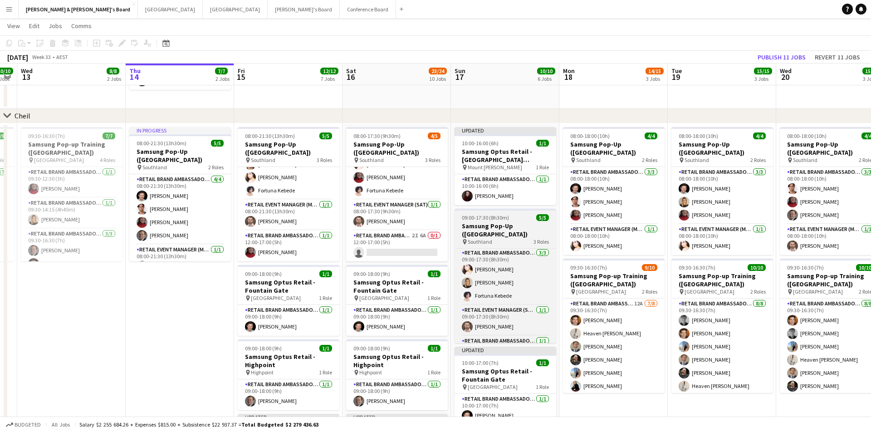
scroll to position [596, 0]
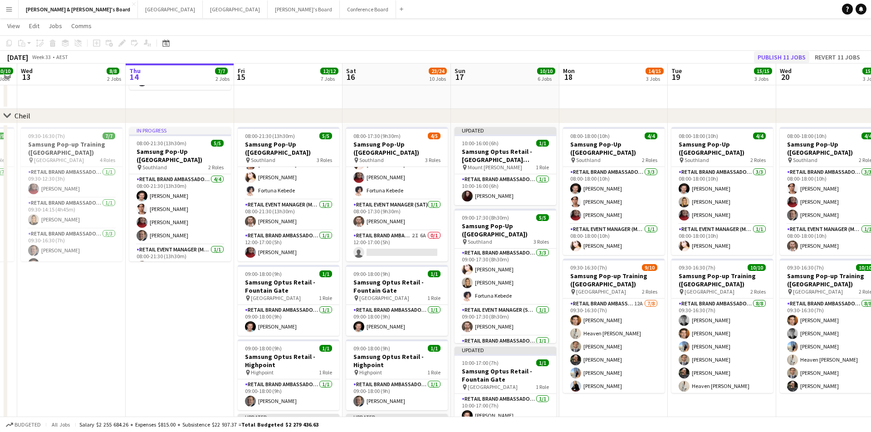
click at [782, 57] on button "Publish 11 jobs" at bounding box center [781, 57] width 55 height 12
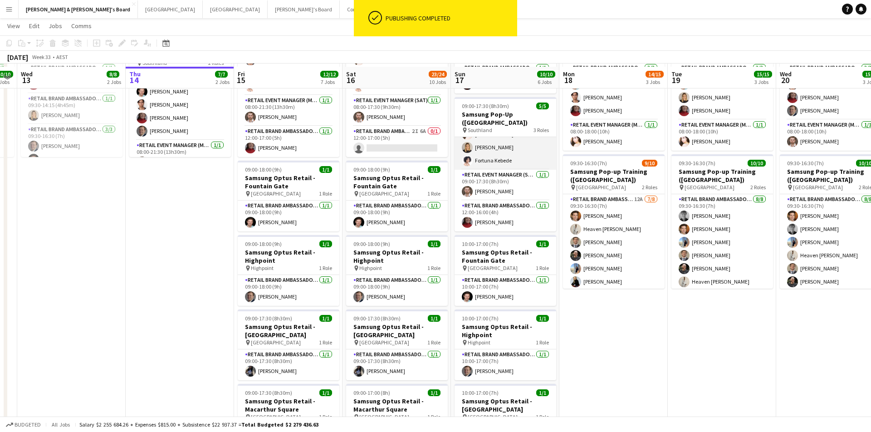
scroll to position [703, 0]
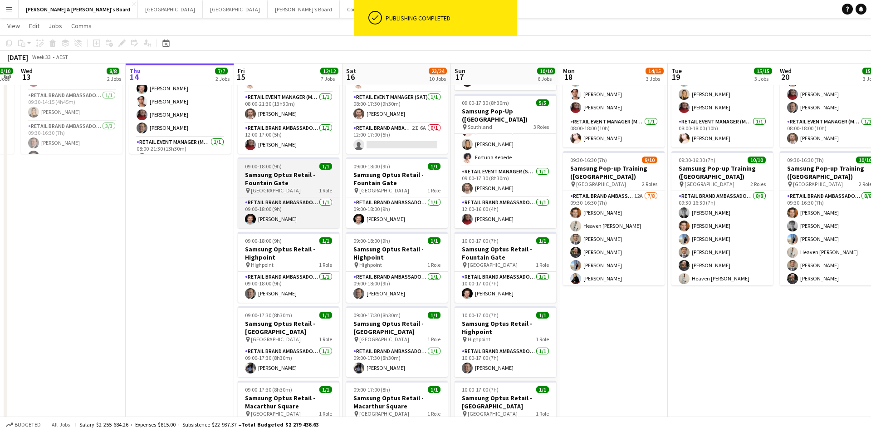
click at [298, 173] on h3 "Samsung Optus Retail - Fountain Gate" at bounding box center [289, 179] width 102 height 16
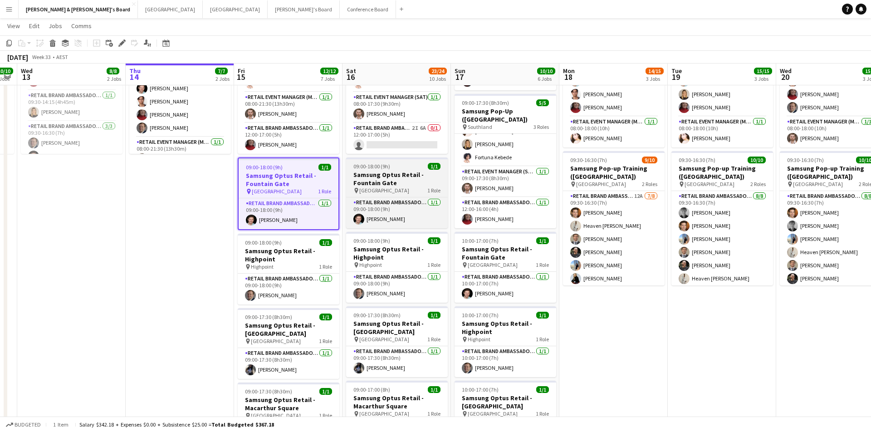
click at [388, 189] on span "[GEOGRAPHIC_DATA]" at bounding box center [384, 190] width 50 height 7
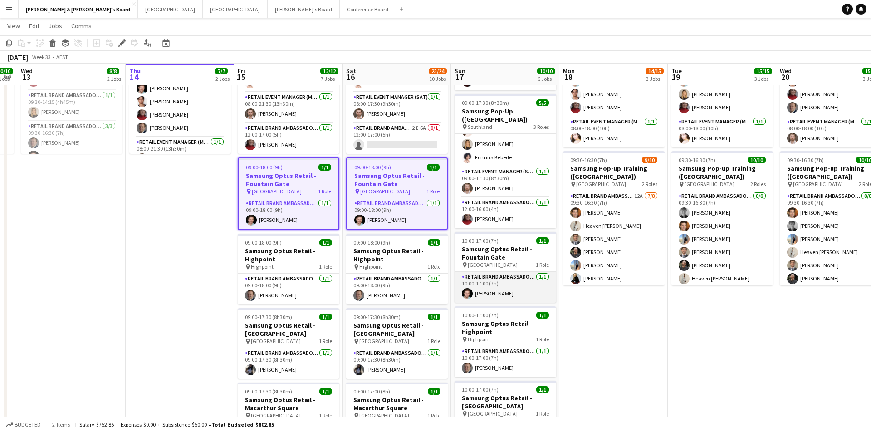
click at [494, 272] on app-card-role "RETAIL Brand Ambassador (Sunday) 1/1 10:00-17:00 (7h) Jack Van Staveren" at bounding box center [506, 287] width 102 height 31
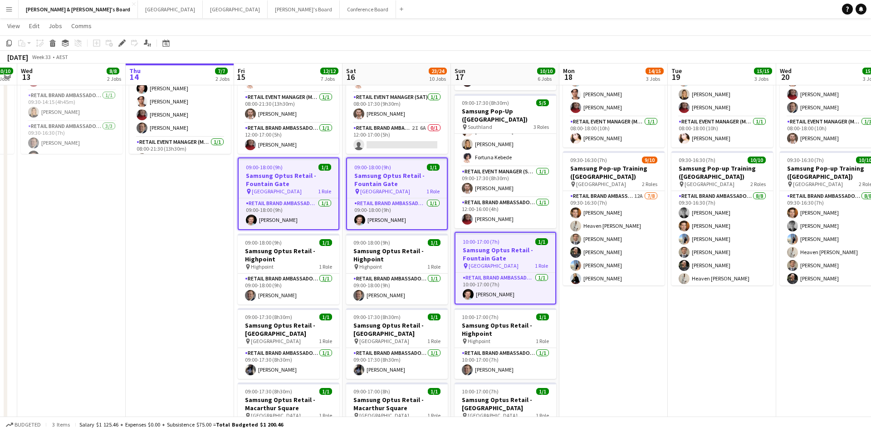
click at [311, 183] on h3 "Samsung Optus Retail - Fountain Gate" at bounding box center [289, 179] width 100 height 16
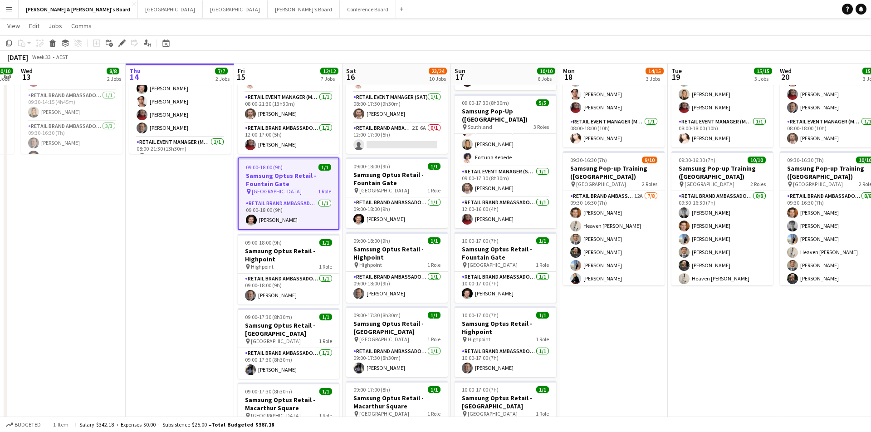
click at [297, 189] on div "pin Fountain Gate 1 Role" at bounding box center [289, 191] width 100 height 7
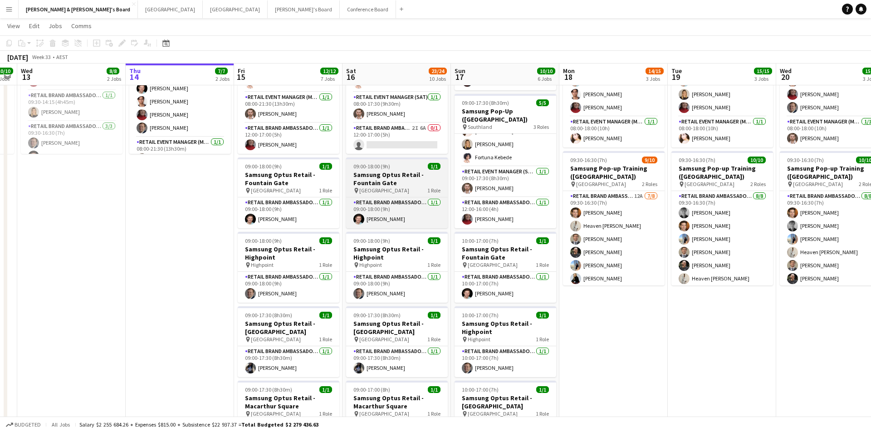
click at [384, 190] on span "[GEOGRAPHIC_DATA]" at bounding box center [384, 190] width 50 height 7
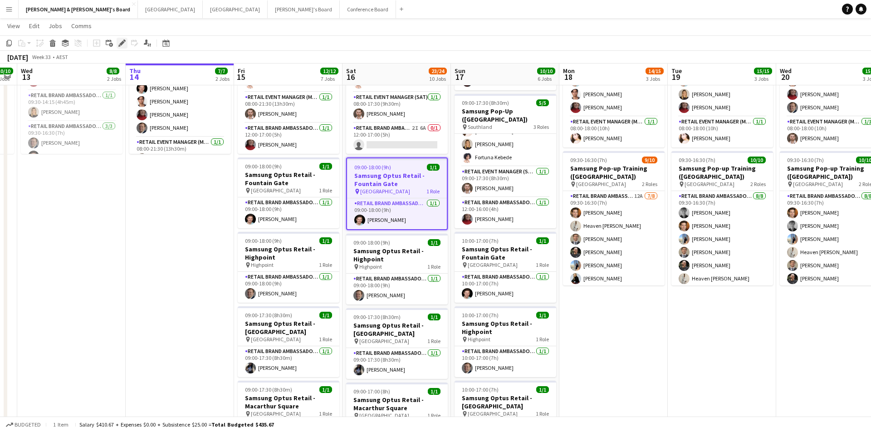
click at [122, 43] on icon at bounding box center [121, 43] width 5 height 5
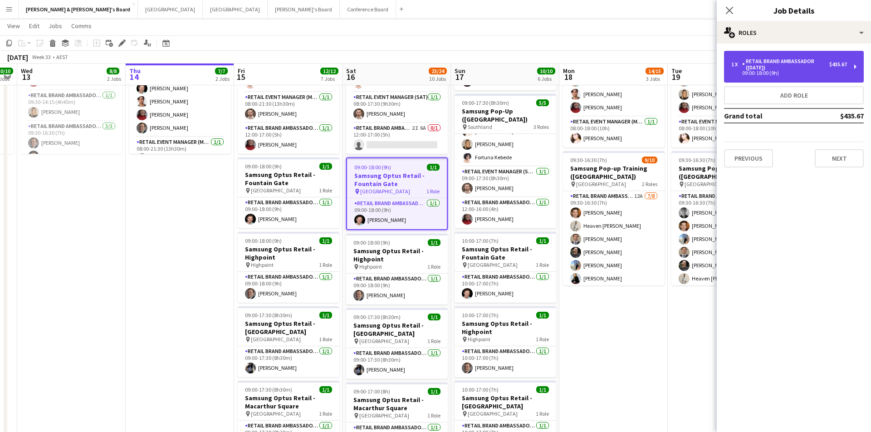
click at [759, 64] on div "RETAIL Brand Ambassador ([DATE])" at bounding box center [785, 64] width 87 height 13
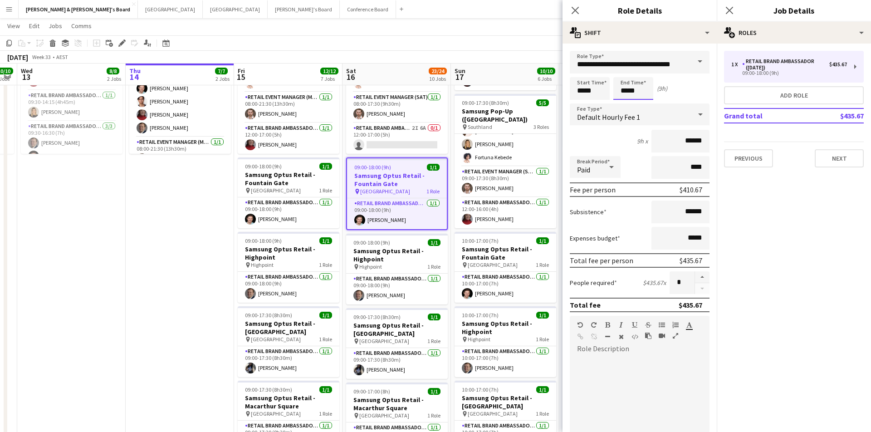
click at [630, 90] on input "*****" at bounding box center [633, 88] width 40 height 23
type input "*****"
click at [624, 108] on div at bounding box center [624, 104] width 18 height 9
click at [727, 9] on icon at bounding box center [729, 10] width 9 height 9
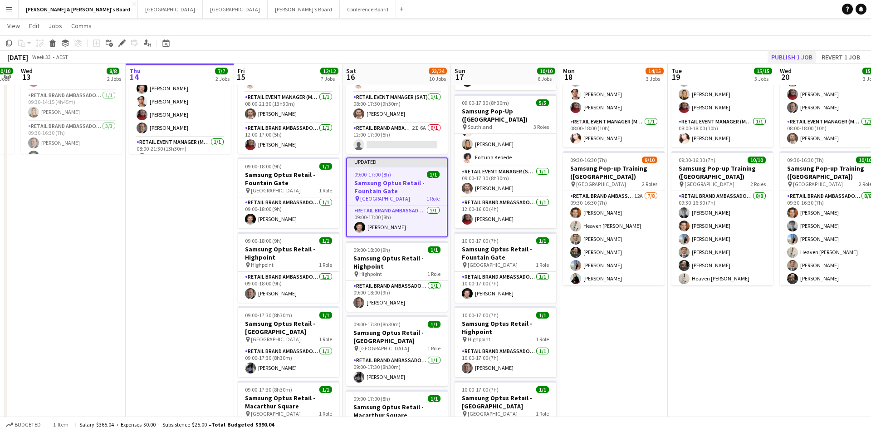
click at [775, 57] on button "Publish 1 job" at bounding box center [792, 57] width 49 height 12
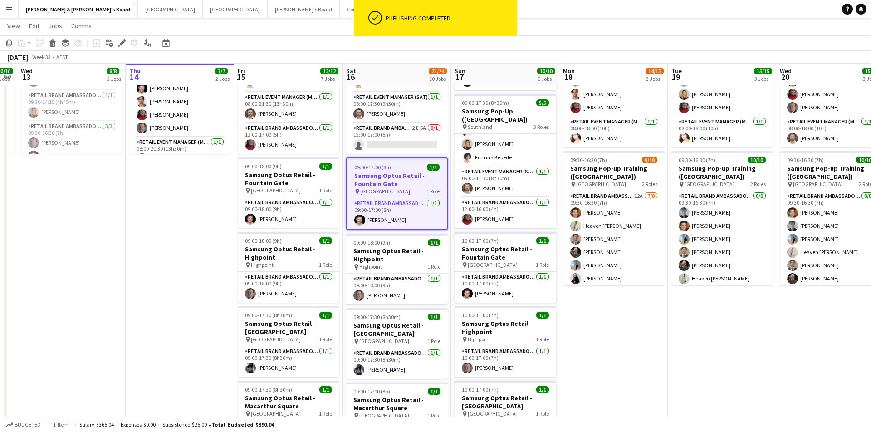
click at [573, 32] on app-page-menu "View Day view expanded Day view collapsed Month view Date picker Jump to today …" at bounding box center [435, 26] width 871 height 17
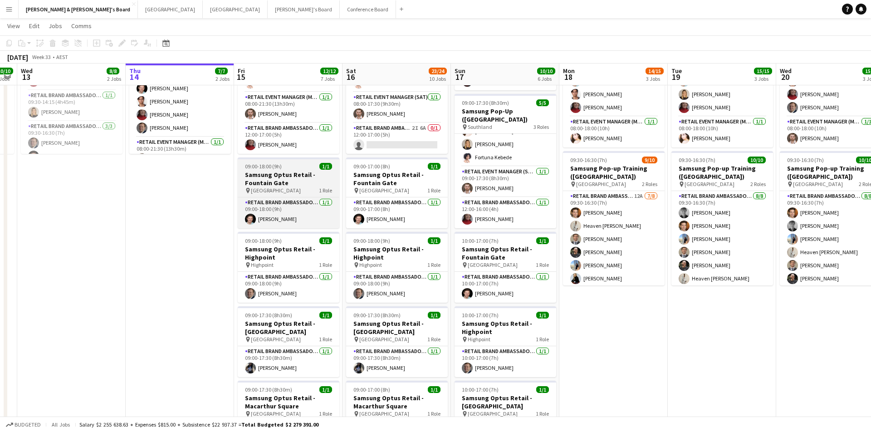
click at [298, 186] on h3 "Samsung Optus Retail - Fountain Gate" at bounding box center [289, 179] width 102 height 16
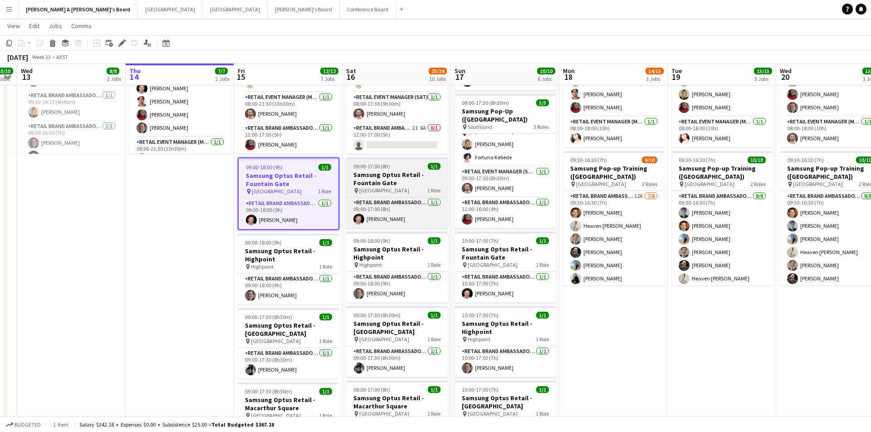
click at [387, 187] on span "[GEOGRAPHIC_DATA]" at bounding box center [384, 190] width 50 height 7
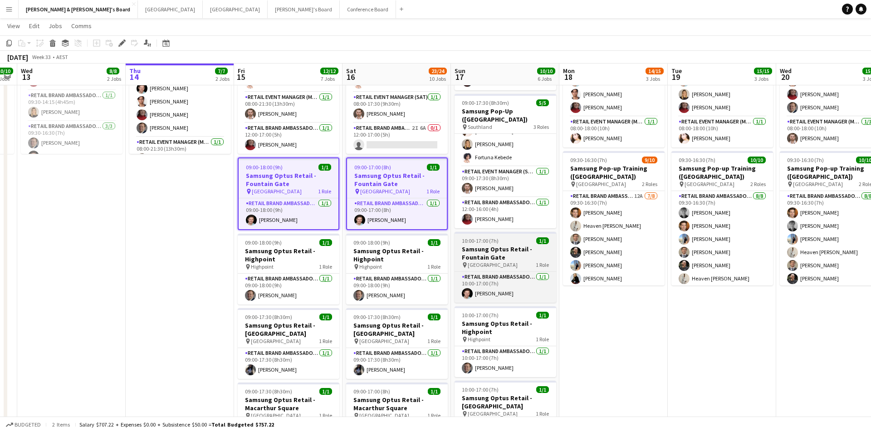
click at [496, 258] on h3 "Samsung Optus Retail - Fountain Gate" at bounding box center [506, 253] width 102 height 16
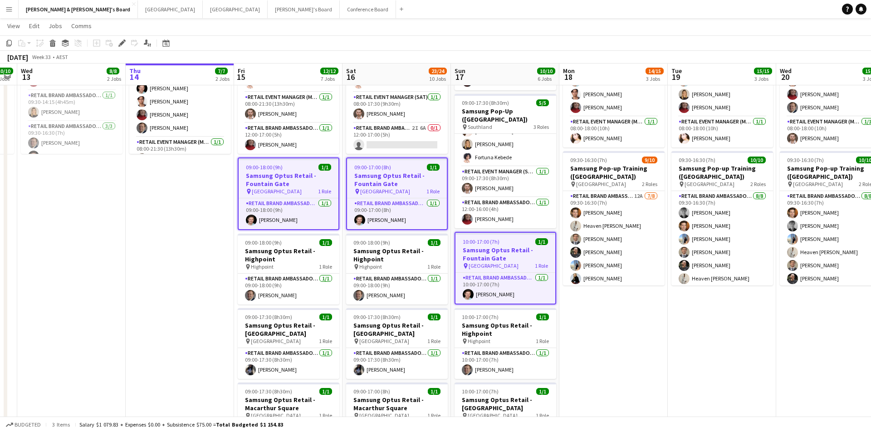
click at [553, 43] on app-toolbar "Copy Paste Paste Command V Paste with crew Command Shift V Paste linked Job Del…" at bounding box center [435, 42] width 871 height 15
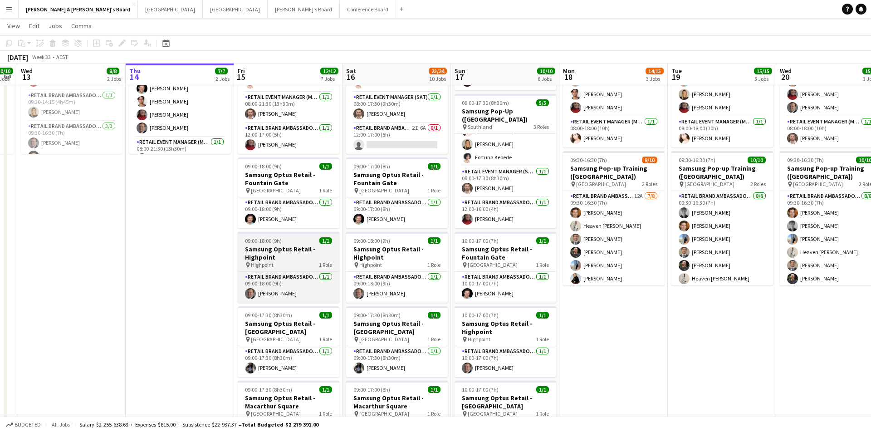
click at [313, 267] on div "pin Highpoint 1 Role" at bounding box center [289, 264] width 102 height 7
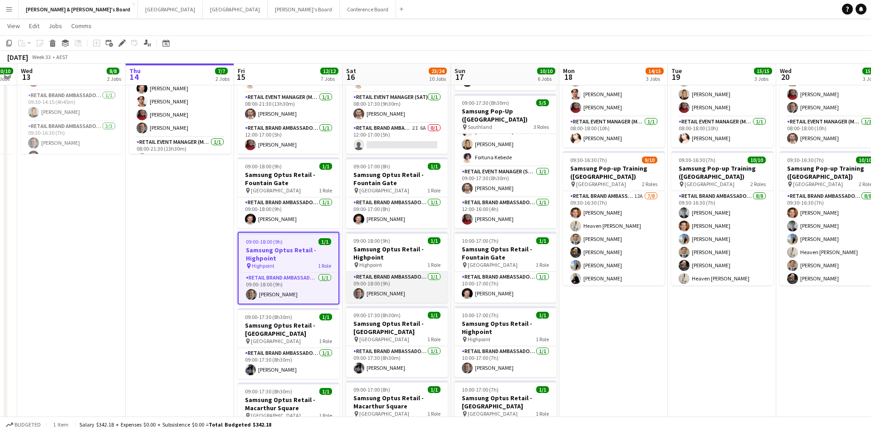
click at [397, 273] on app-card-role "RETAIL Brand Ambassador (Saturday) 1/1 09:00-18:00 (9h) Richard Edward Johnson" at bounding box center [397, 287] width 102 height 31
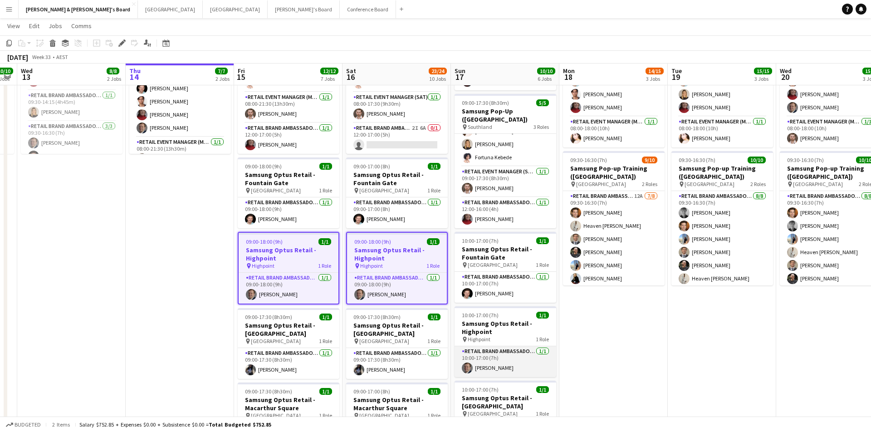
click at [486, 350] on app-card-role "RETAIL Brand Ambassador (Sunday) 1/1 10:00-17:00 (7h) Richard Edward Johnson" at bounding box center [506, 361] width 102 height 31
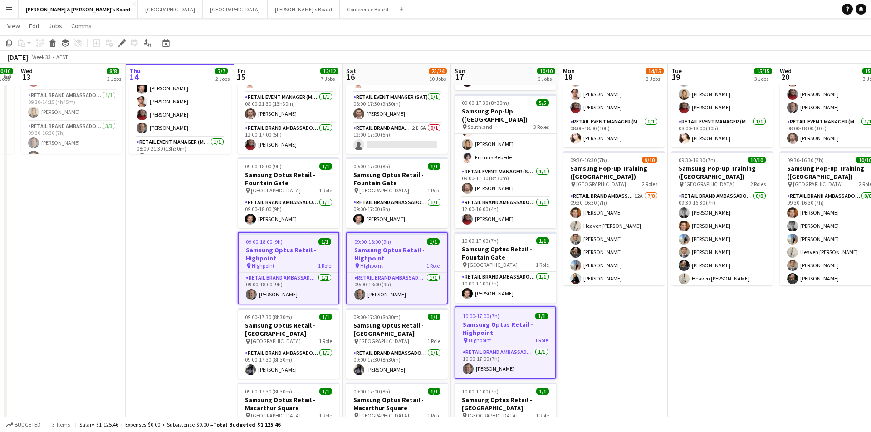
click at [486, 338] on span "Highpoint" at bounding box center [480, 340] width 23 height 7
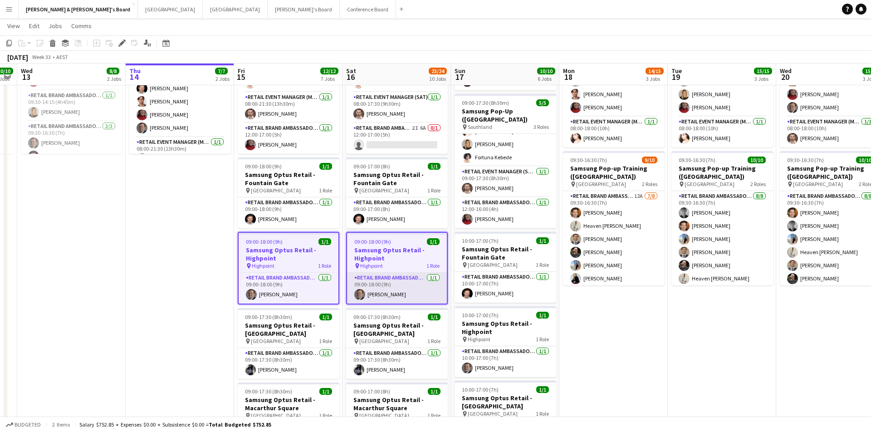
click at [430, 295] on app-card-role "RETAIL Brand Ambassador (Saturday) 1/1 09:00-18:00 (9h) Richard Edward Johnson" at bounding box center [397, 288] width 100 height 31
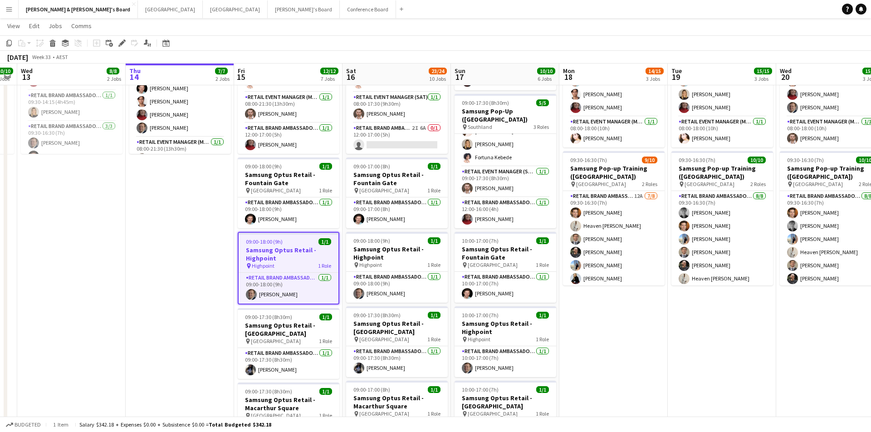
click at [319, 269] on div "pin Highpoint 1 Role" at bounding box center [289, 265] width 100 height 7
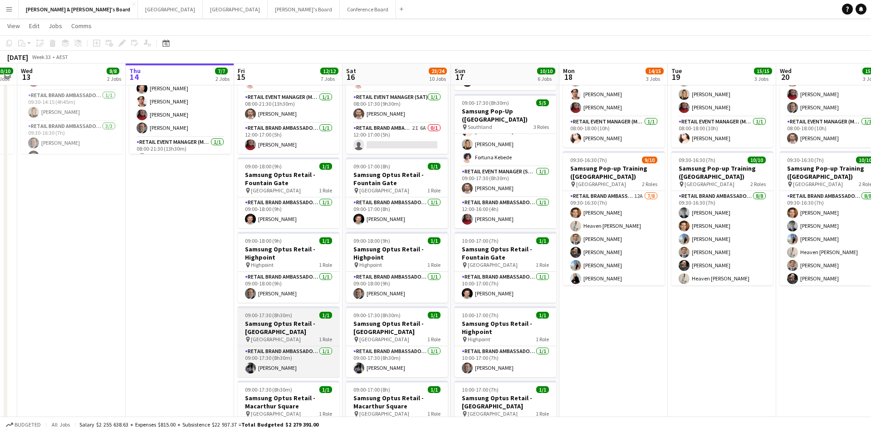
click at [316, 346] on div "RETAIL Brand Ambassador (Mon - Fri) 1/1 09:00-17:30 (8h30m) Lorella Yang" at bounding box center [289, 361] width 102 height 31
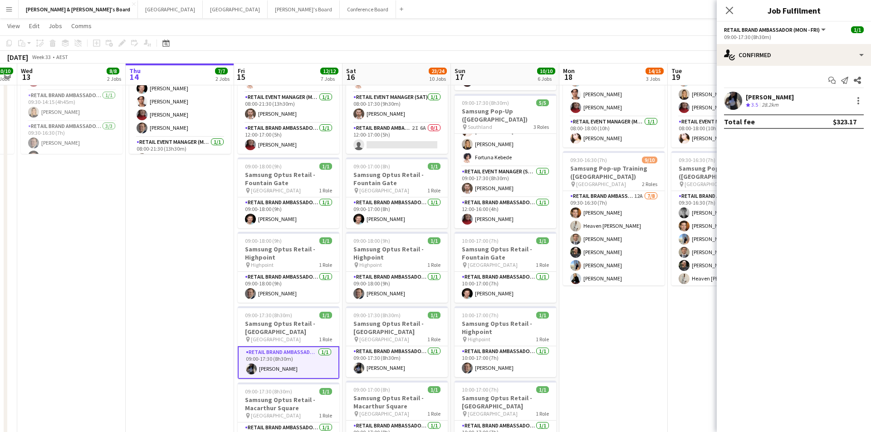
click at [524, 33] on app-page-menu "View Day view expanded Day view collapsed Month view Date picker Jump to today …" at bounding box center [435, 26] width 871 height 17
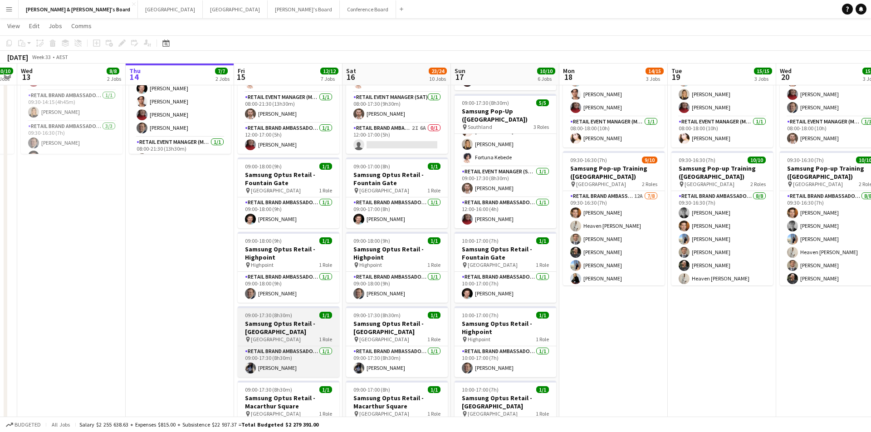
click at [274, 329] on h3 "Samsung Optus Retail - [GEOGRAPHIC_DATA]" at bounding box center [289, 327] width 102 height 16
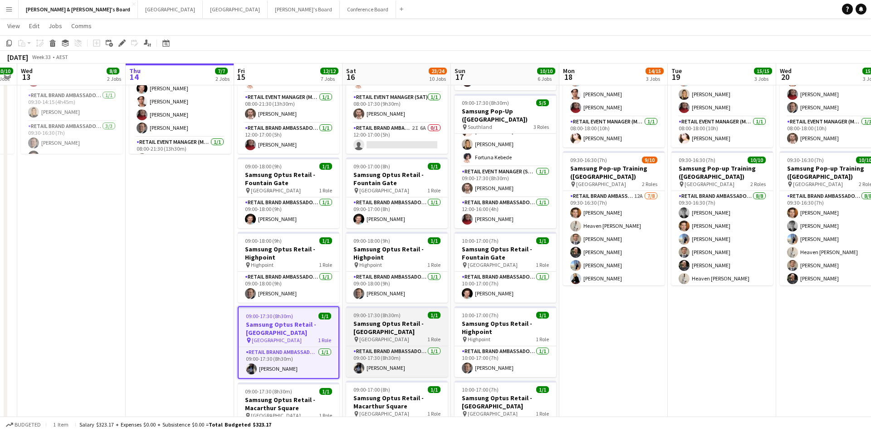
click at [374, 336] on span "[GEOGRAPHIC_DATA]" at bounding box center [384, 339] width 50 height 7
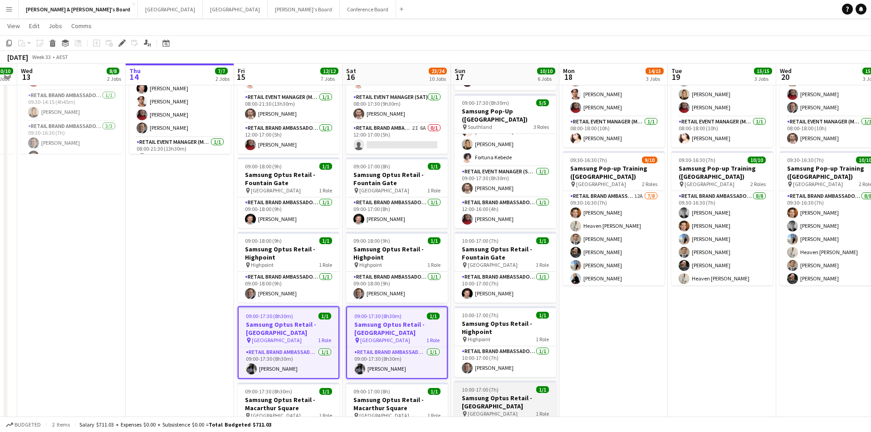
click at [503, 400] on h3 "Samsung Optus Retail - [GEOGRAPHIC_DATA]" at bounding box center [506, 402] width 102 height 16
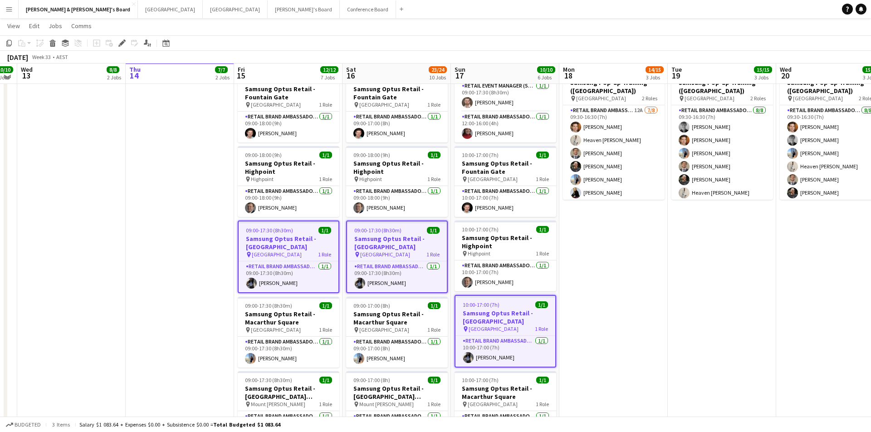
scroll to position [794, 0]
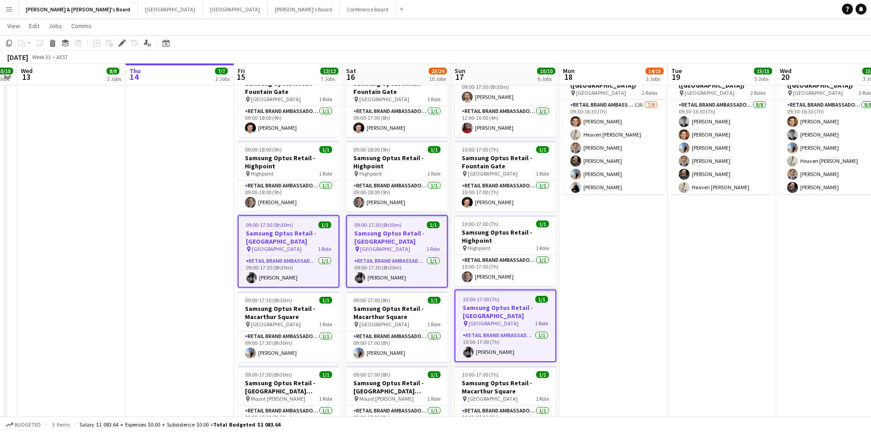
click at [507, 320] on div "pin Liverpool 1 Role" at bounding box center [505, 323] width 100 height 7
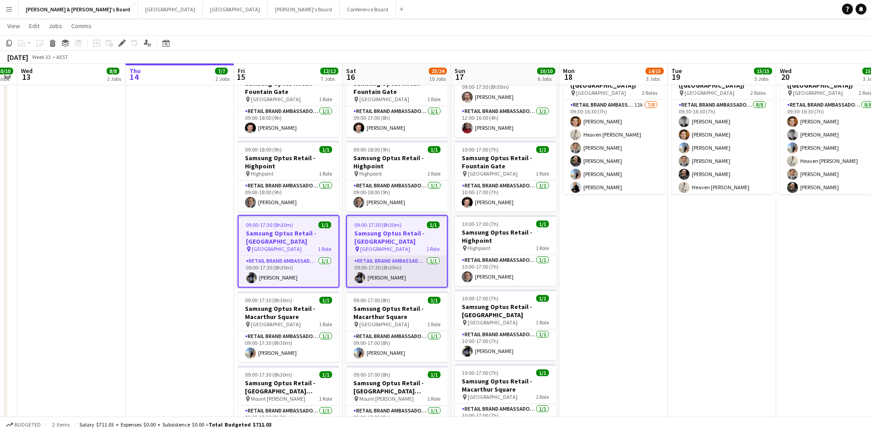
click at [399, 274] on app-card-role "RETAIL Brand Ambassador (Saturday) 1/1 09:00-17:30 (8h30m) Lorella Yang" at bounding box center [397, 271] width 100 height 31
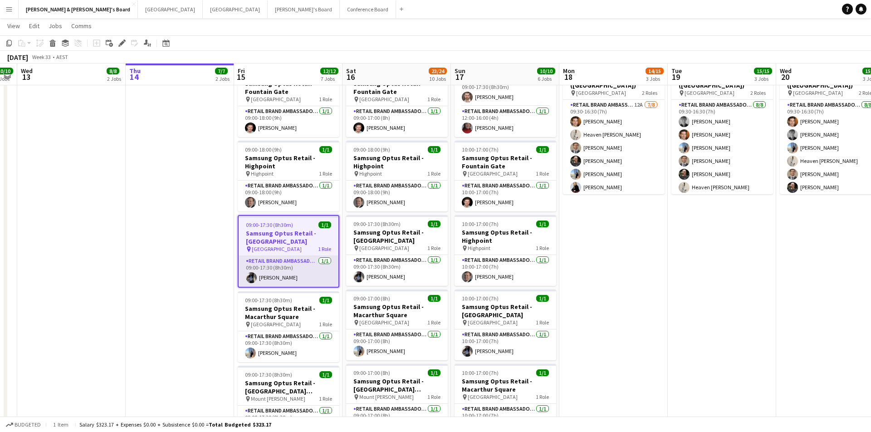
click at [283, 259] on app-card-role "RETAIL Brand Ambassador (Mon - Fri) 1/1 09:00-17:30 (8h30m) Lorella Yang" at bounding box center [289, 271] width 100 height 31
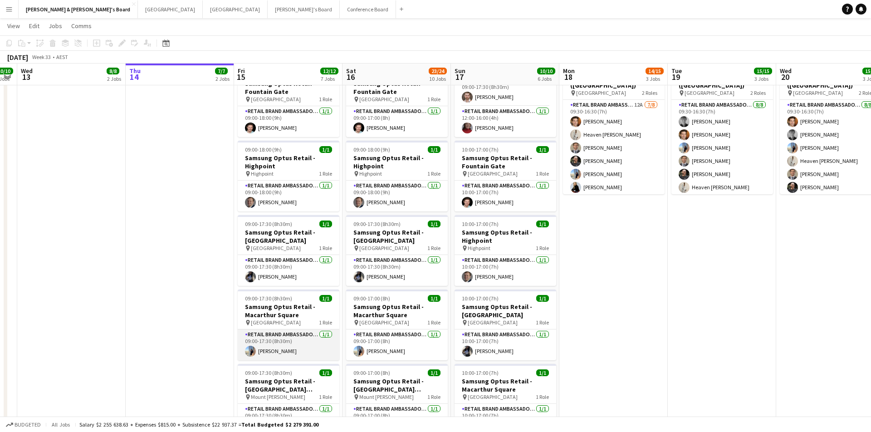
click at [298, 330] on app-card-role "RETAIL Brand Ambassador (Mon - Fri) 1/1 09:00-17:30 (8h30m) Sneha agarwal" at bounding box center [289, 344] width 102 height 31
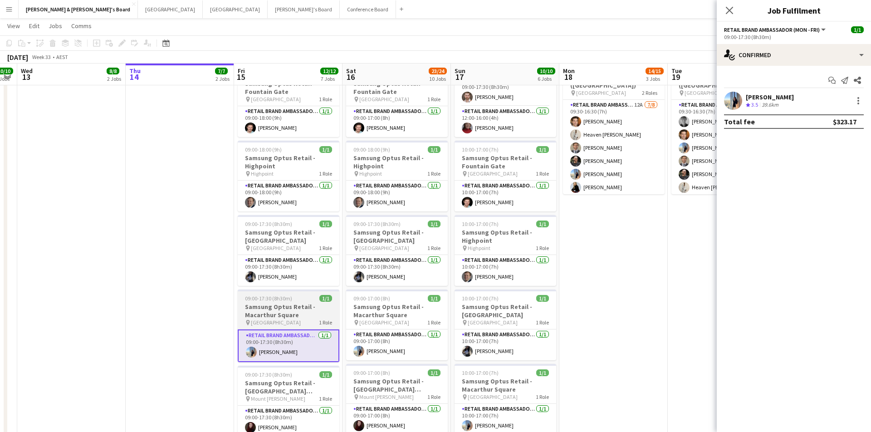
click at [271, 320] on span "[GEOGRAPHIC_DATA]" at bounding box center [276, 322] width 50 height 7
click at [165, 357] on app-date-cell "In progress 08:00-21:30 (13h30m) 5/5 Samsung Pop-Up (MELBOURNE) pin Southland 2…" at bounding box center [180, 205] width 108 height 561
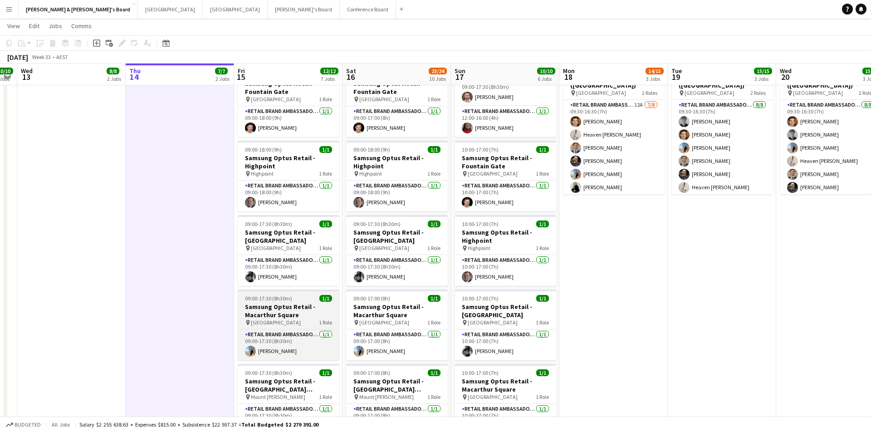
click at [299, 315] on h3 "Samsung Optus Retail - Macarthur Square" at bounding box center [289, 311] width 102 height 16
click at [318, 315] on h3 "Samsung Optus Retail - Macarthur Square" at bounding box center [289, 311] width 102 height 16
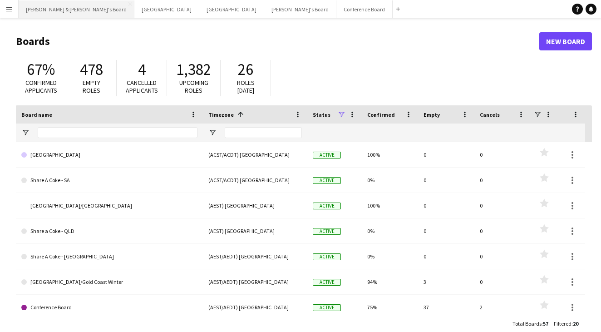
click at [53, 12] on button "[PERSON_NAME] & [PERSON_NAME]'s Board Close" at bounding box center [77, 9] width 116 height 18
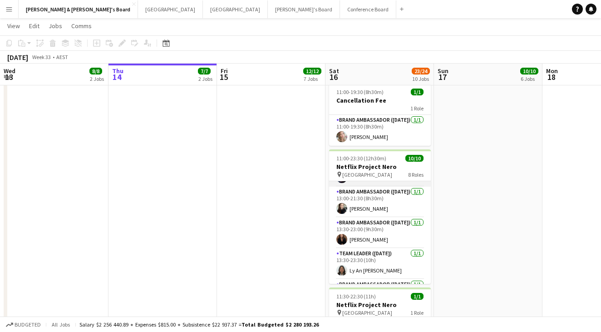
scroll to position [102, 0]
click at [168, 45] on icon "Date picker" at bounding box center [165, 42] width 7 height 7
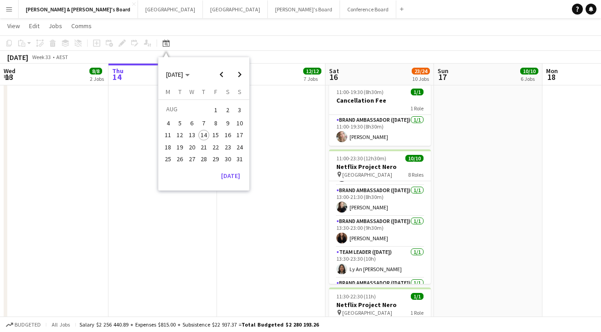
click at [241, 27] on app-page-menu "View Day view expanded Day view collapsed Month view Date picker Jump to [DATE]…" at bounding box center [300, 26] width 601 height 17
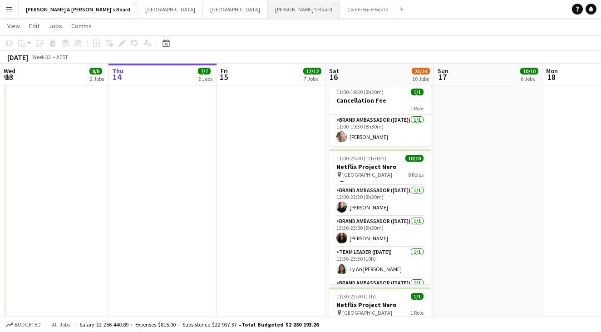
click at [268, 10] on button "Tennille's Board Close" at bounding box center [304, 9] width 72 height 18
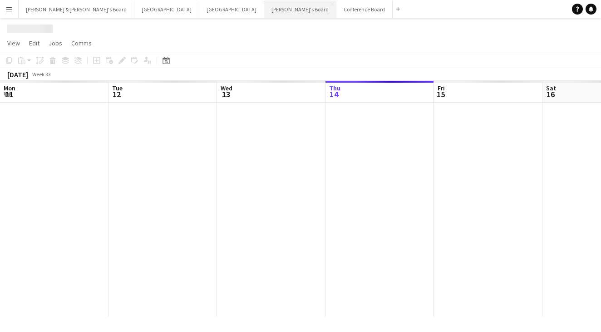
scroll to position [0, 217]
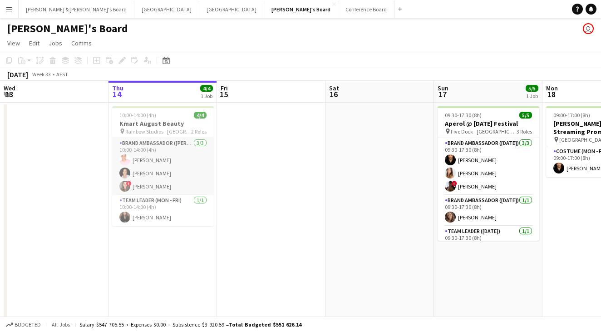
click at [161, 154] on app-card-role "Brand Ambassador (Mon - Fri) 3/3 10:00-14:00 (4h) Sean Perez Vanessa Ou ! Bonni…" at bounding box center [163, 166] width 102 height 57
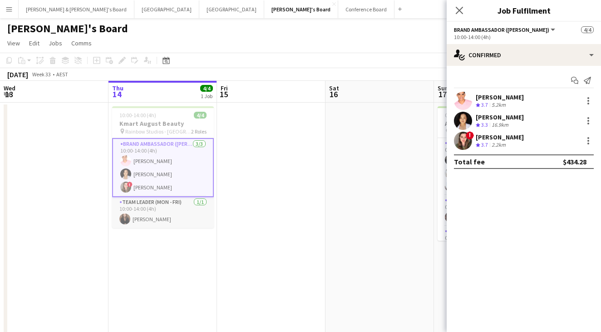
scroll to position [0, 216]
click at [141, 216] on app-card-role "Team Leader (Mon - Fri) 1/1 10:00-14:00 (4h) Kim Clifton" at bounding box center [164, 212] width 102 height 31
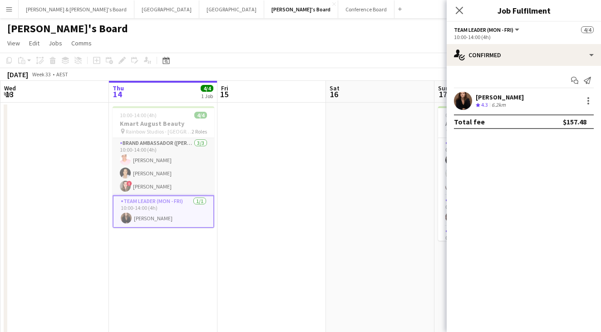
click at [178, 172] on app-card-role "Brand Ambassador (Mon - Fri) 3/3 10:00-14:00 (4h) Sean Perez Vanessa Ou ! Bonni…" at bounding box center [164, 166] width 102 height 57
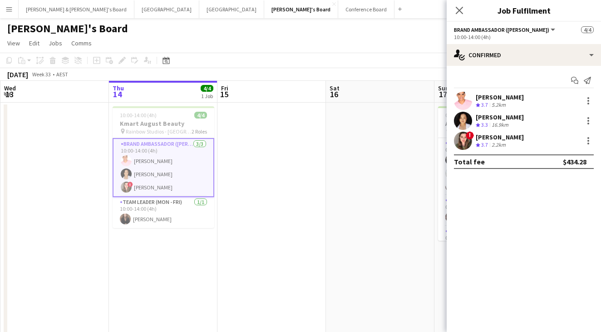
click at [498, 118] on div "Vanessa Ou" at bounding box center [499, 117] width 48 height 8
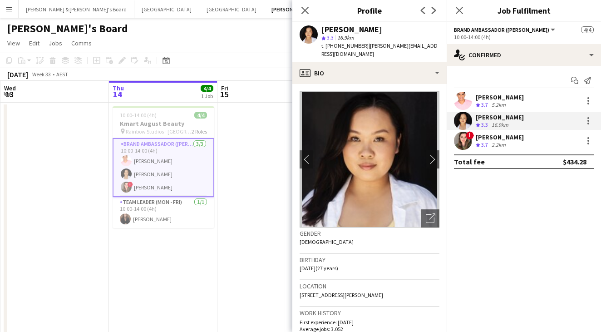
click at [301, 18] on div "Close pop-in" at bounding box center [304, 10] width 25 height 21
click at [459, 14] on icon "Close pop-in" at bounding box center [459, 10] width 9 height 9
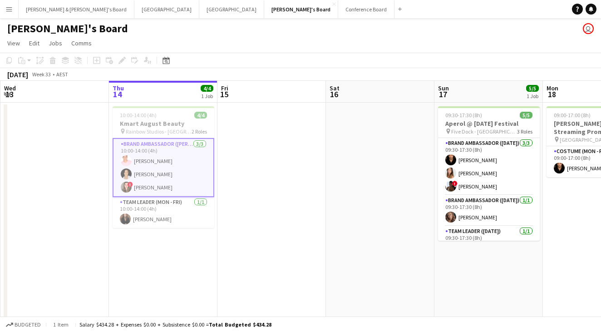
click at [347, 46] on app-page-menu "View Day view expanded Day view collapsed Month view Date picker Jump to [DATE]…" at bounding box center [300, 43] width 601 height 17
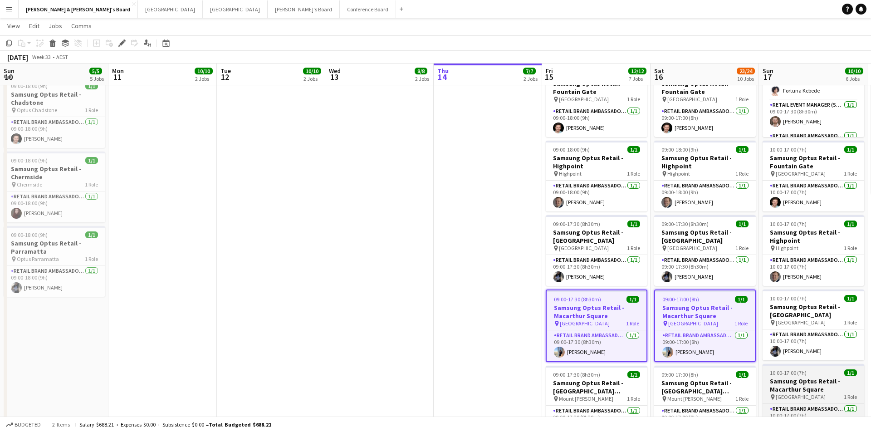
scroll to position [24, 0]
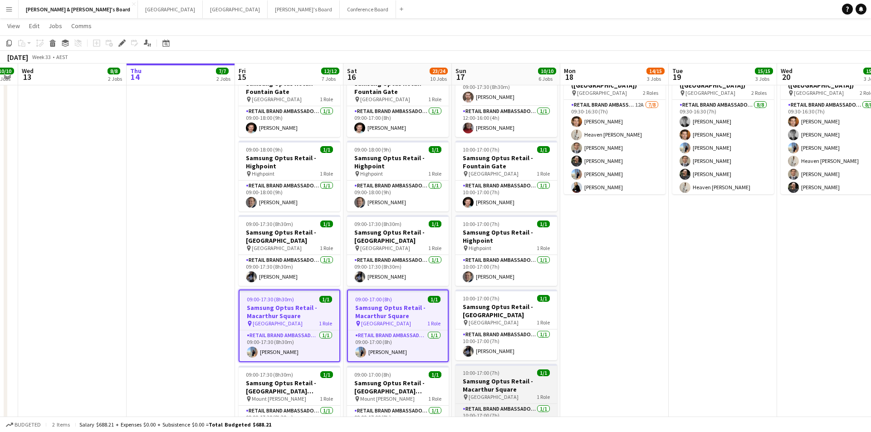
click at [516, 393] on div "pin [GEOGRAPHIC_DATA] 1 Role" at bounding box center [506, 396] width 102 height 7
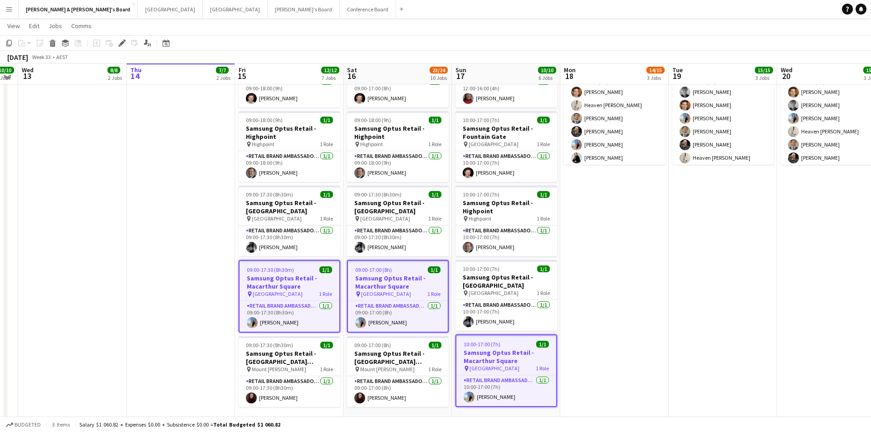
scroll to position [823, 0]
click at [463, 367] on div "pin [GEOGRAPHIC_DATA] 1 Role" at bounding box center [506, 369] width 100 height 7
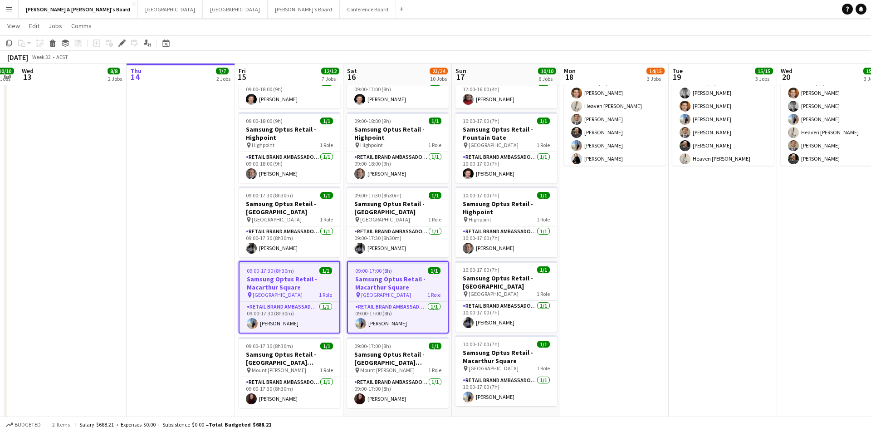
click at [388, 275] on h3 "Samsung Optus Retail - Macarthur Square" at bounding box center [398, 283] width 100 height 16
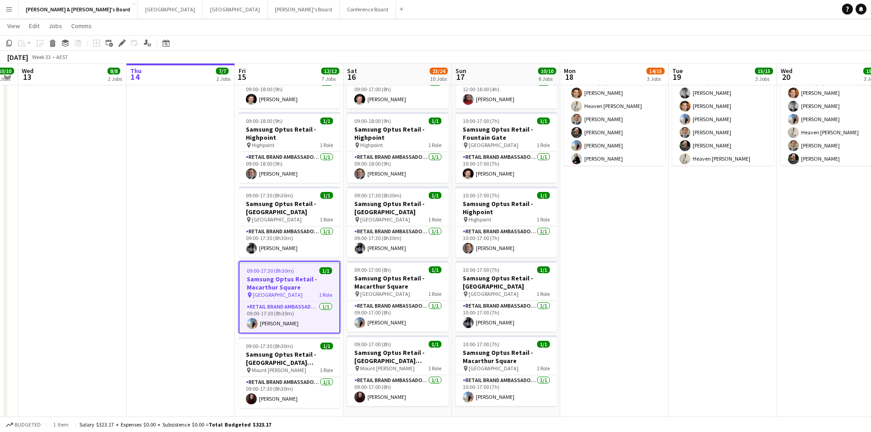
click at [302, 279] on h3 "Samsung Optus Retail - Macarthur Square" at bounding box center [290, 283] width 100 height 16
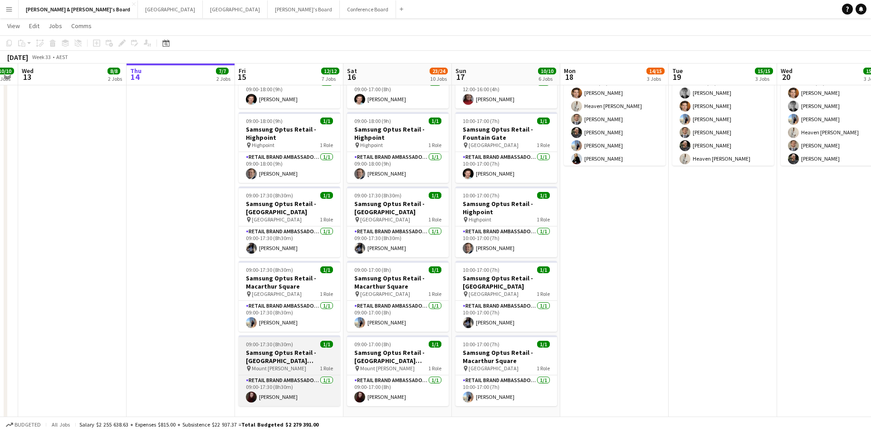
click at [319, 353] on h3 "Samsung Optus Retail - [GEOGRAPHIC_DATA][PERSON_NAME]" at bounding box center [290, 356] width 102 height 16
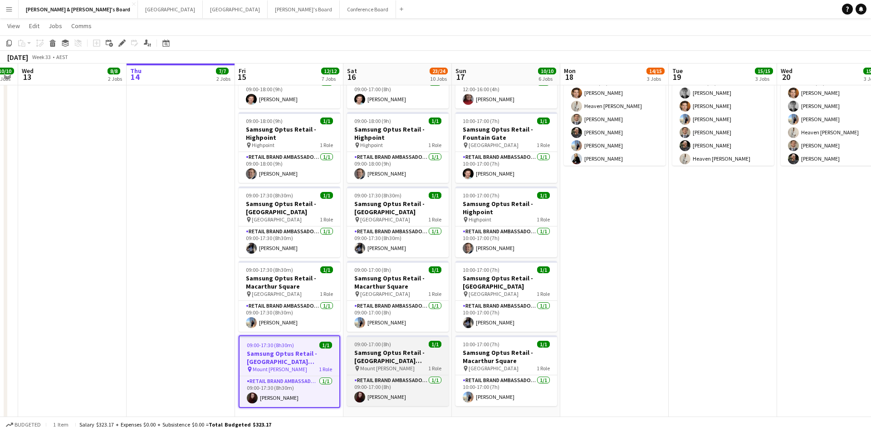
click at [402, 363] on h3 "Samsung Optus Retail - [GEOGRAPHIC_DATA][PERSON_NAME]" at bounding box center [398, 356] width 102 height 16
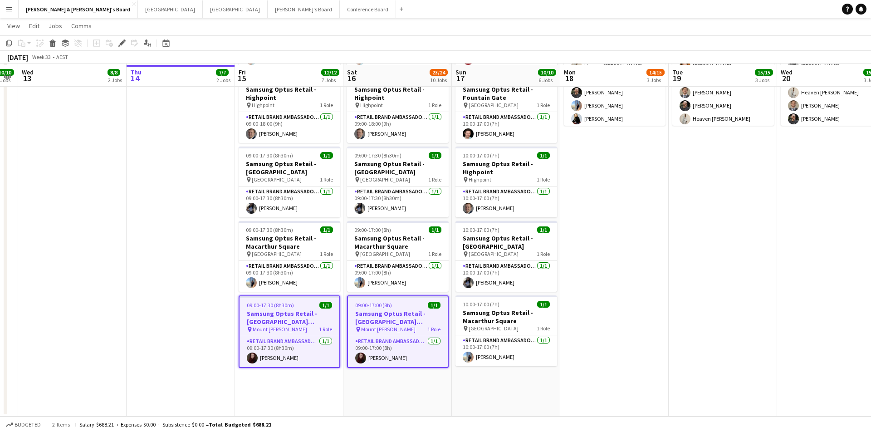
scroll to position [863, 0]
click at [389, 318] on h3 "Samsung Optus Retail - [GEOGRAPHIC_DATA][PERSON_NAME]" at bounding box center [398, 317] width 100 height 16
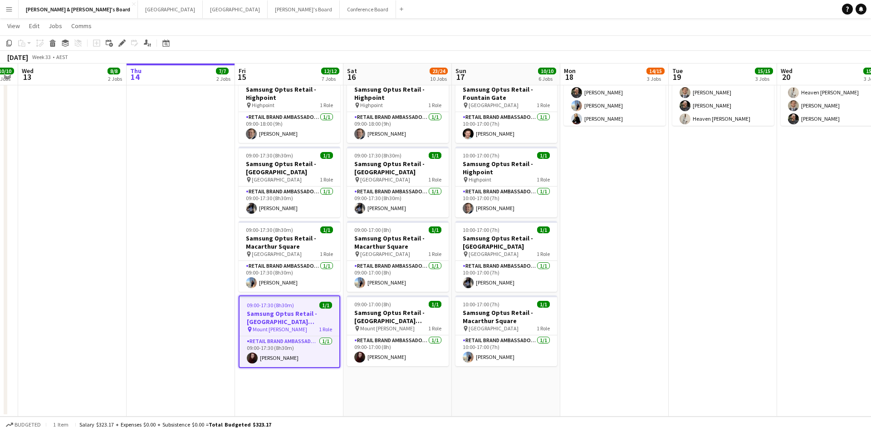
click at [270, 318] on h3 "Samsung Optus Retail - [GEOGRAPHIC_DATA][PERSON_NAME]" at bounding box center [290, 317] width 100 height 16
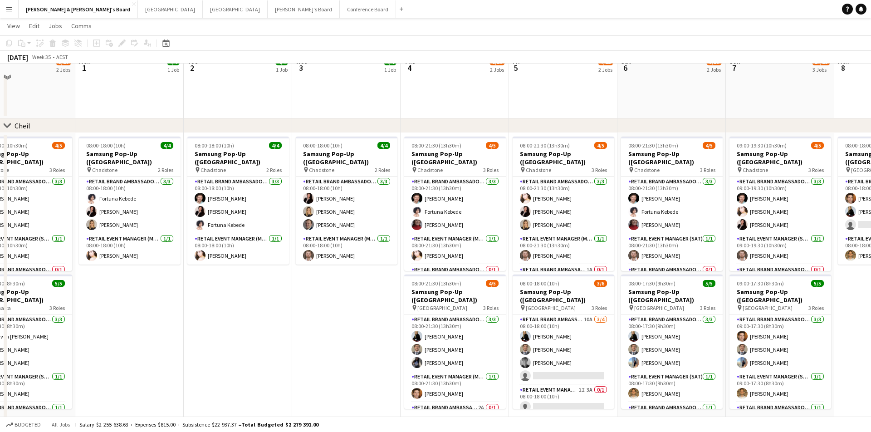
scroll to position [681, 0]
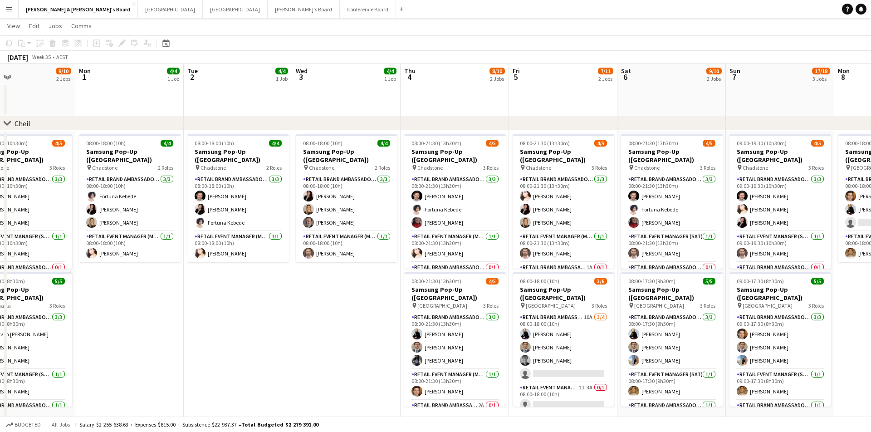
click at [13, 10] on button "Menu" at bounding box center [9, 9] width 18 height 18
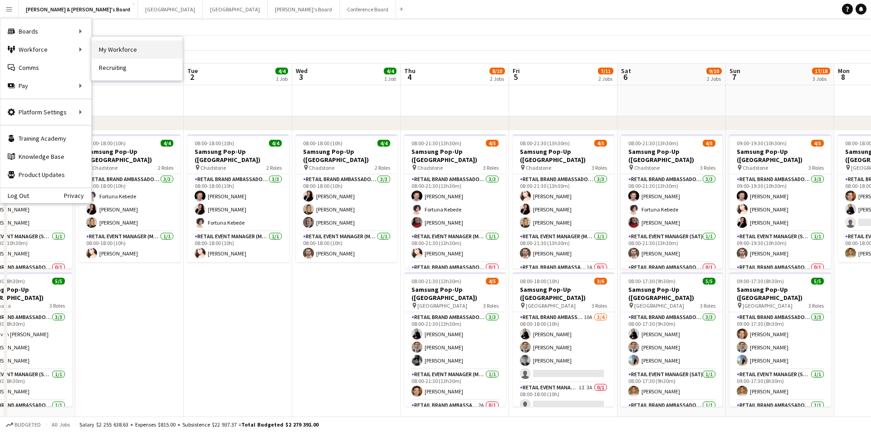
click at [102, 49] on link "My Workforce" at bounding box center [137, 49] width 91 height 18
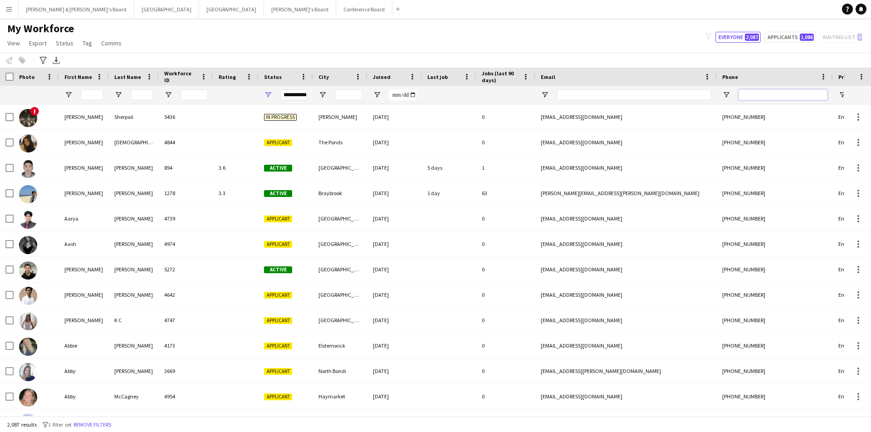
click at [765, 94] on input "Phone Filter Input" at bounding box center [783, 94] width 89 height 11
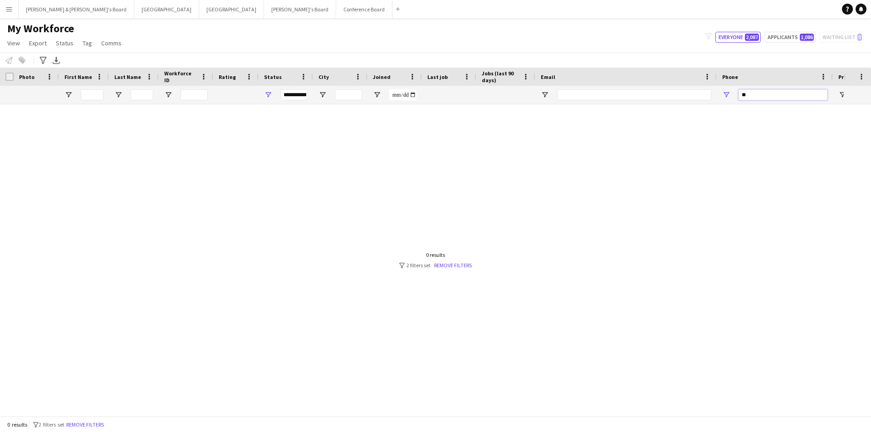
type input "*"
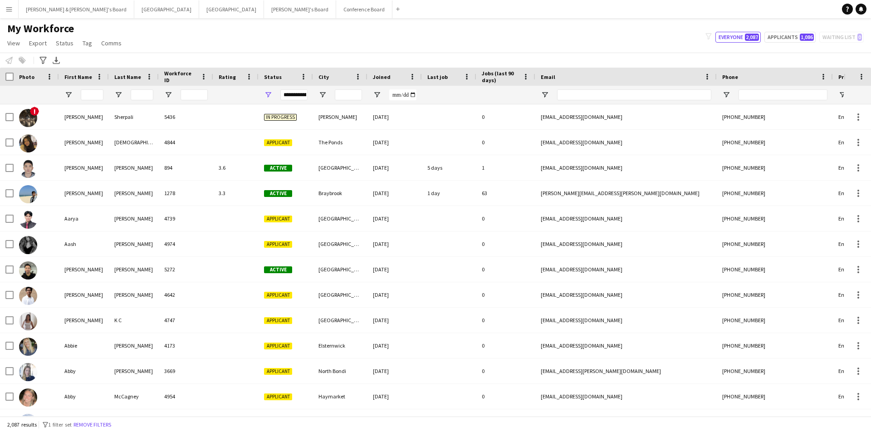
click at [7, 8] on app-icon "Menu" at bounding box center [8, 8] width 7 height 7
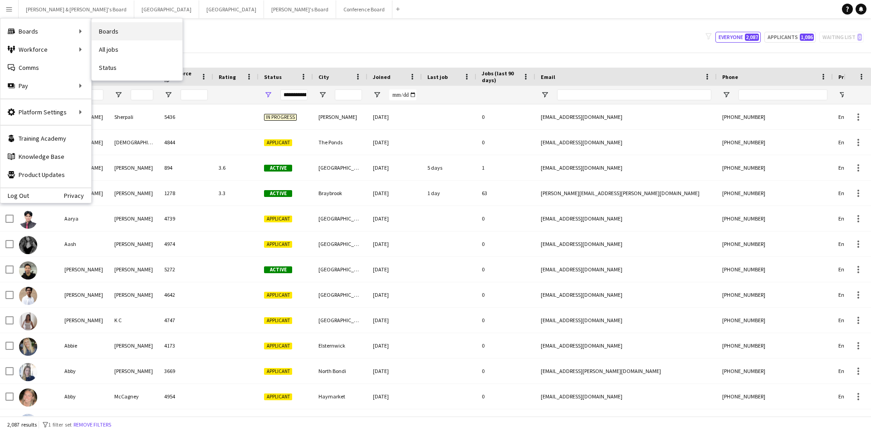
click at [126, 30] on link "Boards" at bounding box center [137, 31] width 91 height 18
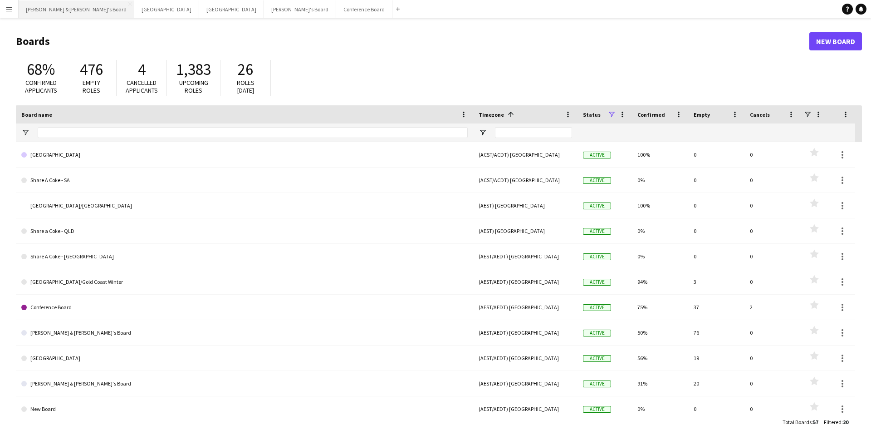
click at [70, 12] on button "[PERSON_NAME] & [PERSON_NAME]'s Board Close" at bounding box center [77, 9] width 116 height 18
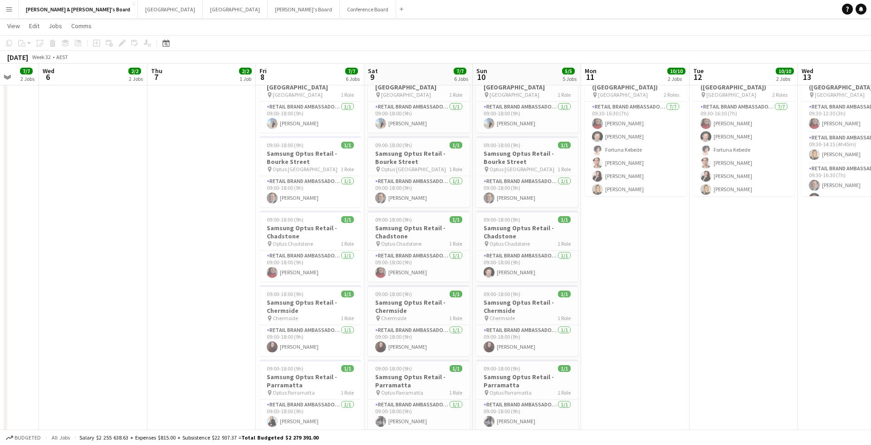
scroll to position [0, 299]
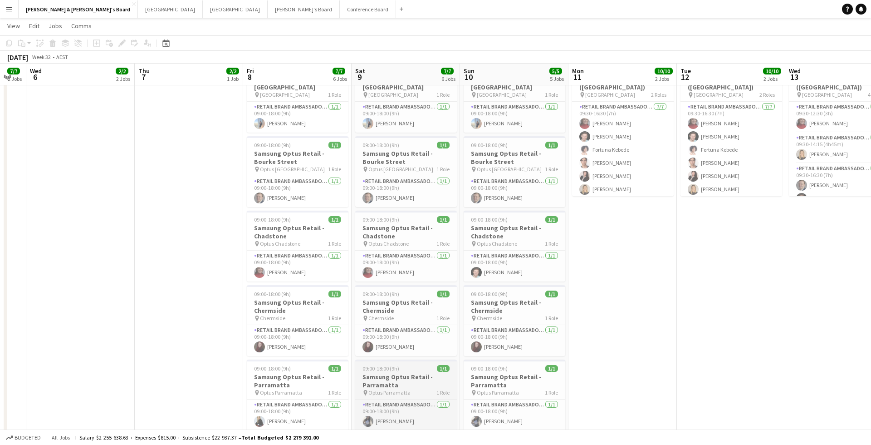
click at [370, 371] on span "09:00-18:00 (9h)" at bounding box center [380, 368] width 37 height 7
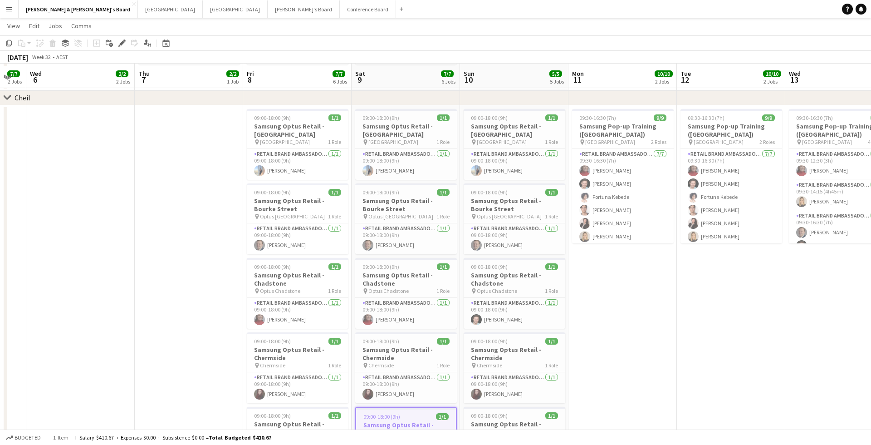
scroll to position [611, 0]
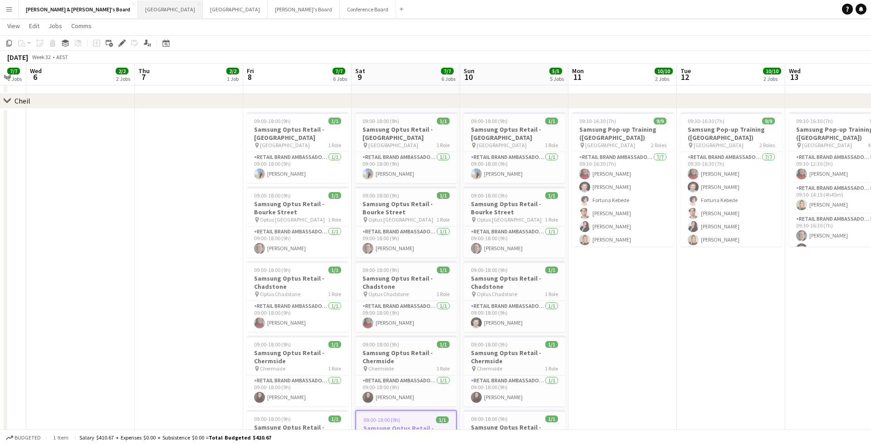
click at [138, 12] on button "Sydney Close" at bounding box center [170, 9] width 65 height 18
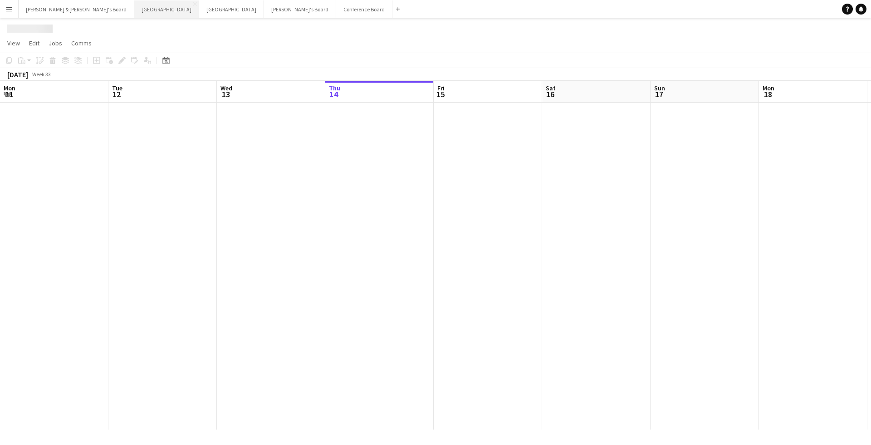
scroll to position [0, 217]
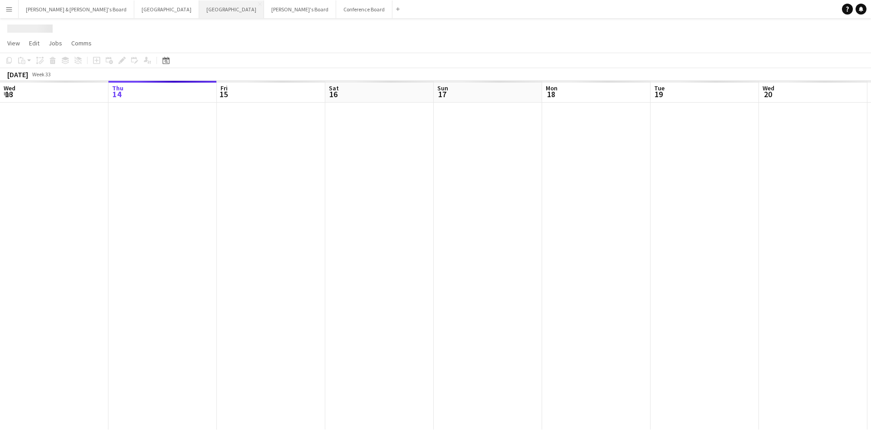
click at [199, 17] on button "Melbourne Close" at bounding box center [231, 9] width 65 height 18
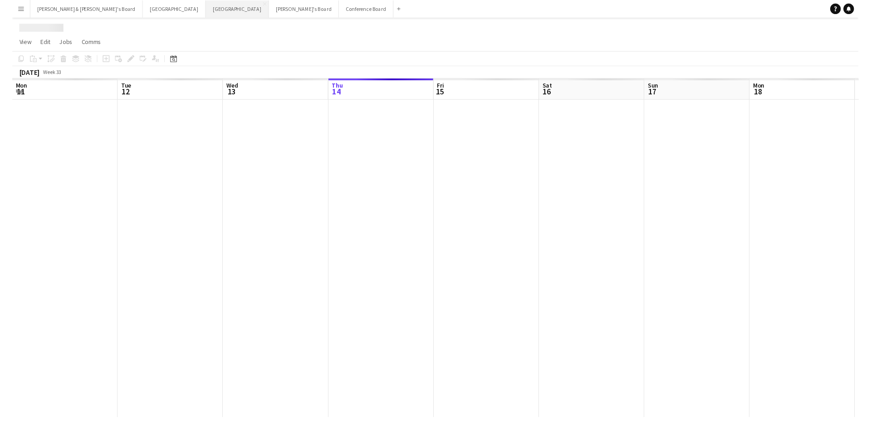
scroll to position [0, 217]
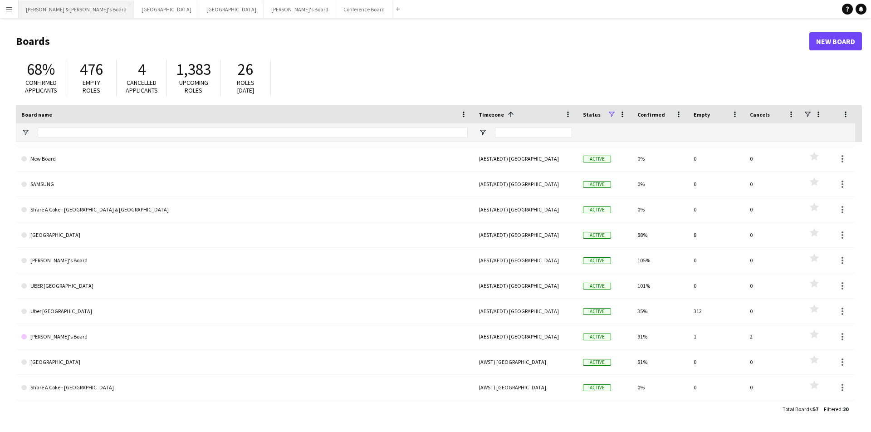
click at [43, 11] on button "[PERSON_NAME] & [PERSON_NAME]'s Board Close" at bounding box center [77, 9] width 116 height 18
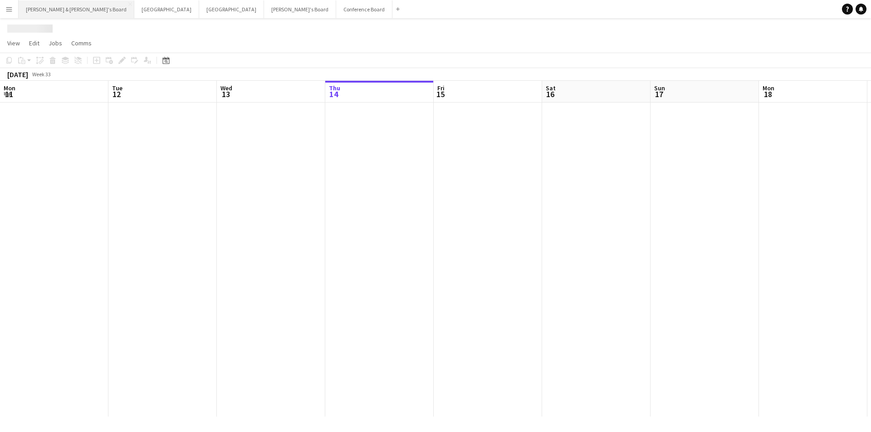
scroll to position [0, 217]
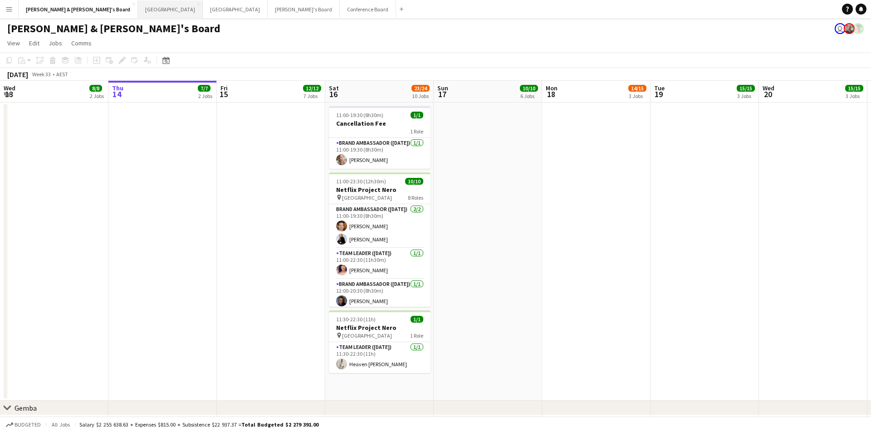
click at [138, 10] on button "Sydney Close" at bounding box center [170, 9] width 65 height 18
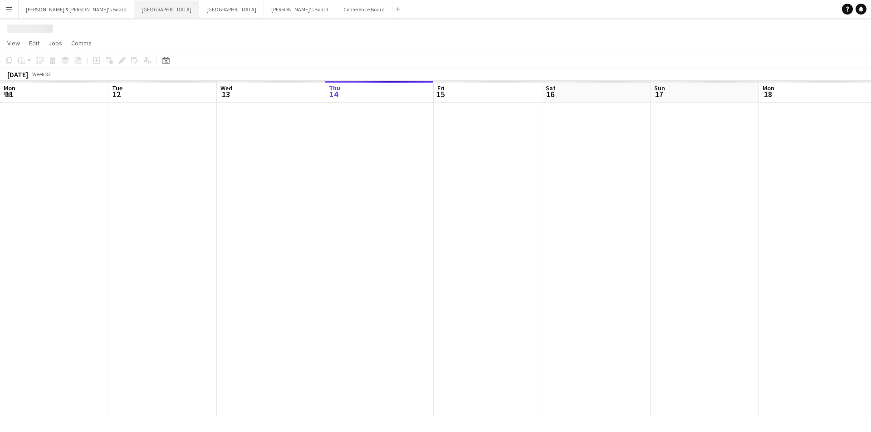
scroll to position [0, 217]
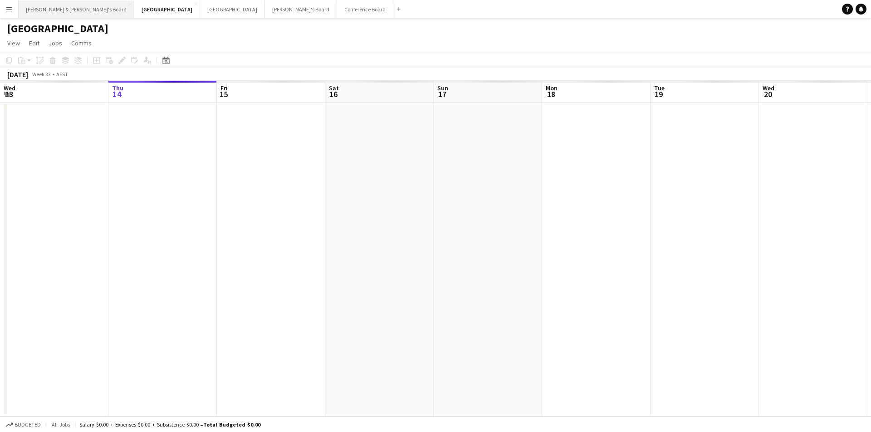
click at [34, 12] on button "[PERSON_NAME] & [PERSON_NAME]'s Board Close" at bounding box center [77, 9] width 116 height 18
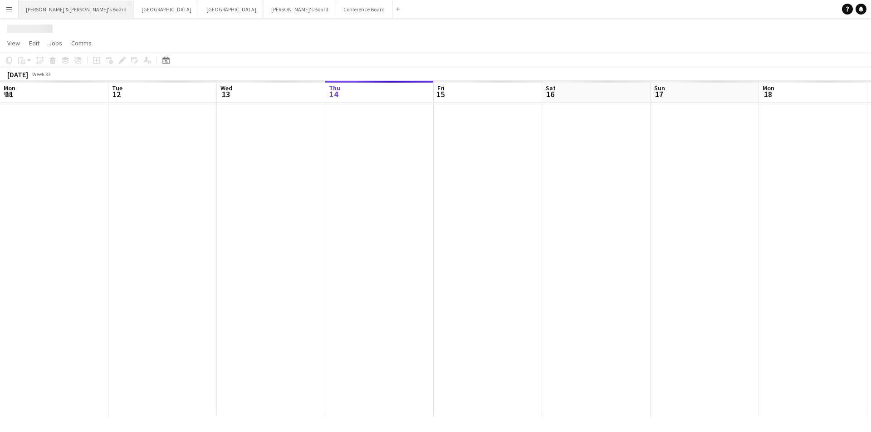
scroll to position [0, 217]
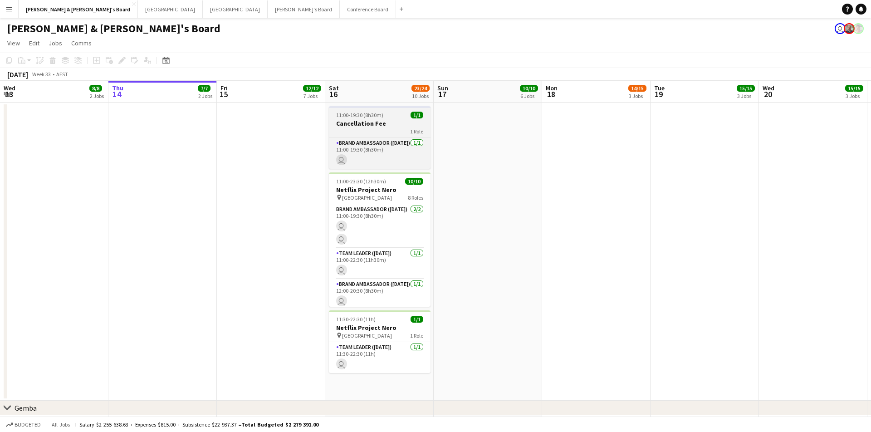
click at [357, 129] on div "1 Role" at bounding box center [380, 130] width 102 height 7
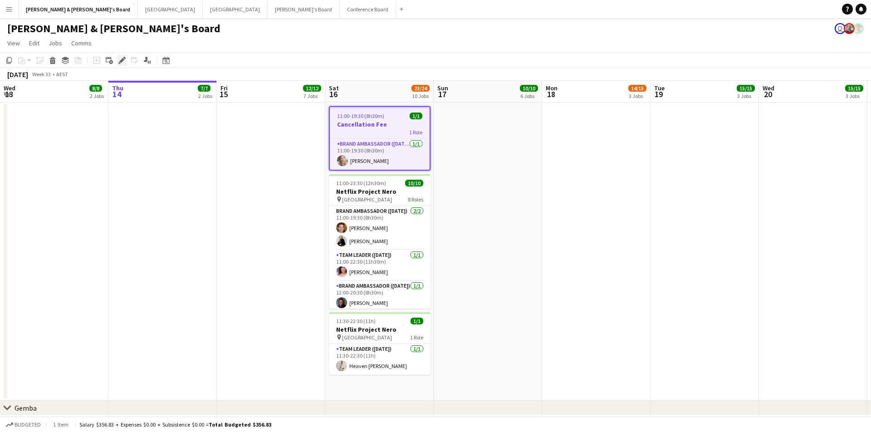
click at [122, 61] on icon at bounding box center [121, 60] width 5 height 5
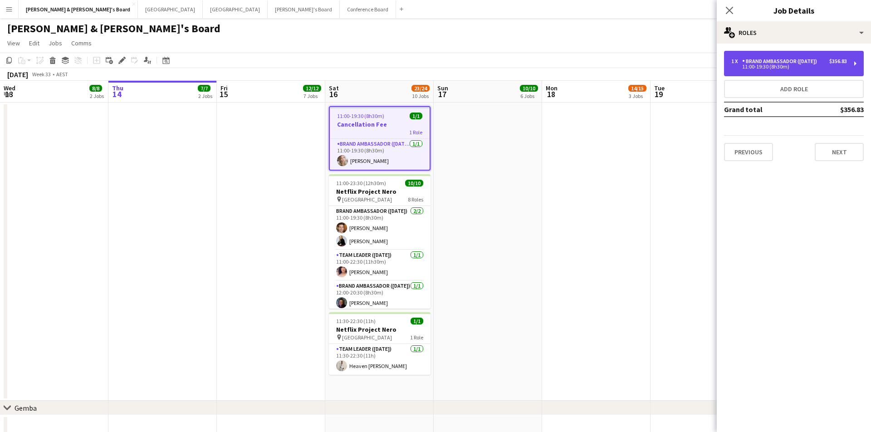
click at [788, 68] on div "11:00-19:30 (8h30m)" at bounding box center [789, 66] width 116 height 5
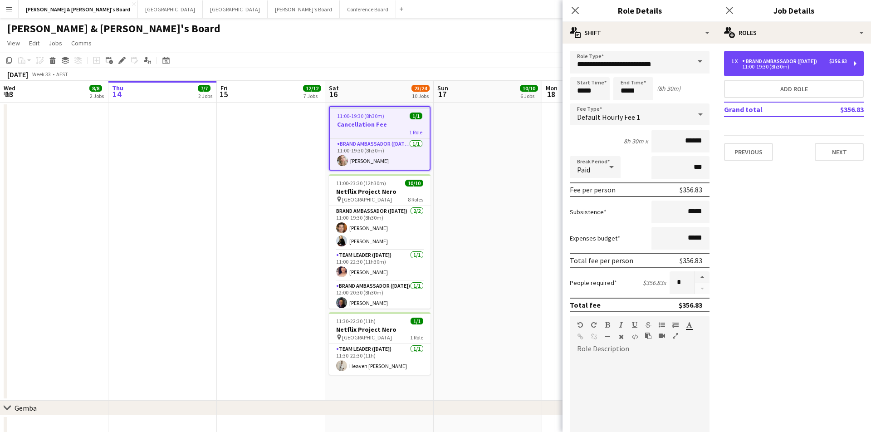
scroll to position [0, 0]
click at [582, 13] on div "Close pop-in" at bounding box center [575, 10] width 25 height 21
click at [578, 11] on app-icon "Close pop-in" at bounding box center [575, 10] width 13 height 13
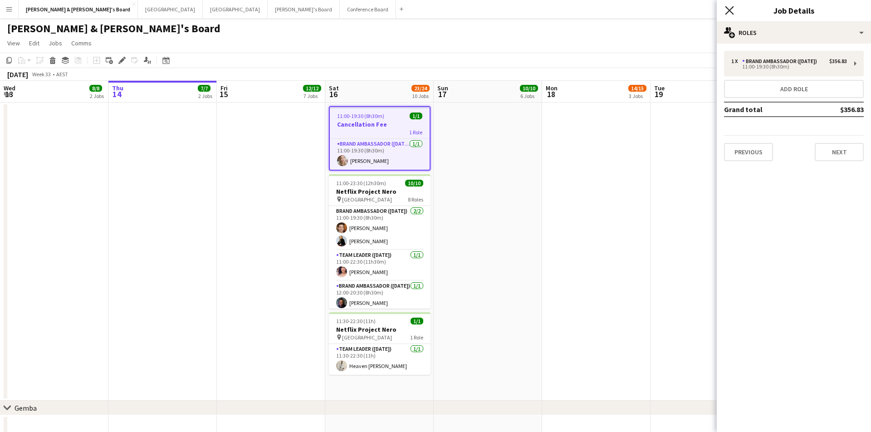
click at [728, 11] on icon "Close pop-in" at bounding box center [729, 10] width 9 height 9
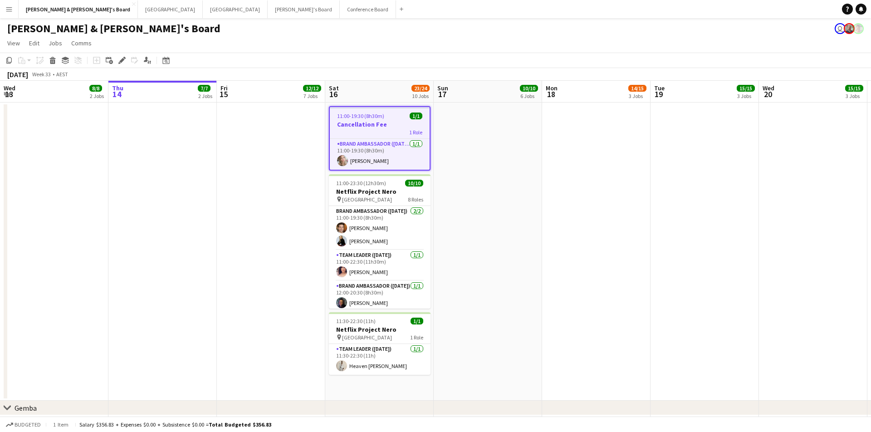
click at [558, 60] on app-toolbar "Copy Paste Paste Command V Paste with crew Command Shift V Paste linked Job Del…" at bounding box center [435, 60] width 871 height 15
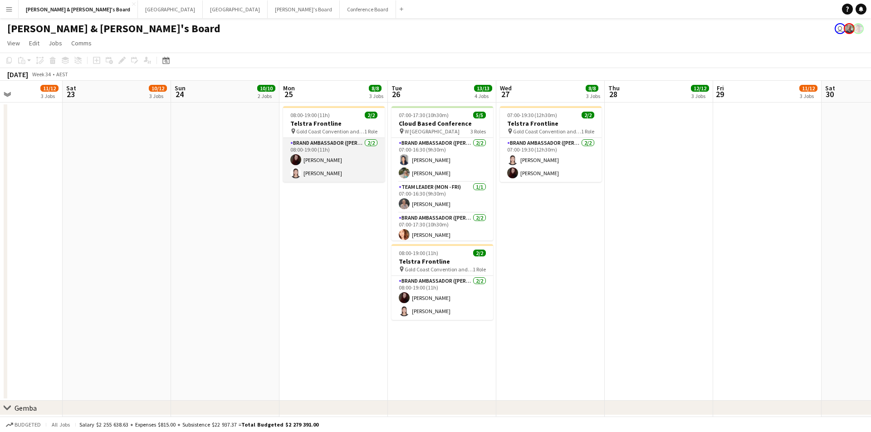
scroll to position [0, 264]
click at [355, 174] on app-card-role "Brand Ambassador (Mon - Fri) 2/2 08:00-19:00 (11h) Alicia Miller Jag Wei" at bounding box center [333, 160] width 102 height 44
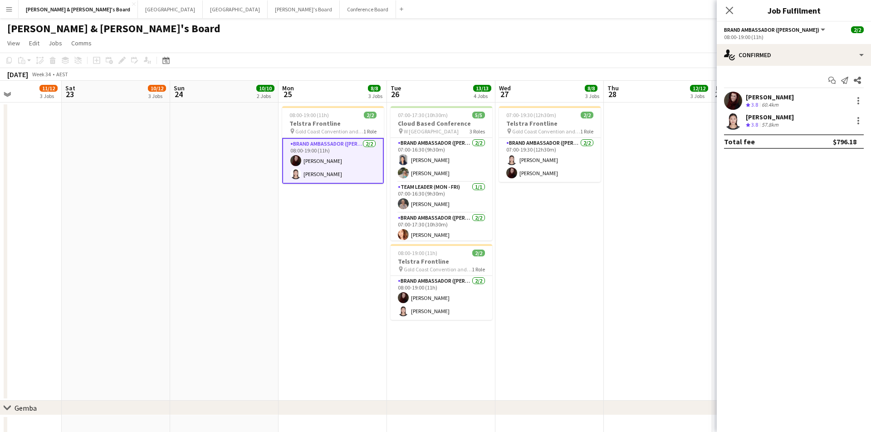
click at [743, 127] on div "Jag Wei Crew rating 3.8 57.8km" at bounding box center [794, 121] width 154 height 18
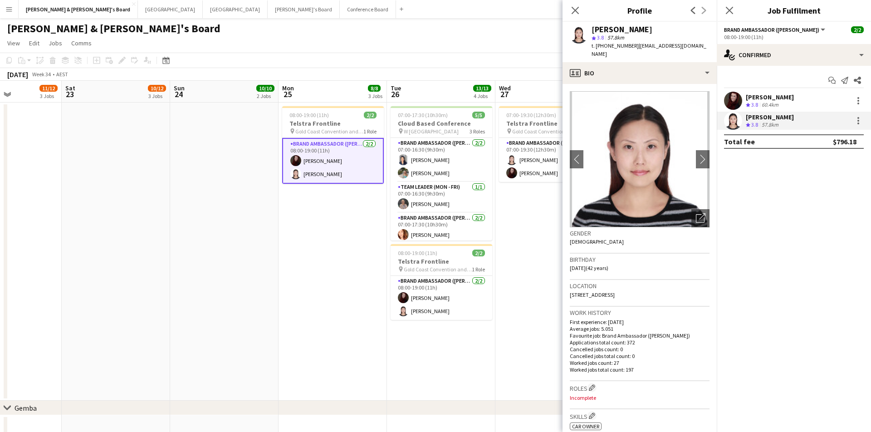
scroll to position [0, 0]
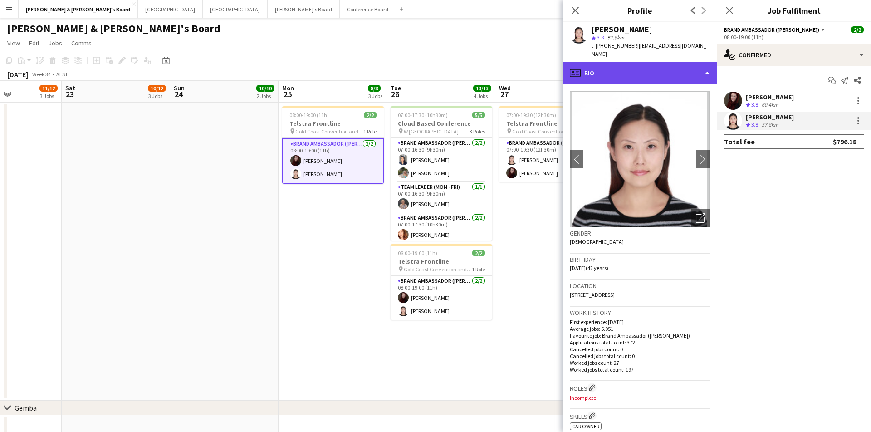
click at [656, 69] on div "profile Bio" at bounding box center [640, 73] width 154 height 22
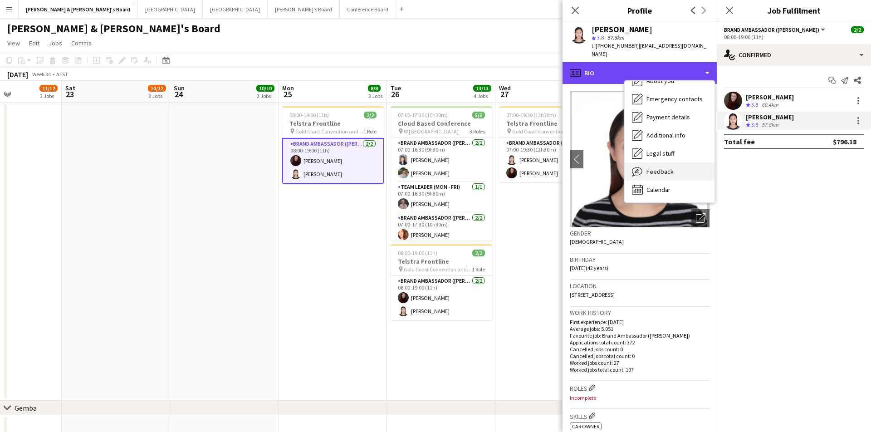
scroll to position [67, 0]
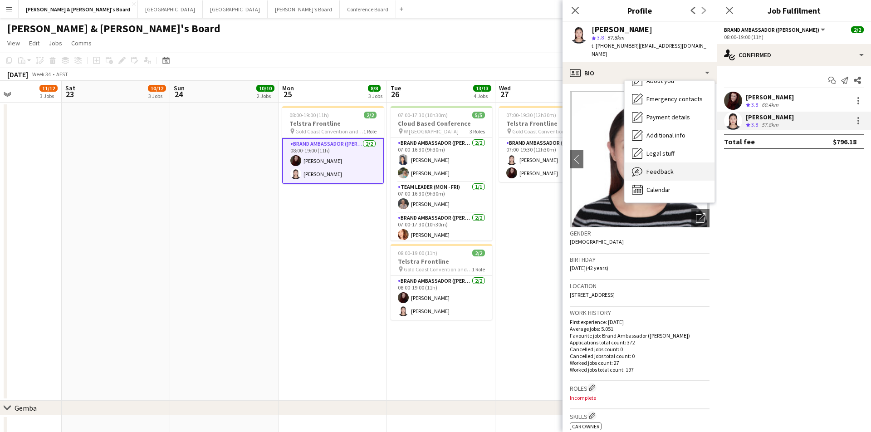
click at [673, 165] on div "Feedback Feedback" at bounding box center [670, 171] width 90 height 18
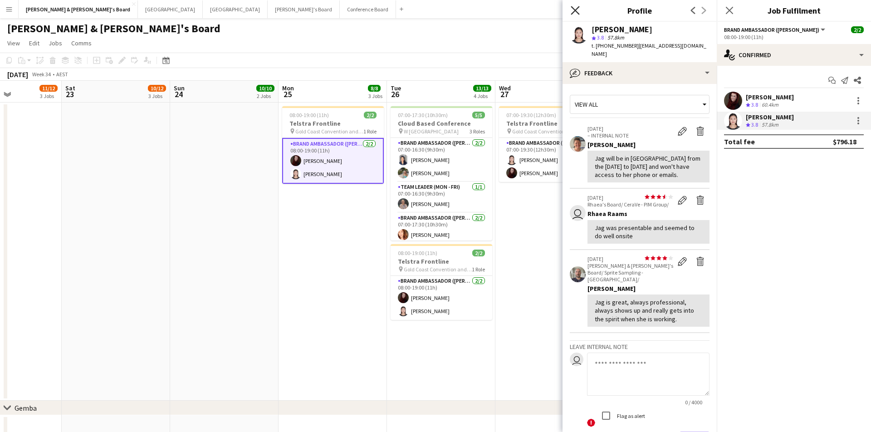
click at [578, 12] on icon "Close pop-in" at bounding box center [575, 10] width 9 height 9
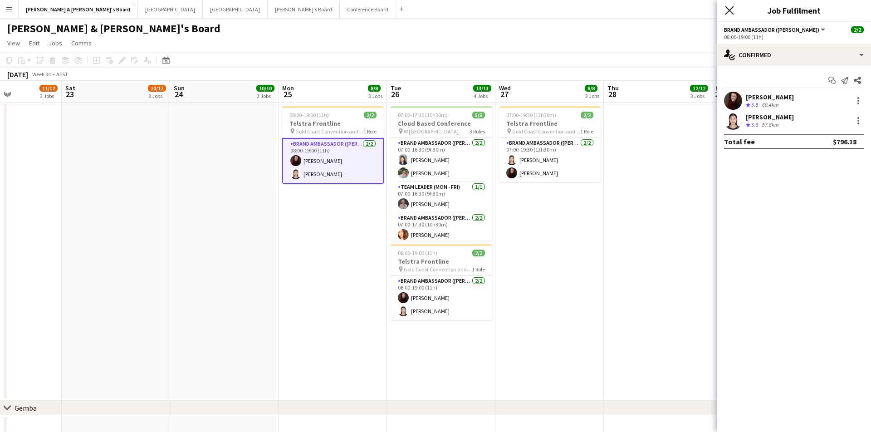
click at [729, 10] on icon at bounding box center [729, 10] width 9 height 9
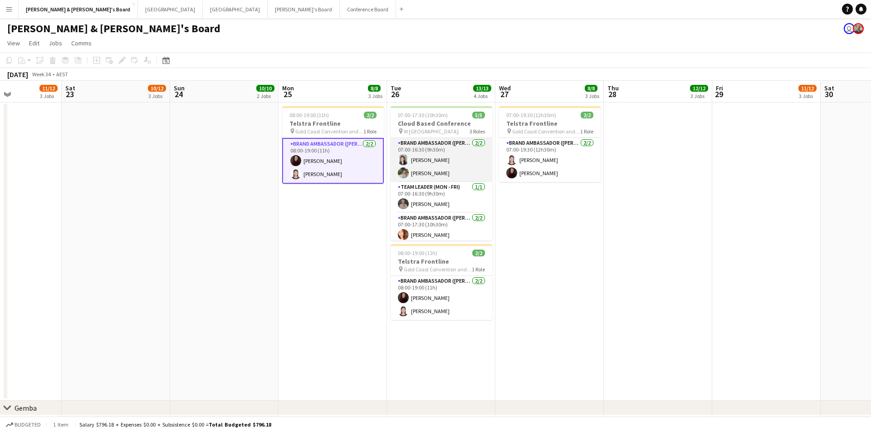
click at [446, 152] on app-card-role "Brand Ambassador (Mon - Fri) 2/2 07:00-16:30 (9h30m) Vanessa Flauzino Alexandra…" at bounding box center [442, 160] width 102 height 44
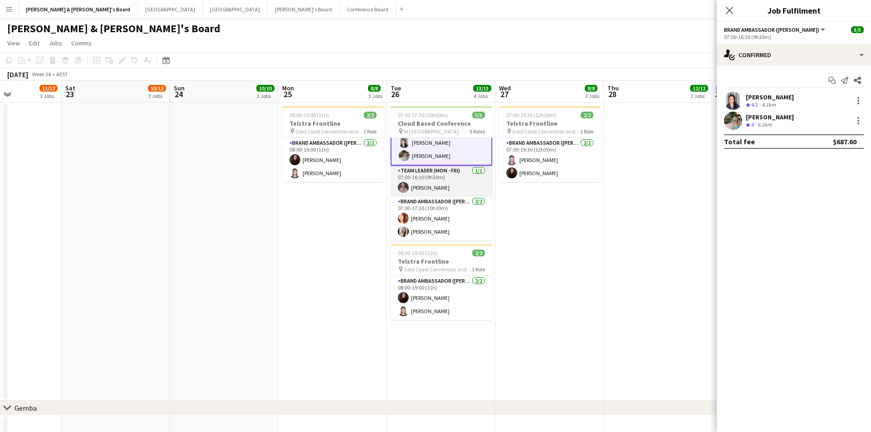
scroll to position [18, 0]
click at [451, 186] on app-card-role "Team Leader (Mon - Fri) 1/1 07:00-16:30 (9h30m) Kathryn Molloy" at bounding box center [442, 181] width 102 height 31
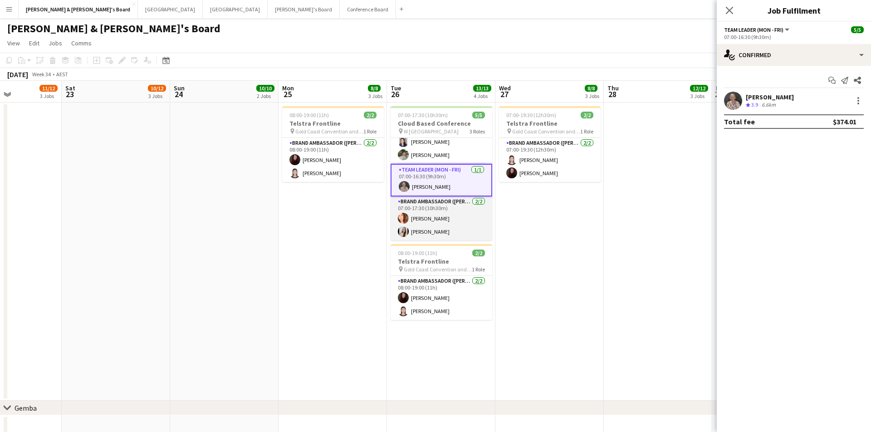
click at [431, 218] on app-card-role "Brand Ambassador (Mon - Fri) 2/2 07:00-17:30 (10h30m) Mel Goh Jessica Amancio F…" at bounding box center [442, 218] width 102 height 44
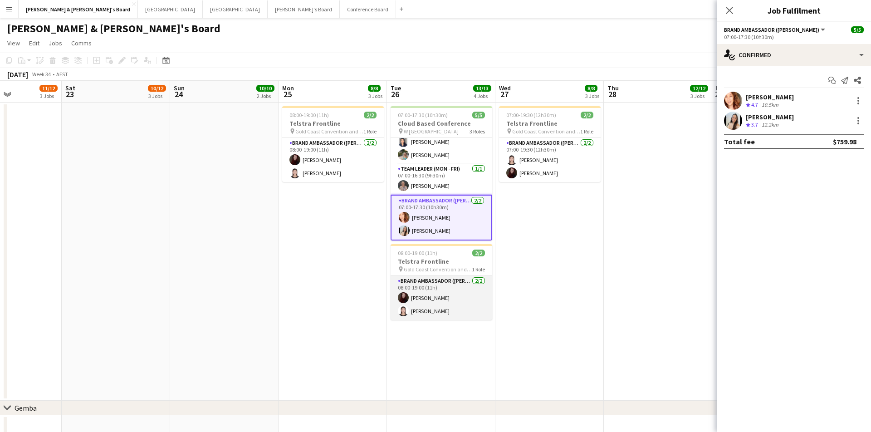
click at [430, 294] on app-card-role "Brand Ambassador (Mon - Fri) 2/2 08:00-19:00 (11h) Alicia Miller Jag Wei" at bounding box center [442, 298] width 102 height 44
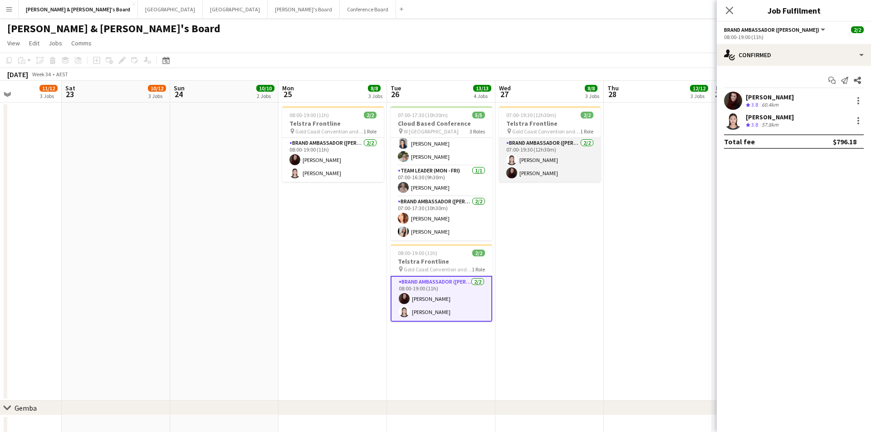
click at [573, 154] on app-card-role "Brand Ambassador (Mon - Fri) 2/2 07:00-19:30 (12h30m) Jag Wei Alicia Miller" at bounding box center [550, 160] width 102 height 44
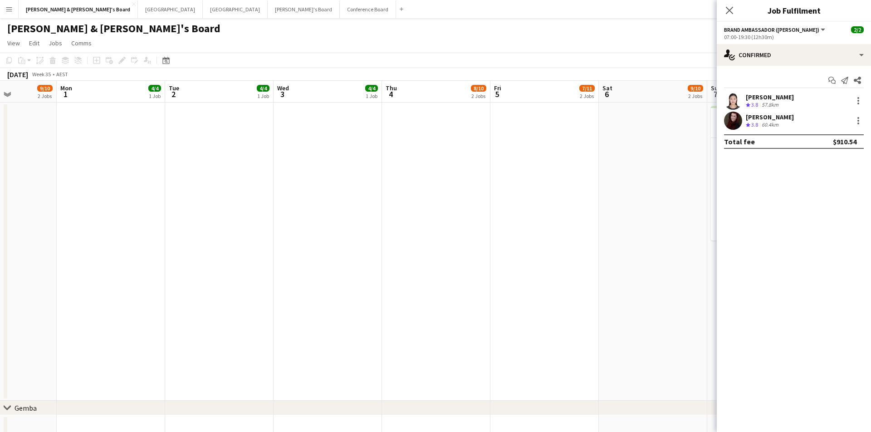
scroll to position [0, 406]
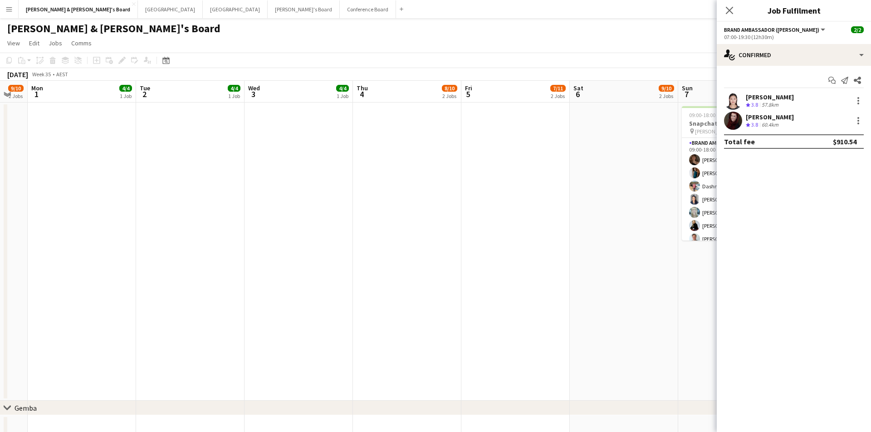
click at [727, 17] on div "Close pop-in" at bounding box center [729, 10] width 25 height 21
click at [729, 10] on icon at bounding box center [729, 10] width 9 height 9
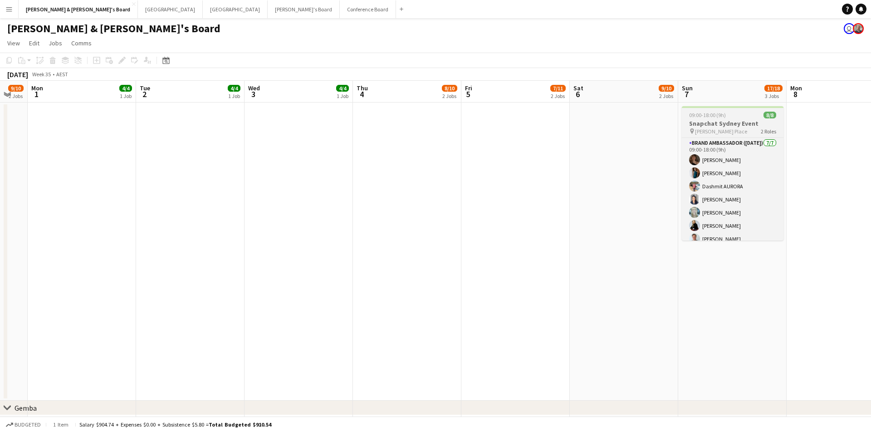
scroll to position [0, 0]
click at [715, 191] on app-card-role "Brand Ambassador (Sunday) 7/7 09:00-18:00 (9h) Charlotte Edwards Payal Gidwani …" at bounding box center [733, 193] width 102 height 110
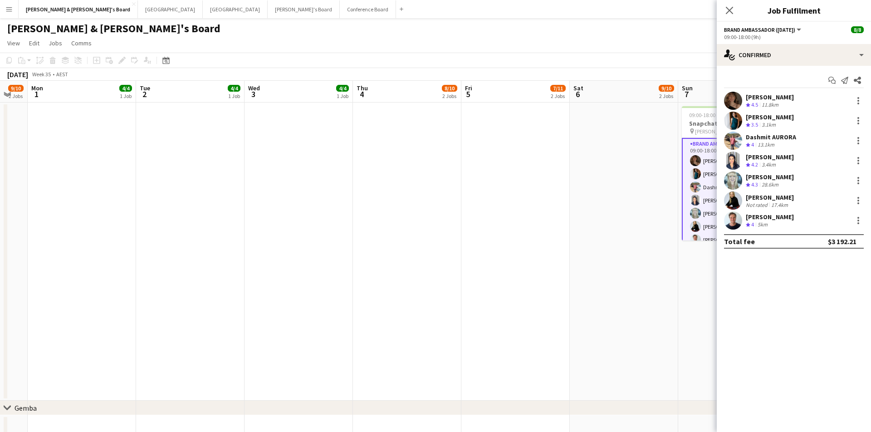
click at [784, 140] on div "Dashmit AURORA" at bounding box center [771, 137] width 50 height 8
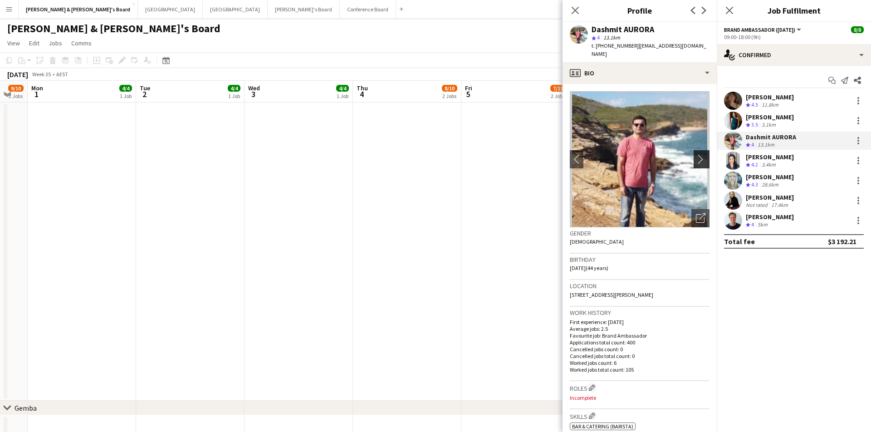
click at [705, 154] on app-icon "chevron-right" at bounding box center [703, 159] width 14 height 10
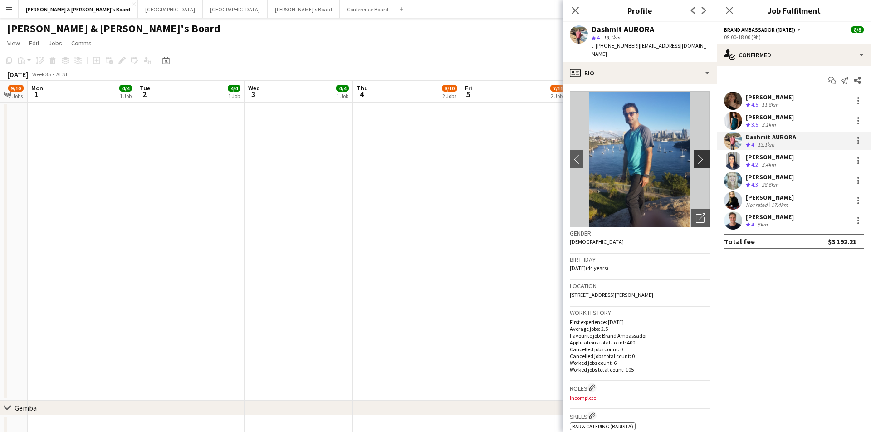
click at [702, 154] on app-icon "chevron-right" at bounding box center [703, 159] width 14 height 10
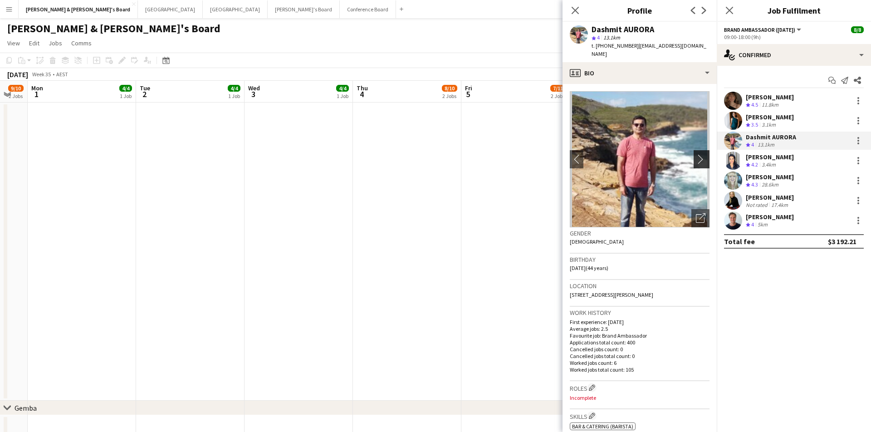
click at [702, 154] on app-icon "chevron-right" at bounding box center [703, 159] width 14 height 10
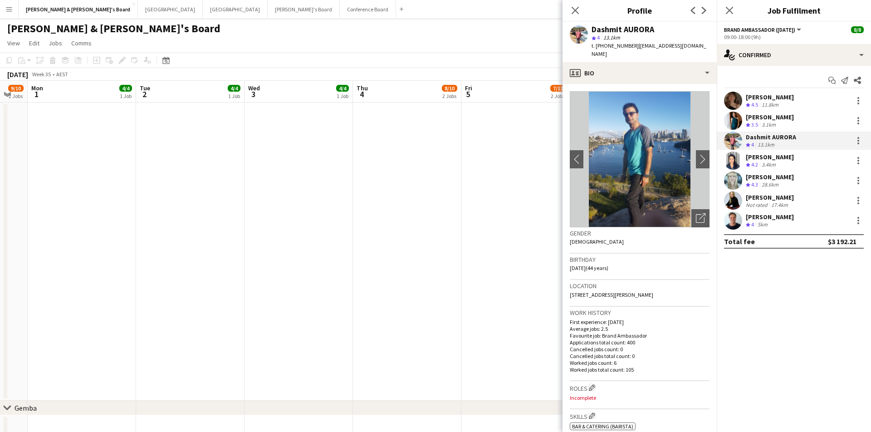
click at [696, 136] on img at bounding box center [640, 159] width 140 height 136
click at [696, 154] on app-icon "chevron-right" at bounding box center [703, 159] width 14 height 10
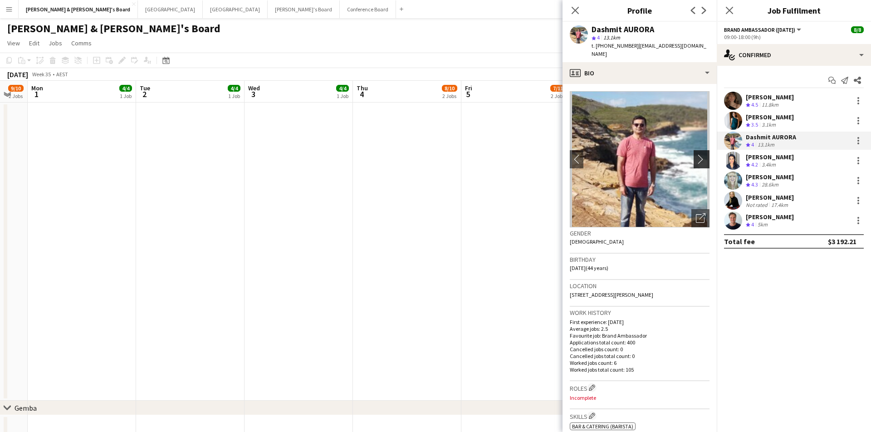
click at [696, 154] on app-icon "chevron-right" at bounding box center [703, 159] width 14 height 10
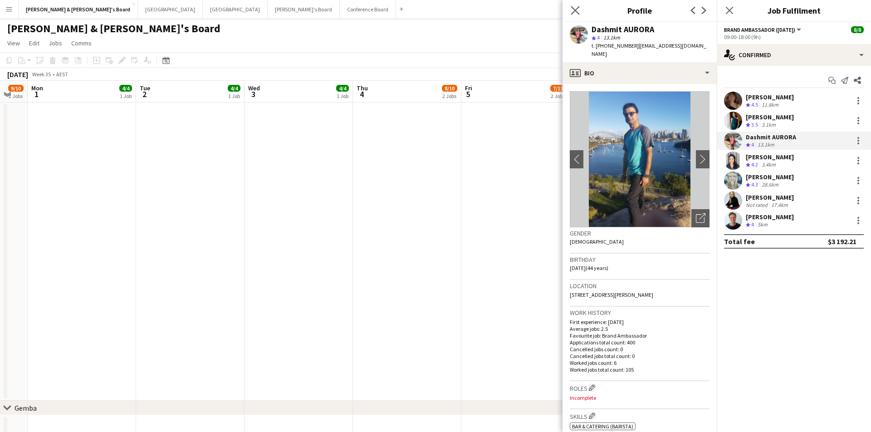
click at [571, 8] on app-icon "Close pop-in" at bounding box center [575, 10] width 13 height 13
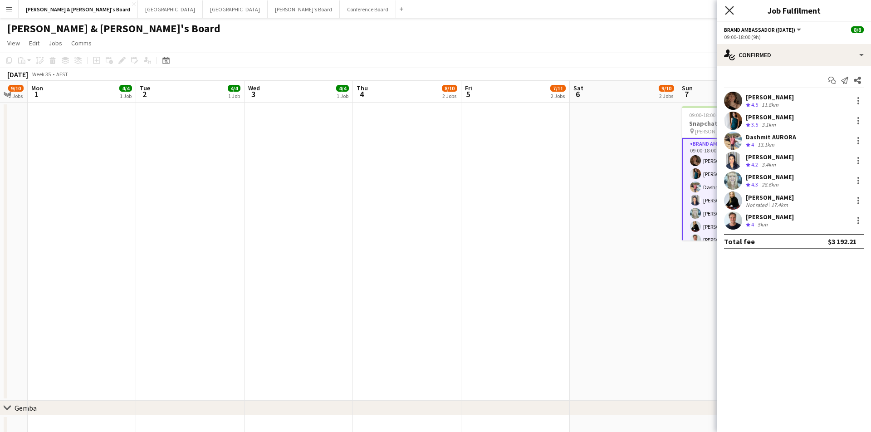
click at [730, 11] on icon at bounding box center [729, 10] width 9 height 9
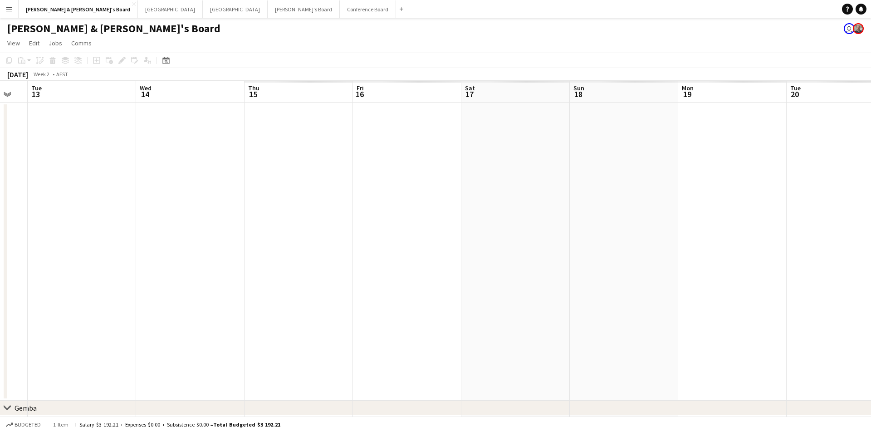
scroll to position [0, 411]
click at [138, 14] on button "Sydney Close" at bounding box center [170, 9] width 65 height 18
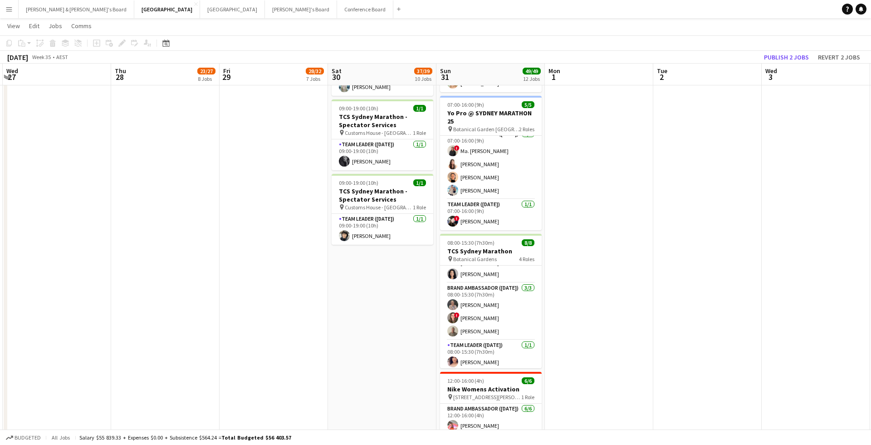
click at [696, 3] on app-navbar "Menu Boards Boards Boards All jobs Status Workforce Workforce My Workforce Recr…" at bounding box center [435, 9] width 871 height 18
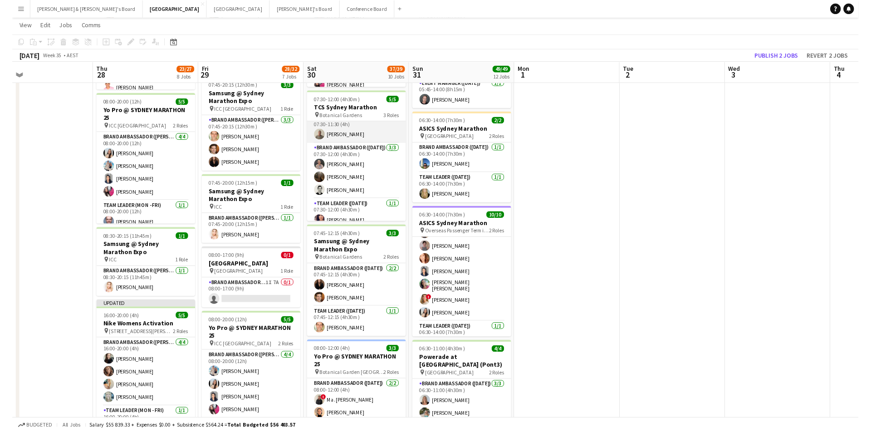
scroll to position [16, 0]
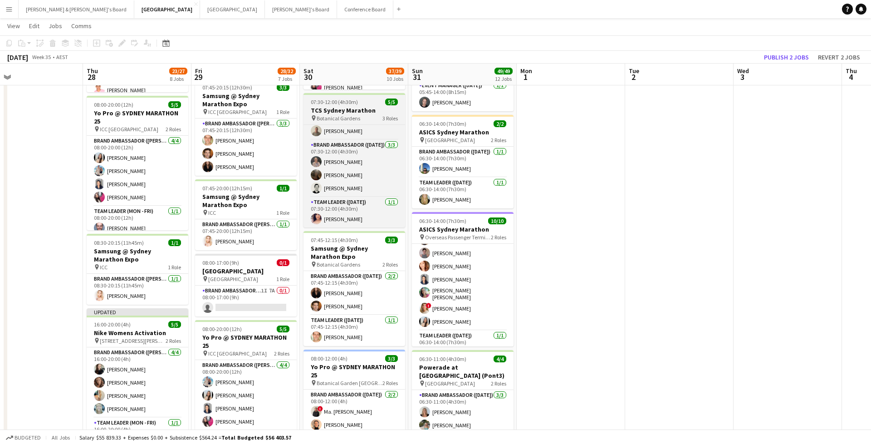
click at [377, 113] on h3 "TCS Sydney Marathon" at bounding box center [354, 110] width 102 height 8
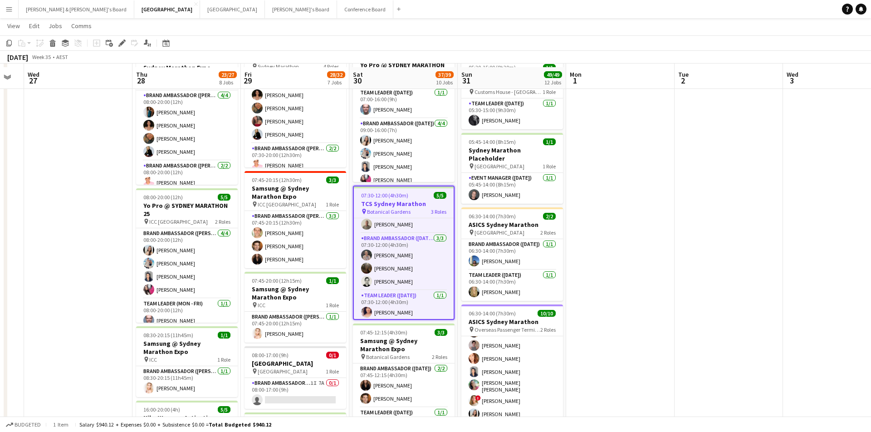
scroll to position [195, 0]
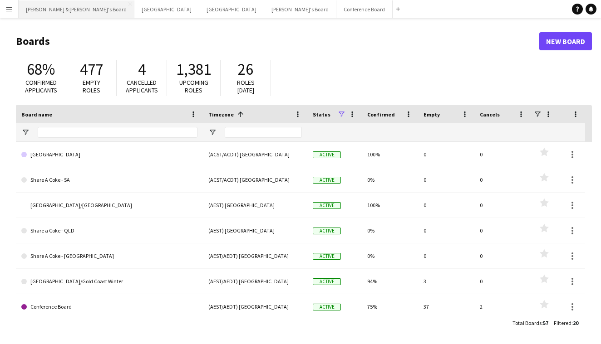
click at [46, 11] on button "[PERSON_NAME] & [PERSON_NAME]'s Board Close" at bounding box center [77, 9] width 116 height 18
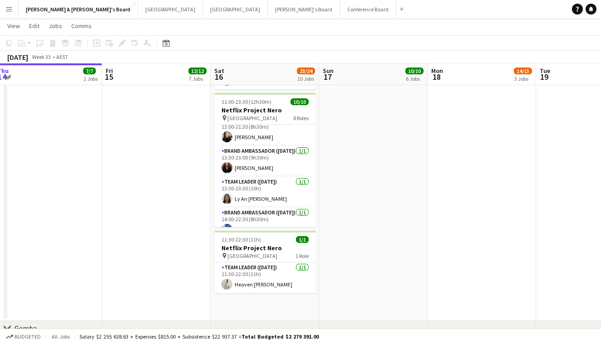
scroll to position [119, 0]
